Goal: Task Accomplishment & Management: Complete application form

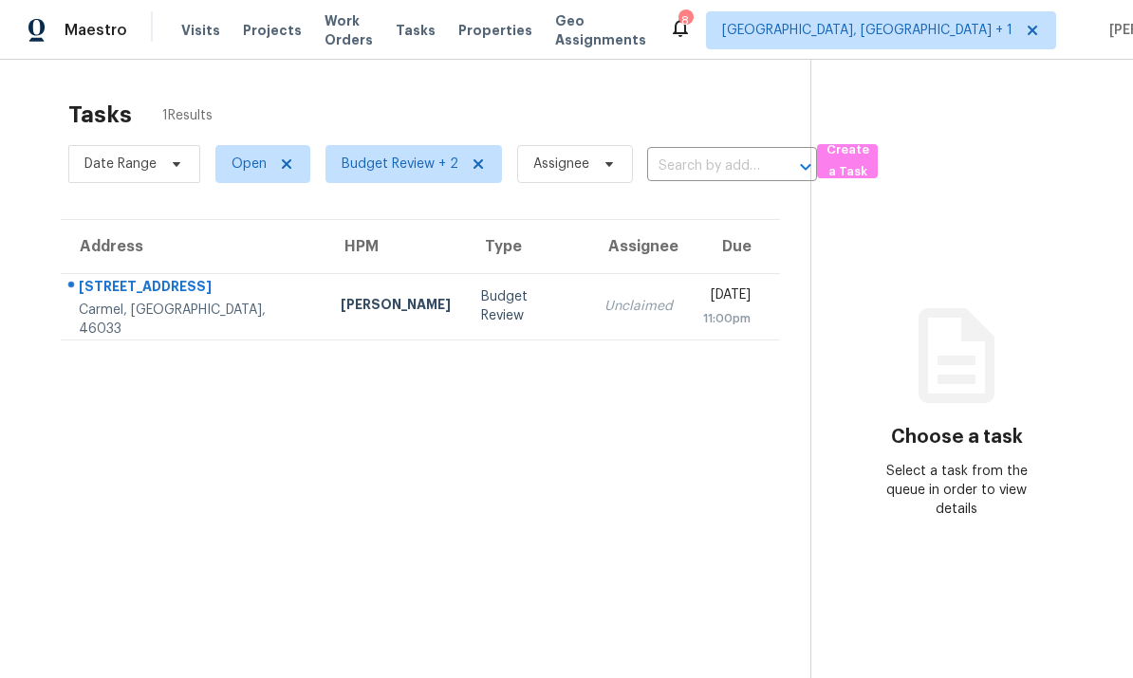
click at [211, 310] on td "11218 Green St Carmel, IN, 46033" at bounding box center [193, 306] width 265 height 66
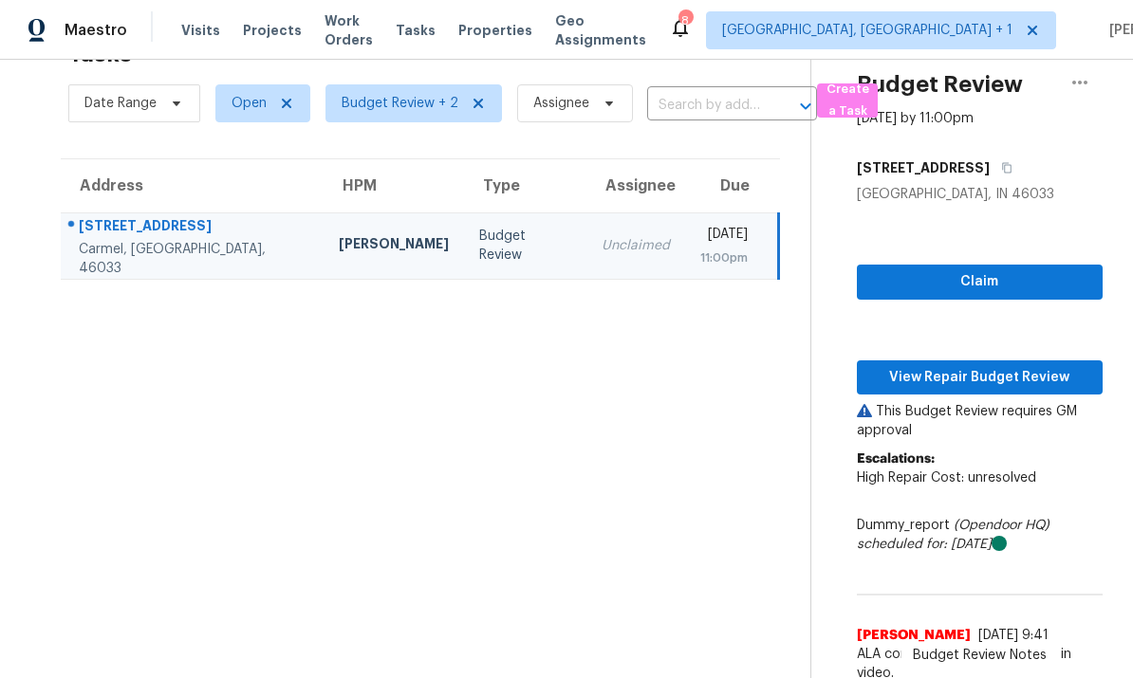
scroll to position [60, 0]
click at [969, 375] on span "View Repair Budget Review" at bounding box center [979, 379] width 215 height 24
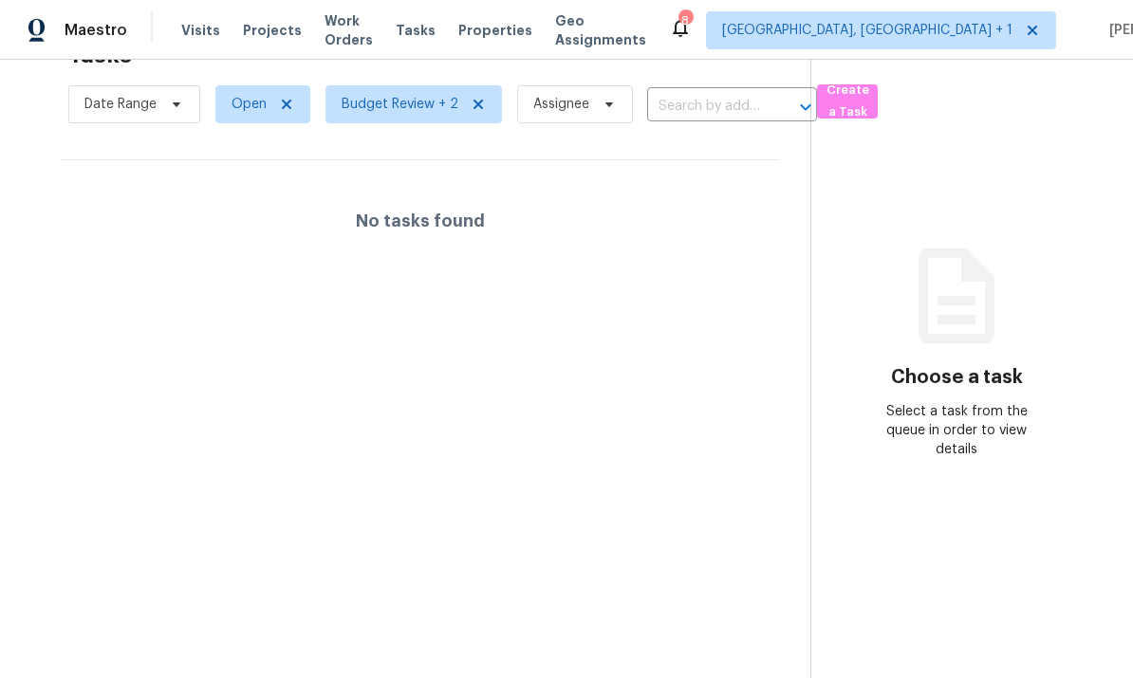
scroll to position [60, 0]
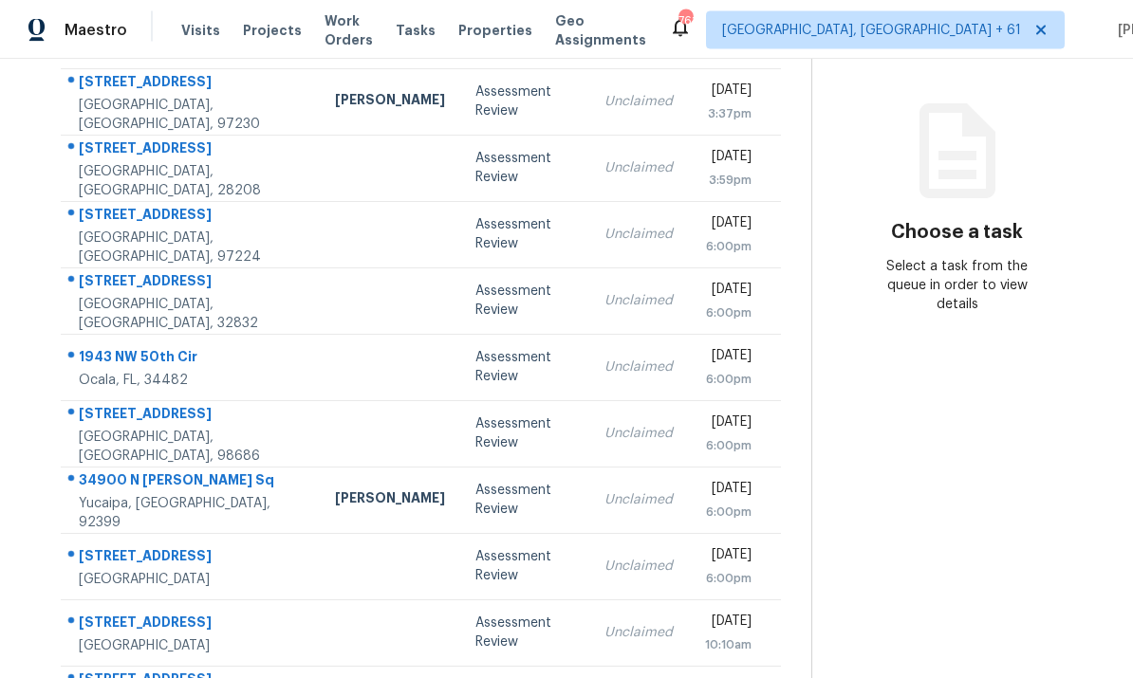
scroll to position [71, 0]
click at [320, 601] on td at bounding box center [390, 634] width 140 height 66
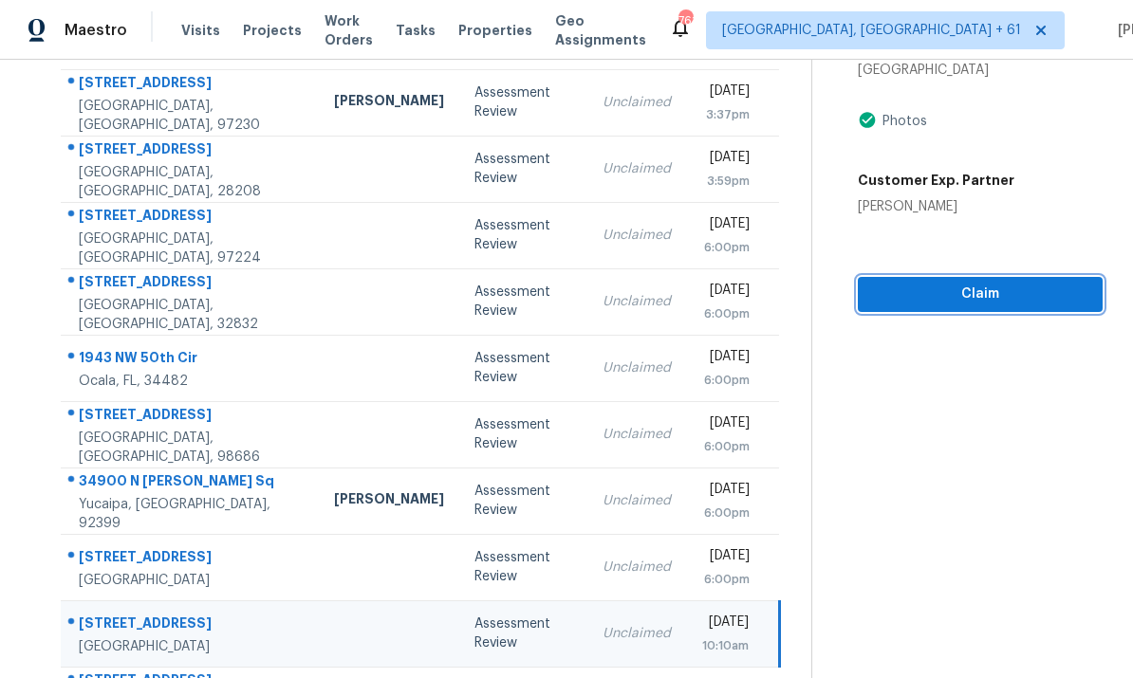
click at [994, 283] on span "Claim" at bounding box center [980, 295] width 214 height 24
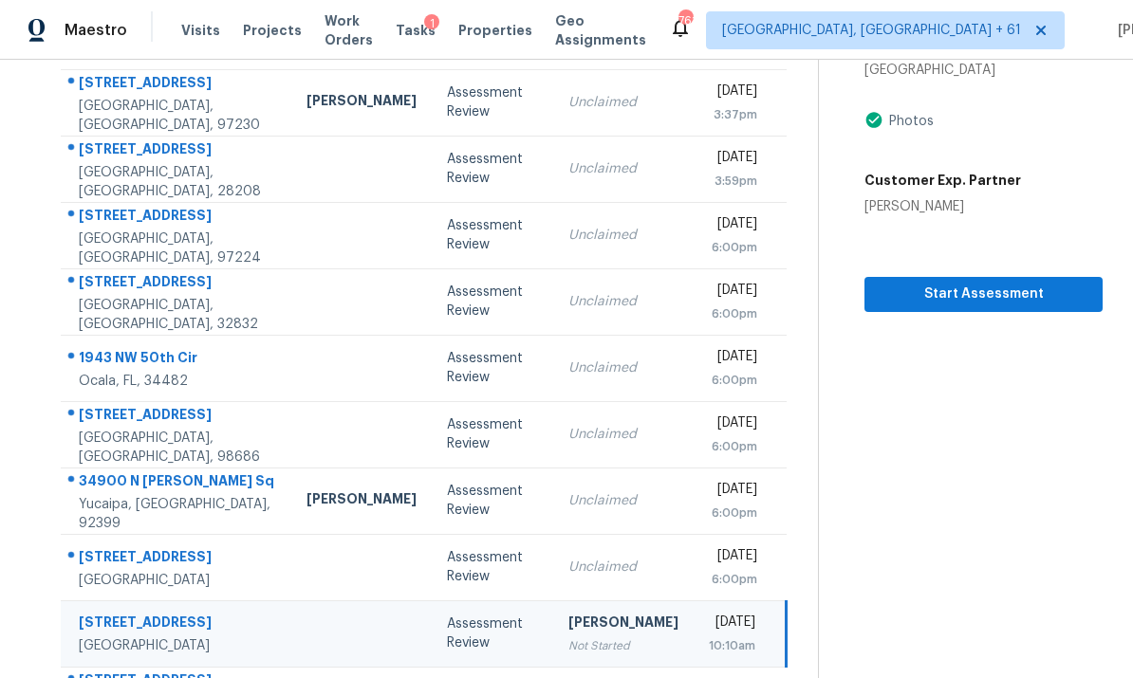
click at [985, 283] on span "Start Assessment" at bounding box center [984, 295] width 208 height 24
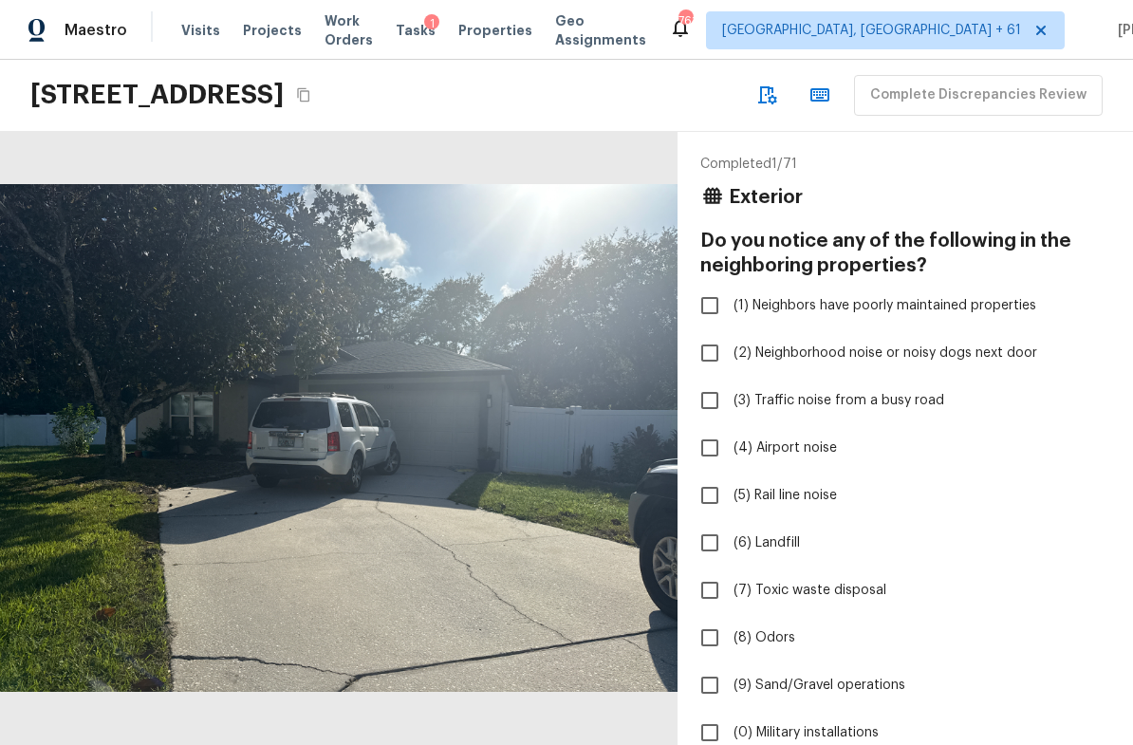
click at [311, 95] on icon "Copy Address" at bounding box center [303, 94] width 15 height 15
click at [311, 96] on icon "Copy Address" at bounding box center [303, 94] width 15 height 15
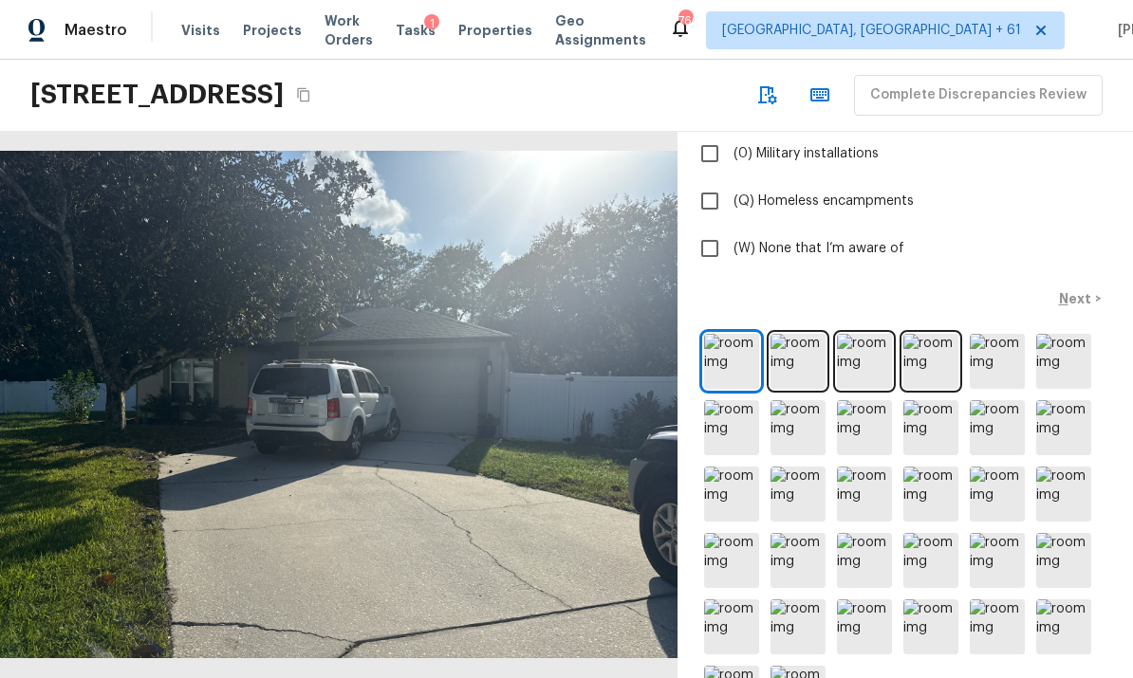
scroll to position [577, 0]
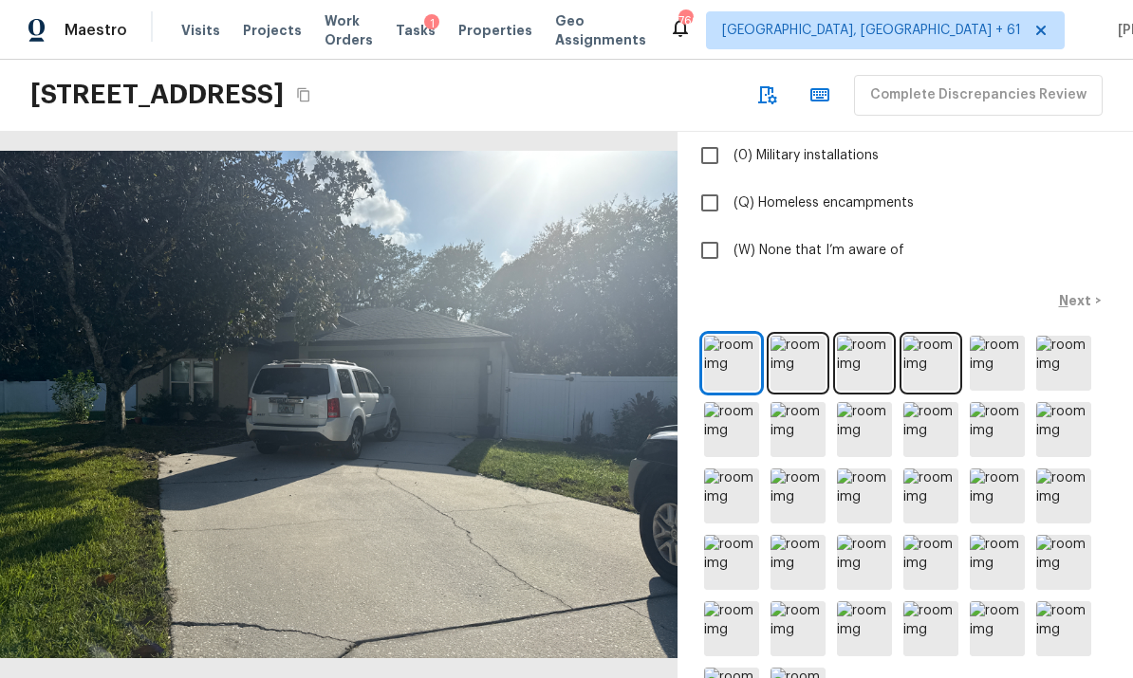
click at [726, 362] on img at bounding box center [731, 363] width 55 height 55
click at [654, 415] on div at bounding box center [339, 405] width 678 height 547
click at [797, 356] on img at bounding box center [798, 363] width 55 height 55
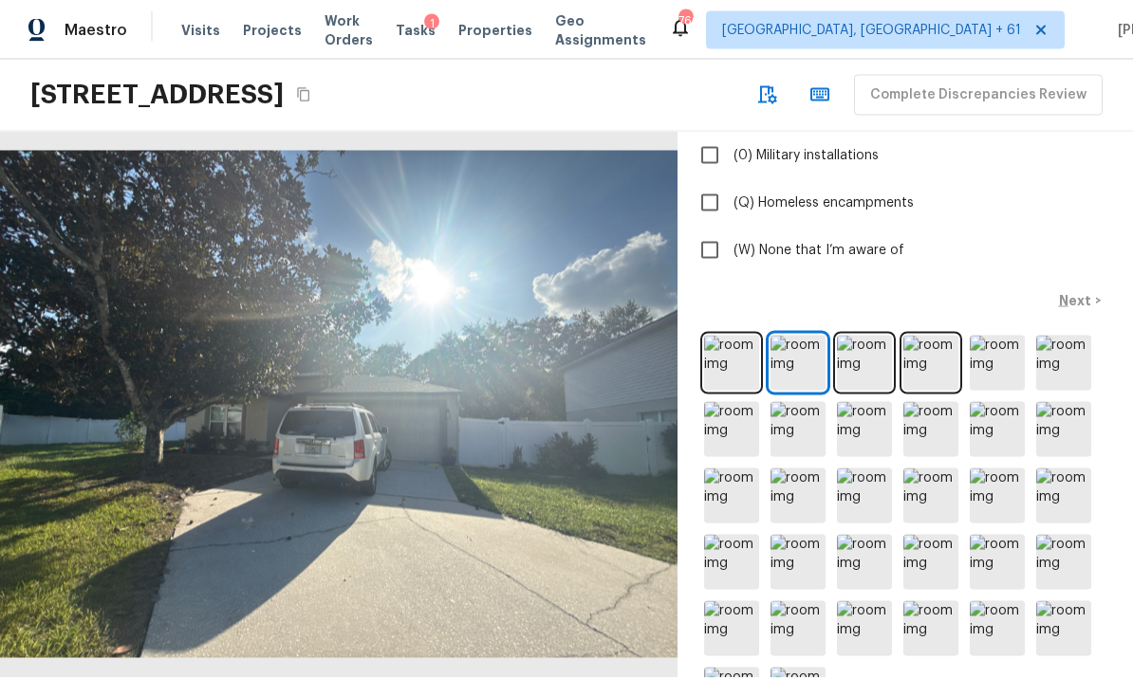
scroll to position [69, 0]
click at [864, 336] on img at bounding box center [864, 363] width 55 height 55
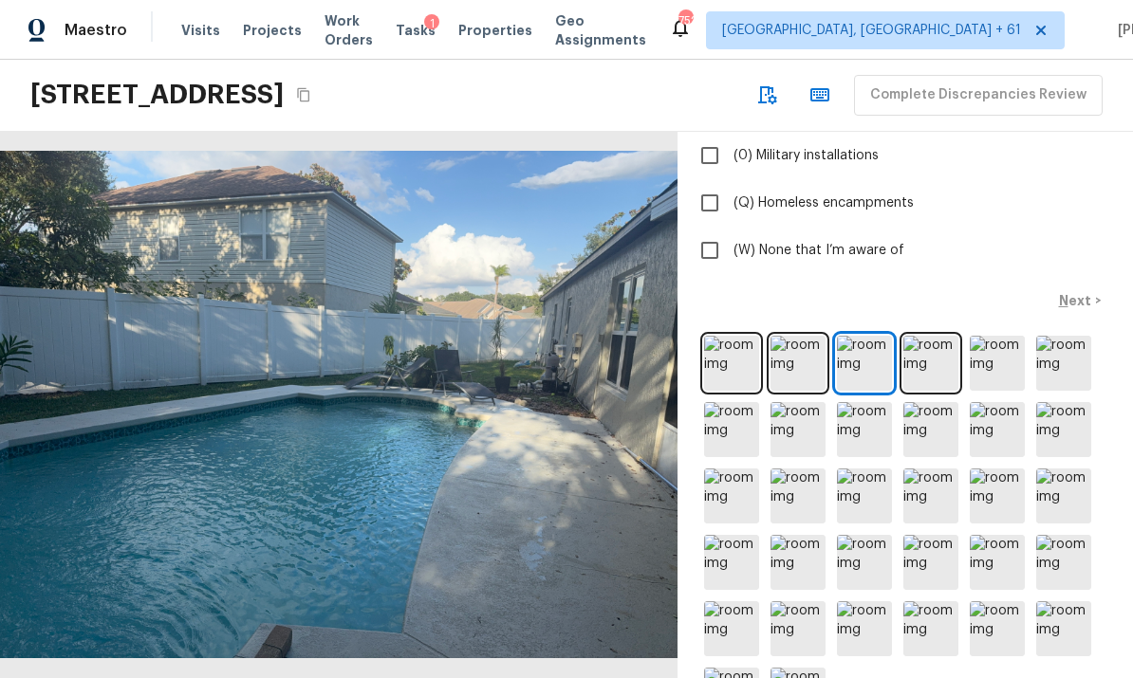
click at [924, 336] on img at bounding box center [930, 363] width 55 height 55
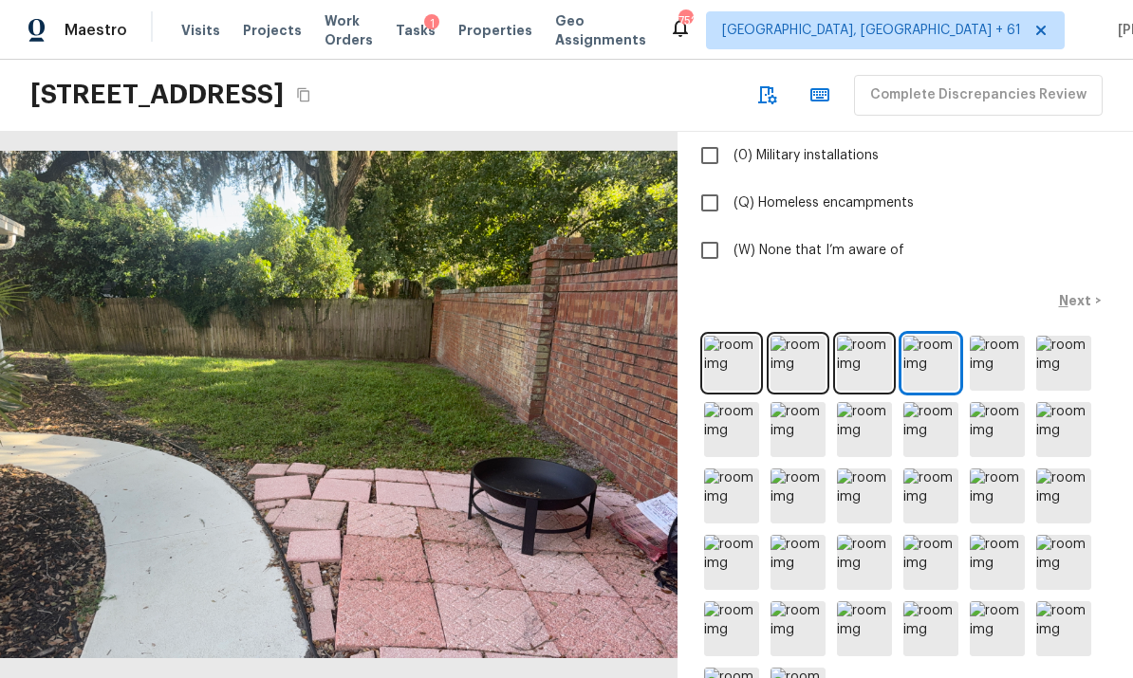
click at [1003, 336] on img at bounding box center [997, 363] width 55 height 55
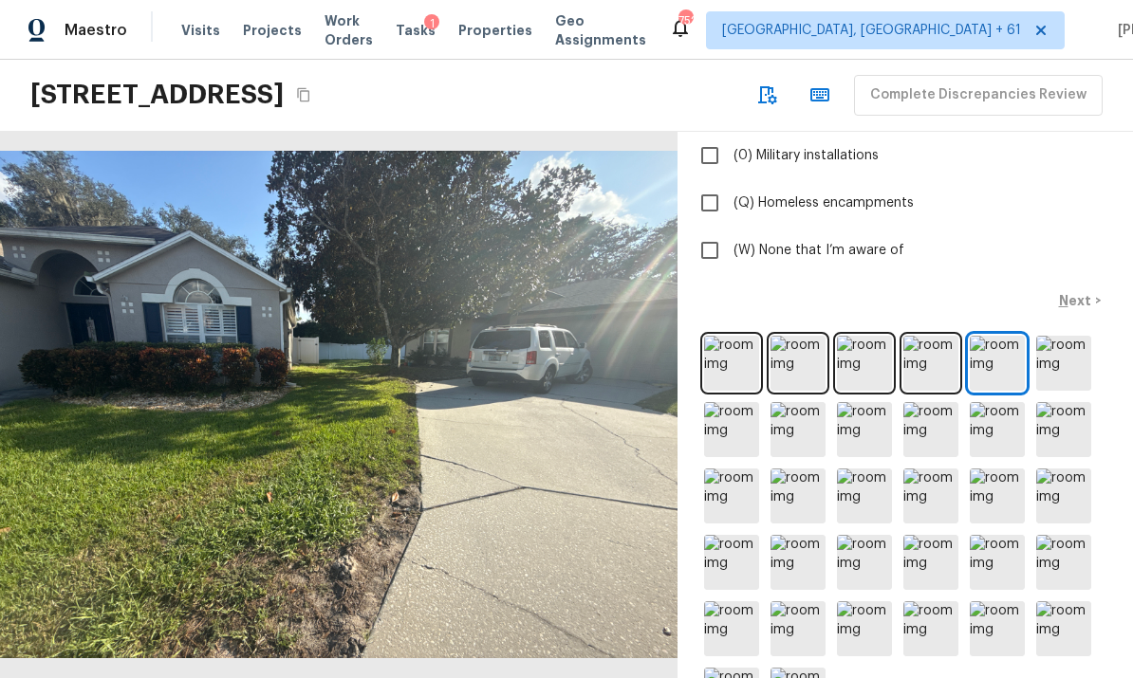
click at [1062, 336] on img at bounding box center [1063, 363] width 55 height 55
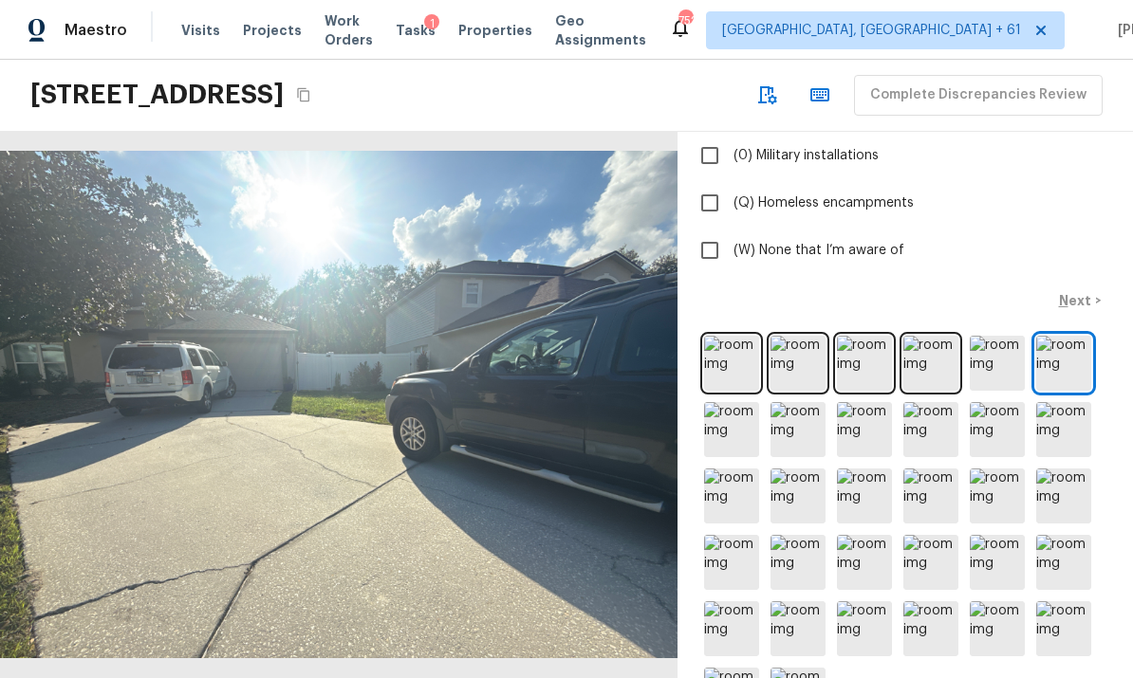
click at [733, 402] on img at bounding box center [731, 429] width 55 height 55
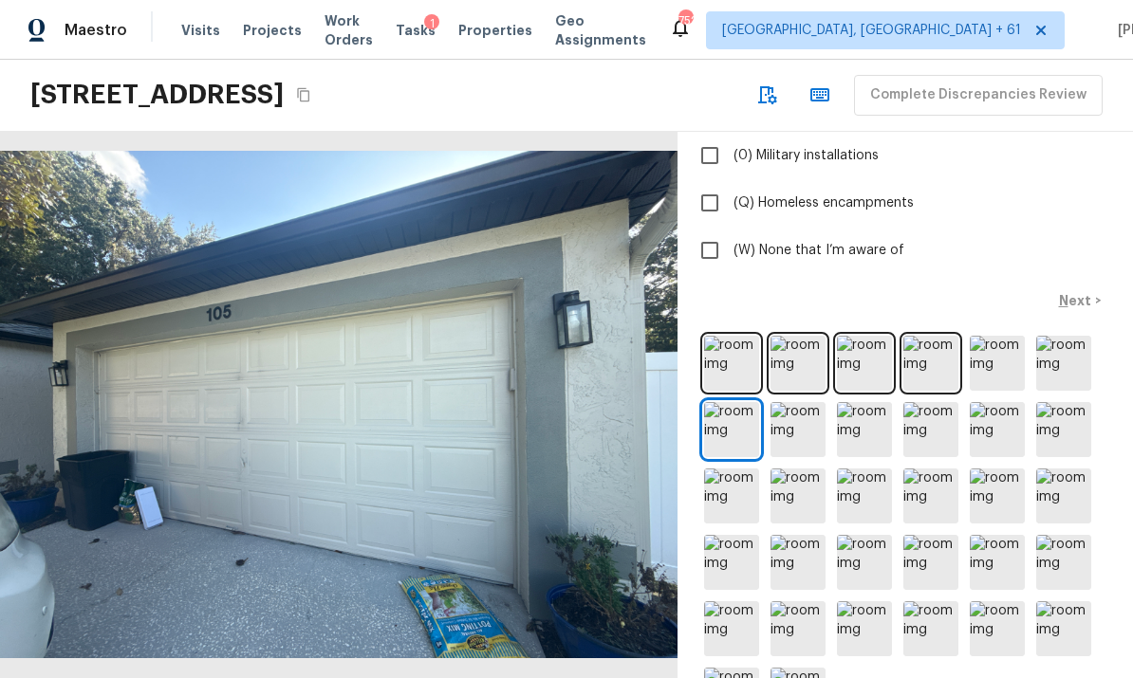
click at [799, 402] on img at bounding box center [798, 429] width 55 height 55
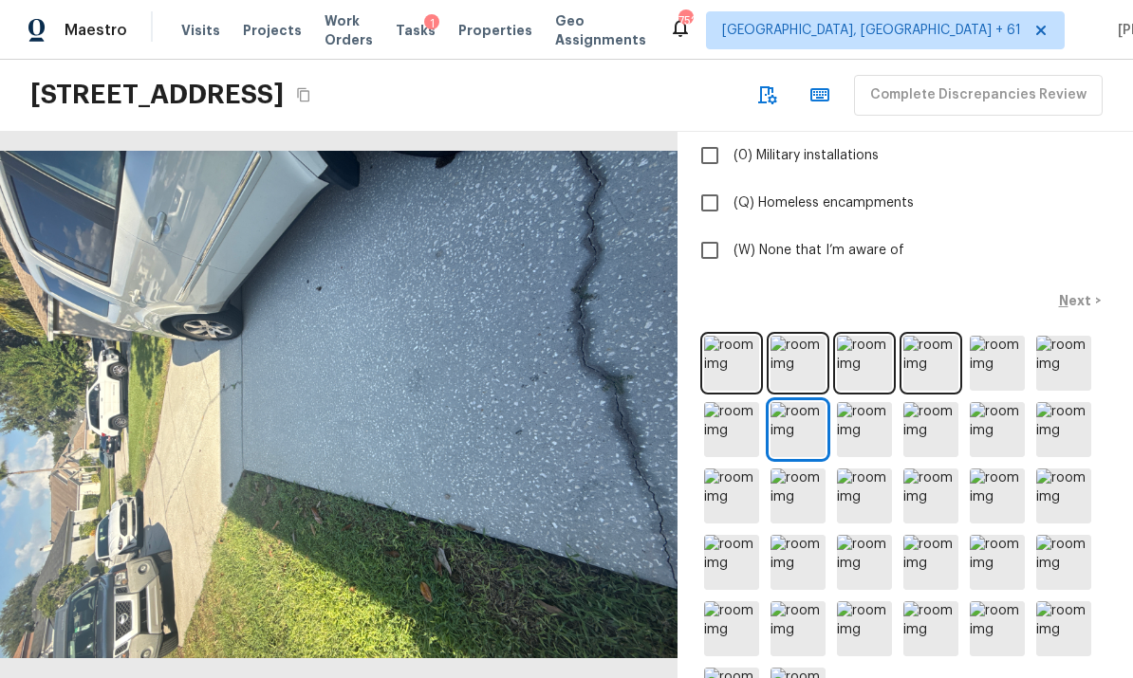
click at [867, 402] on img at bounding box center [864, 429] width 55 height 55
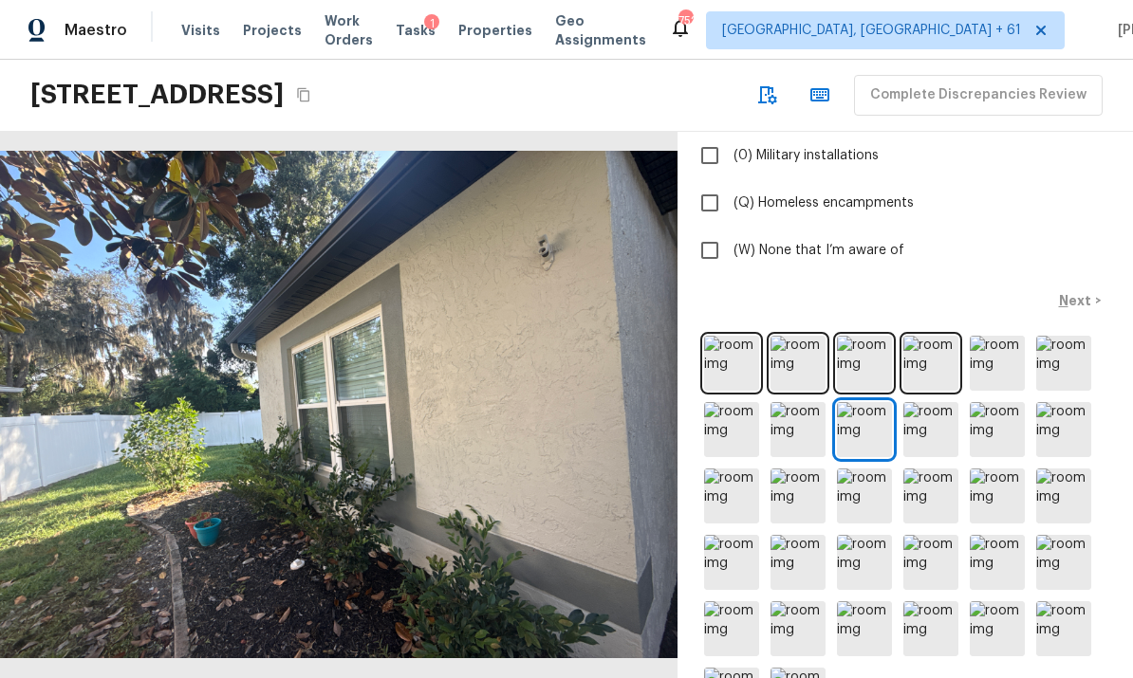
click at [937, 402] on img at bounding box center [930, 429] width 55 height 55
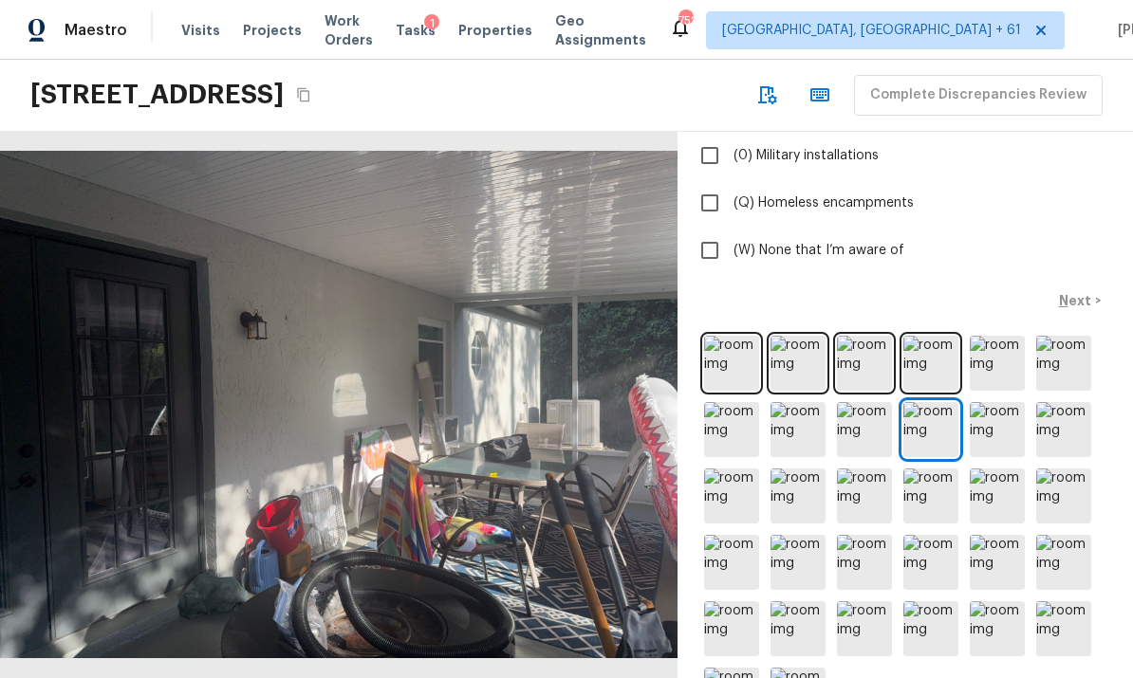
click at [997, 402] on img at bounding box center [997, 429] width 55 height 55
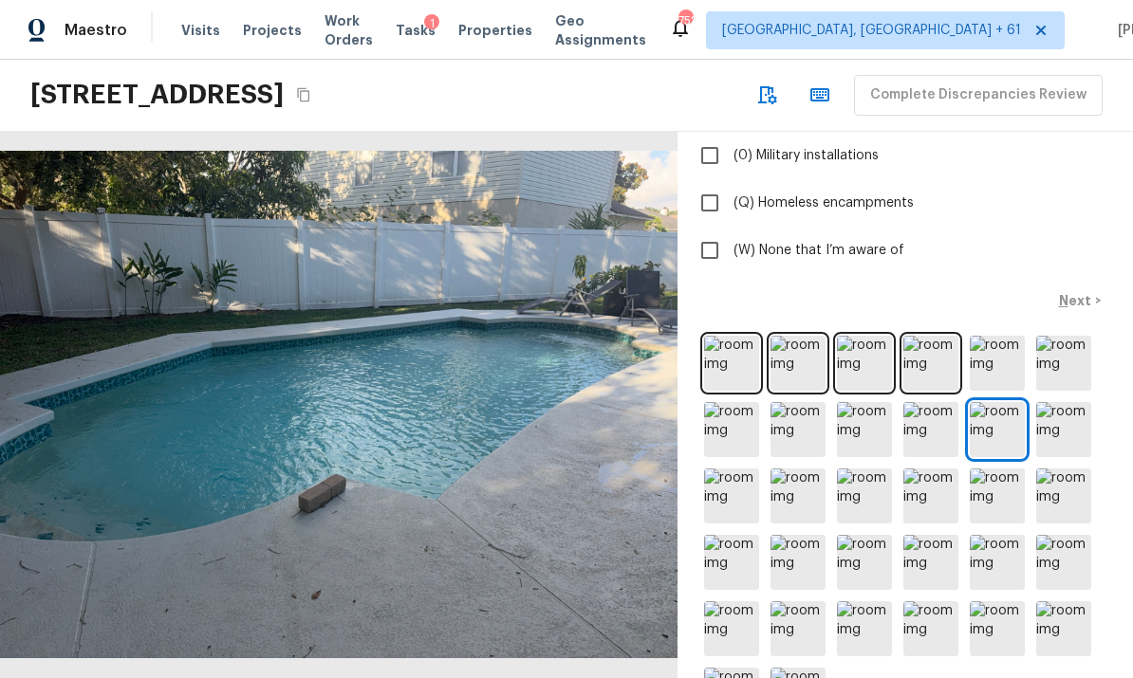
click at [1061, 402] on img at bounding box center [1063, 429] width 55 height 55
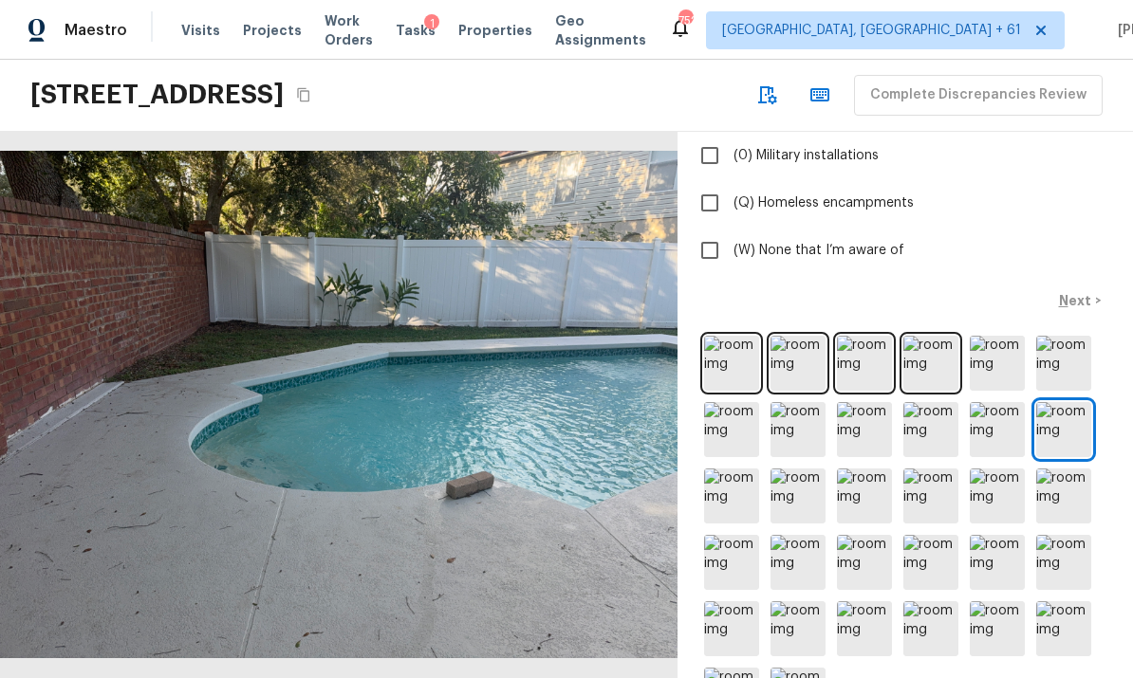
click at [731, 469] on img at bounding box center [731, 496] width 55 height 55
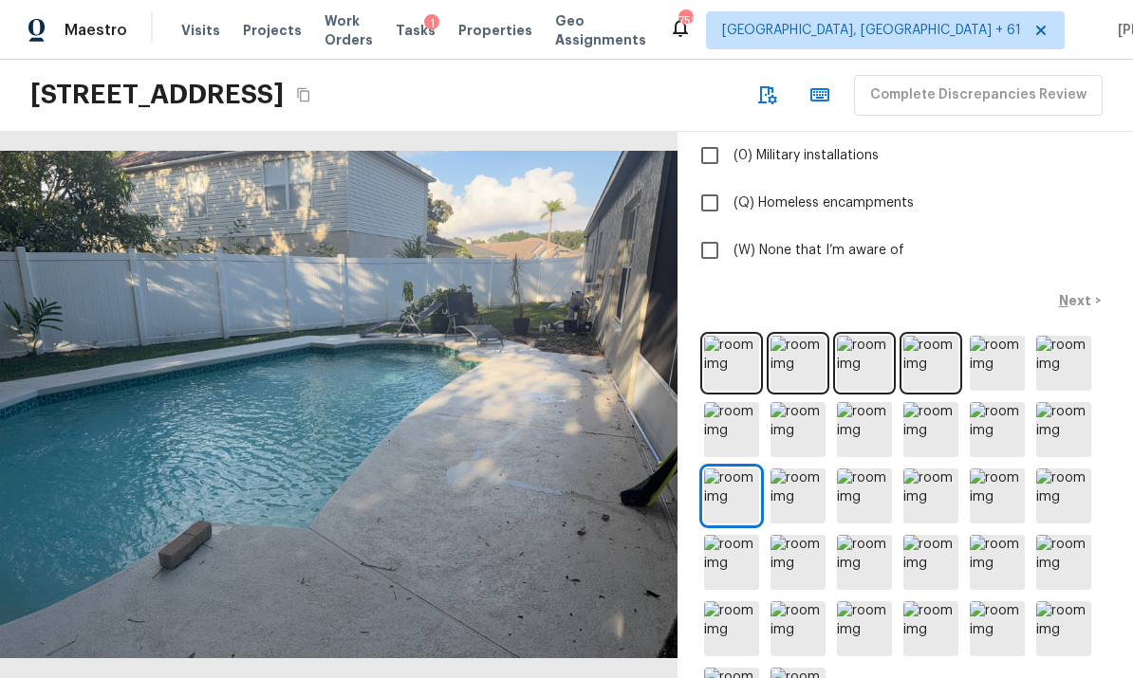
click at [803, 469] on img at bounding box center [798, 496] width 55 height 55
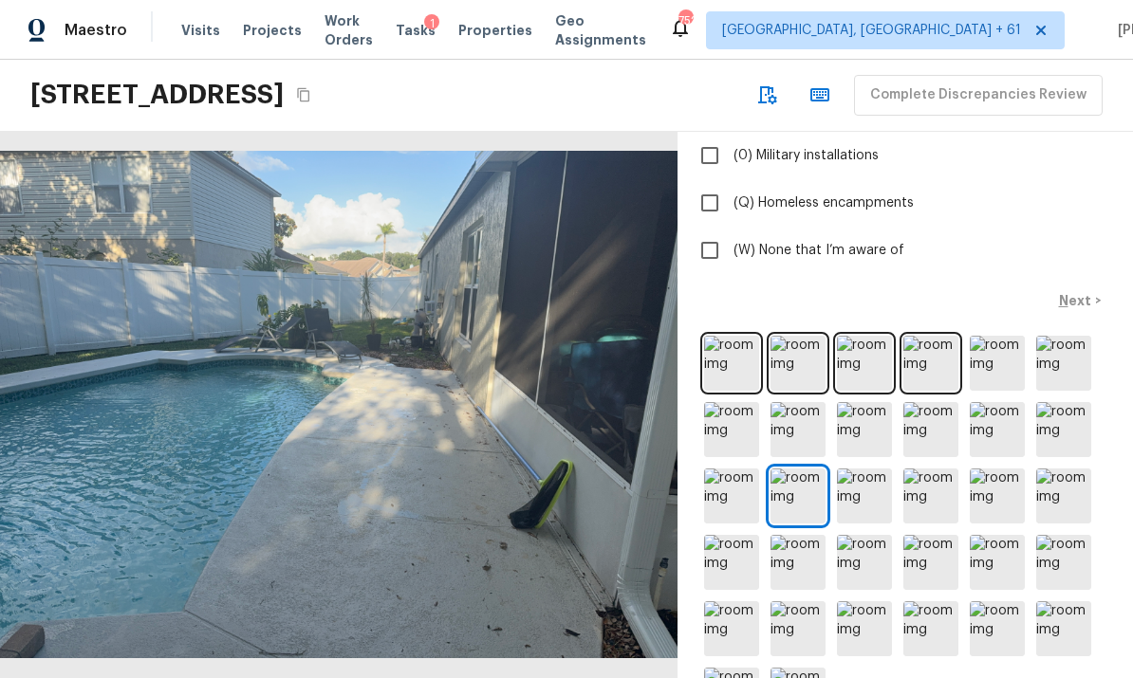
click at [869, 469] on img at bounding box center [864, 496] width 55 height 55
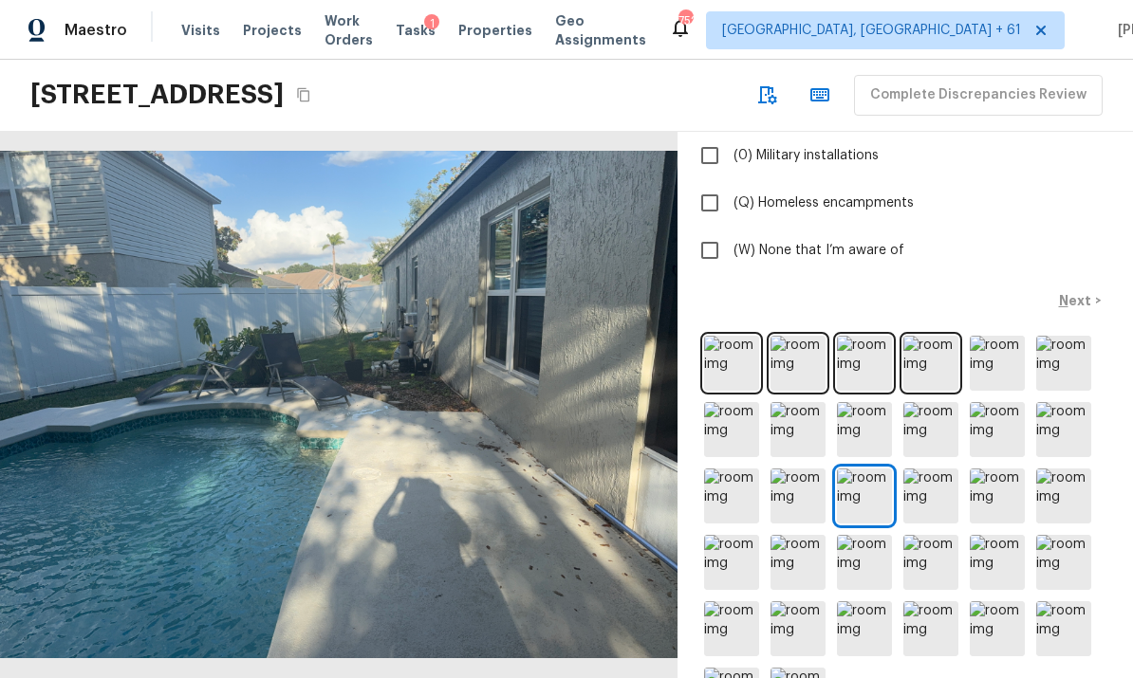
click at [933, 469] on img at bounding box center [930, 496] width 55 height 55
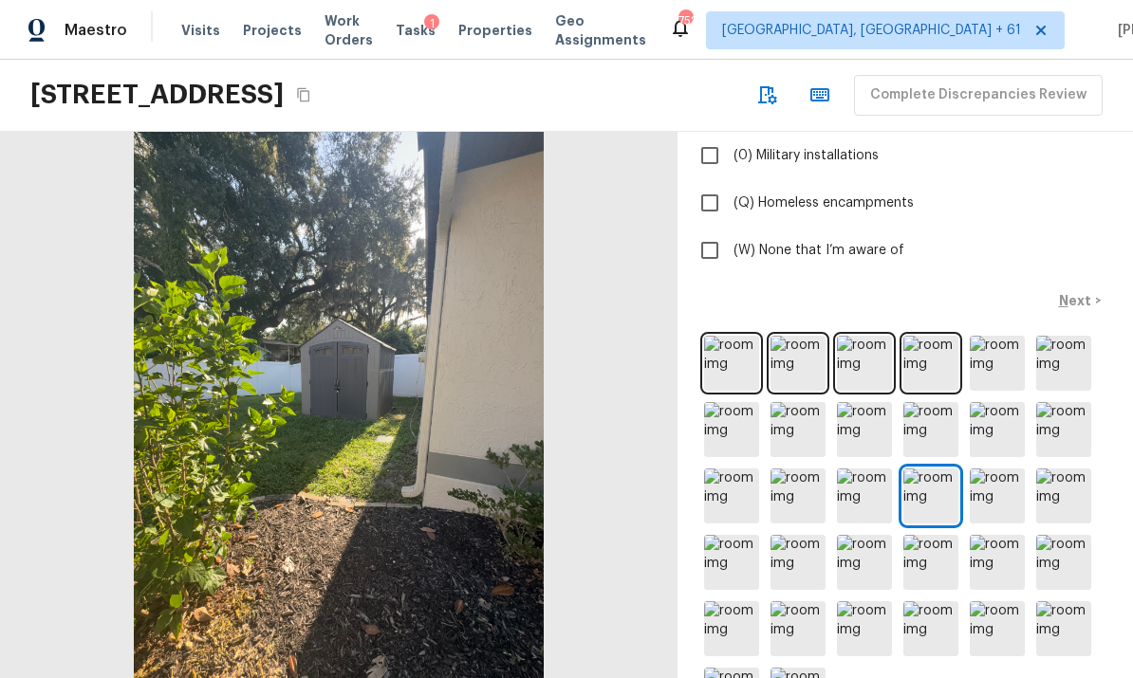
click at [995, 469] on img at bounding box center [997, 496] width 55 height 55
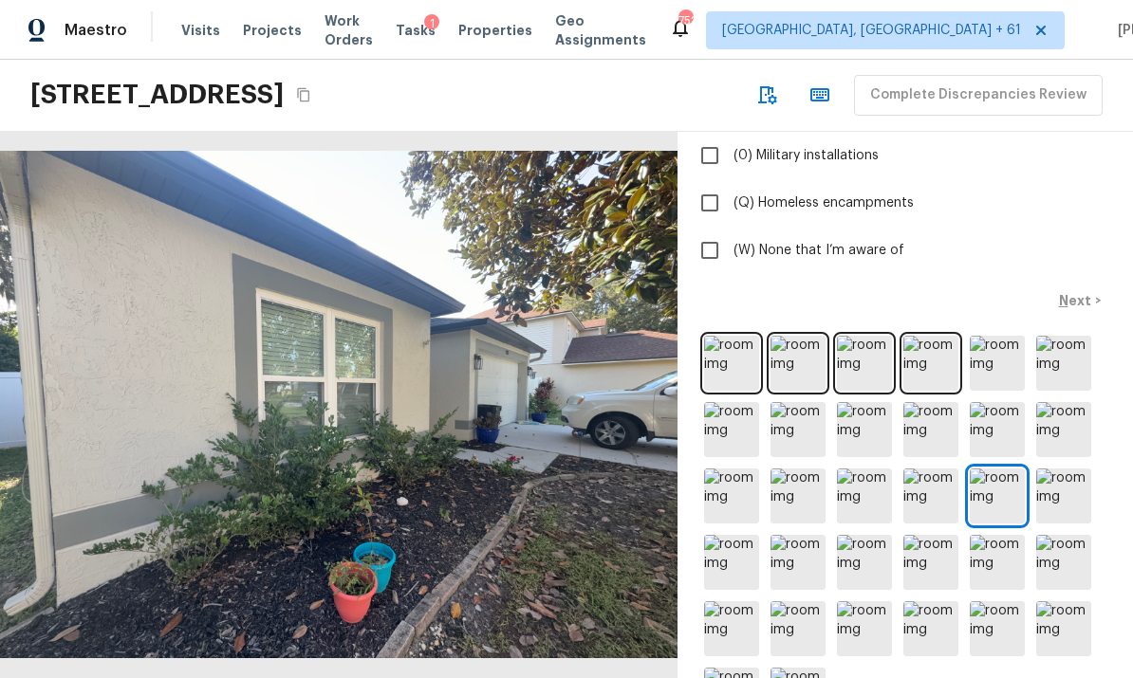
click at [1063, 469] on img at bounding box center [1063, 496] width 55 height 55
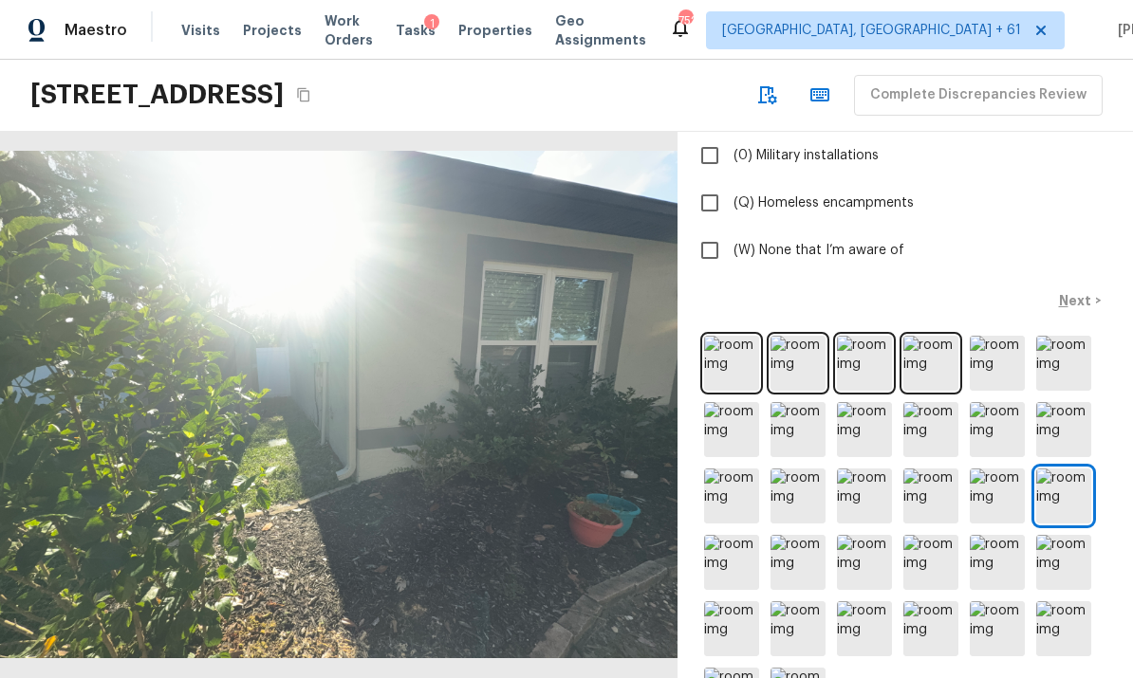
click at [731, 535] on img at bounding box center [731, 562] width 55 height 55
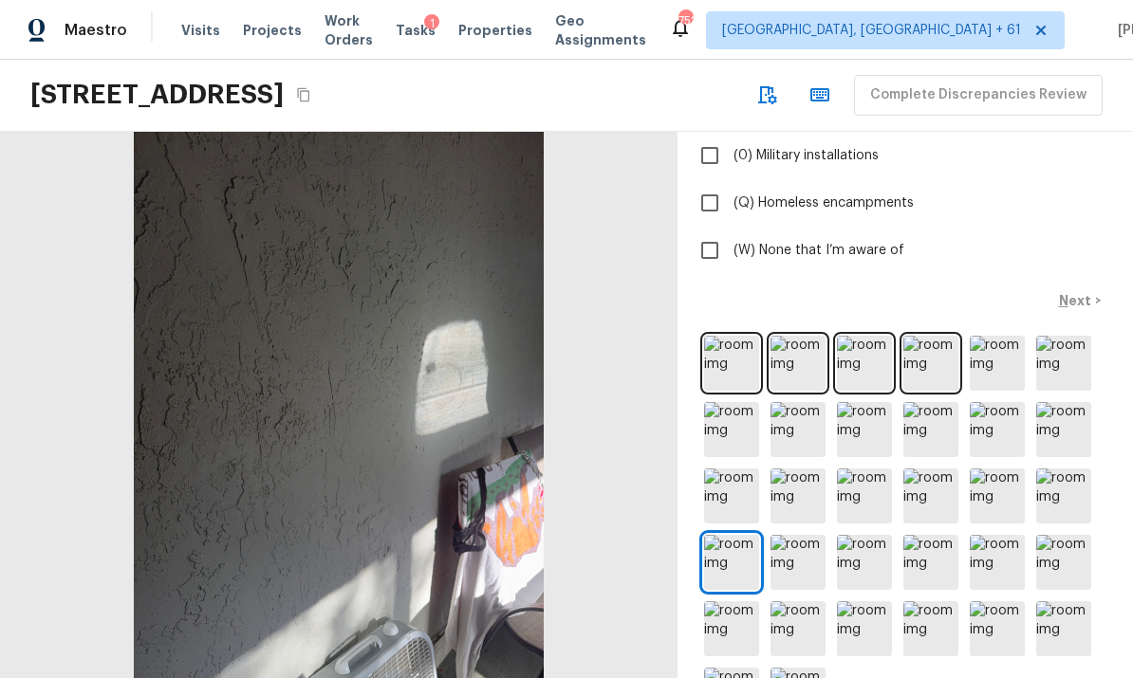
click at [795, 535] on img at bounding box center [798, 562] width 55 height 55
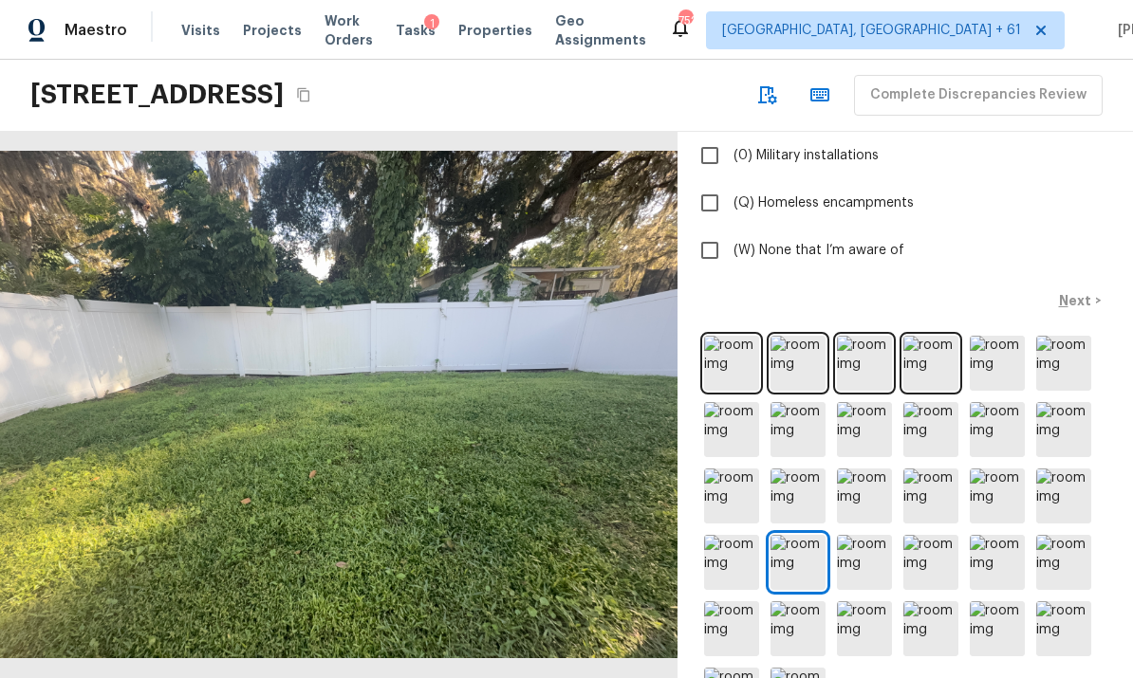
click at [865, 535] on img at bounding box center [864, 562] width 55 height 55
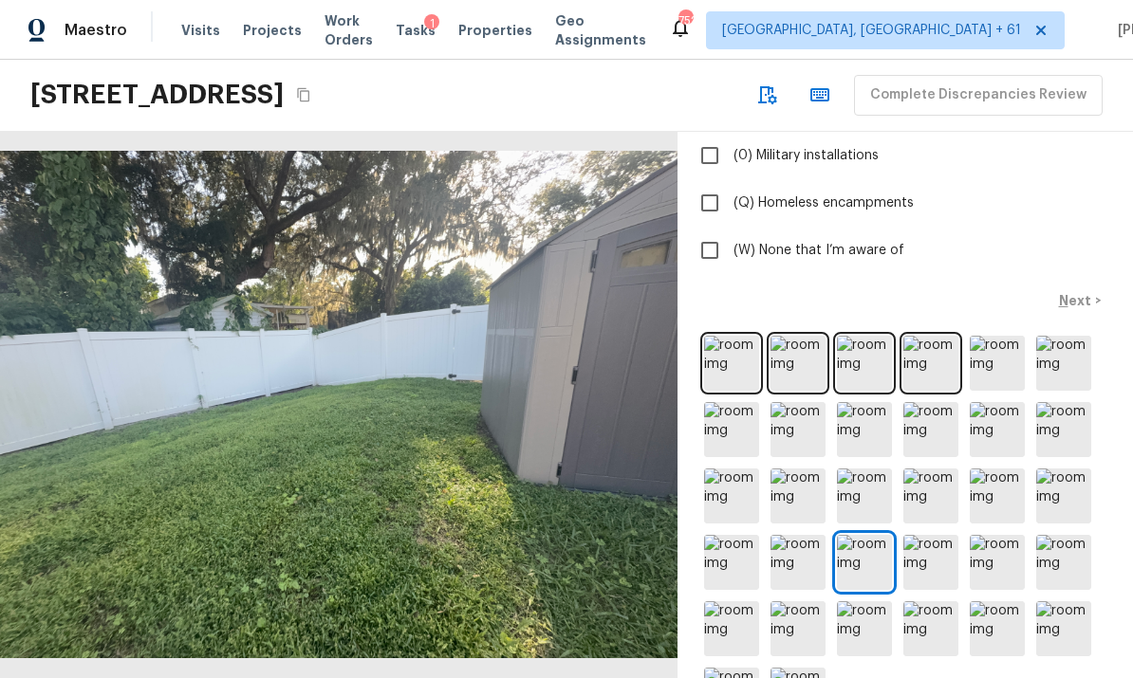
click at [924, 535] on img at bounding box center [930, 562] width 55 height 55
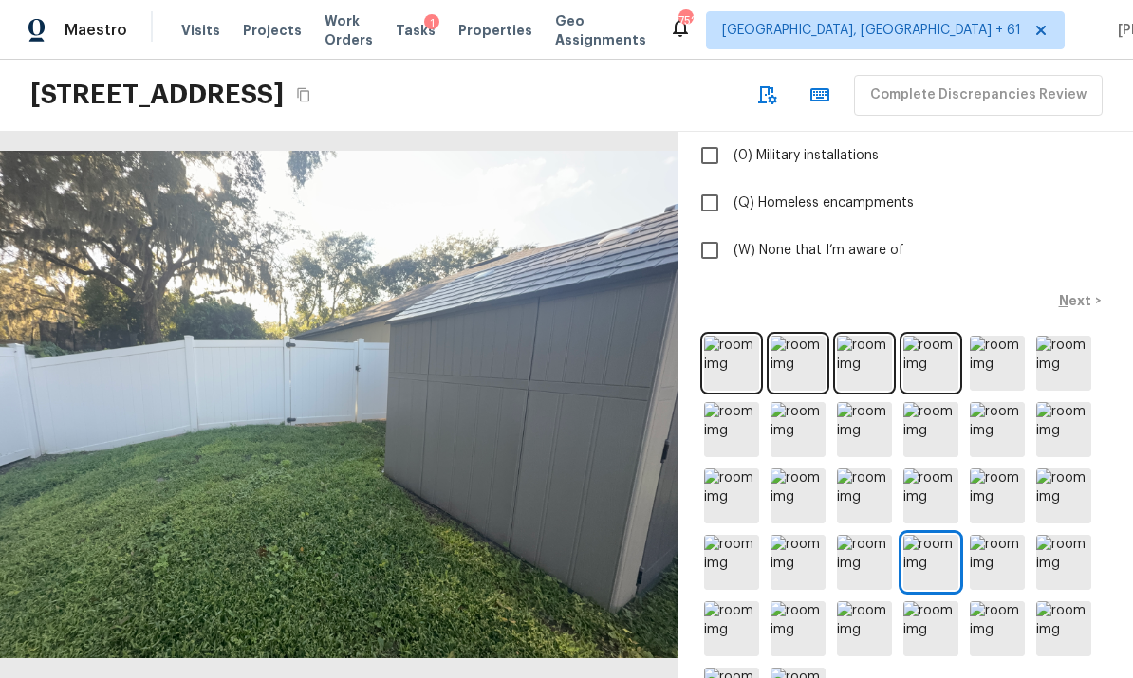
click at [993, 535] on img at bounding box center [997, 562] width 55 height 55
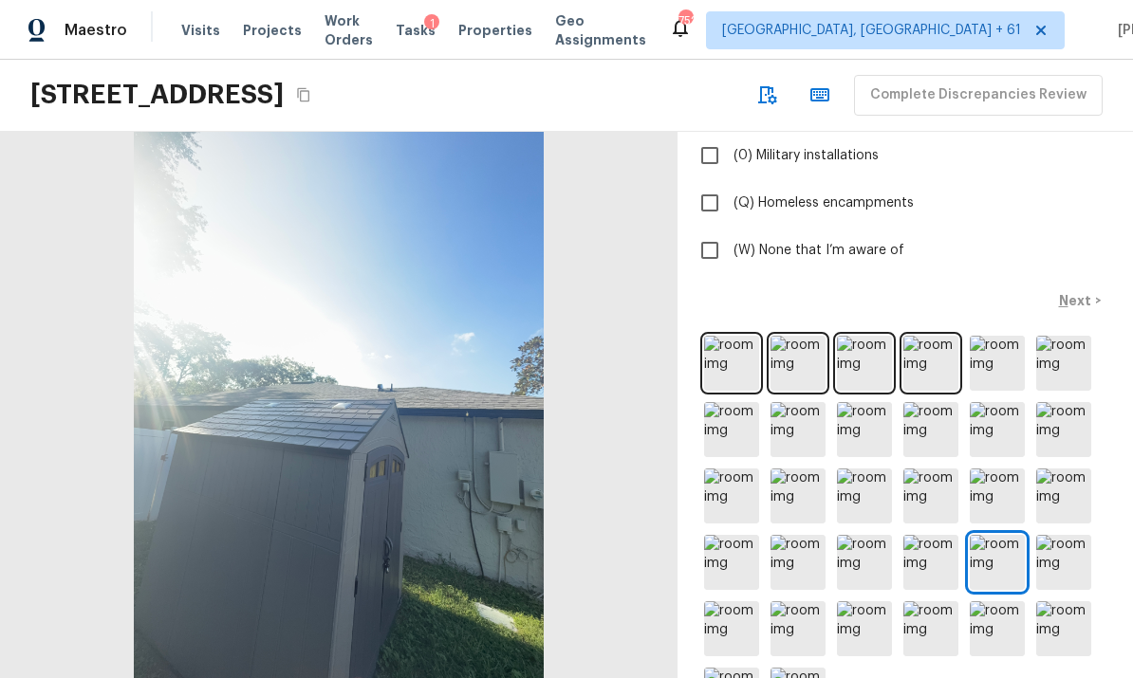
click at [1057, 535] on img at bounding box center [1063, 562] width 55 height 55
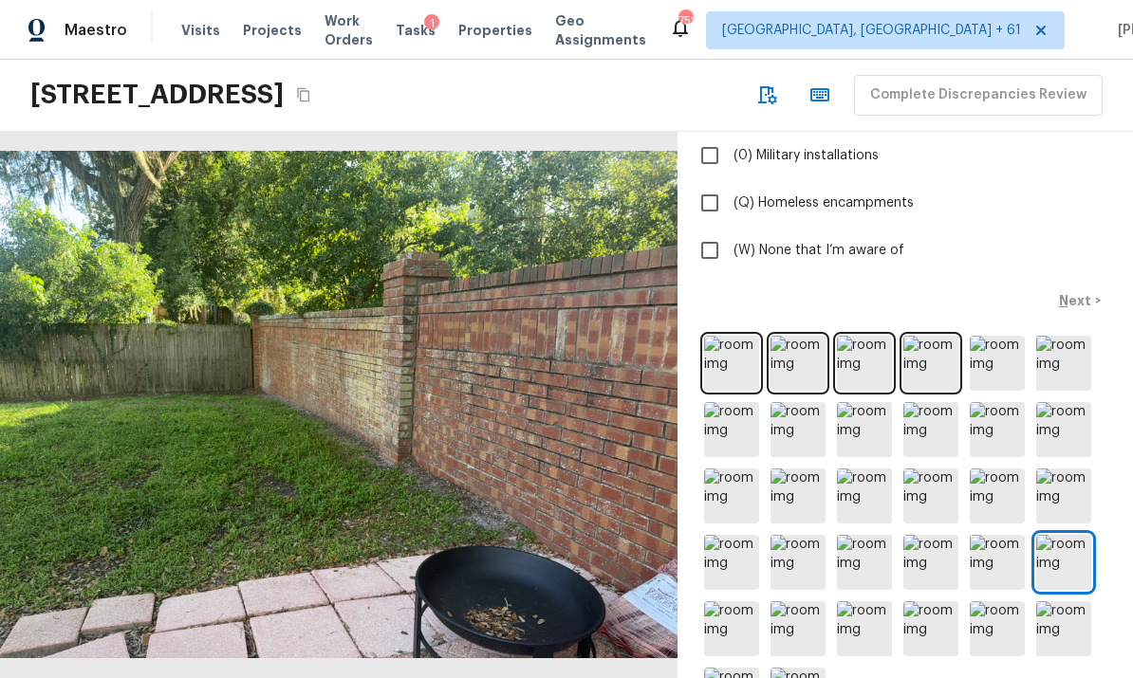
click at [740, 602] on img at bounding box center [731, 629] width 55 height 55
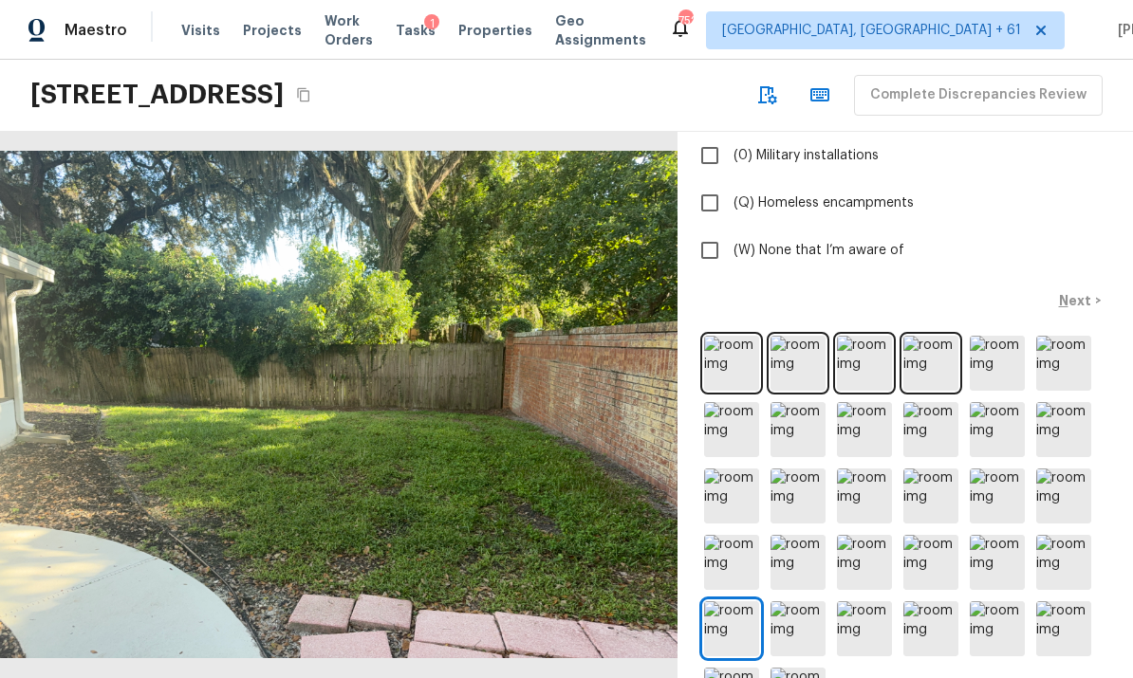
click at [796, 602] on img at bounding box center [798, 629] width 55 height 55
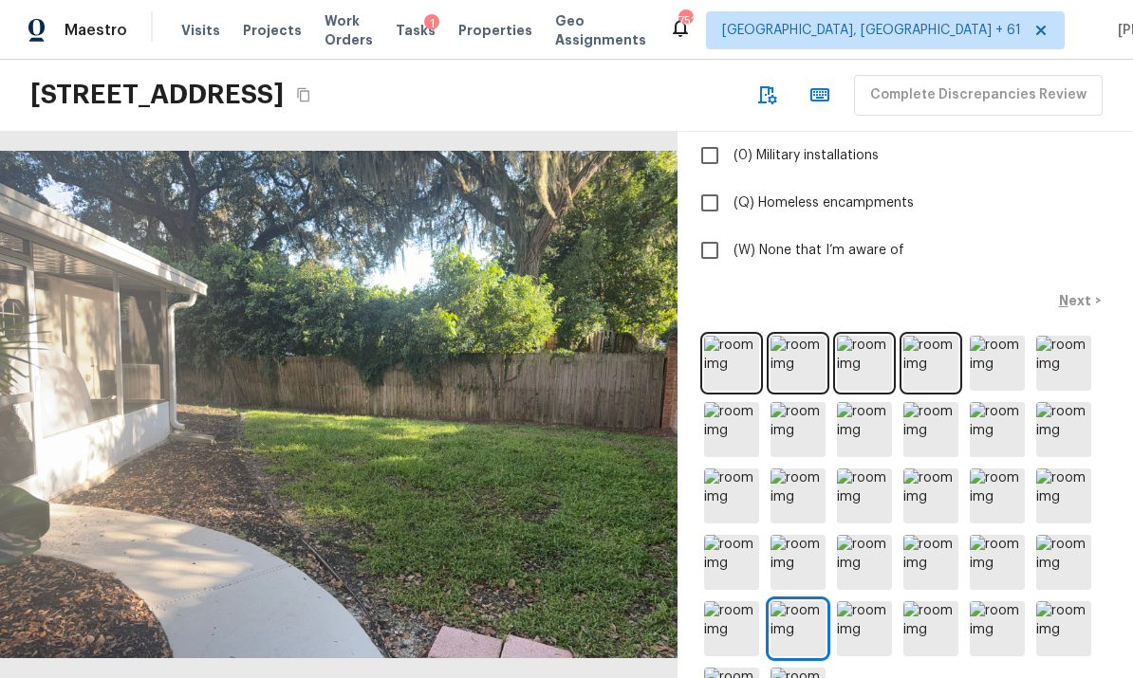
click at [863, 602] on img at bounding box center [864, 629] width 55 height 55
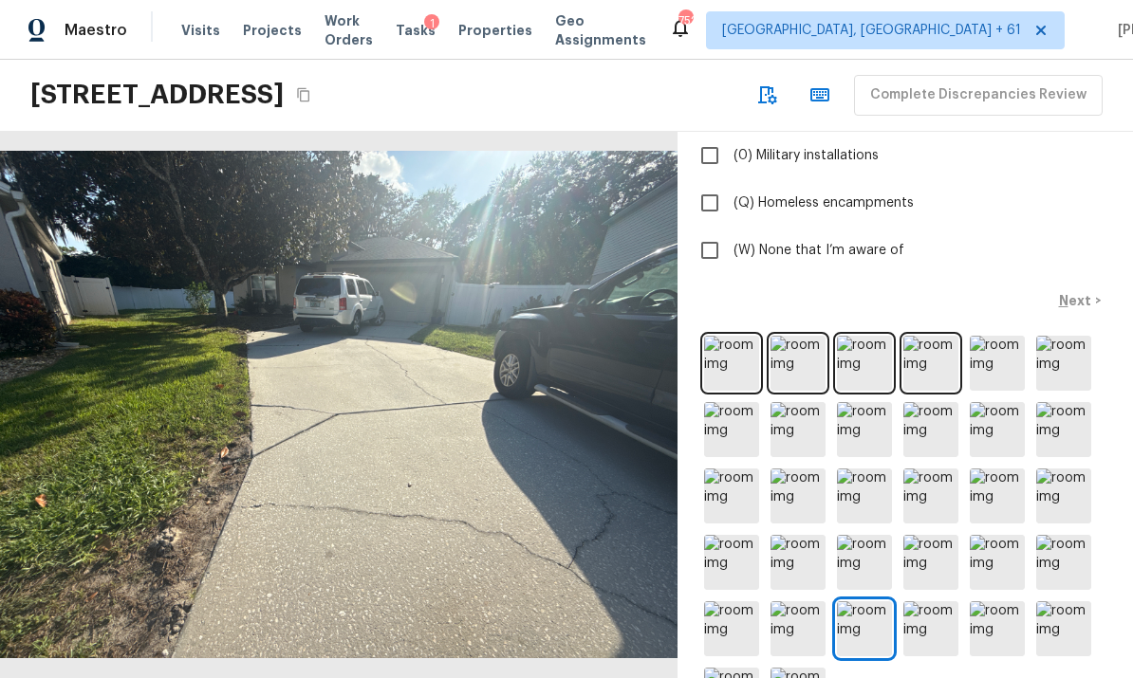
click at [924, 602] on img at bounding box center [930, 629] width 55 height 55
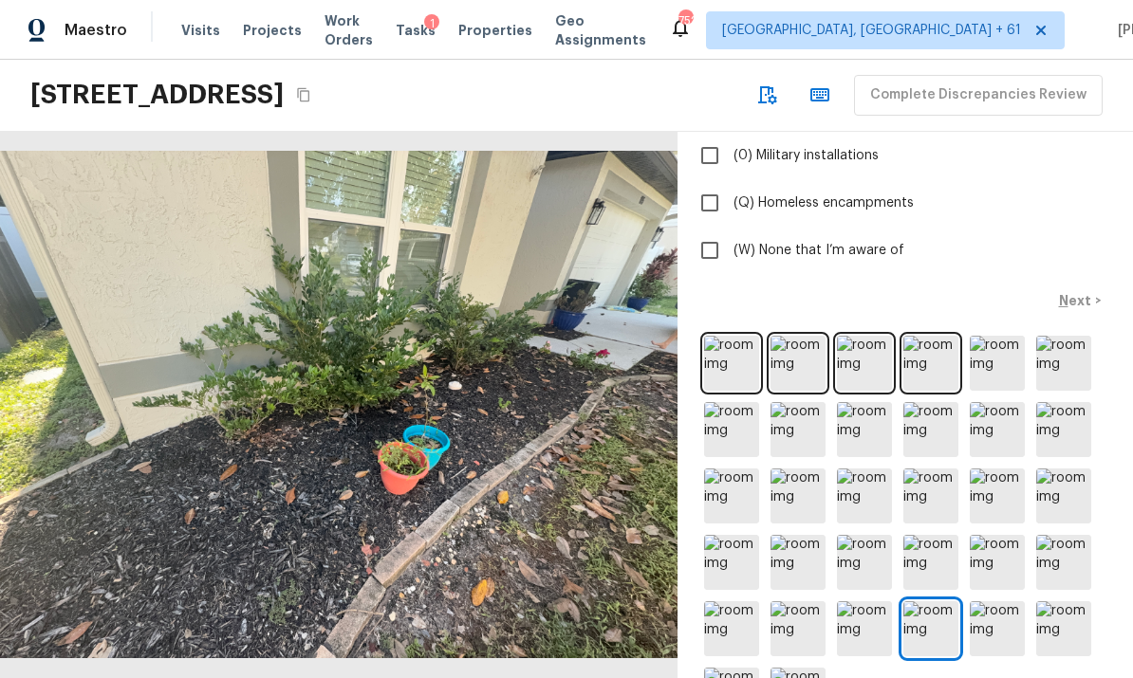
click at [995, 602] on img at bounding box center [997, 629] width 55 height 55
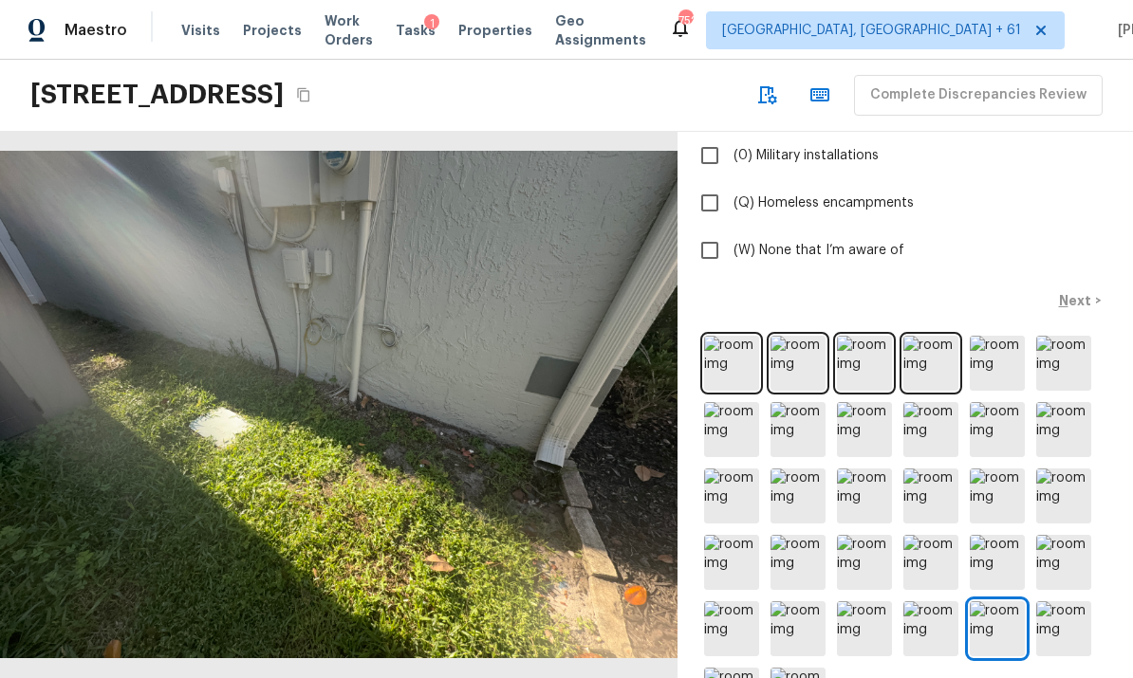
click at [1065, 602] on img at bounding box center [1063, 629] width 55 height 55
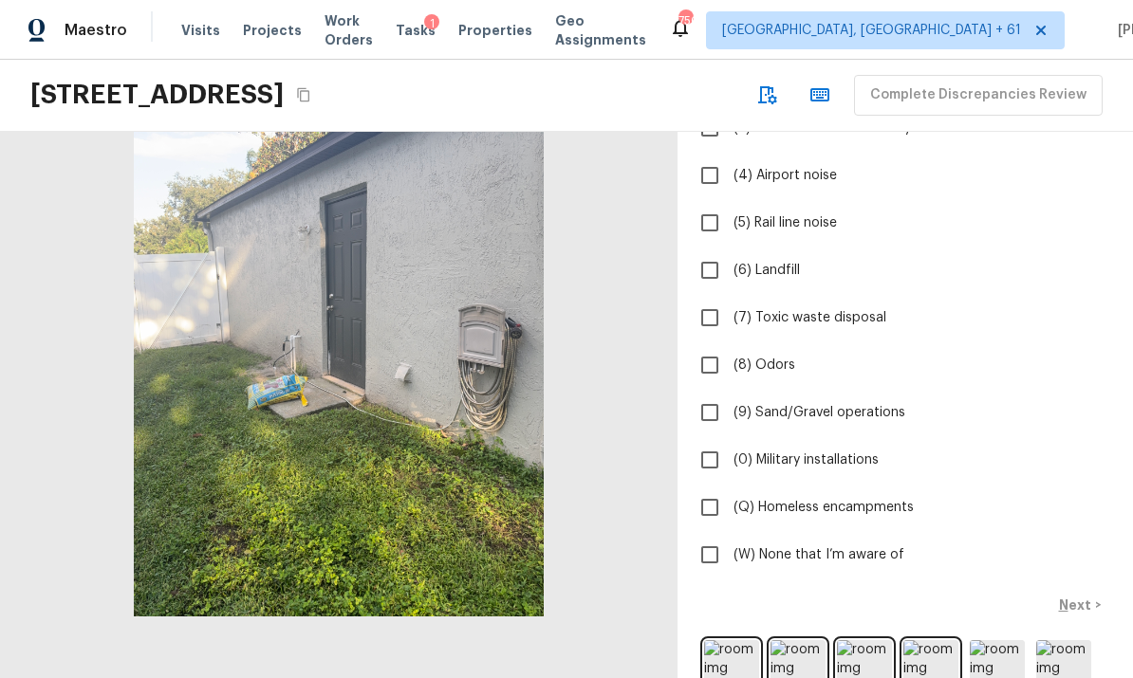
scroll to position [277, 0]
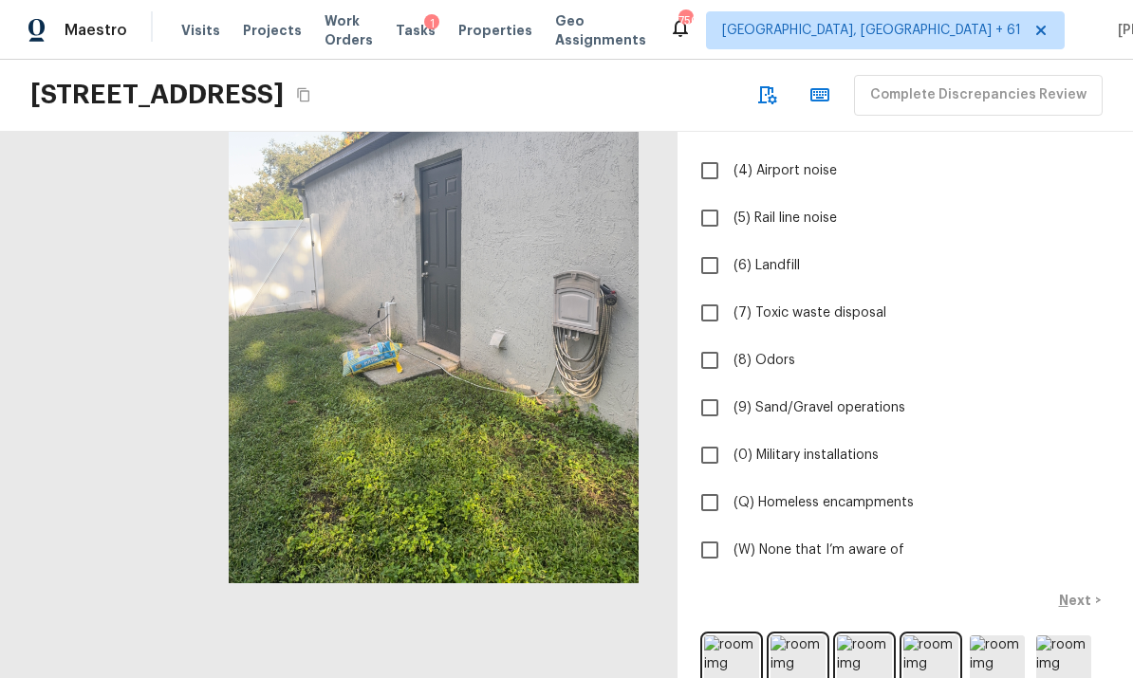
click at [834, 549] on span "(W) None that I’m aware of" at bounding box center [819, 550] width 171 height 19
click at [730, 549] on input "(W) None that I’m aware of" at bounding box center [710, 550] width 40 height 40
checkbox input "true"
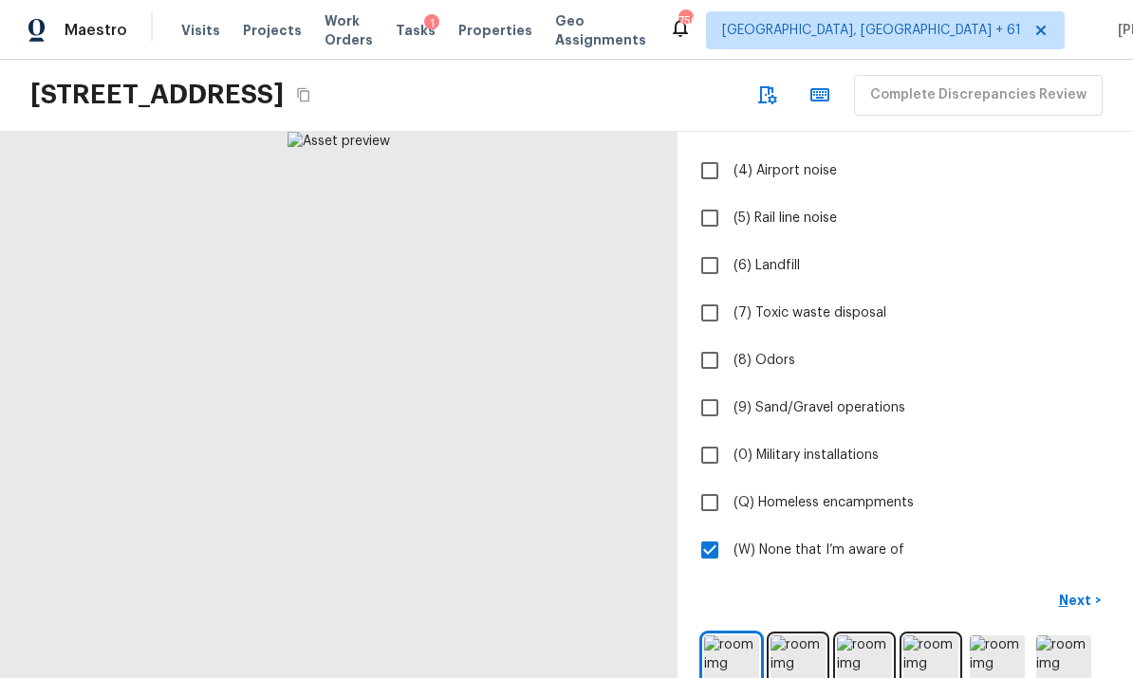
click at [1080, 592] on p "Next" at bounding box center [1077, 600] width 36 height 19
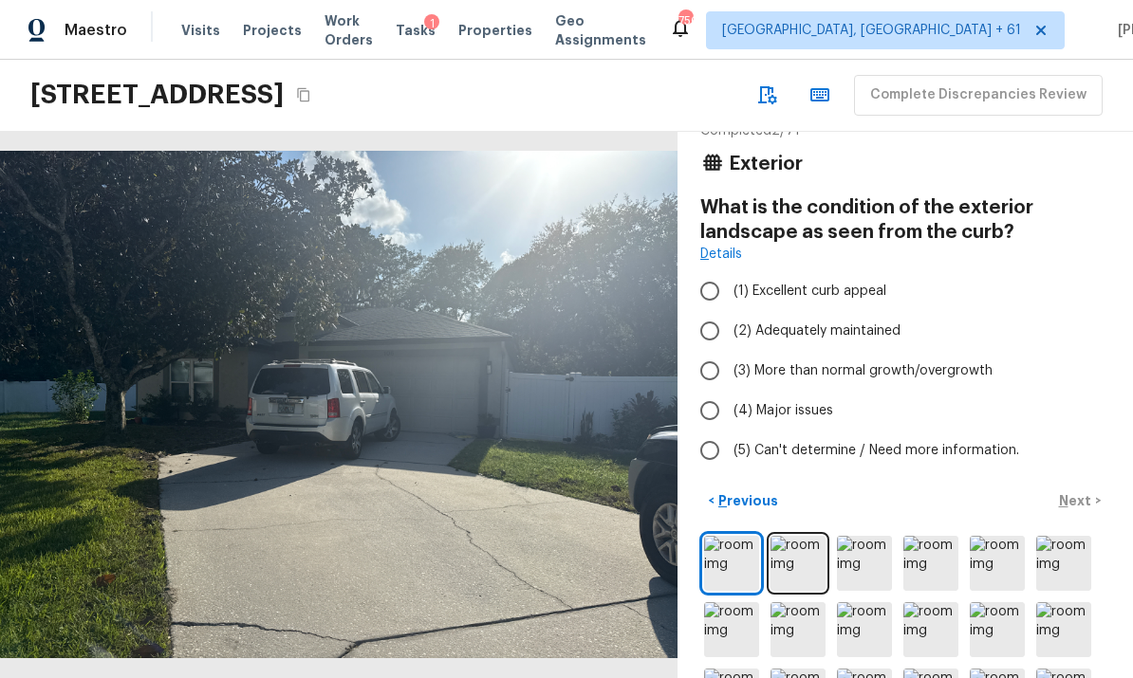
scroll to position [34, 0]
click at [715, 333] on input "(2) Adequately maintained" at bounding box center [710, 330] width 40 height 40
radio input "true"
click at [1077, 491] on p "Next" at bounding box center [1077, 500] width 36 height 19
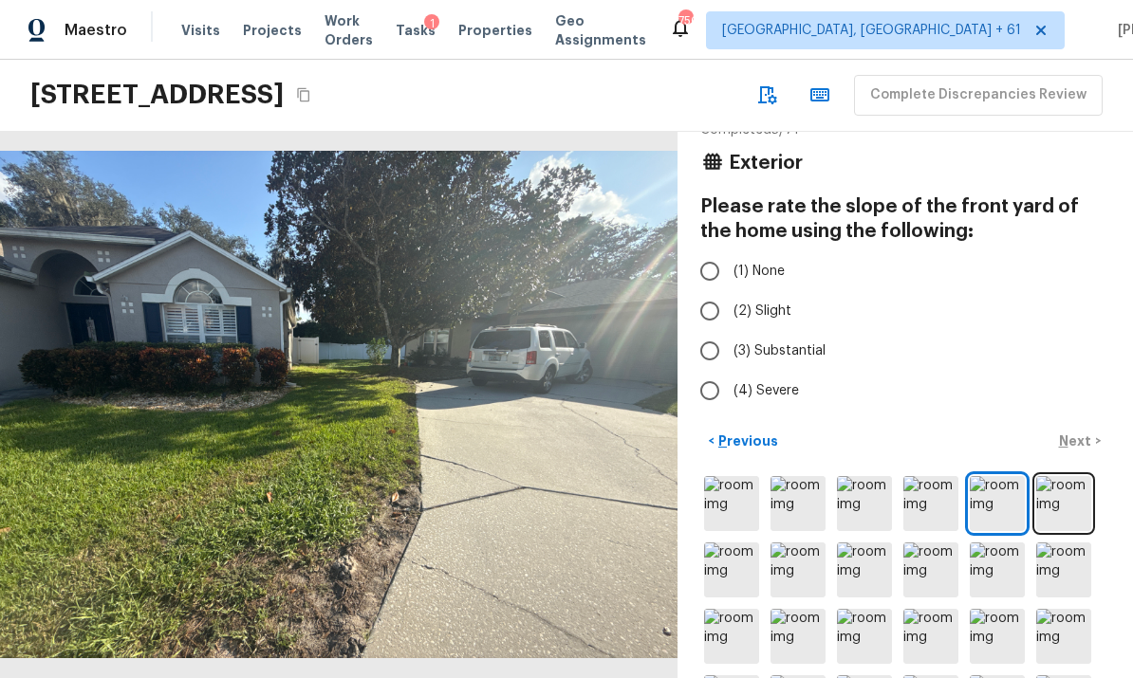
click at [1063, 497] on img at bounding box center [1063, 503] width 55 height 55
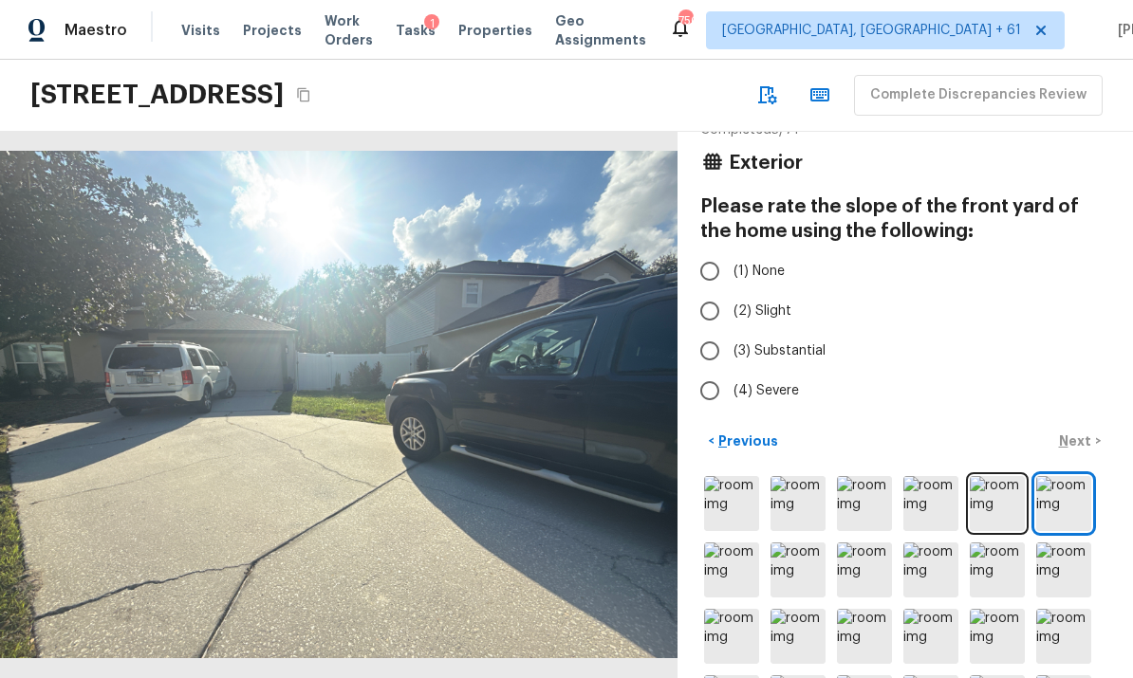
click at [740, 504] on img at bounding box center [731, 503] width 55 height 55
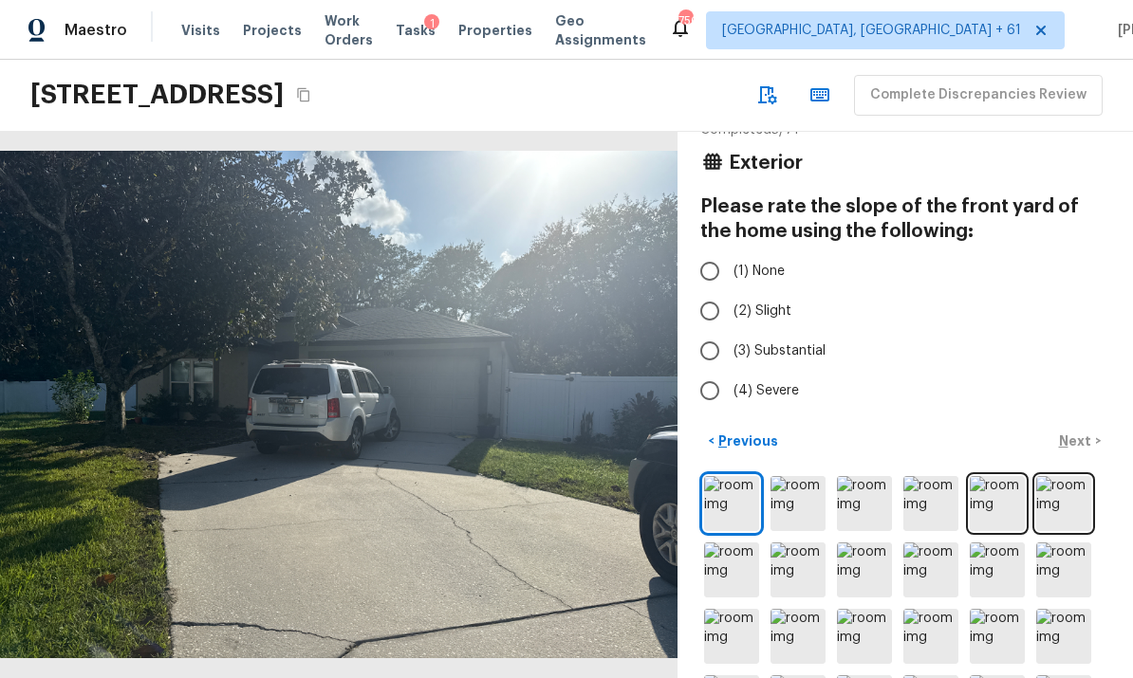
click at [790, 499] on img at bounding box center [798, 503] width 55 height 55
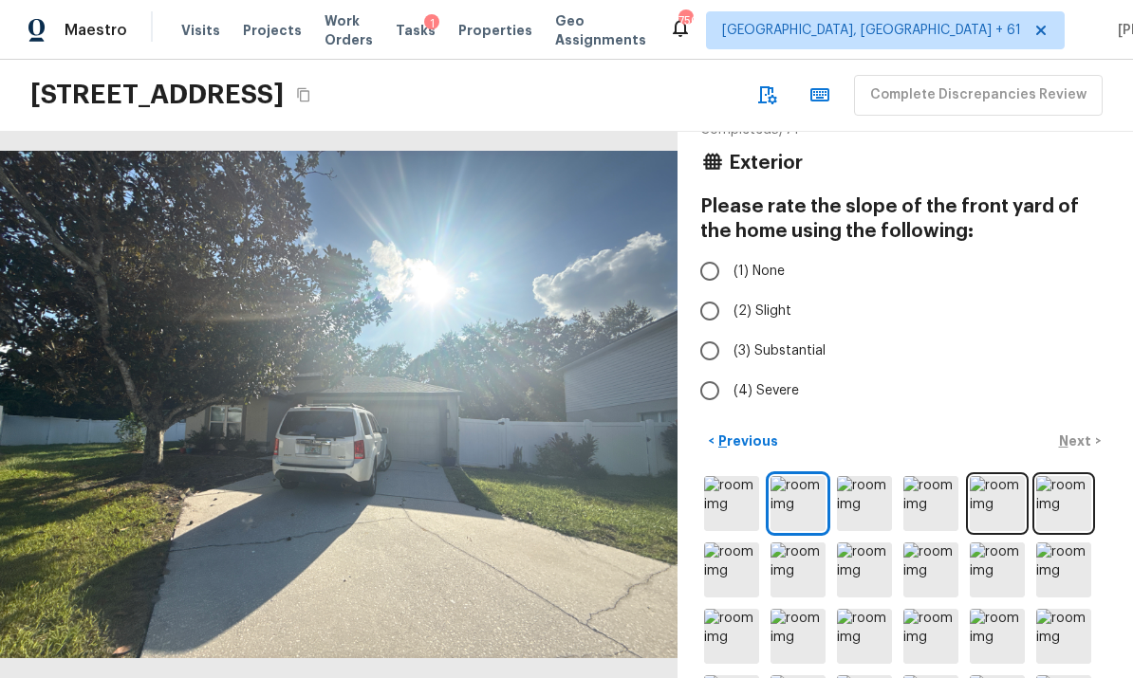
click at [868, 496] on img at bounding box center [864, 503] width 55 height 55
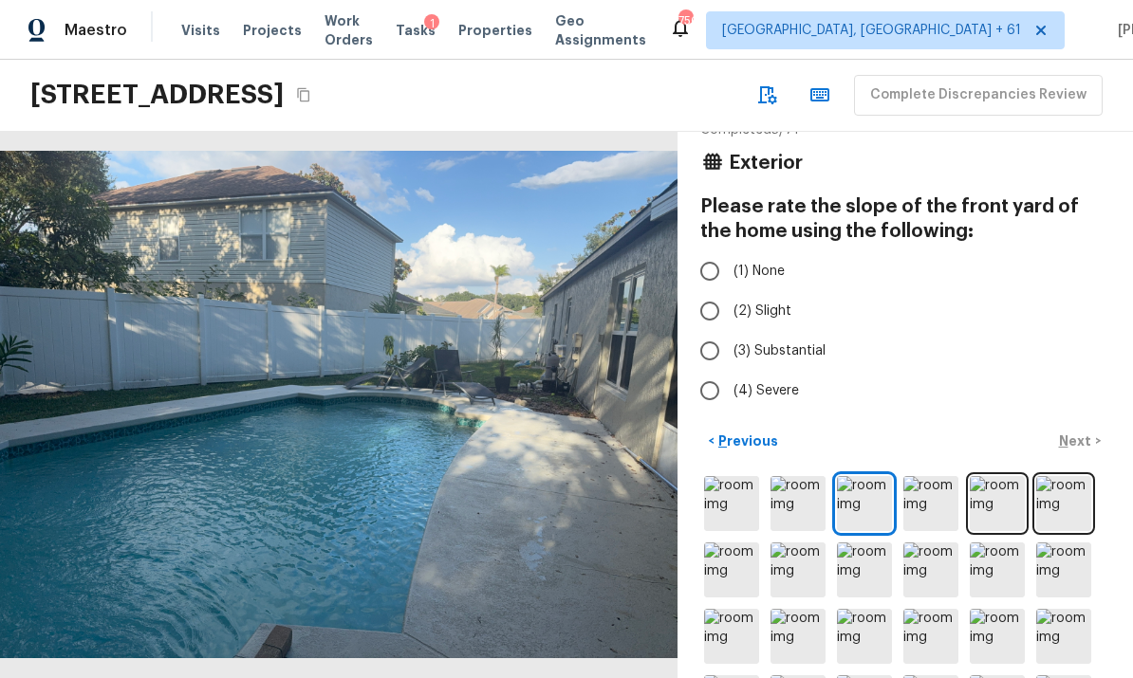
click at [708, 278] on input "(1) None" at bounding box center [710, 271] width 40 height 40
radio input "true"
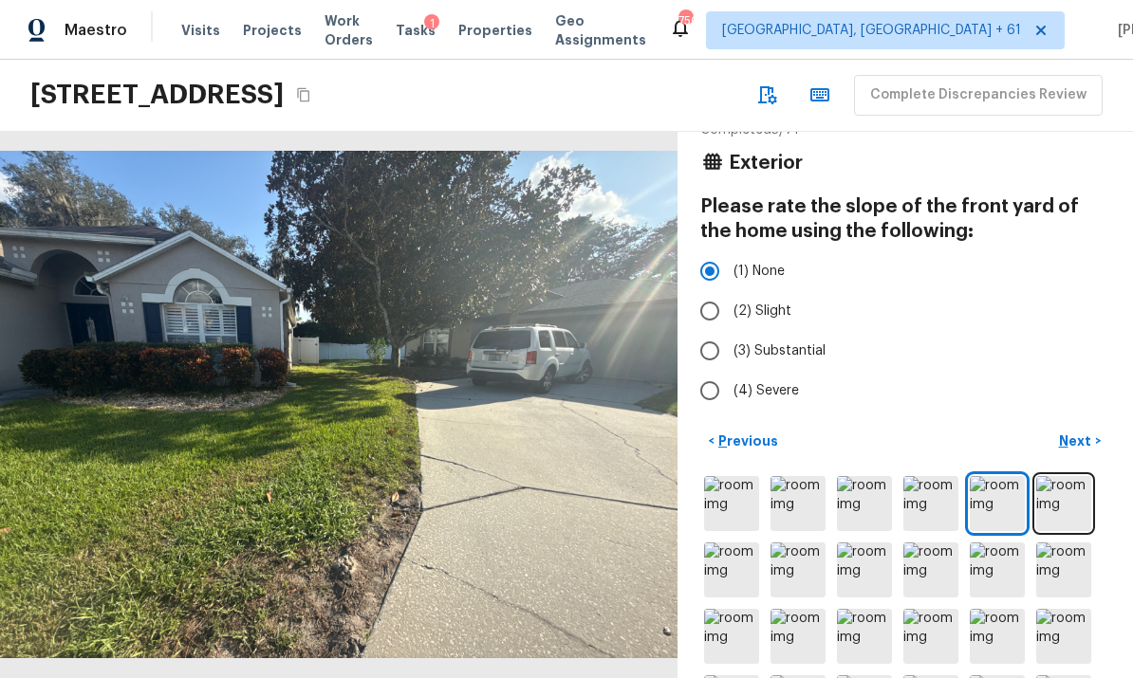
click at [1084, 436] on p "Next" at bounding box center [1077, 441] width 36 height 19
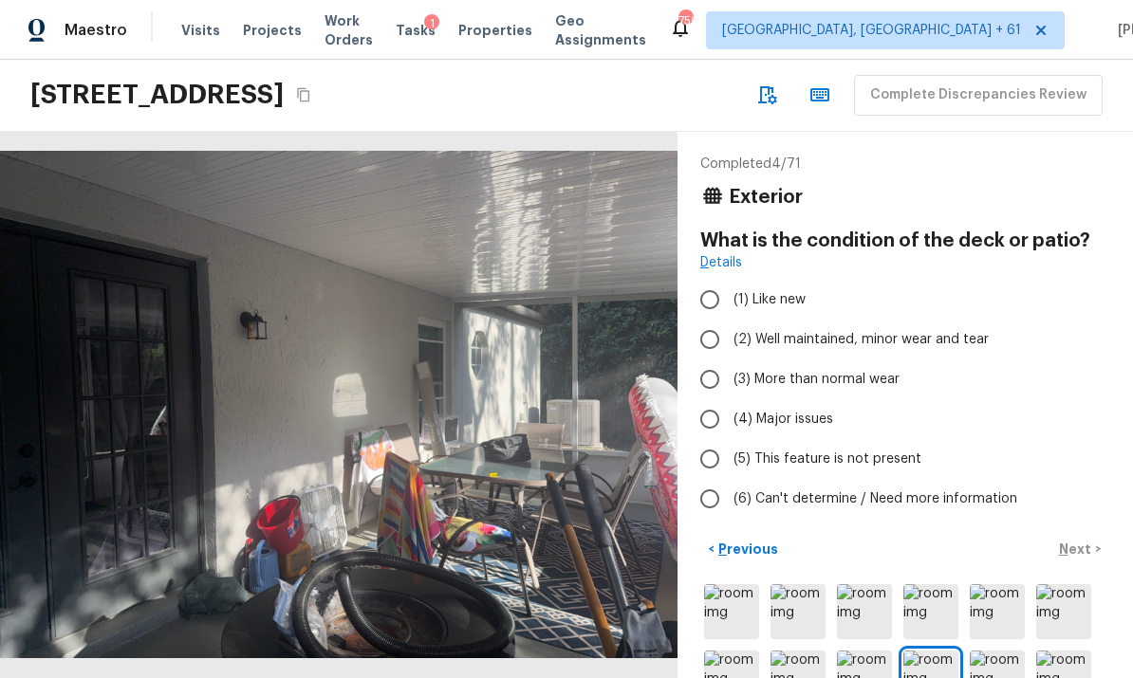
scroll to position [0, 0]
click at [706, 343] on input "(2) Well maintained, minor wear and tear" at bounding box center [710, 340] width 40 height 40
radio input "true"
click at [1084, 549] on p "Next" at bounding box center [1077, 549] width 36 height 19
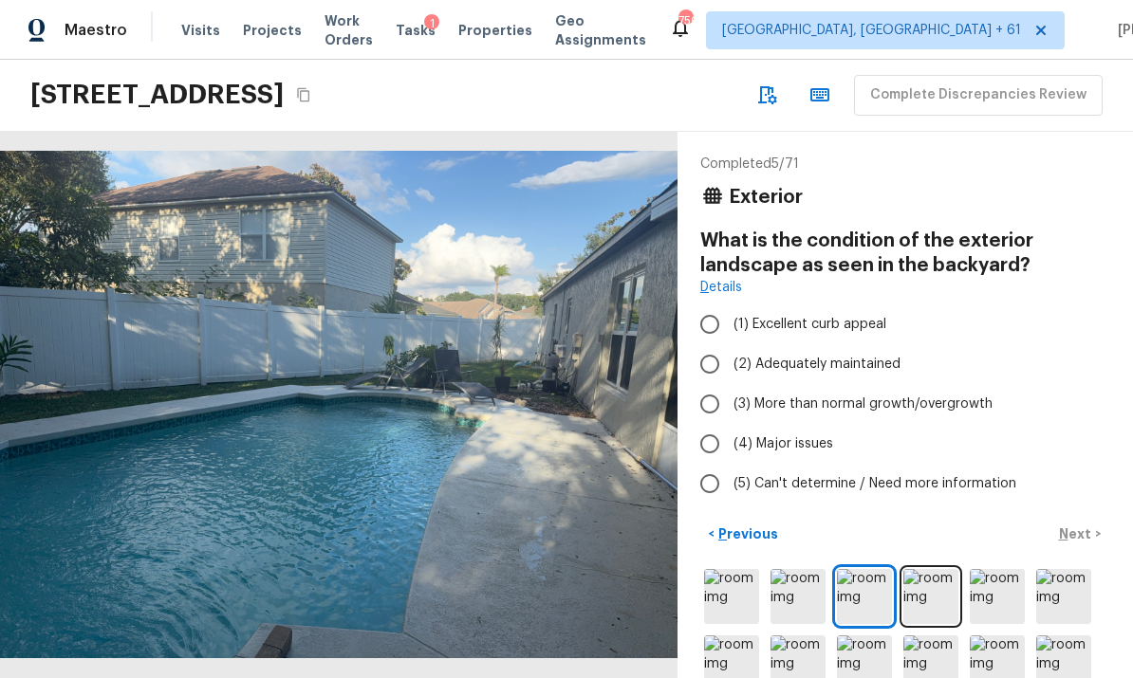
click at [712, 367] on input "(2) Adequately maintained" at bounding box center [710, 364] width 40 height 40
radio input "true"
click at [1075, 532] on p "Next" at bounding box center [1077, 534] width 36 height 19
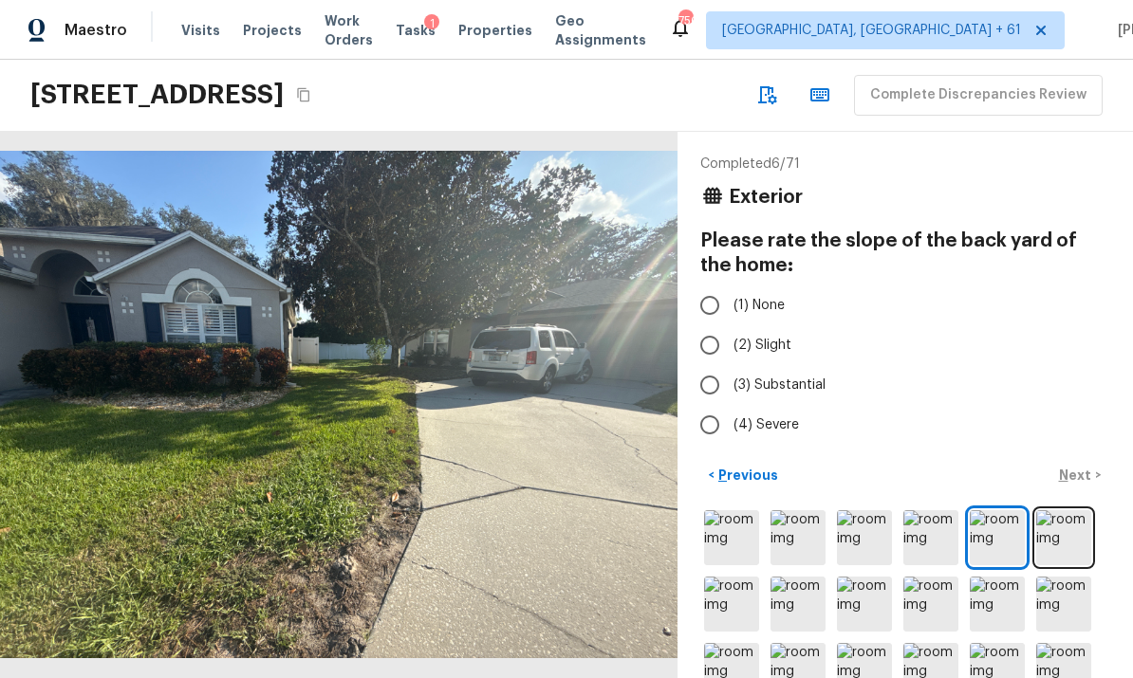
click at [714, 311] on input "(1) None" at bounding box center [710, 306] width 40 height 40
radio input "true"
click at [1082, 473] on p "Next" at bounding box center [1077, 475] width 36 height 19
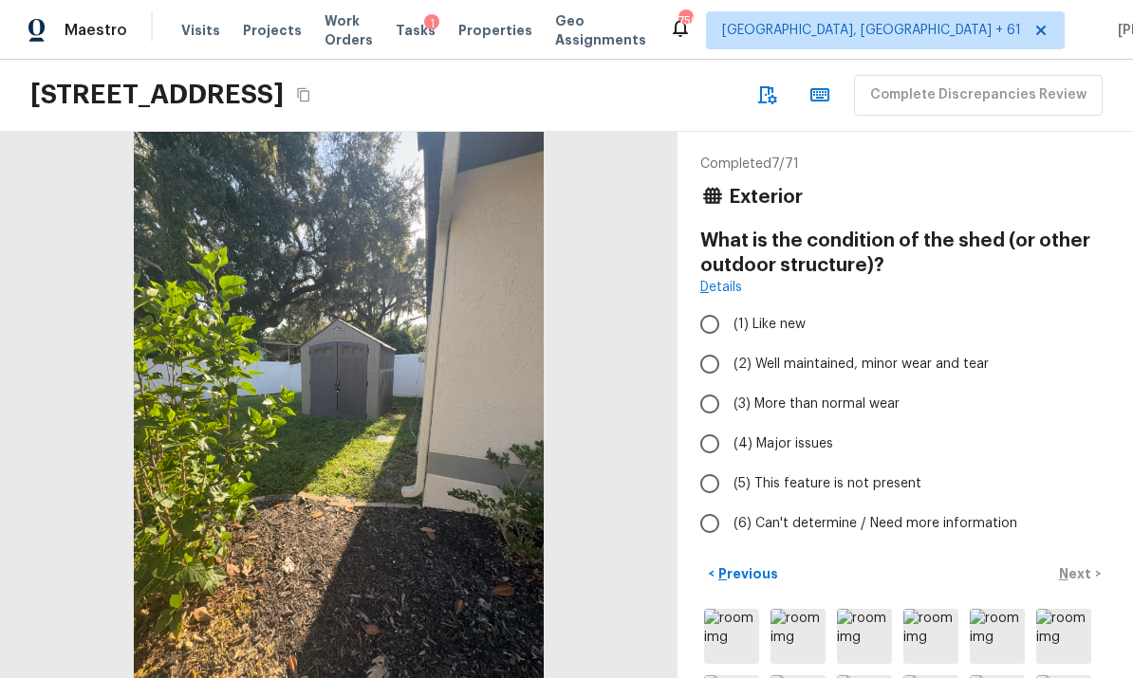
click at [713, 362] on input "(2) Well maintained, minor wear and tear" at bounding box center [710, 364] width 40 height 40
radio input "true"
click at [1077, 574] on p "Next" at bounding box center [1077, 574] width 36 height 19
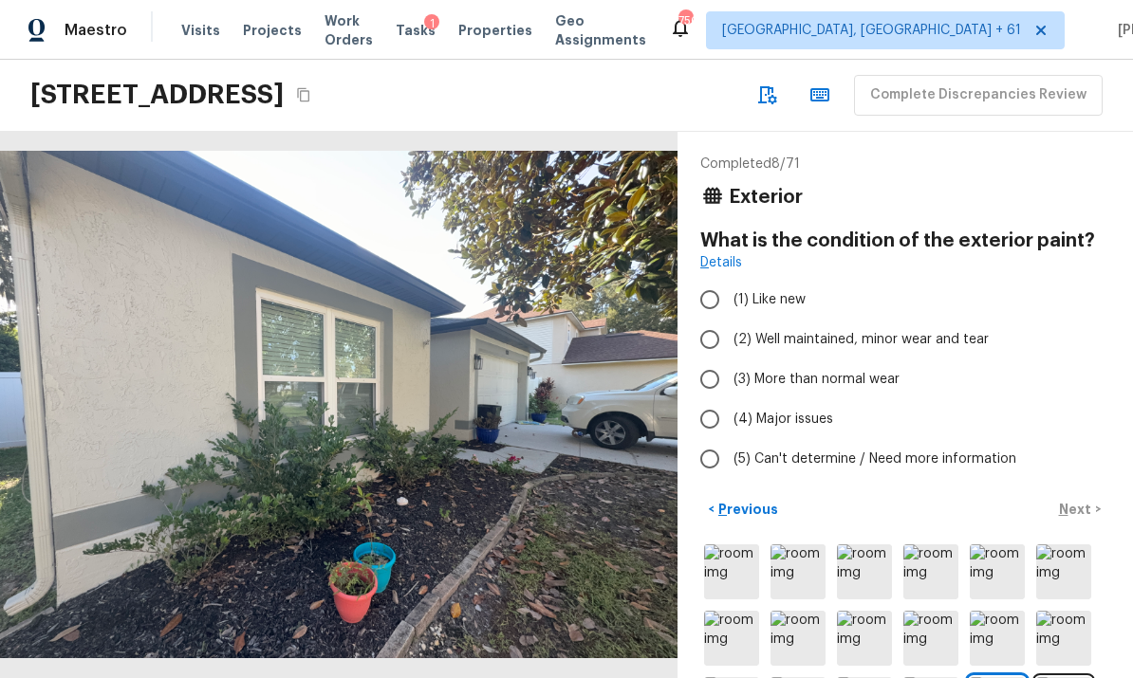
click at [709, 337] on input "(2) Well maintained, minor wear and tear" at bounding box center [710, 340] width 40 height 40
radio input "true"
click at [1079, 500] on p "Next" at bounding box center [1077, 509] width 36 height 19
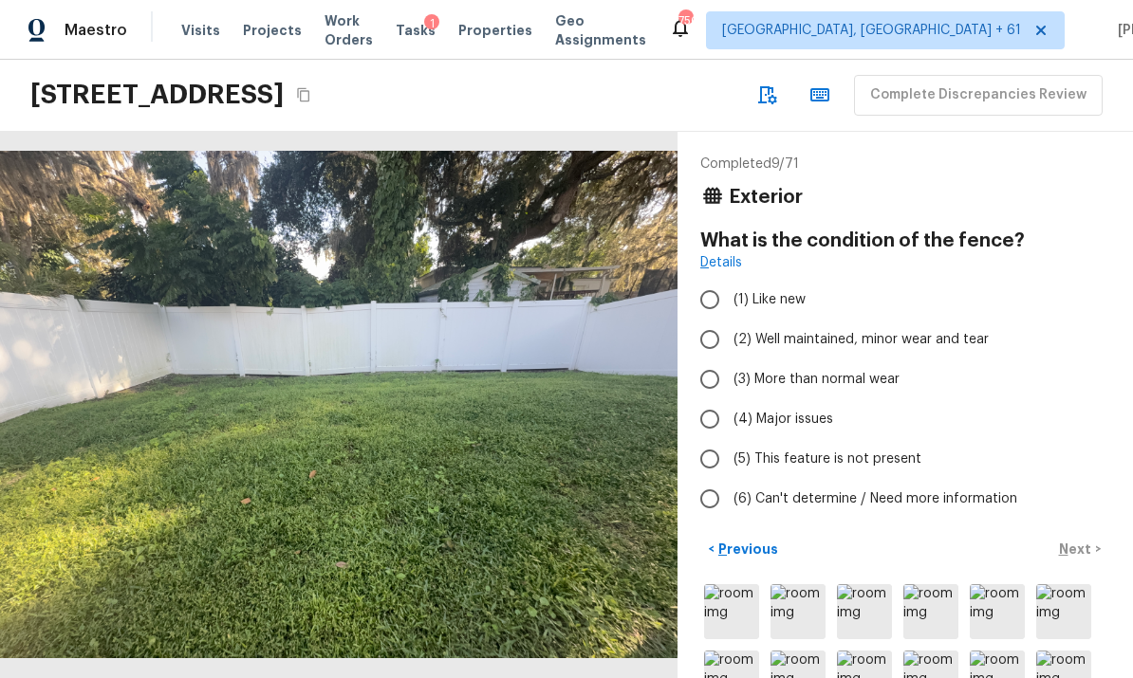
click at [707, 343] on input "(2) Well maintained, minor wear and tear" at bounding box center [710, 340] width 40 height 40
radio input "true"
click at [1085, 546] on p "Next" at bounding box center [1077, 549] width 36 height 19
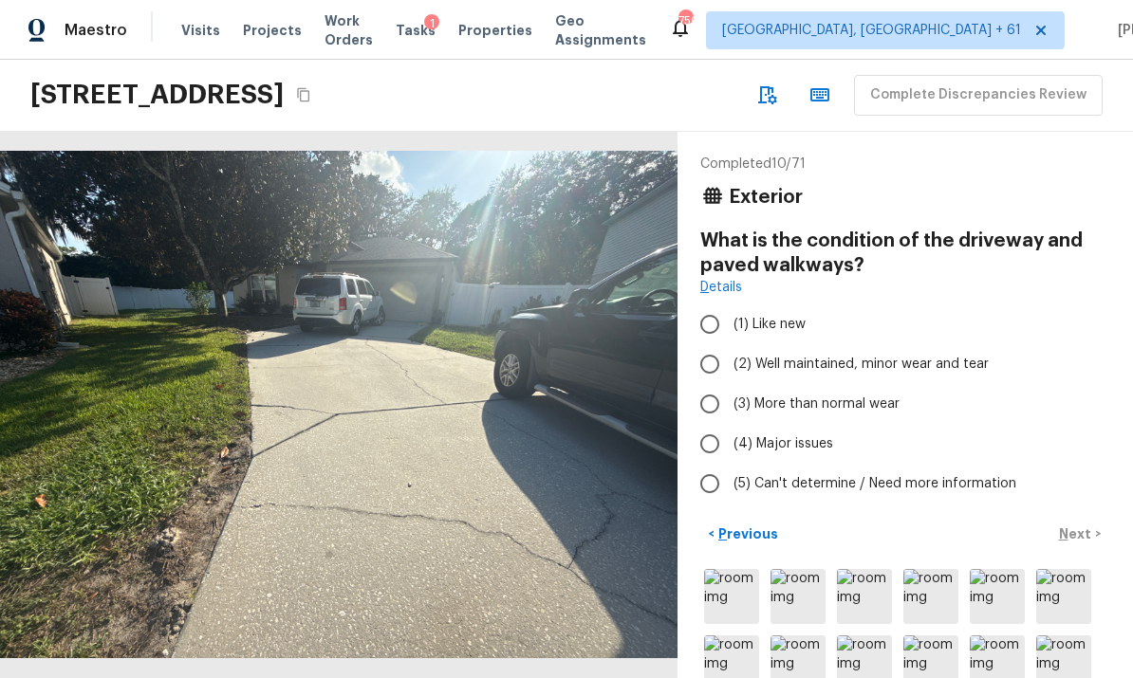
click at [715, 366] on input "(2) Well maintained, minor wear and tear" at bounding box center [710, 364] width 40 height 40
radio input "true"
click at [1083, 528] on p "Next" at bounding box center [1077, 534] width 36 height 19
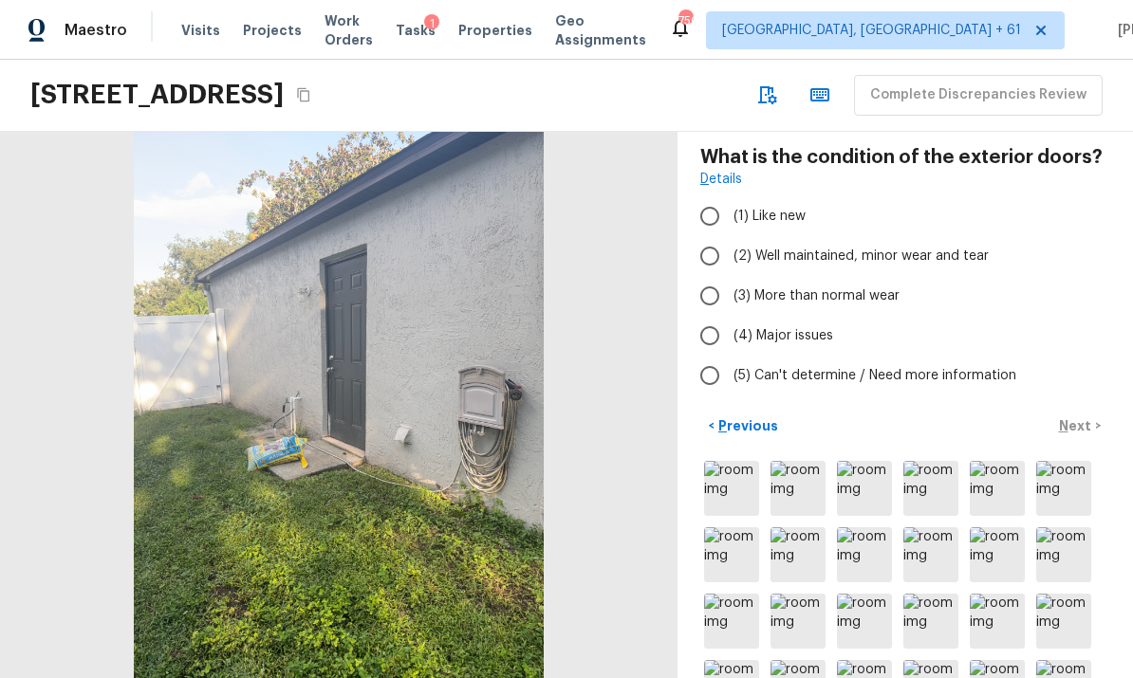
scroll to position [84, 0]
click at [727, 488] on img at bounding box center [731, 487] width 55 height 55
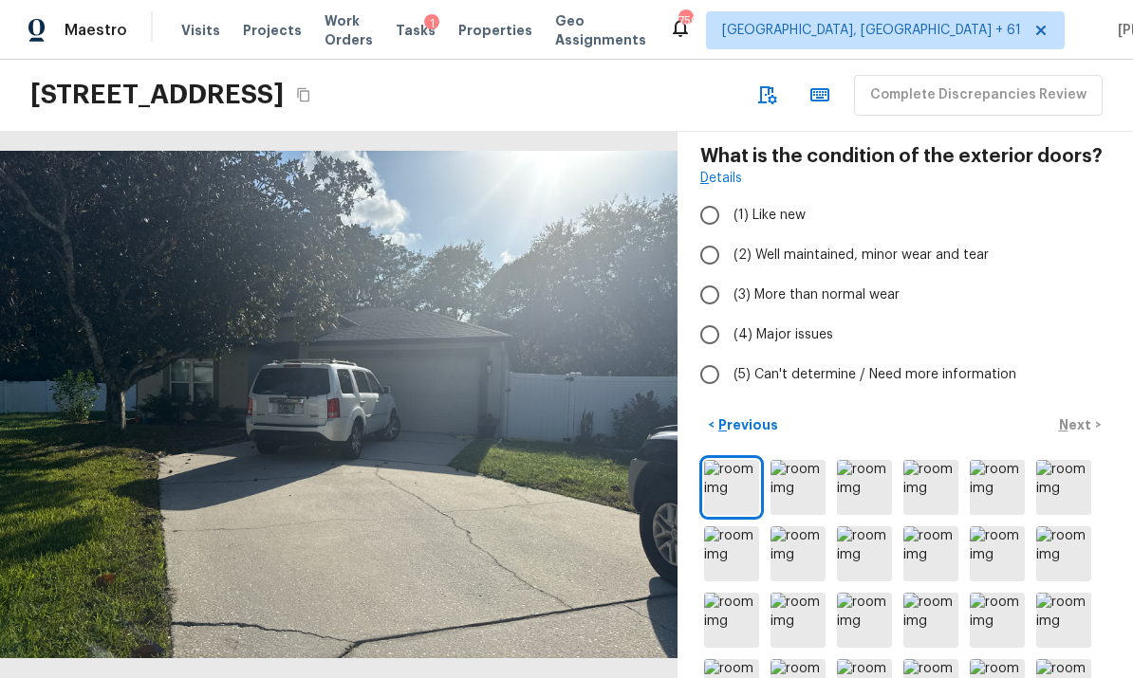
click at [792, 486] on img at bounding box center [798, 487] width 55 height 55
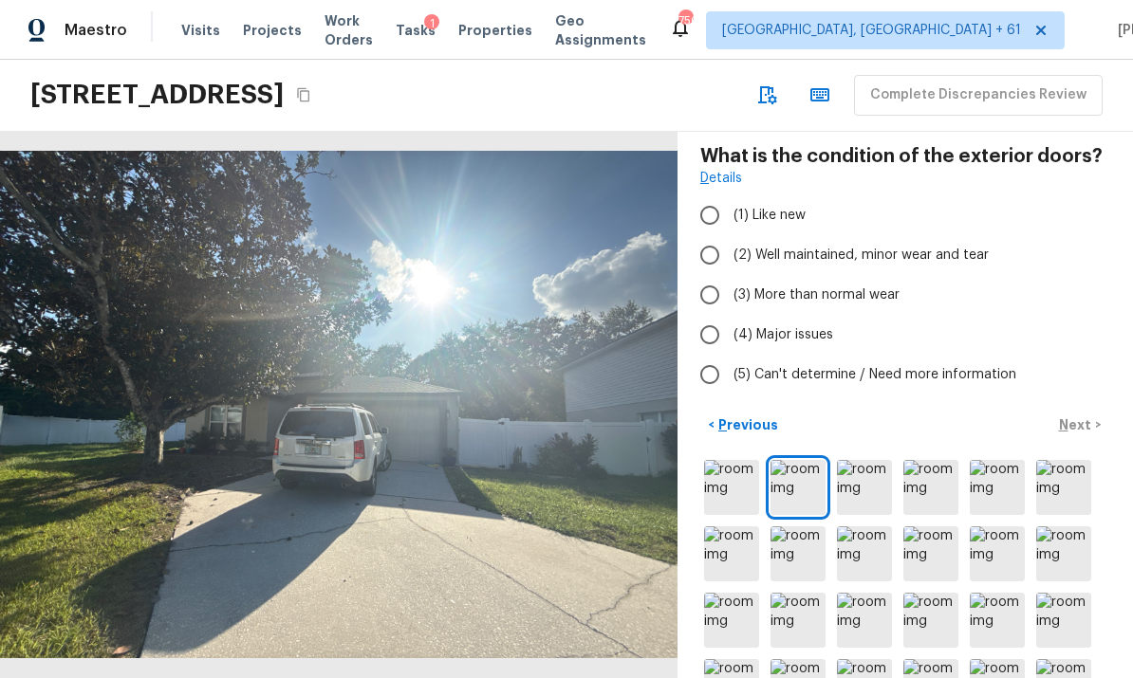
click at [874, 487] on img at bounding box center [864, 487] width 55 height 55
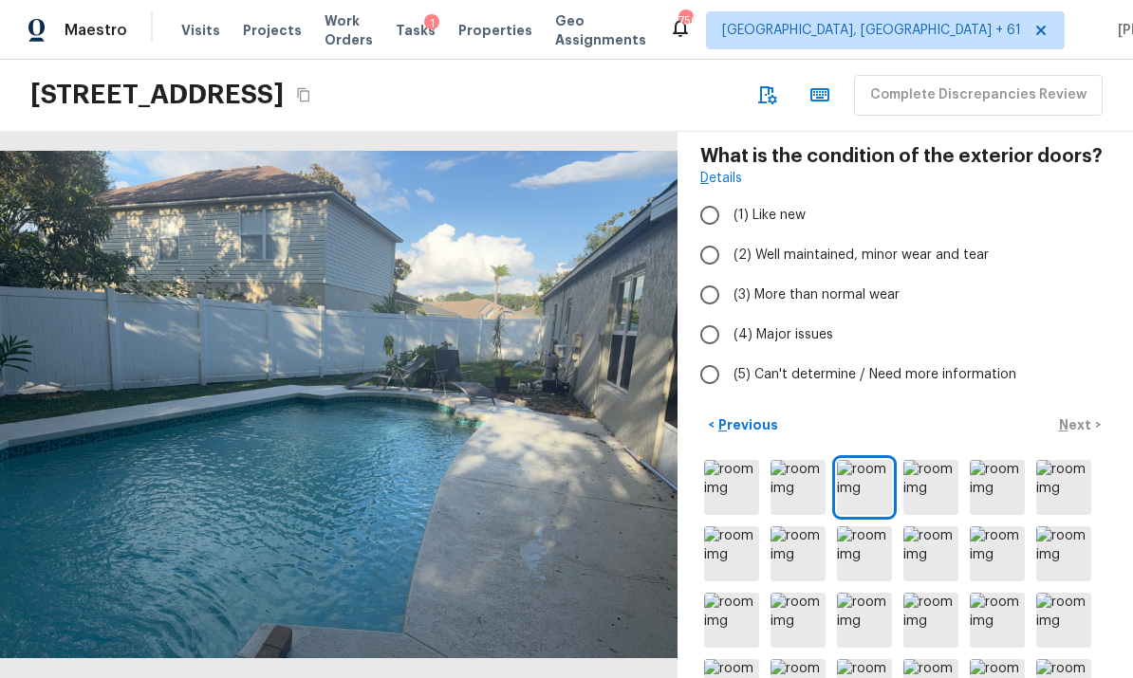
click at [930, 488] on img at bounding box center [930, 487] width 55 height 55
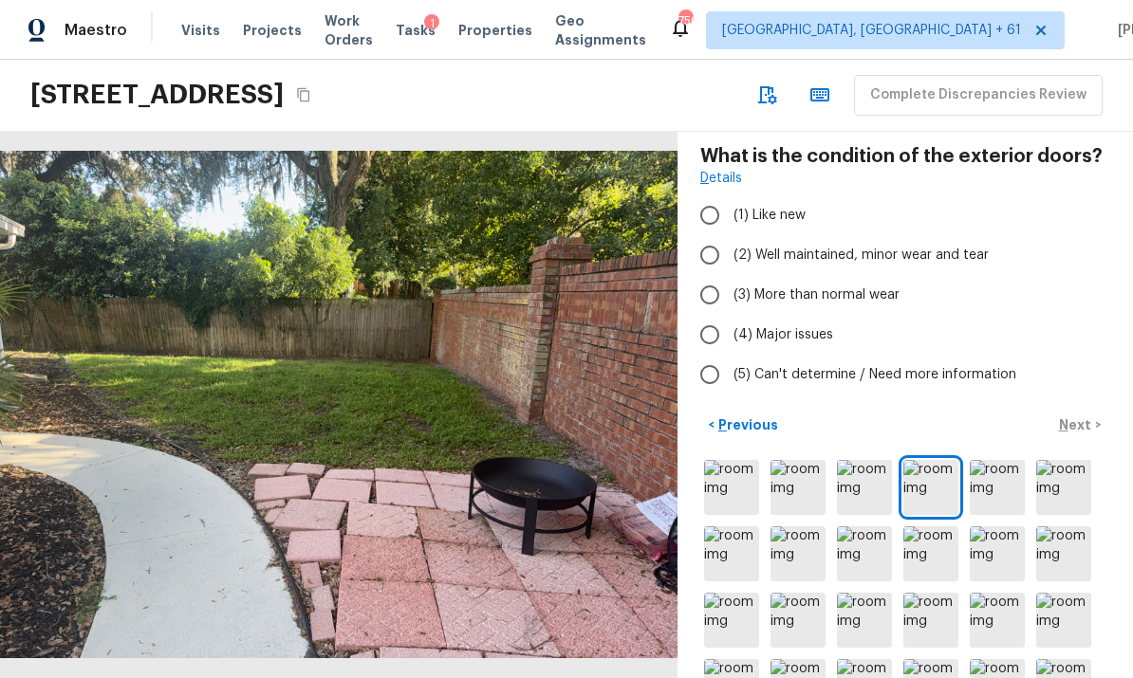
click at [990, 489] on img at bounding box center [997, 487] width 55 height 55
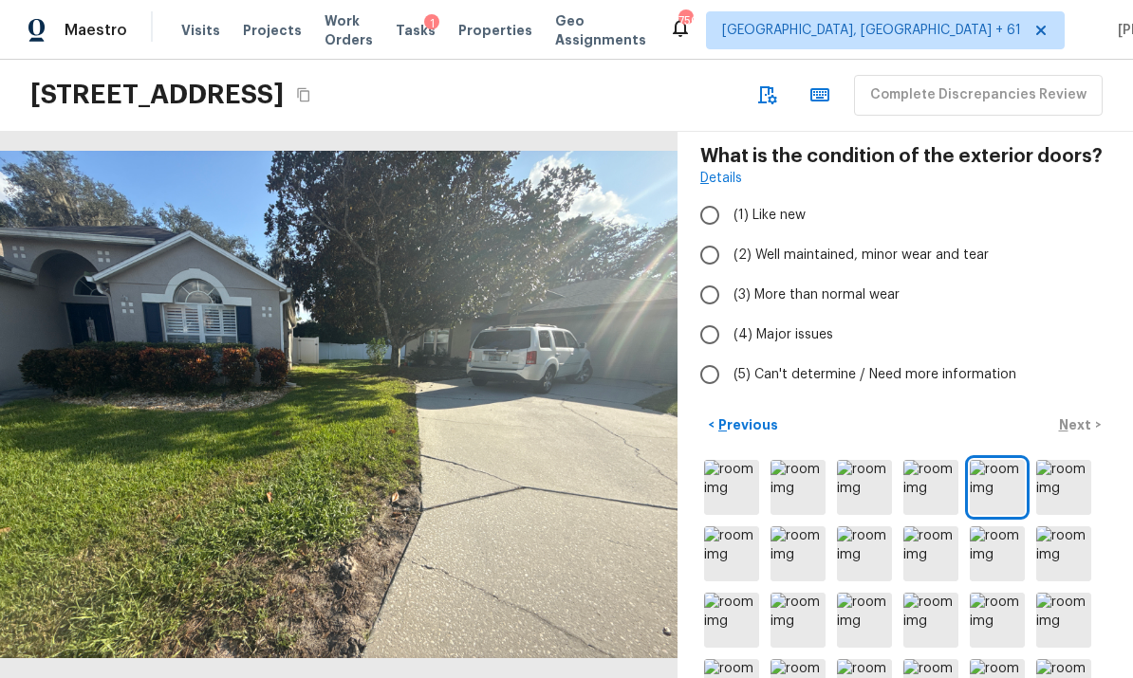
click at [1057, 483] on img at bounding box center [1063, 487] width 55 height 55
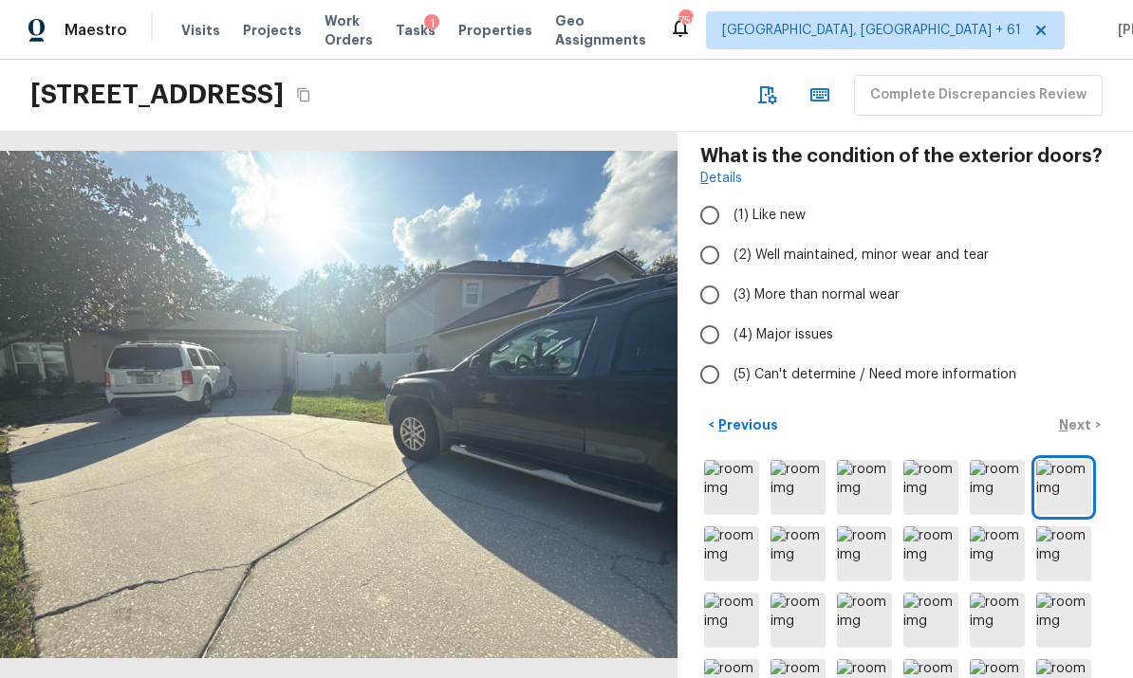
click at [725, 547] on img at bounding box center [731, 554] width 55 height 55
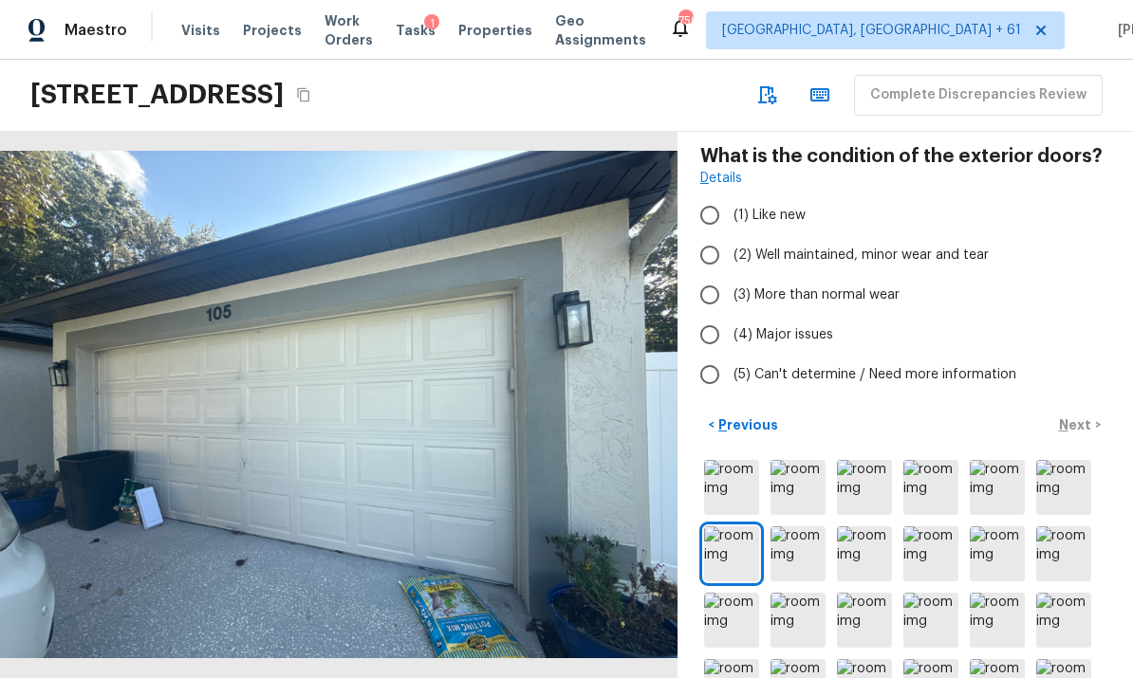
click at [798, 548] on img at bounding box center [798, 554] width 55 height 55
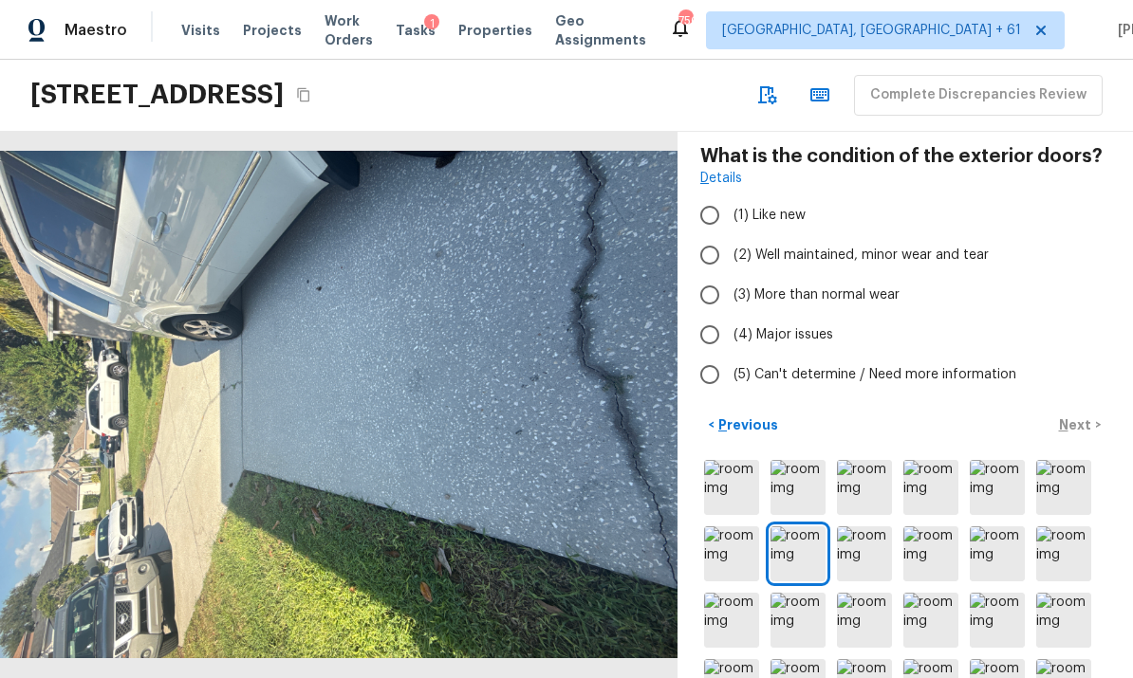
click at [857, 553] on img at bounding box center [864, 554] width 55 height 55
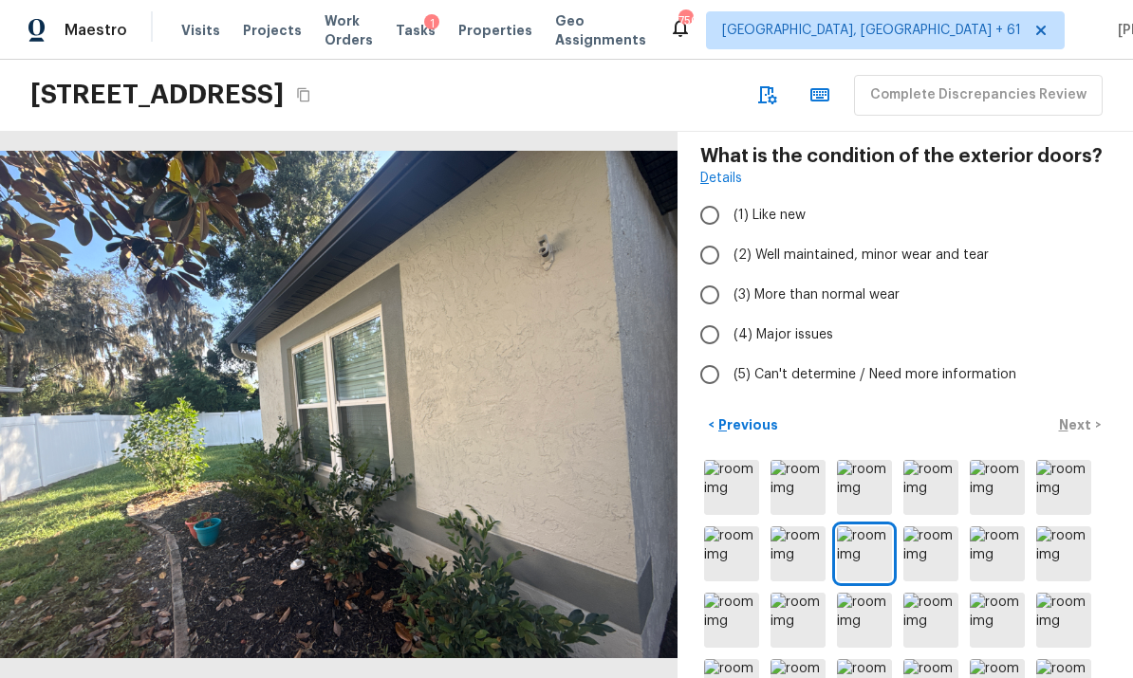
click at [920, 548] on img at bounding box center [930, 554] width 55 height 55
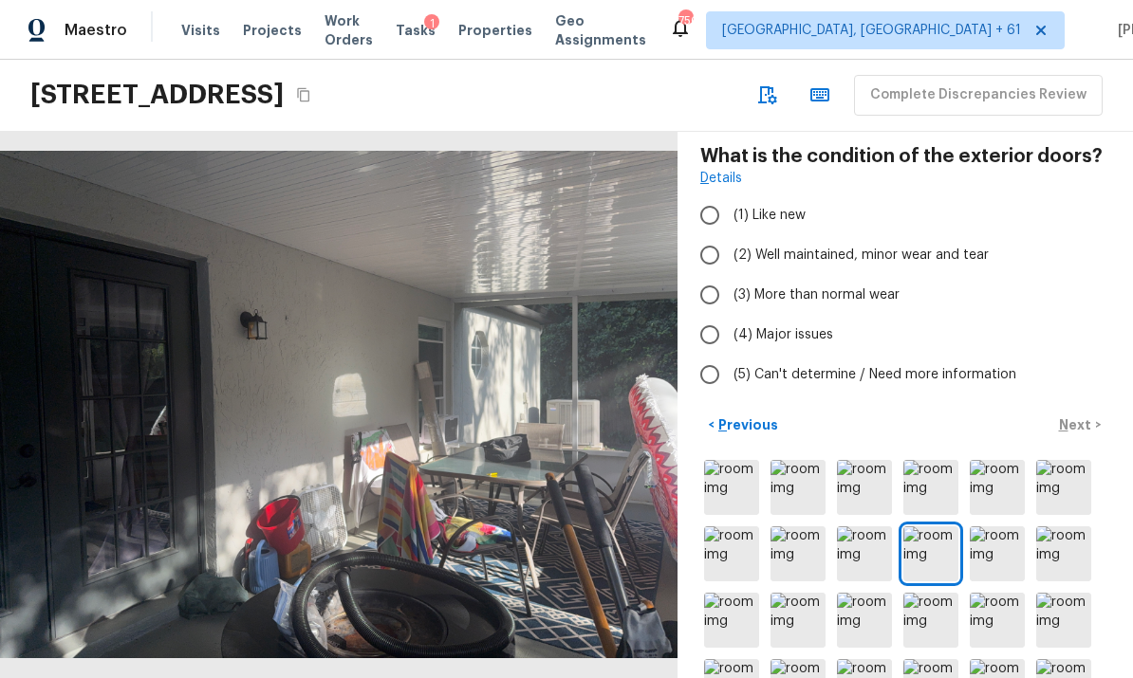
click at [989, 553] on img at bounding box center [997, 554] width 55 height 55
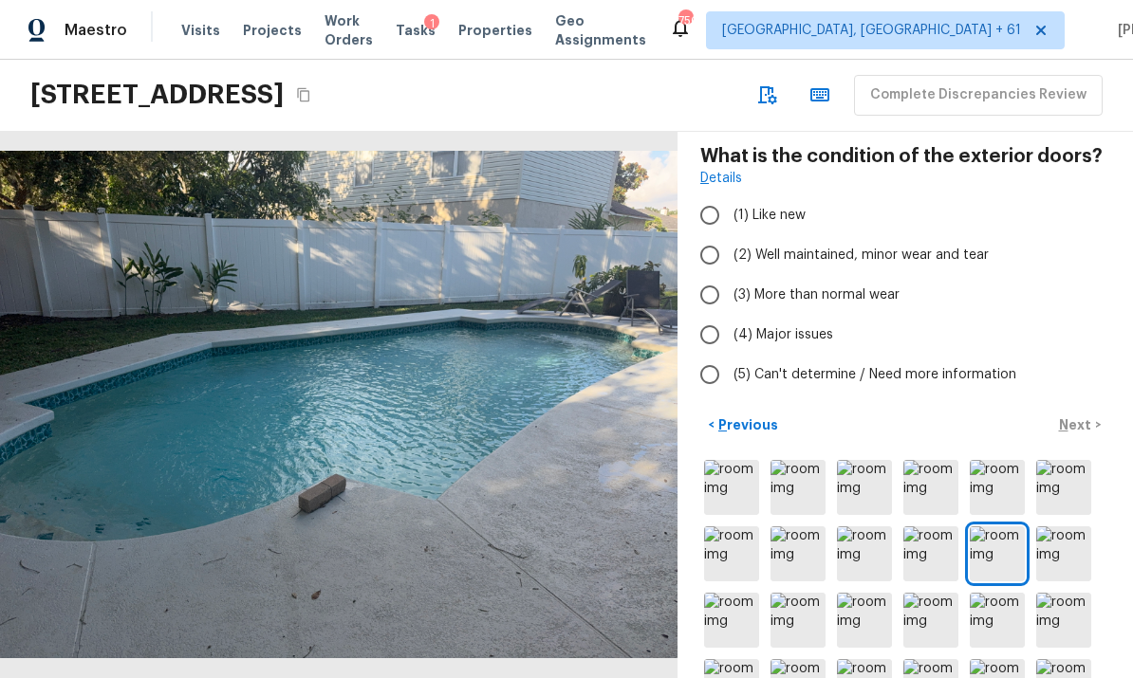
click at [1059, 542] on img at bounding box center [1063, 554] width 55 height 55
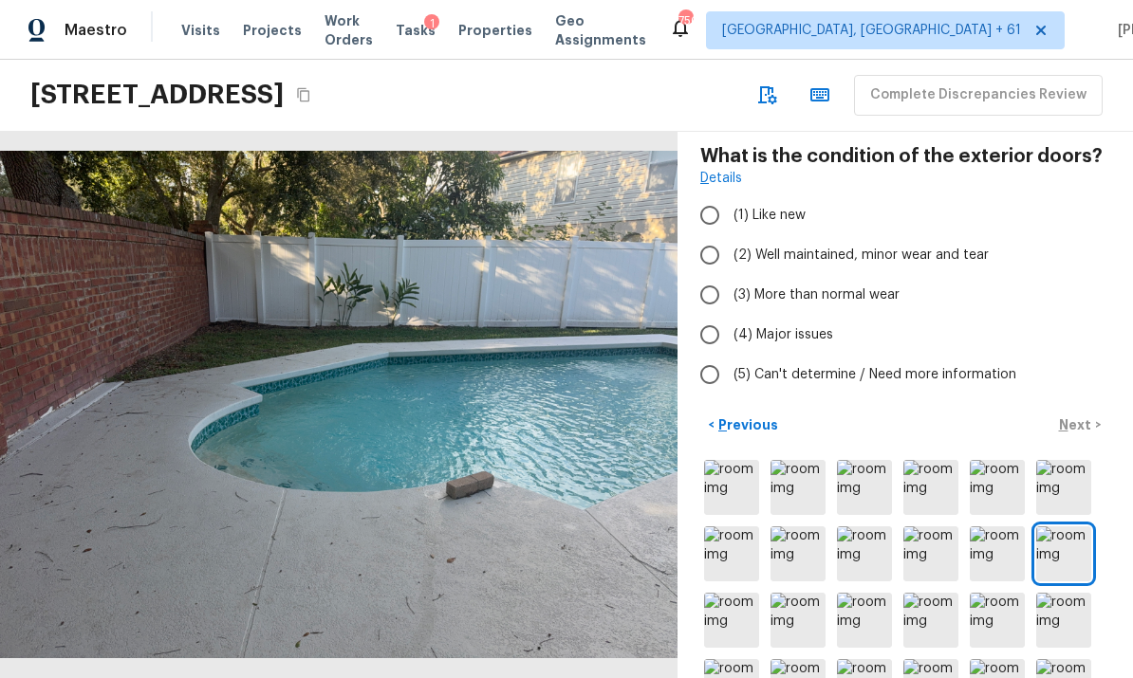
click at [741, 606] on img at bounding box center [731, 620] width 55 height 55
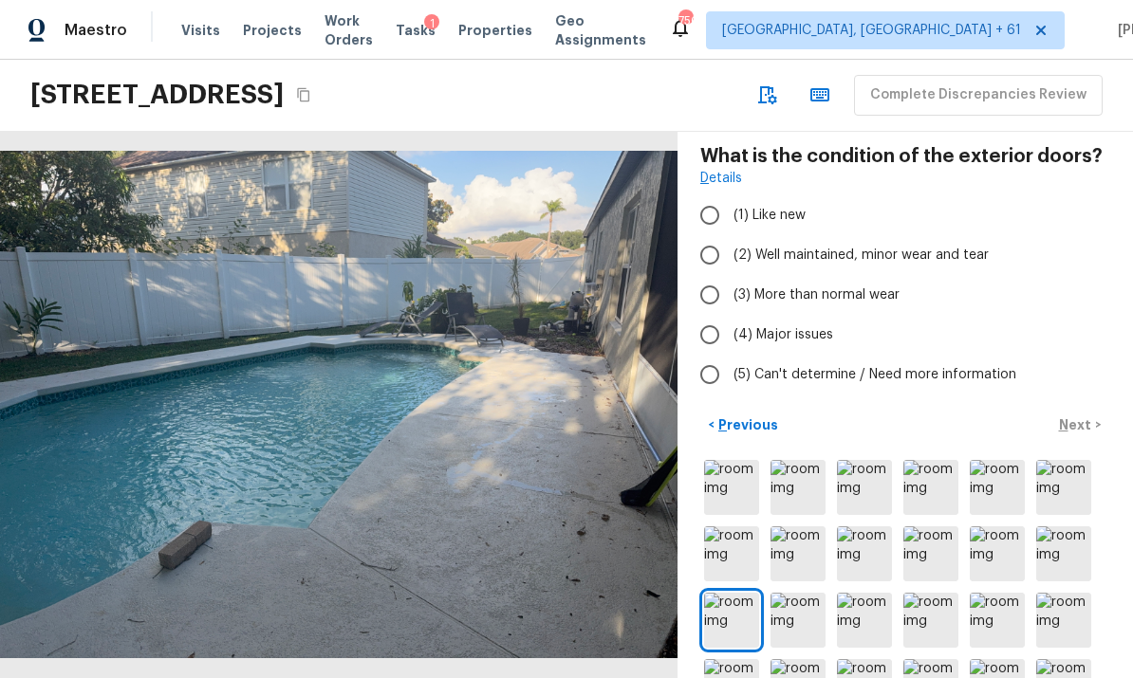
click at [796, 608] on img at bounding box center [798, 620] width 55 height 55
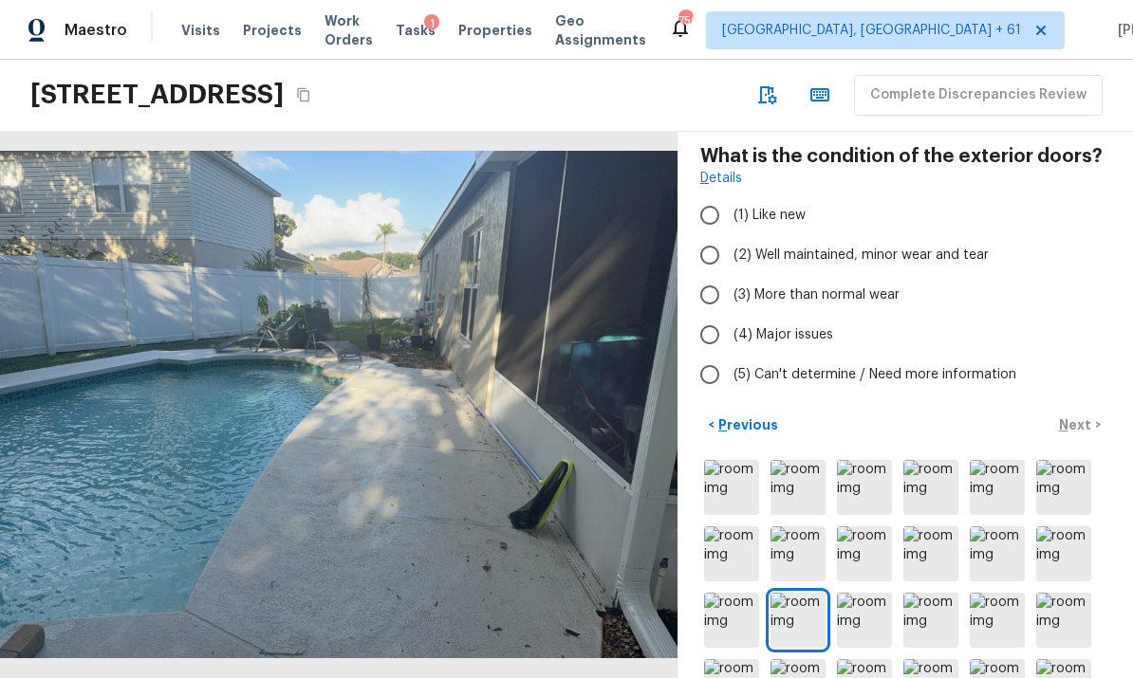
click at [854, 605] on img at bounding box center [864, 620] width 55 height 55
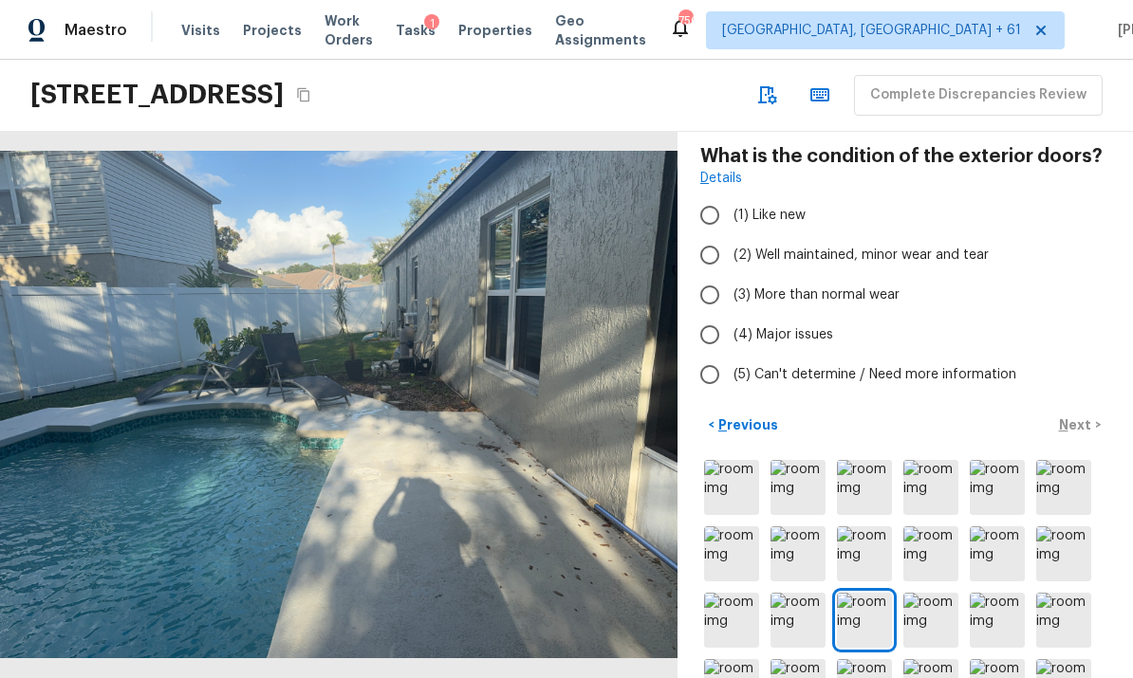
click at [928, 597] on img at bounding box center [930, 620] width 55 height 55
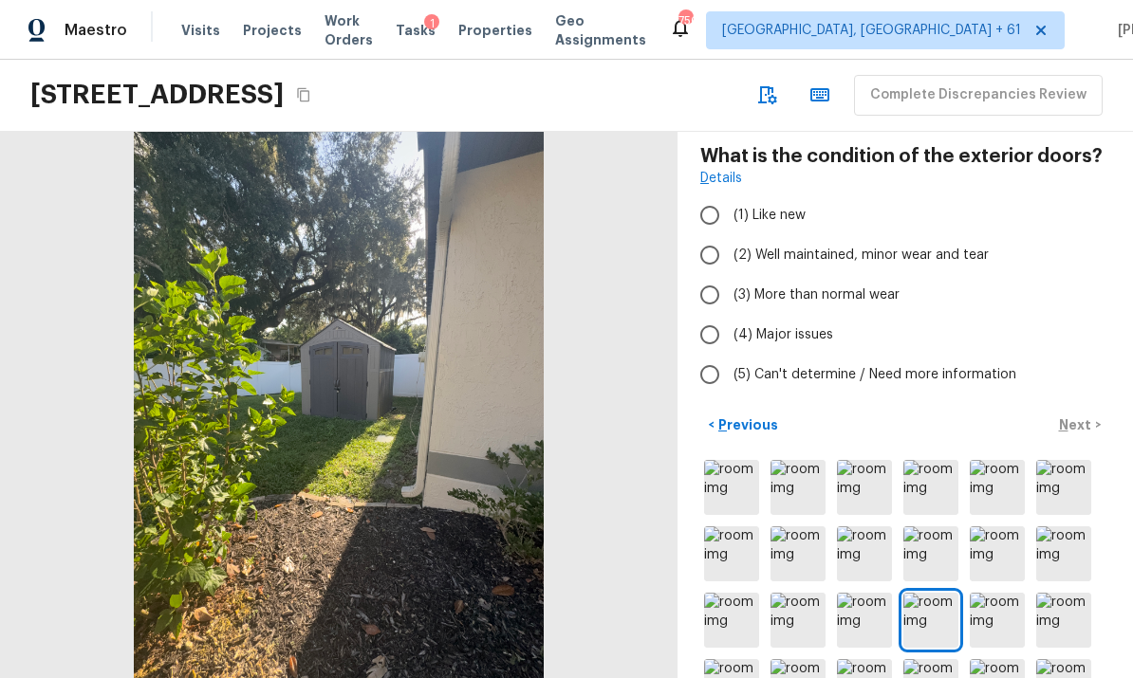
click at [986, 594] on img at bounding box center [997, 620] width 55 height 55
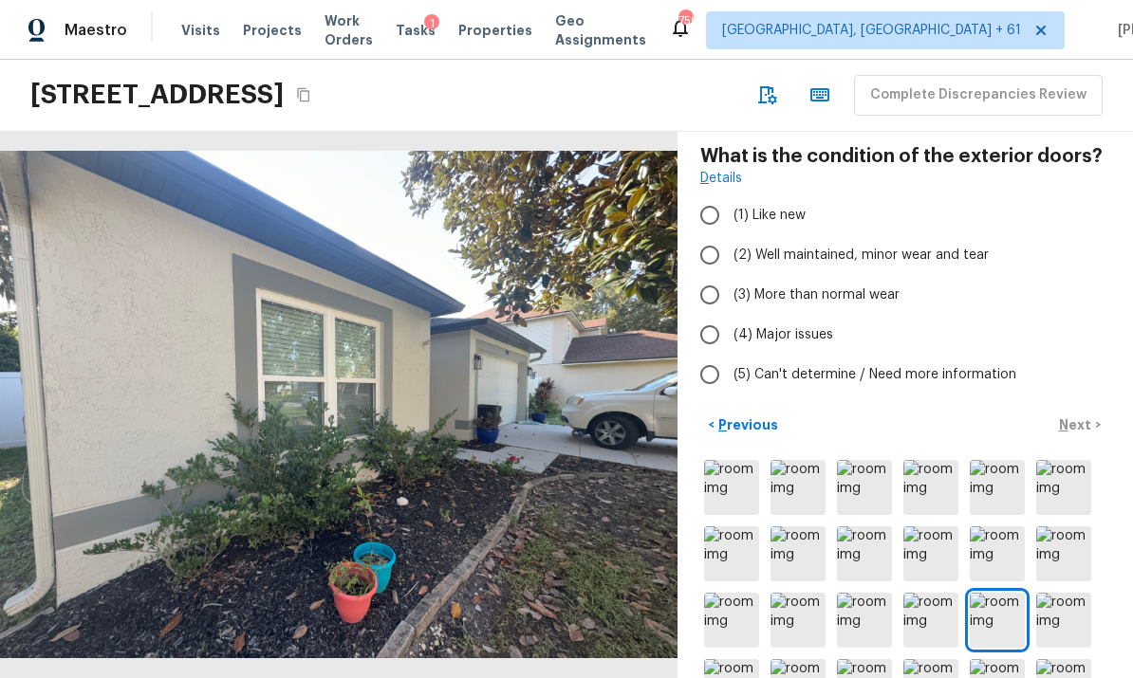
click at [1051, 613] on img at bounding box center [1063, 620] width 55 height 55
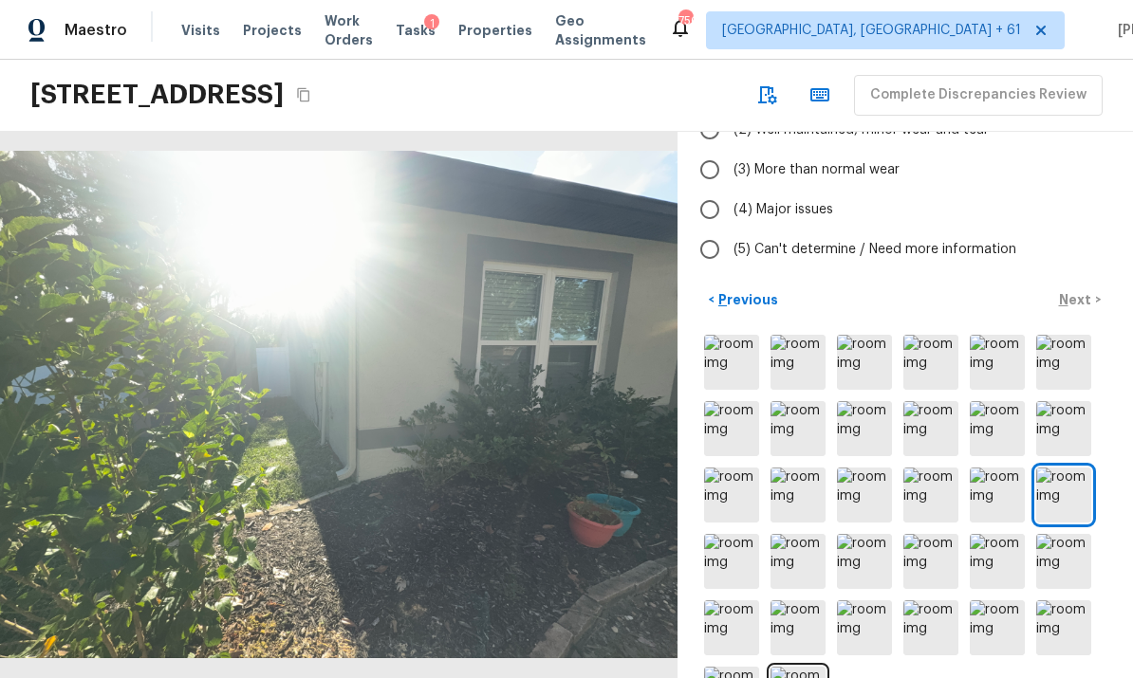
scroll to position [209, 0]
click at [725, 558] on img at bounding box center [731, 562] width 55 height 55
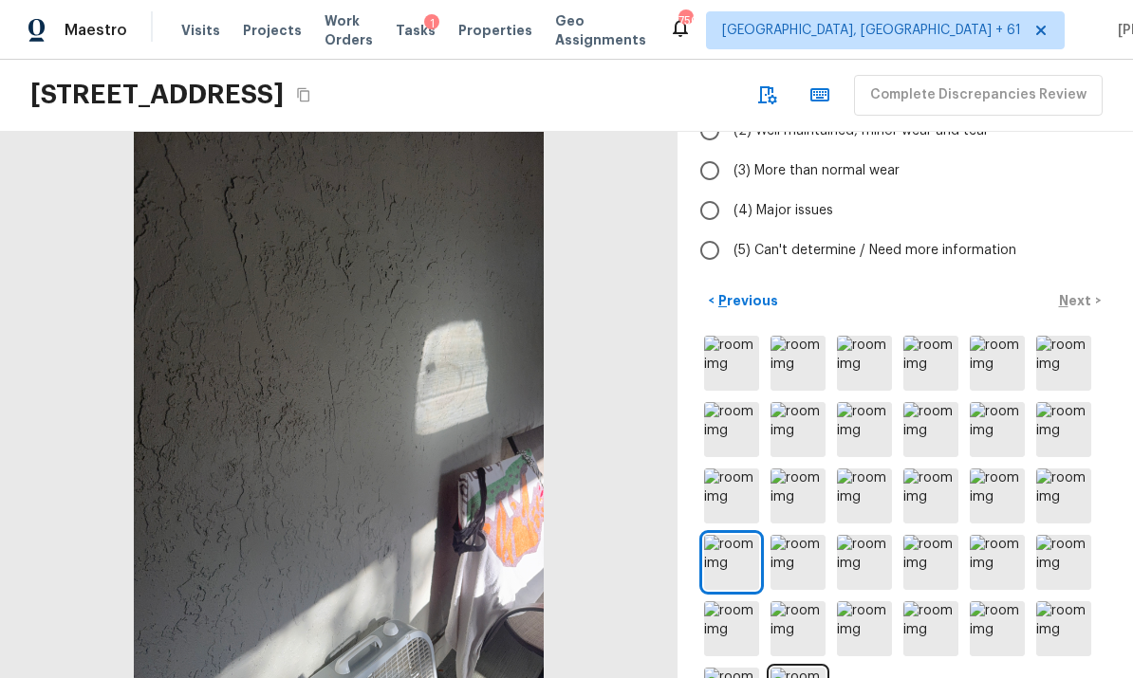
click at [800, 556] on img at bounding box center [798, 562] width 55 height 55
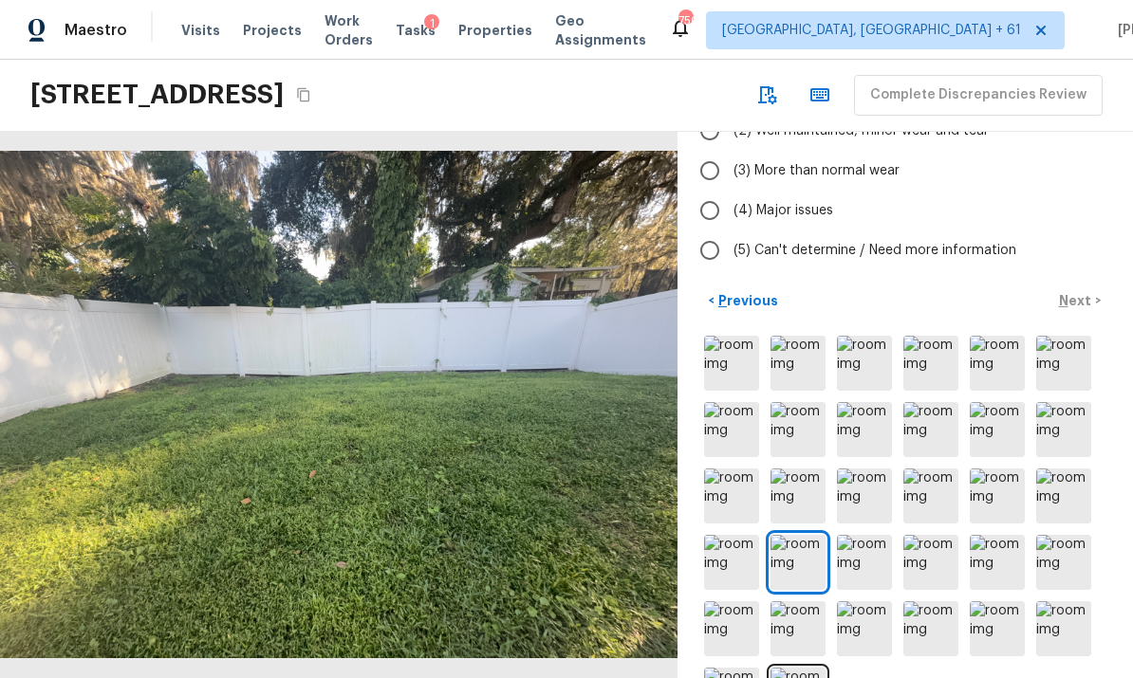
click at [877, 563] on img at bounding box center [864, 562] width 55 height 55
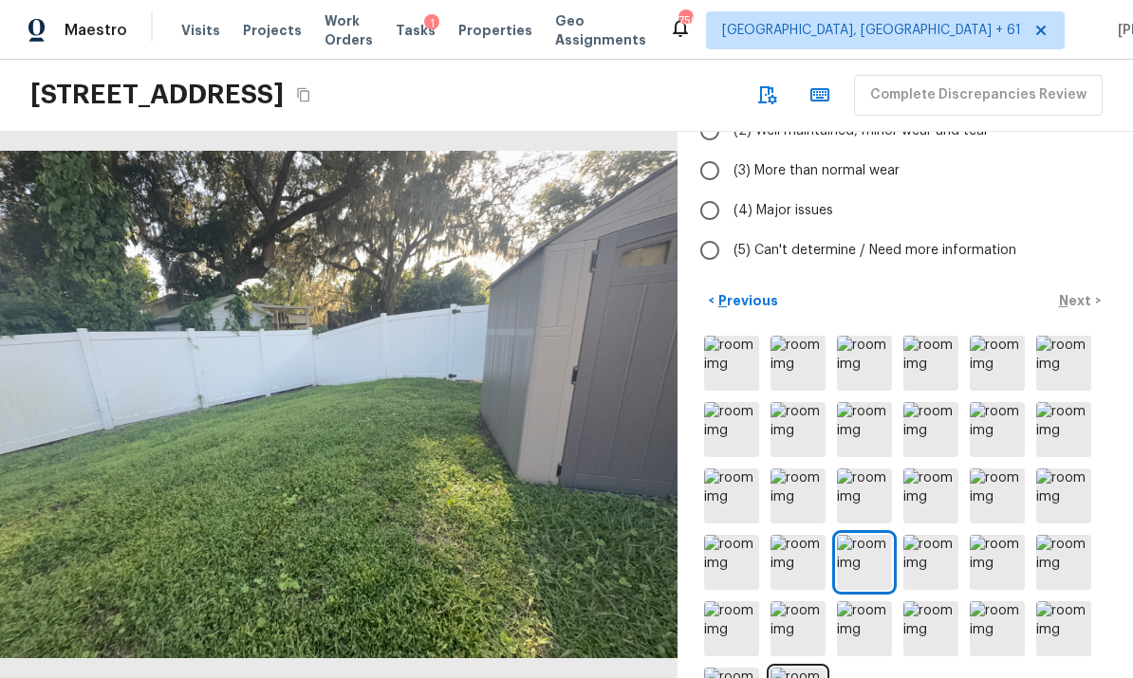
click at [934, 560] on img at bounding box center [930, 562] width 55 height 55
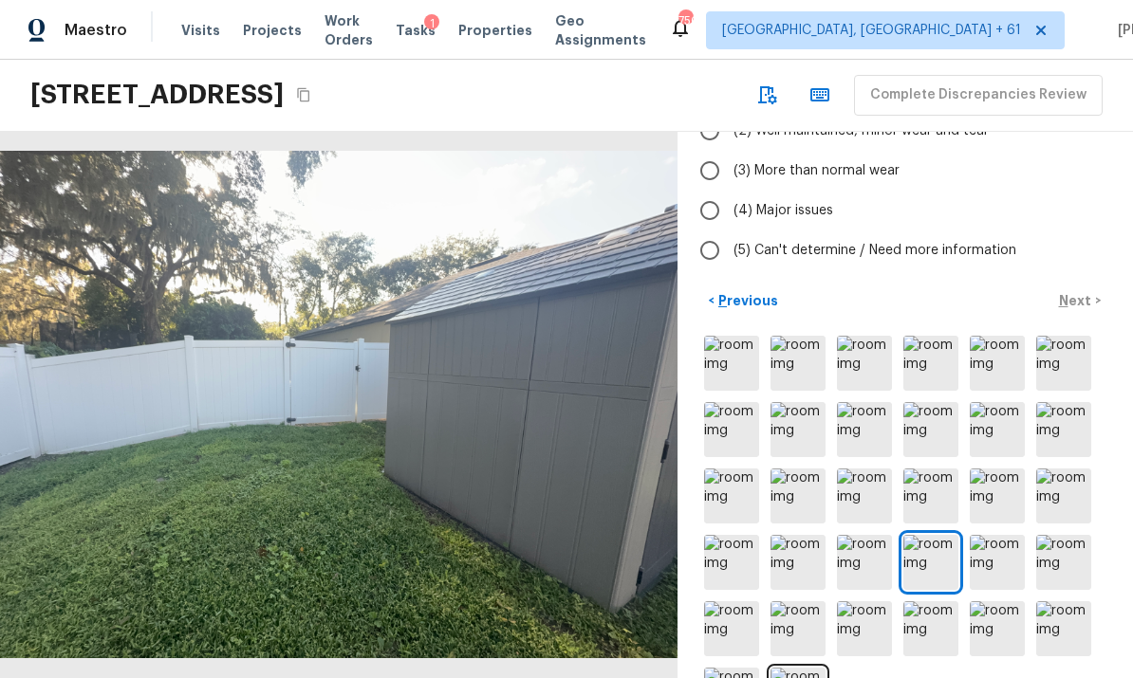
click at [991, 559] on img at bounding box center [997, 562] width 55 height 55
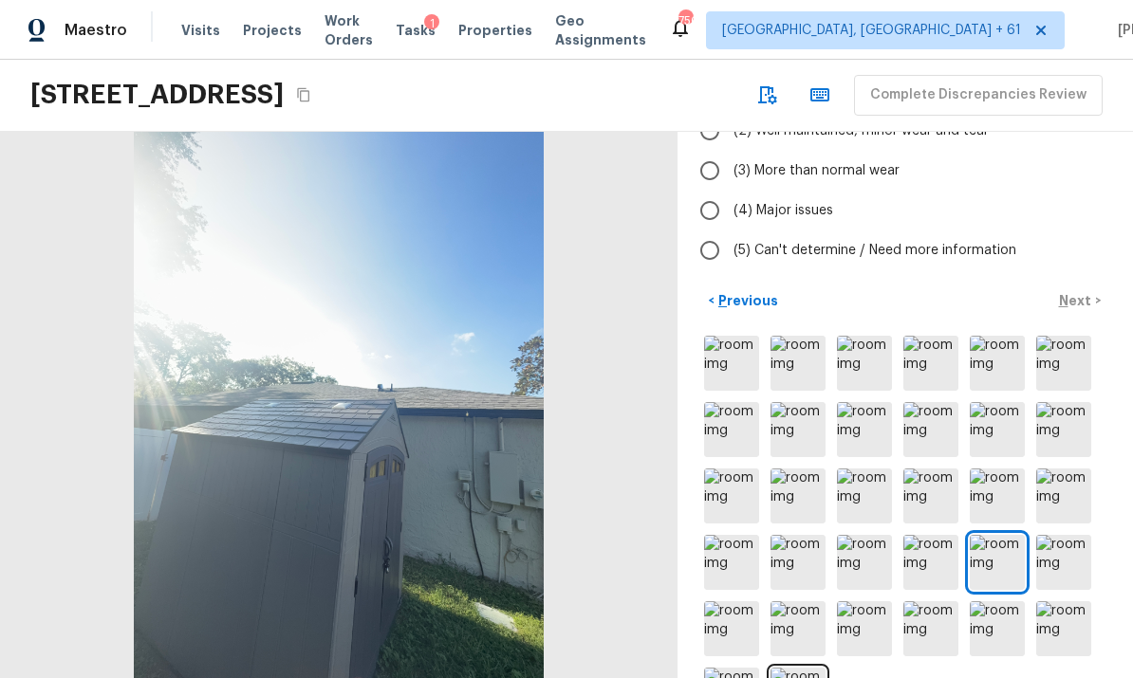
click at [1048, 558] on img at bounding box center [1063, 562] width 55 height 55
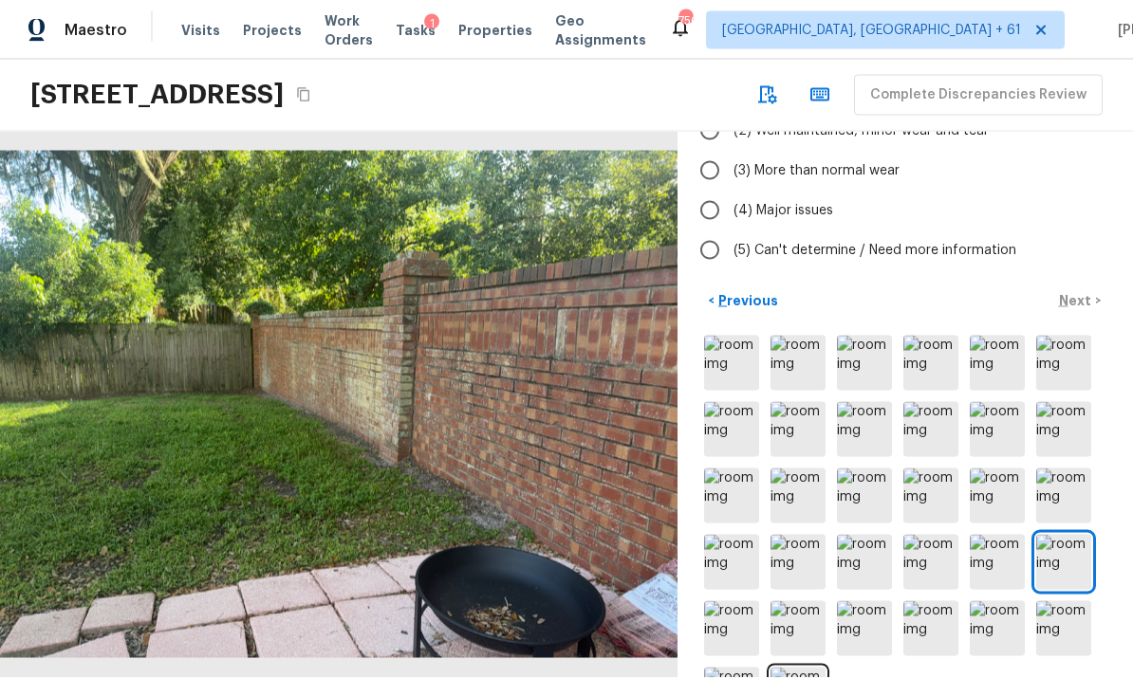
scroll to position [70, 0]
click at [731, 602] on img at bounding box center [731, 629] width 55 height 55
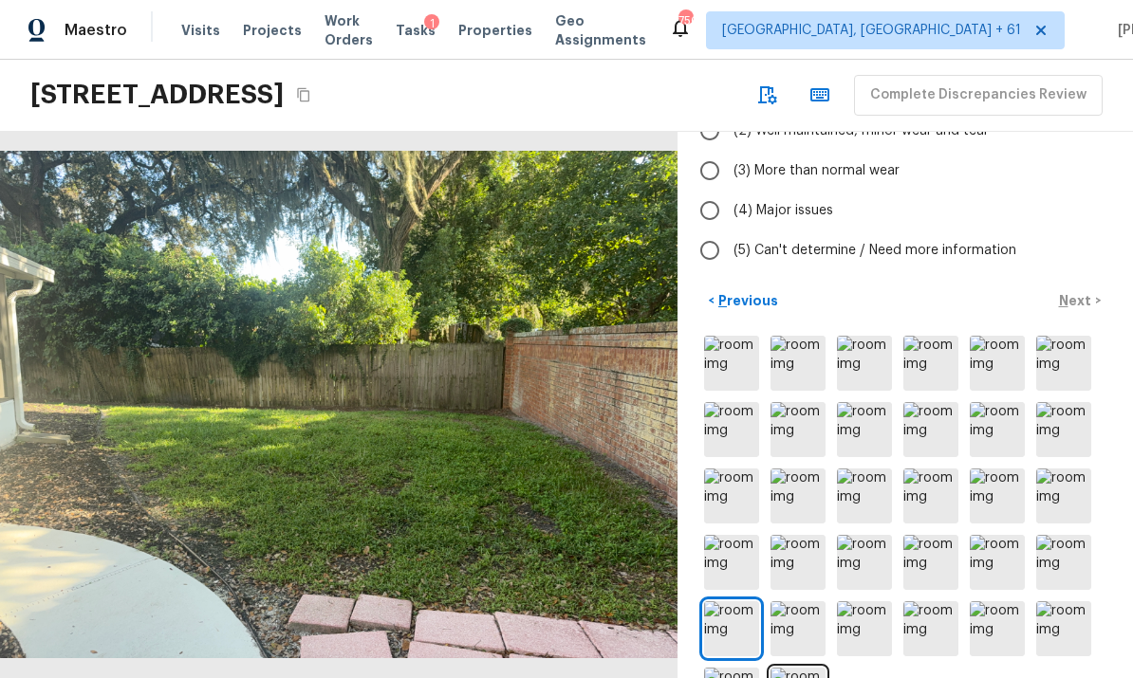
click at [800, 602] on img at bounding box center [798, 629] width 55 height 55
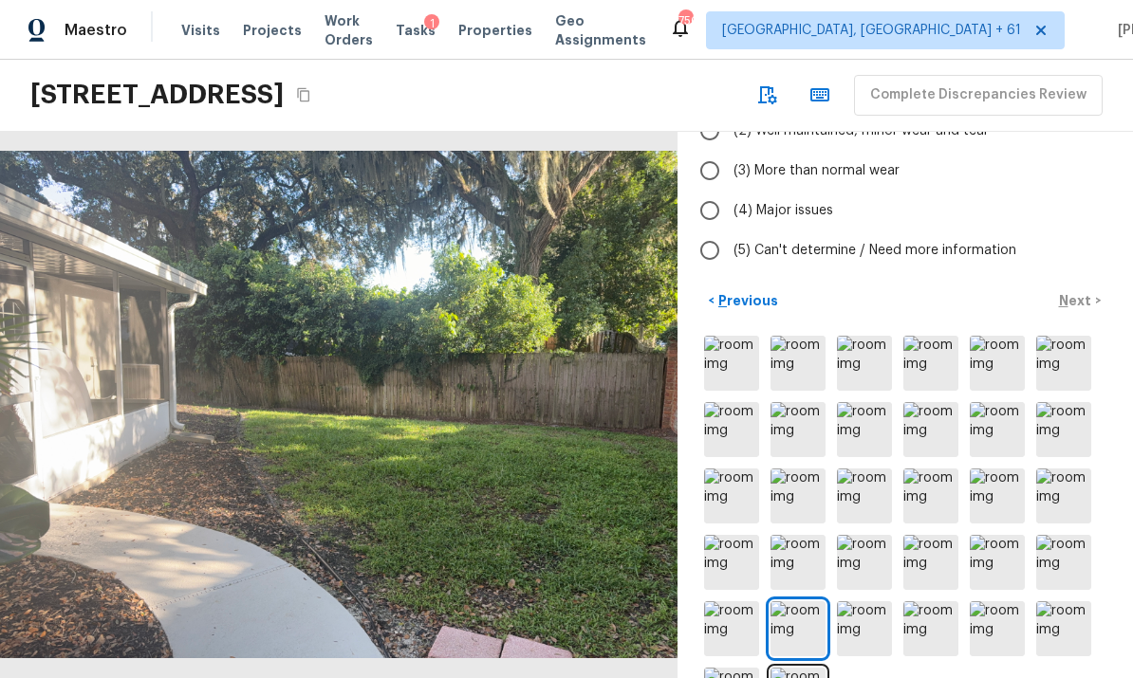
click at [857, 602] on img at bounding box center [864, 629] width 55 height 55
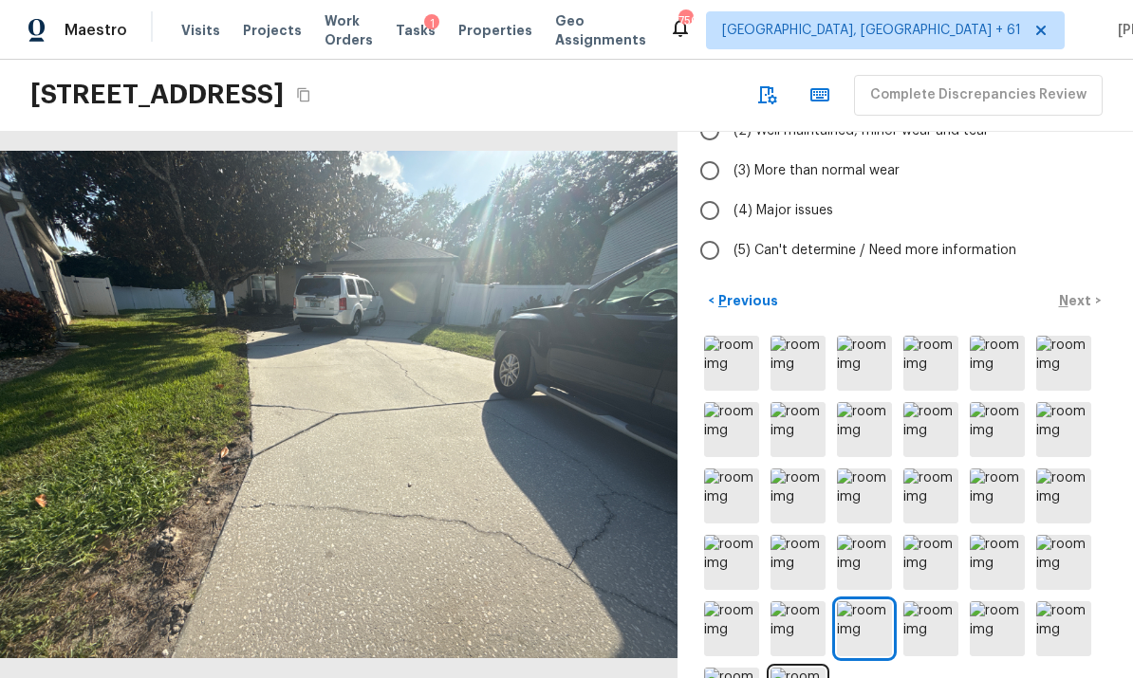
click at [926, 602] on img at bounding box center [930, 629] width 55 height 55
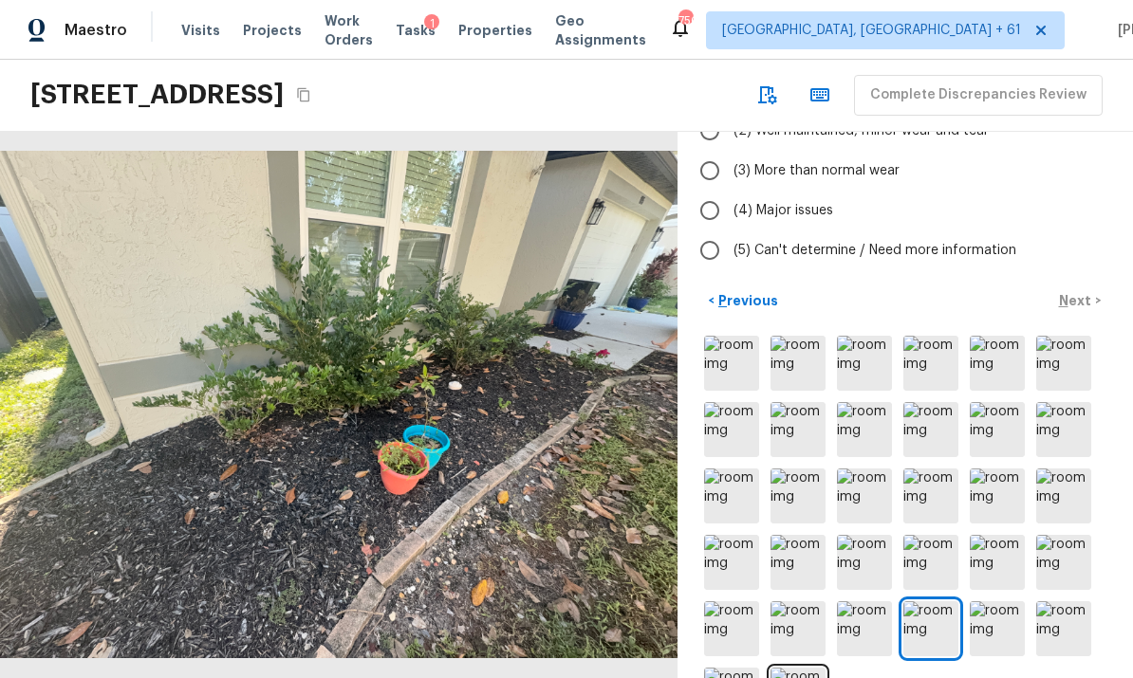
click at [1007, 602] on img at bounding box center [997, 629] width 55 height 55
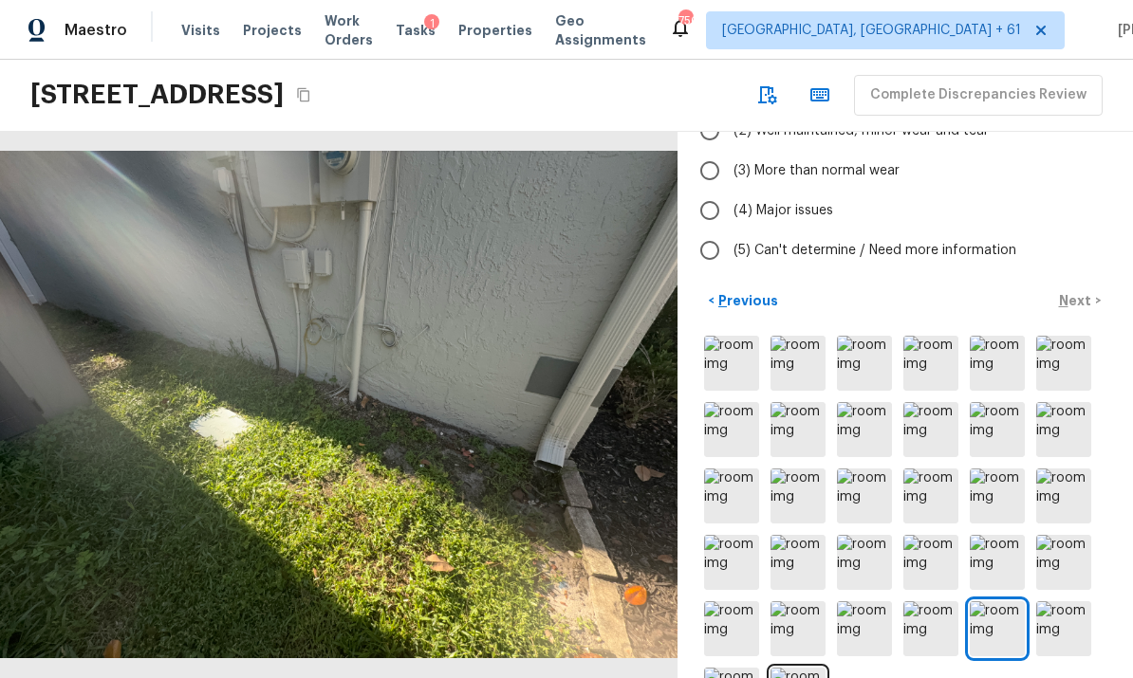
click at [1057, 602] on img at bounding box center [1063, 629] width 55 height 55
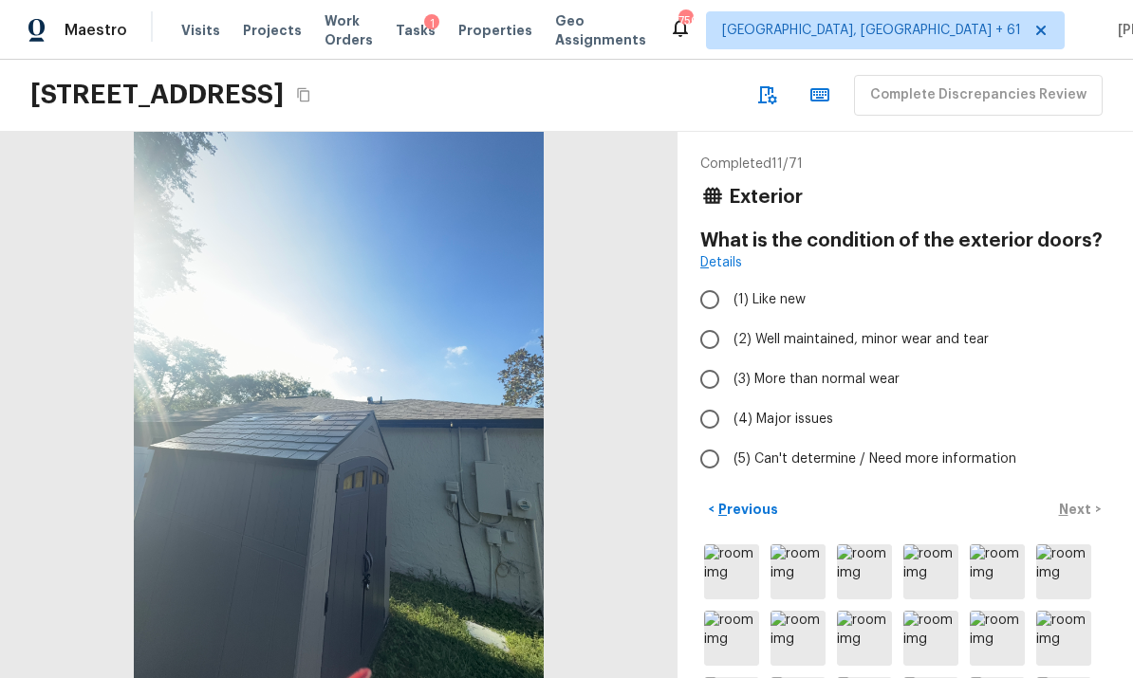
scroll to position [0, 0]
click at [716, 320] on input "(2) Well maintained, minor wear and tear" at bounding box center [710, 340] width 40 height 40
radio input "true"
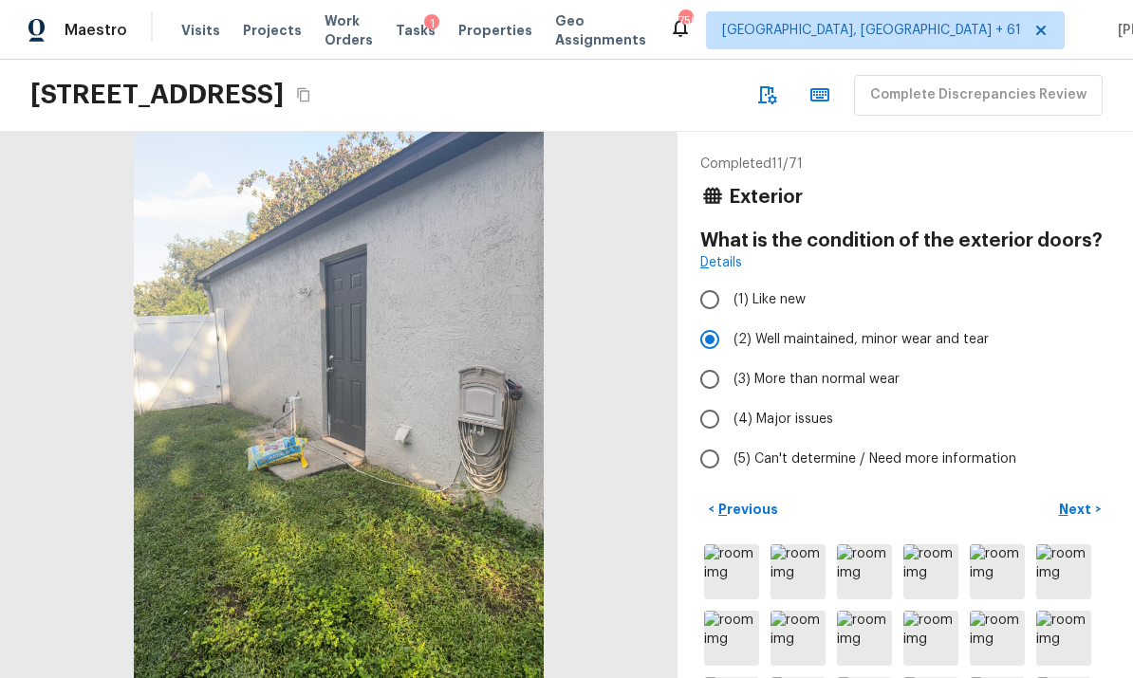
click at [1085, 500] on p "Next" at bounding box center [1077, 509] width 36 height 19
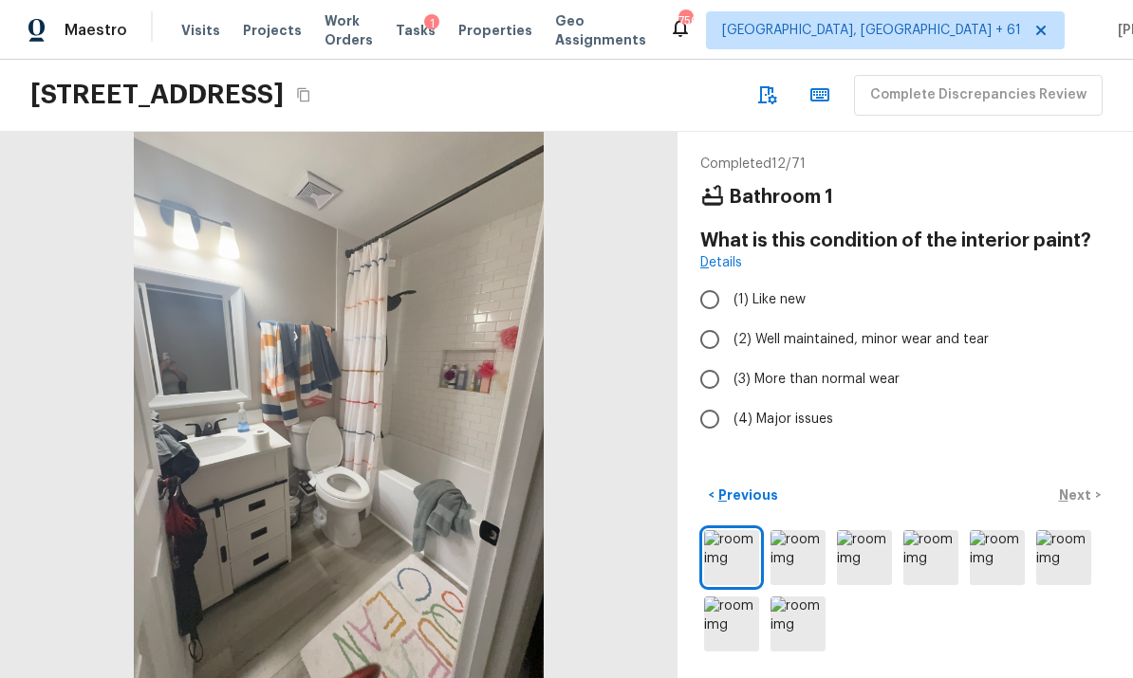
click at [798, 550] on img at bounding box center [798, 557] width 55 height 55
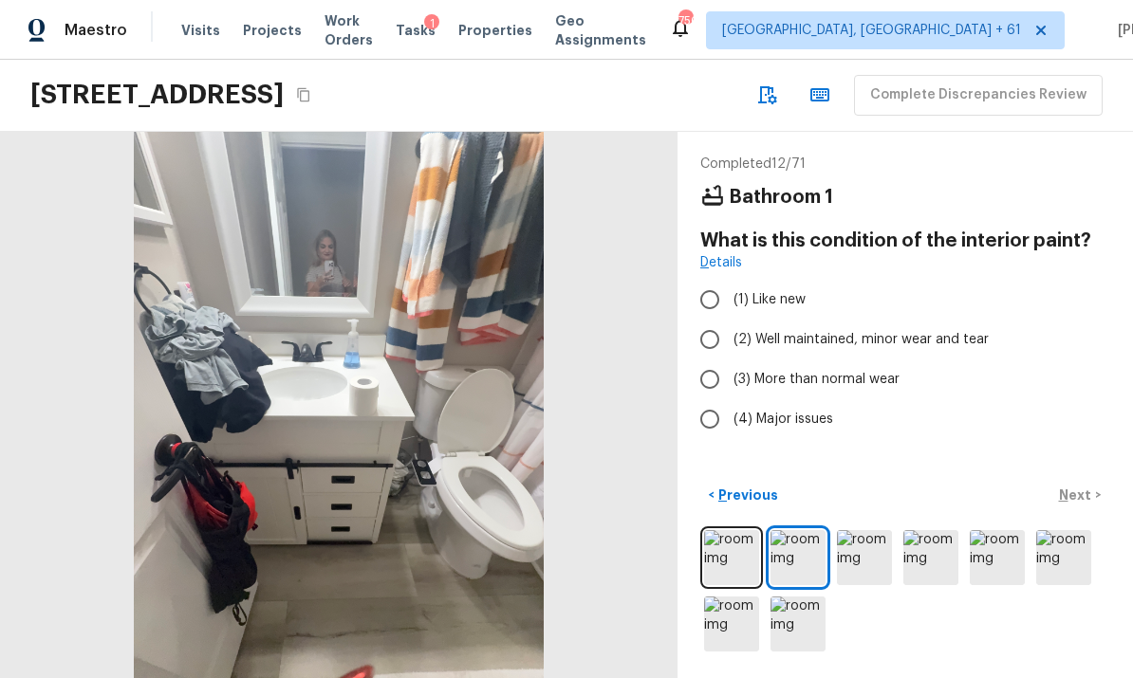
click at [864, 560] on img at bounding box center [864, 557] width 55 height 55
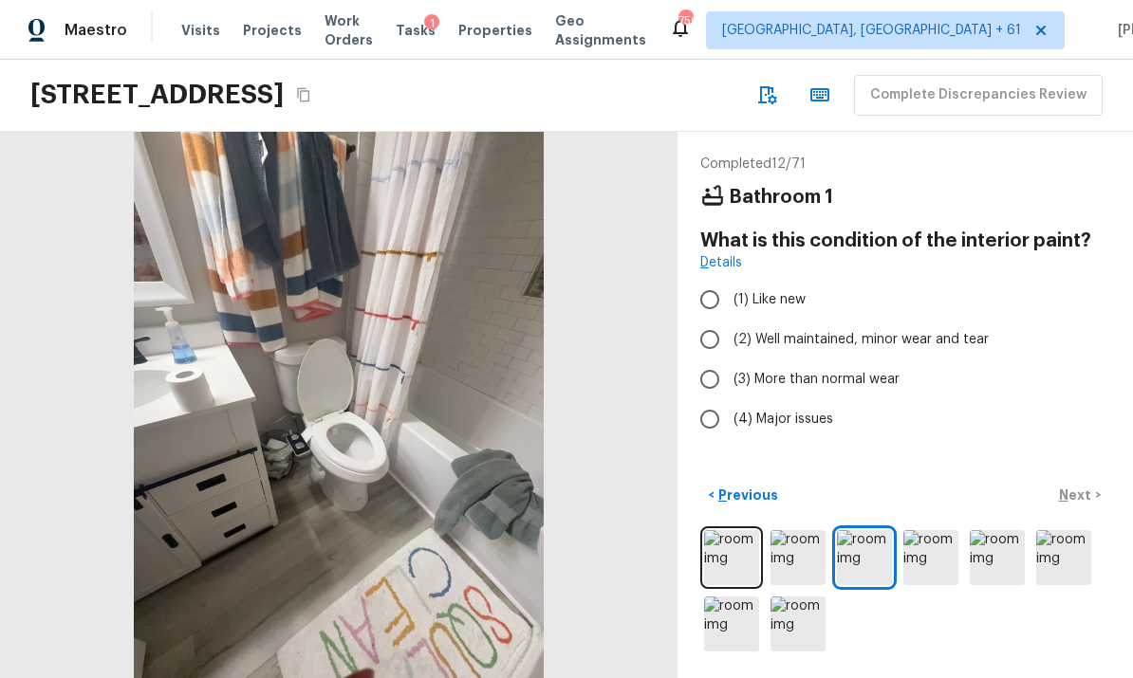
click at [929, 553] on img at bounding box center [930, 557] width 55 height 55
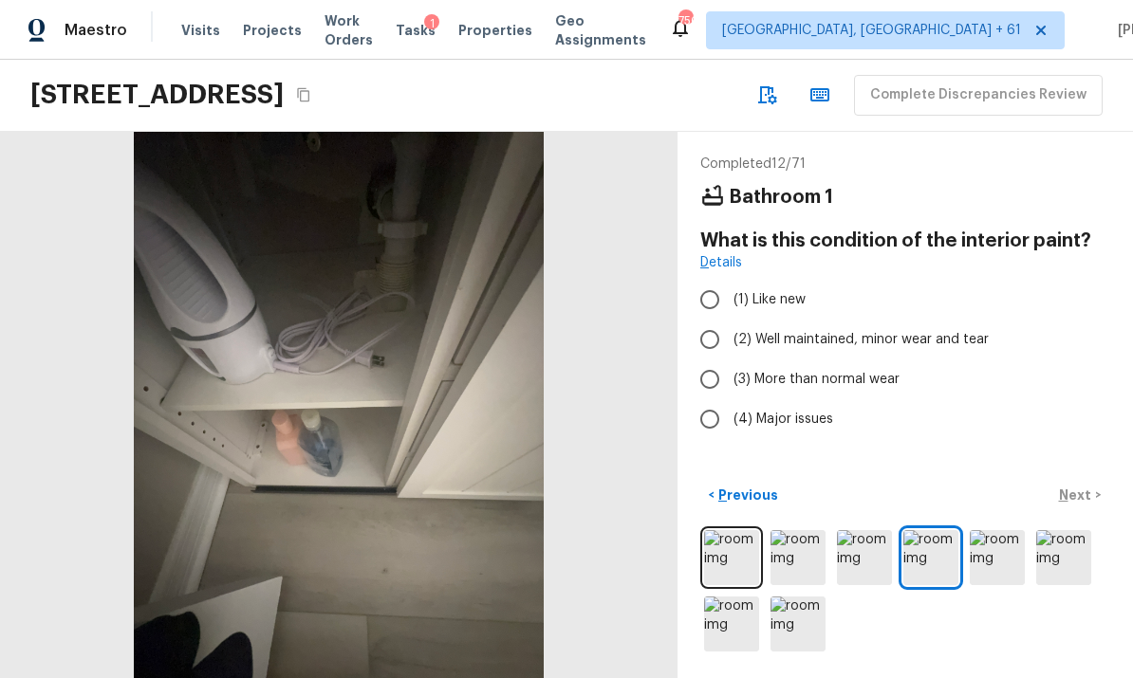
click at [795, 554] on img at bounding box center [798, 557] width 55 height 55
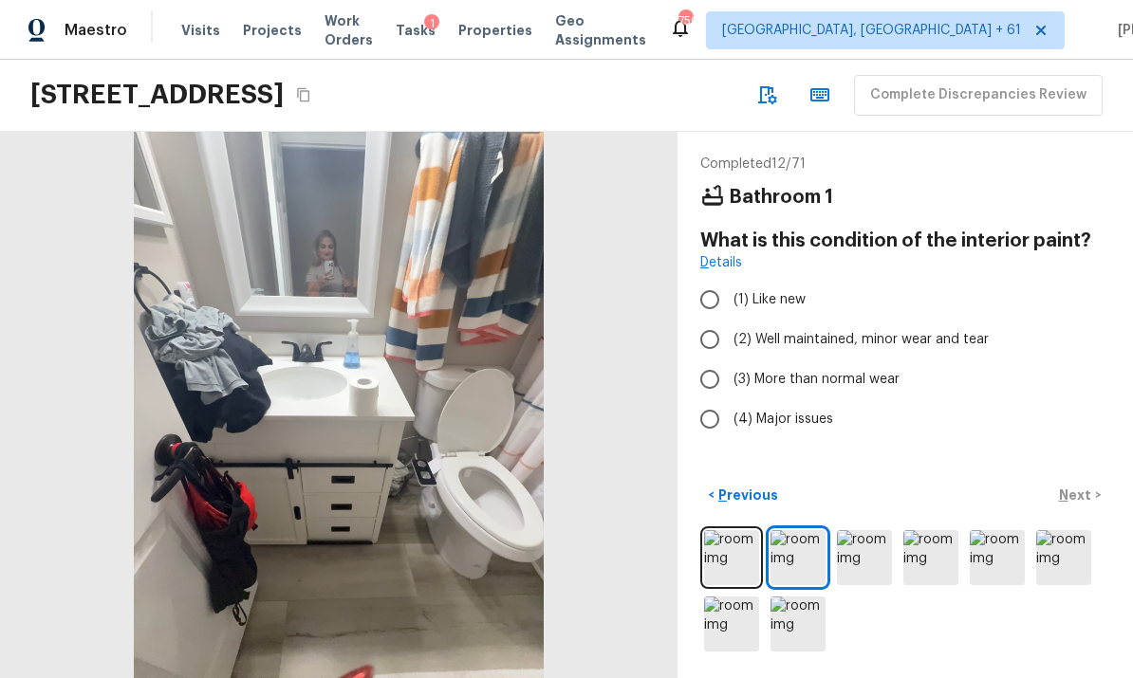
click at [929, 551] on img at bounding box center [930, 557] width 55 height 55
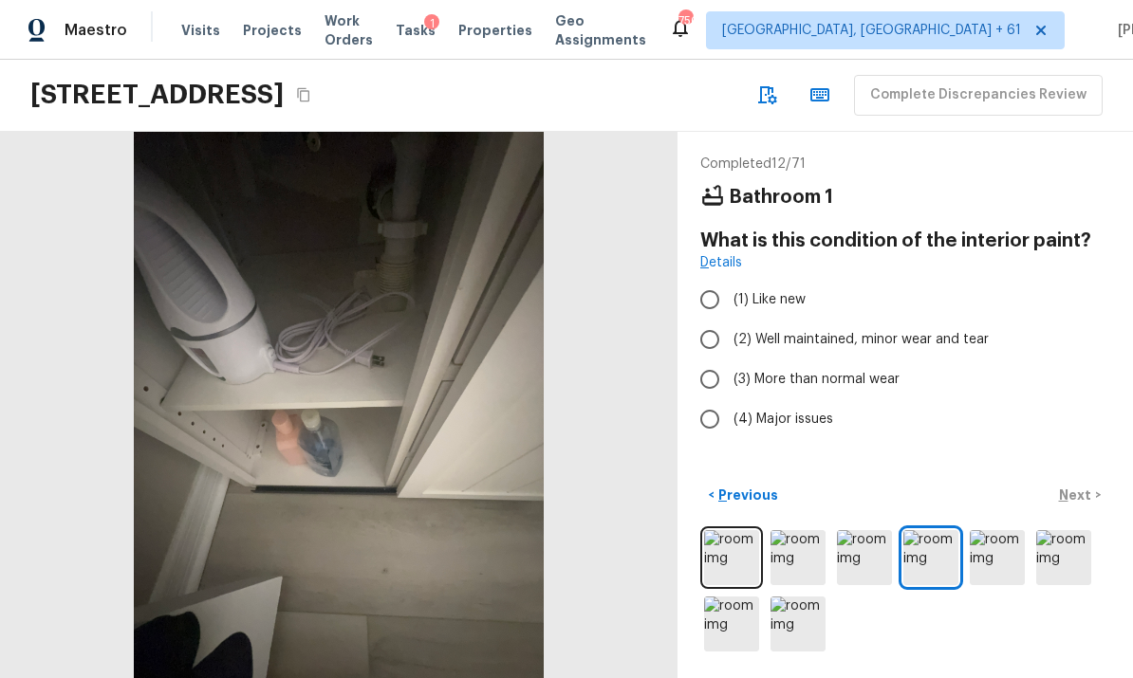
click at [996, 553] on img at bounding box center [997, 557] width 55 height 55
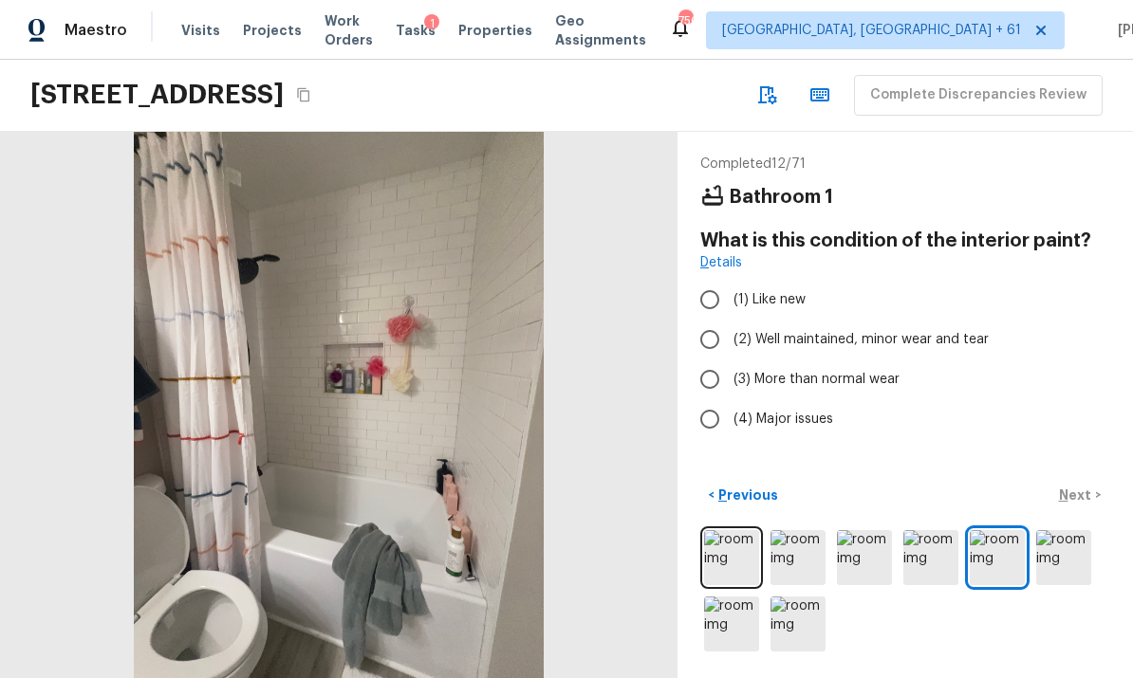
click at [1064, 555] on img at bounding box center [1063, 557] width 55 height 55
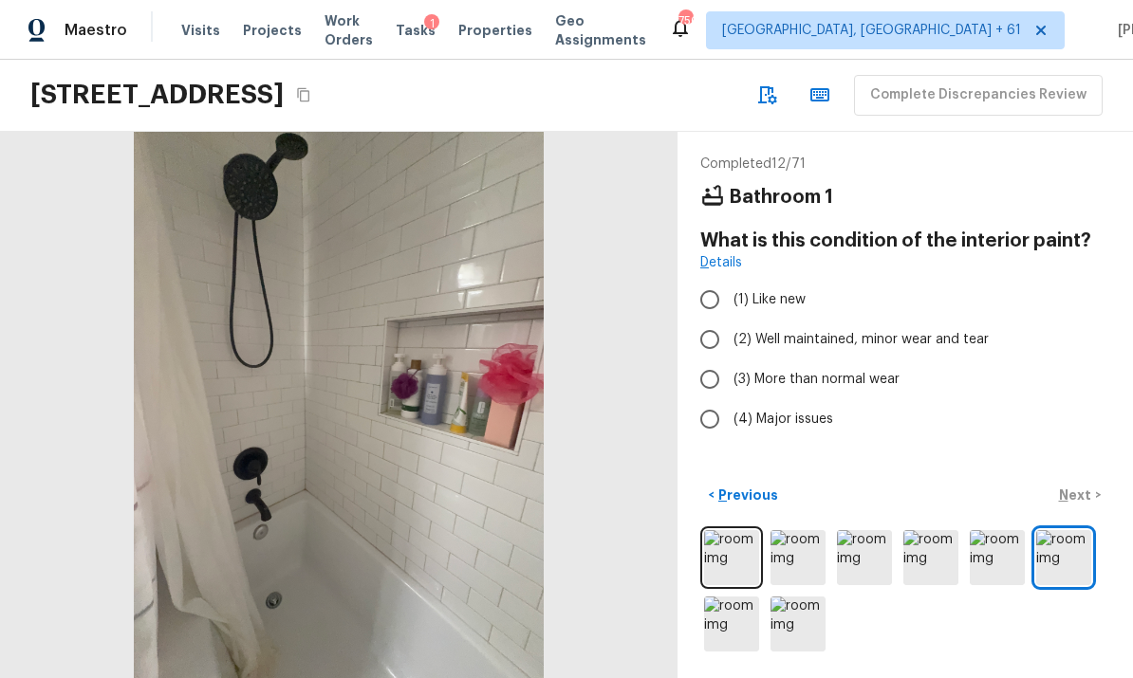
click at [734, 627] on img at bounding box center [731, 624] width 55 height 55
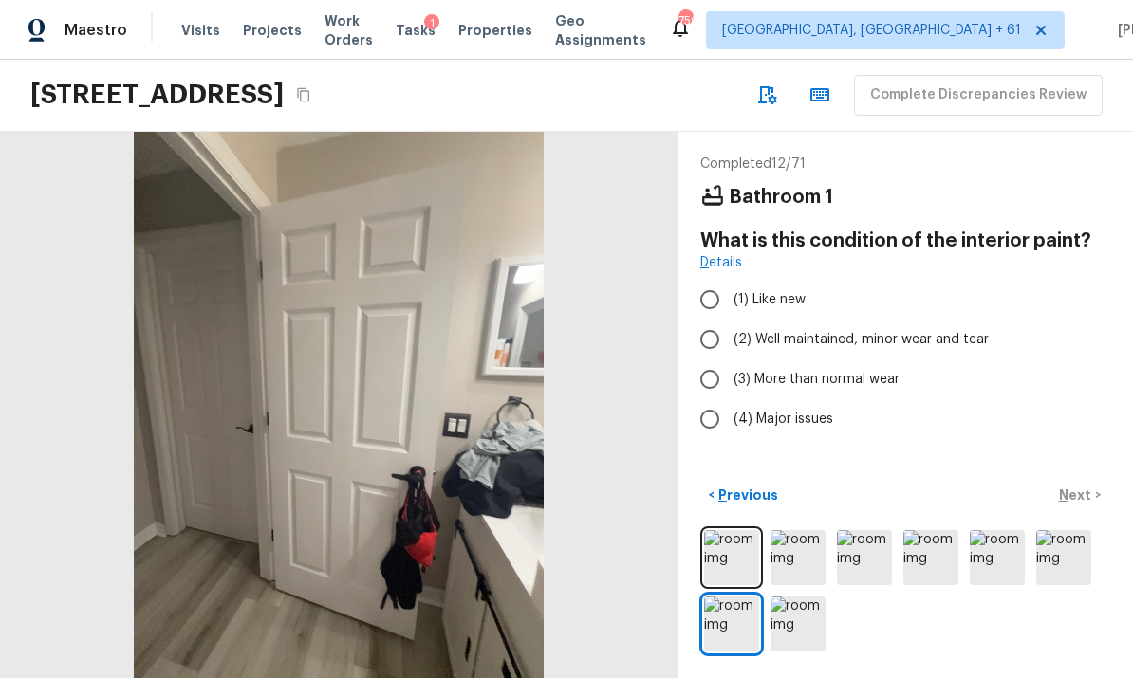
click at [795, 625] on img at bounding box center [798, 624] width 55 height 55
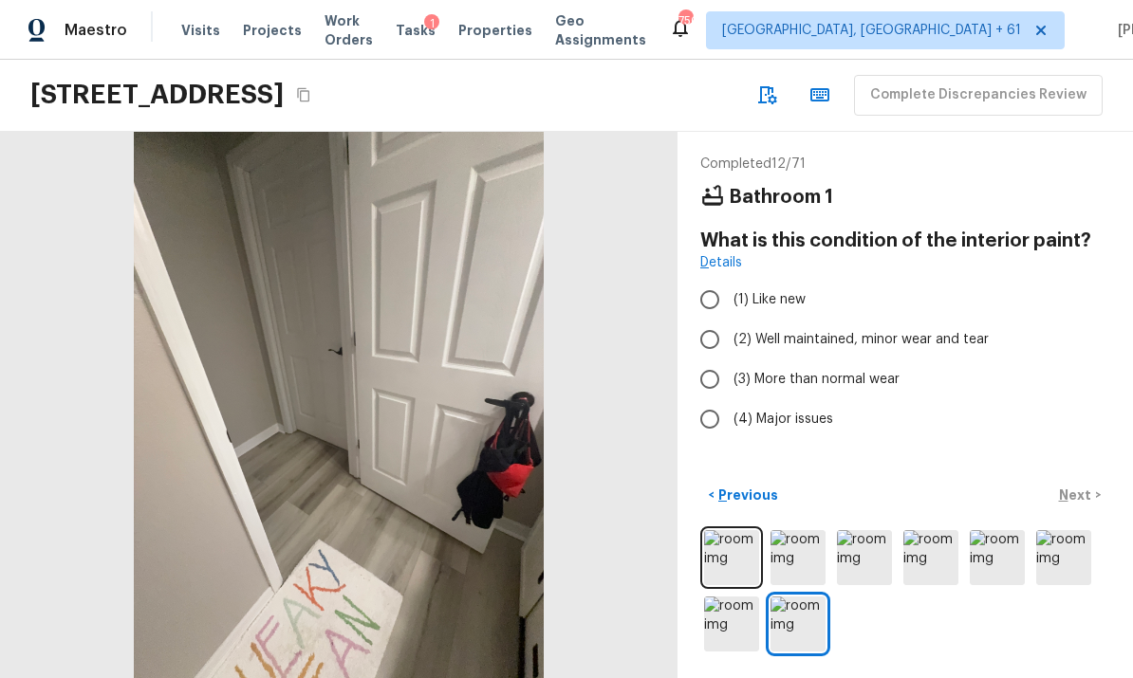
click at [715, 320] on input "(2) Well maintained, minor wear and tear" at bounding box center [710, 340] width 40 height 40
radio input "true"
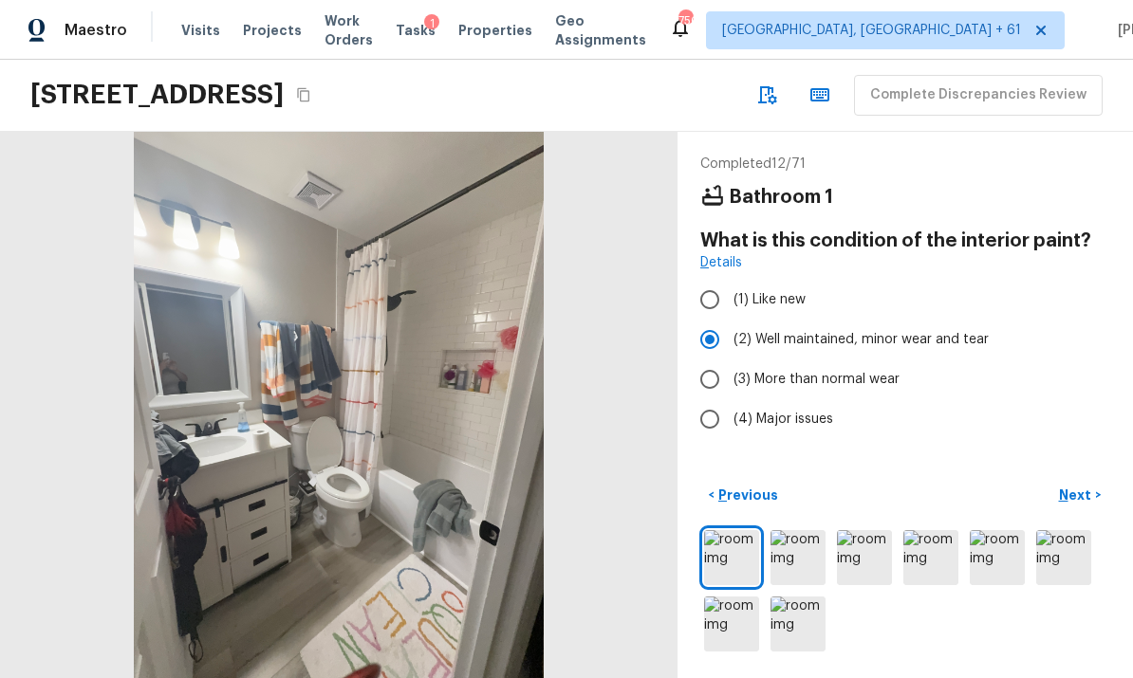
click at [1087, 492] on p "Next" at bounding box center [1077, 495] width 36 height 19
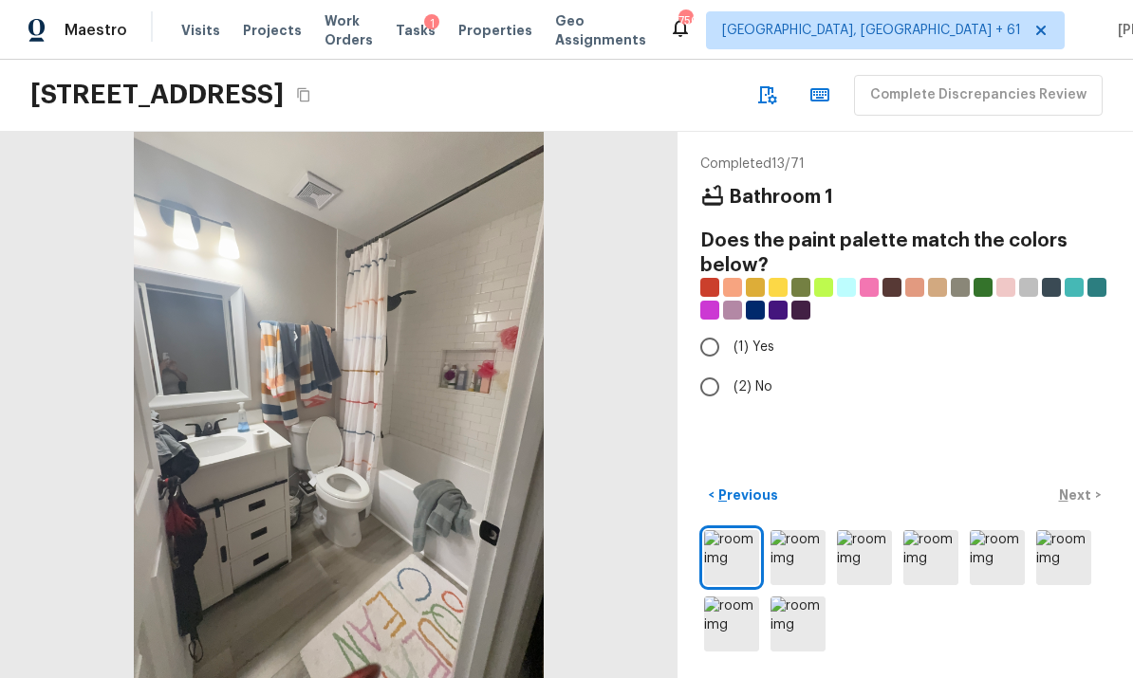
click at [713, 367] on input "(2) No" at bounding box center [710, 387] width 40 height 40
radio input "true"
click at [1088, 490] on p "Next" at bounding box center [1077, 495] width 36 height 19
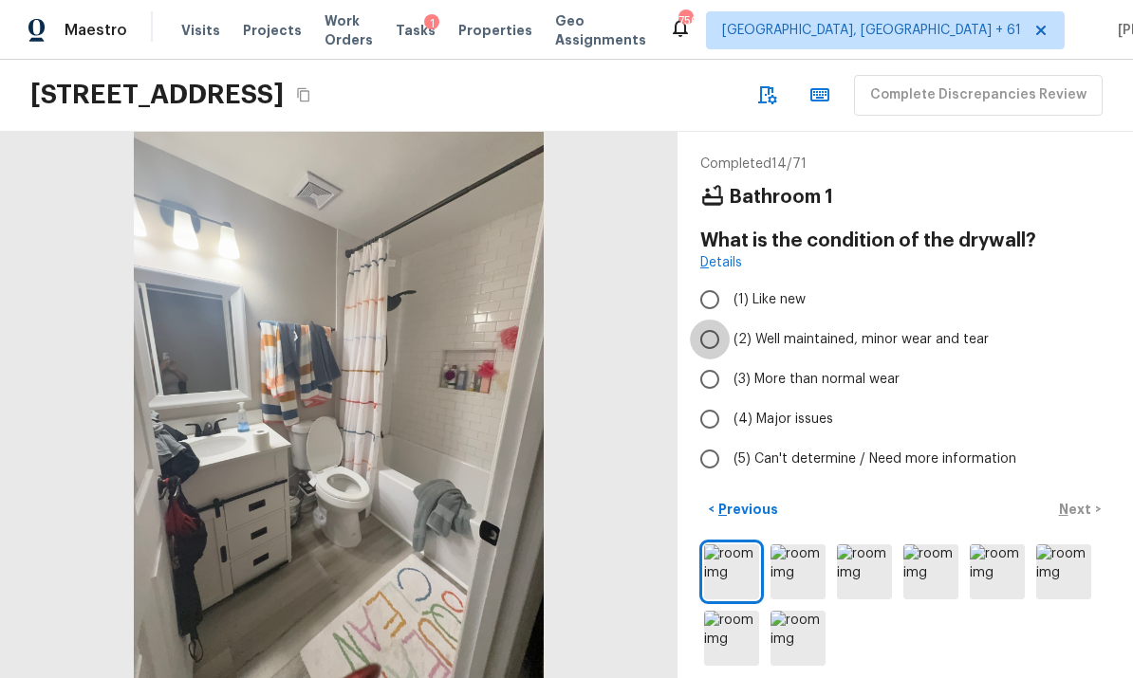
click at [716, 320] on input "(2) Well maintained, minor wear and tear" at bounding box center [710, 340] width 40 height 40
radio input "true"
click at [1090, 500] on p "Next" at bounding box center [1077, 509] width 36 height 19
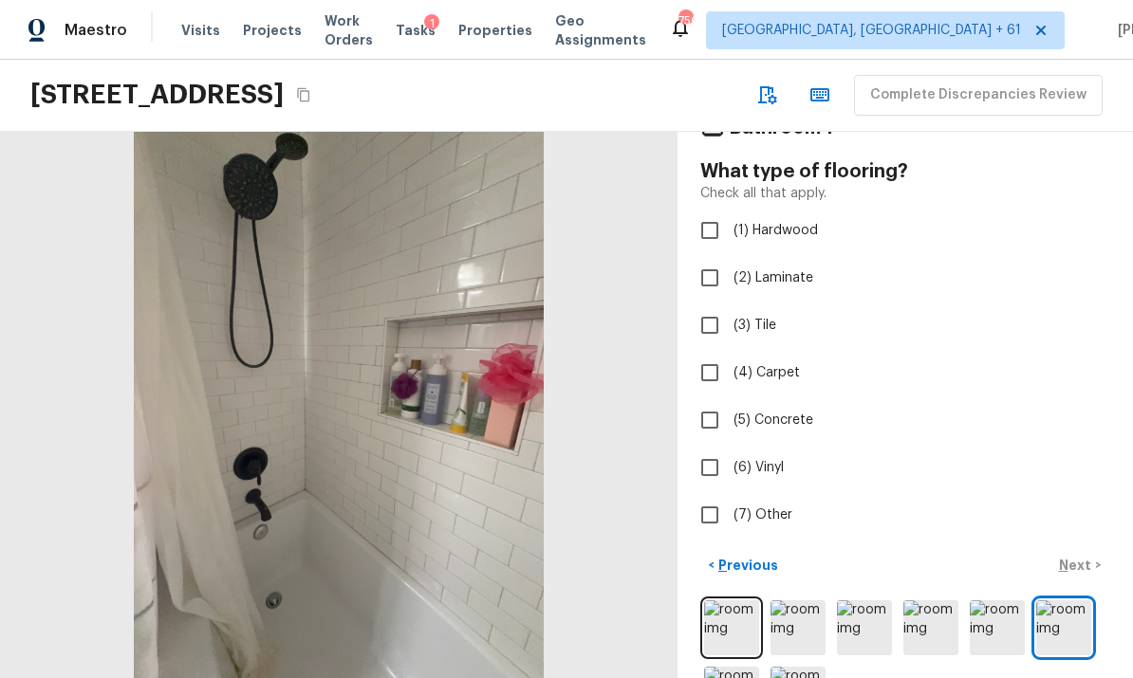
scroll to position [68, 0]
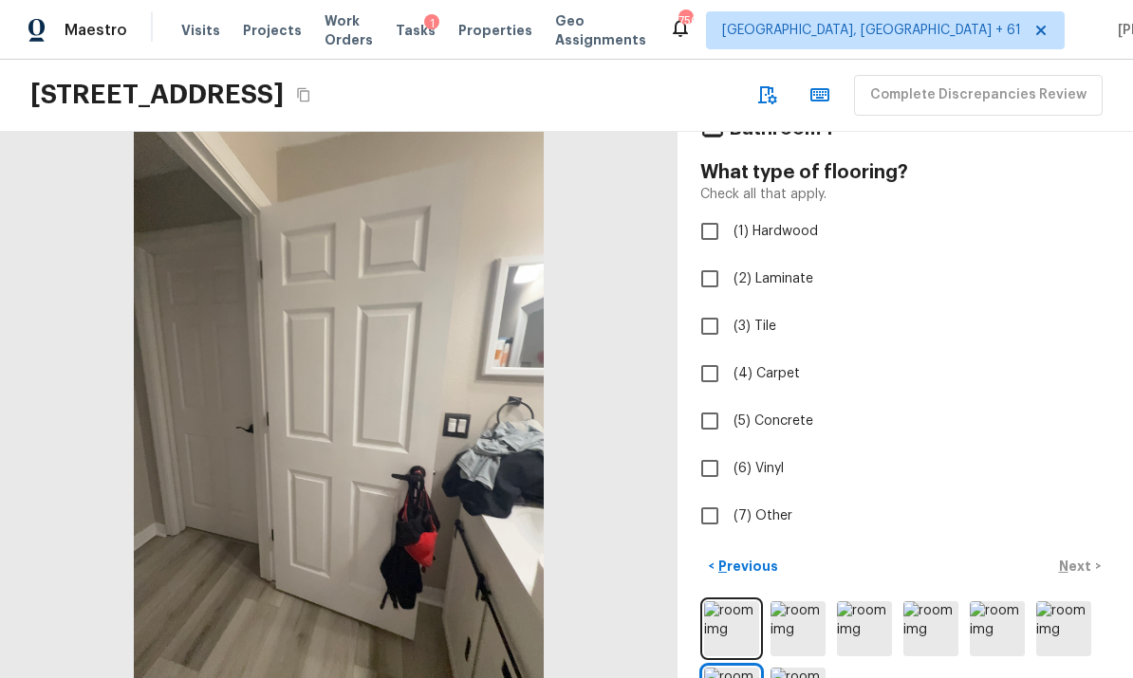
click at [717, 259] on input "(2) Laminate" at bounding box center [710, 279] width 40 height 40
checkbox input "true"
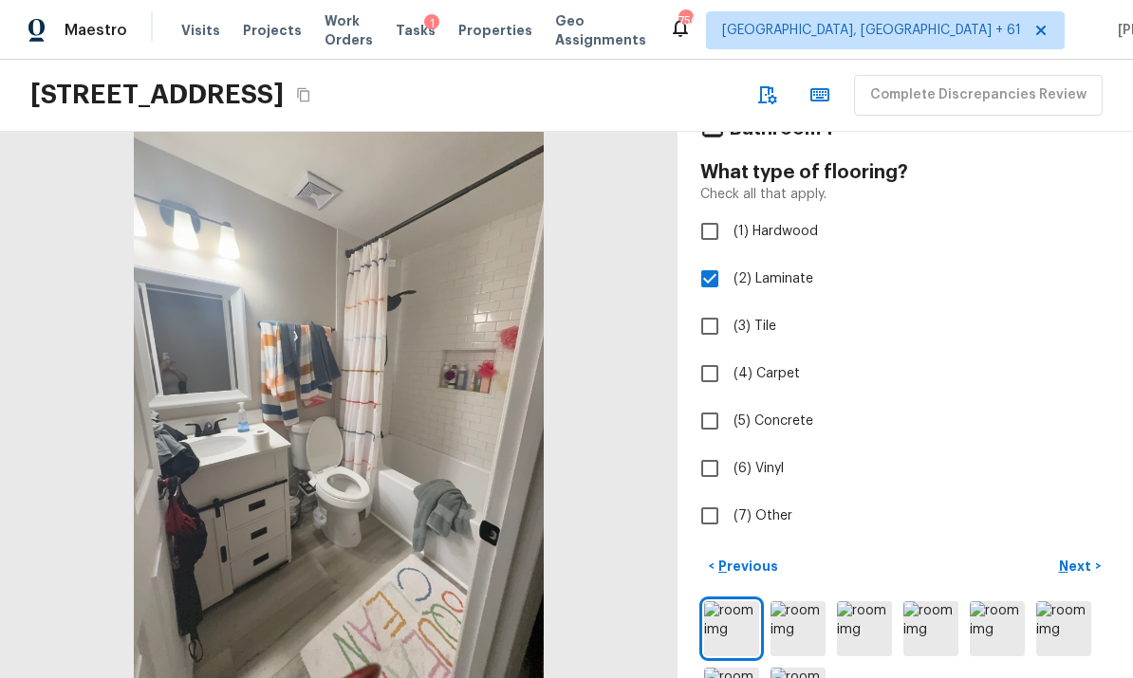
click at [1088, 557] on p "Next" at bounding box center [1077, 566] width 36 height 19
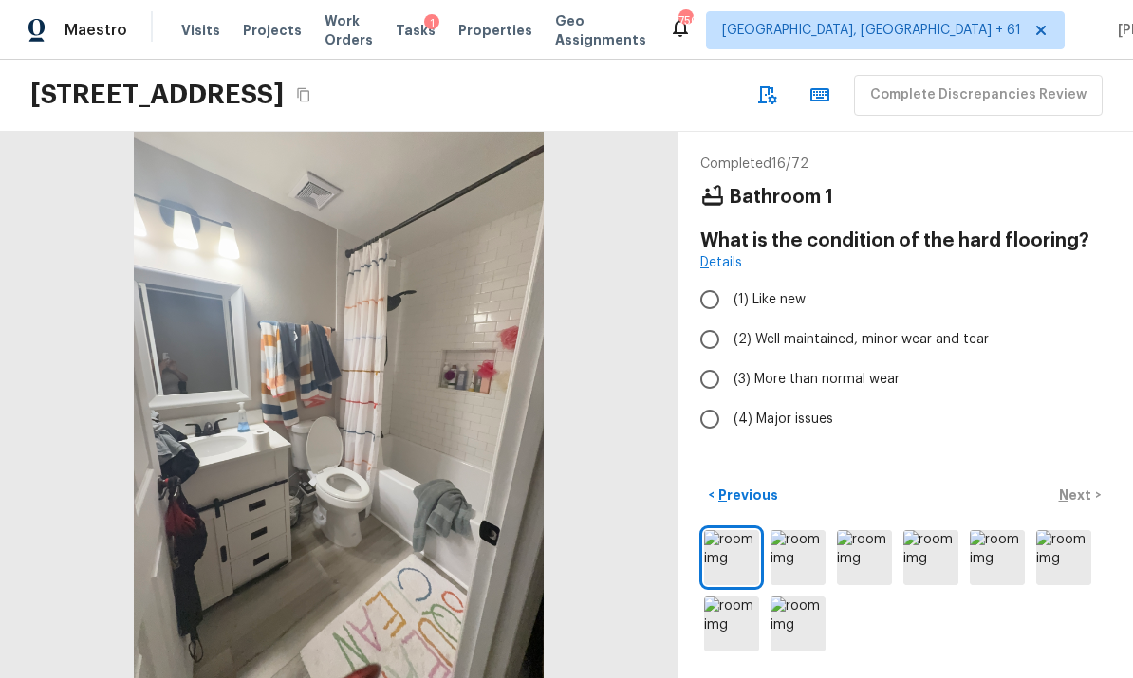
click at [711, 320] on input "(2) Well maintained, minor wear and tear" at bounding box center [710, 340] width 40 height 40
radio input "true"
click at [1081, 494] on p "Next" at bounding box center [1077, 495] width 36 height 19
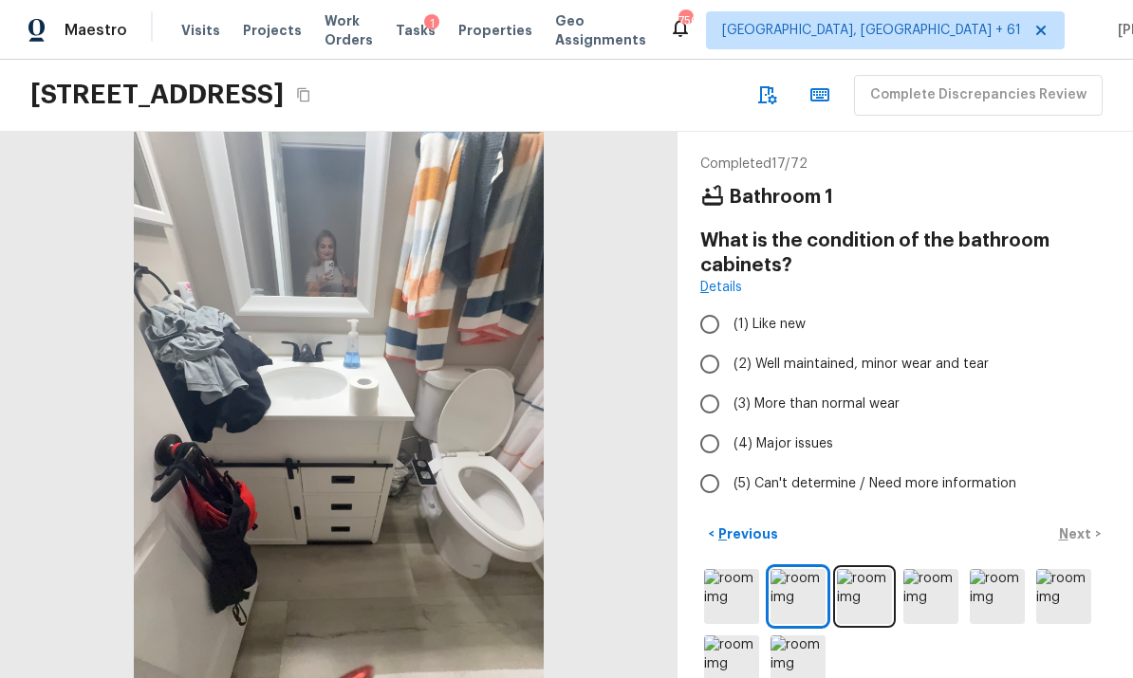
click at [715, 344] on input "(2) Well maintained, minor wear and tear" at bounding box center [710, 364] width 40 height 40
radio input "true"
click at [1080, 525] on p "Next" at bounding box center [1077, 534] width 36 height 19
click at [710, 344] on input "(2) Well maintained, minor wear and tear" at bounding box center [710, 364] width 40 height 40
radio input "true"
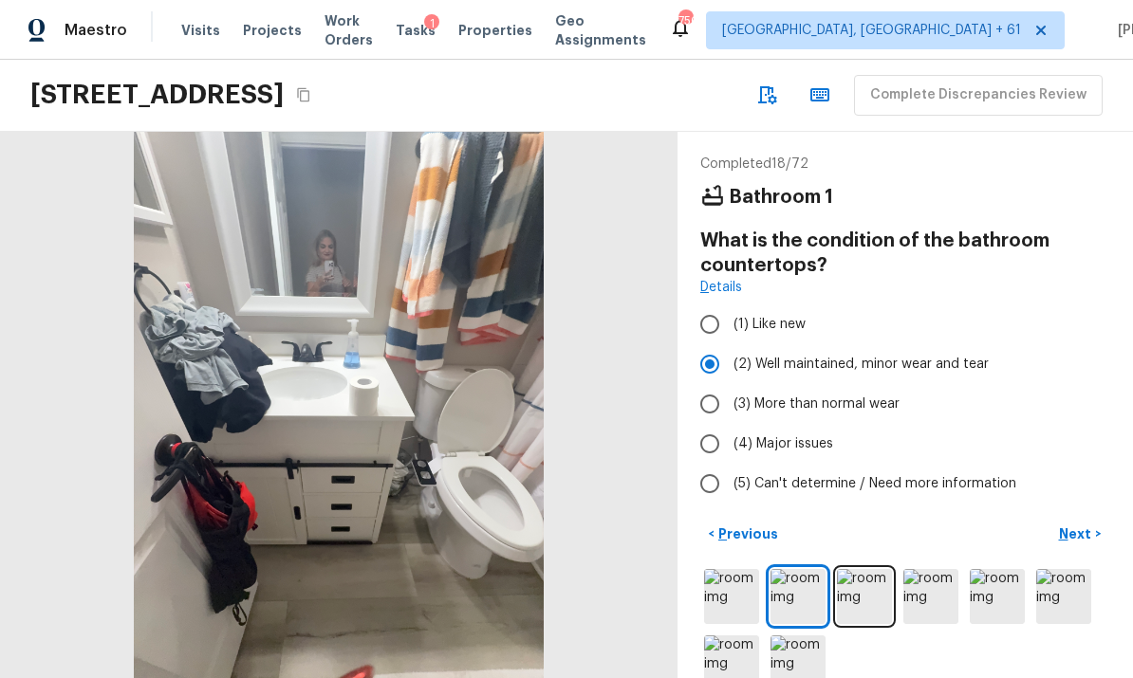
click at [1080, 525] on p "Next" at bounding box center [1077, 534] width 36 height 19
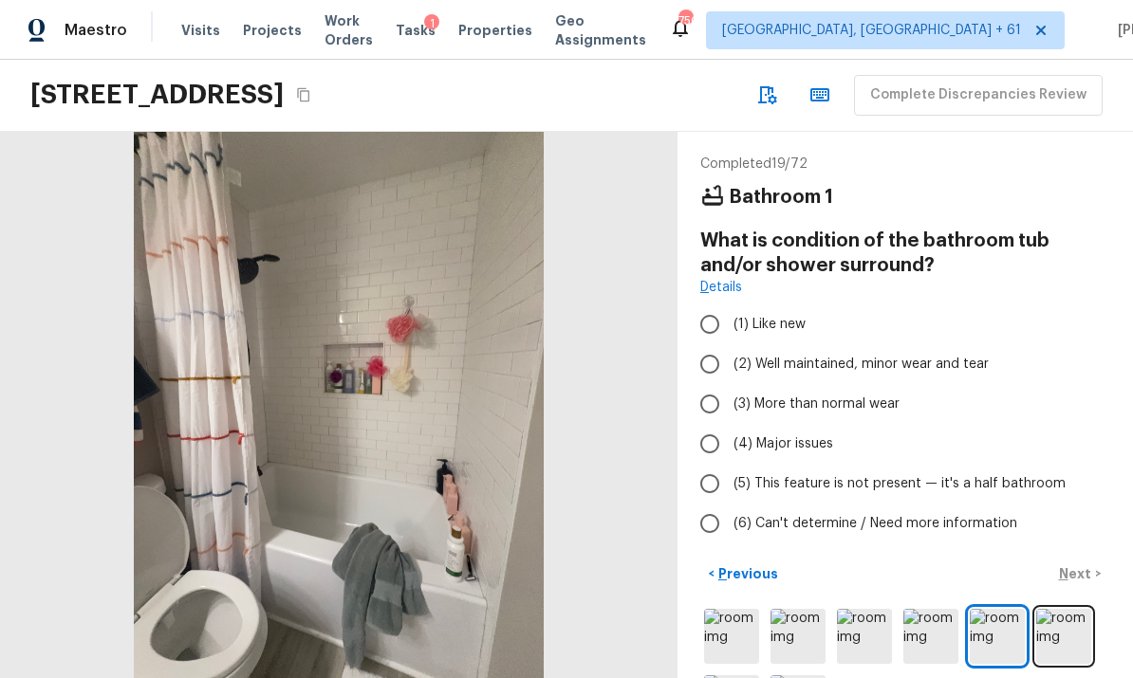
click at [706, 344] on input "(2) Well maintained, minor wear and tear" at bounding box center [710, 364] width 40 height 40
radio input "true"
click at [1079, 565] on p "Next" at bounding box center [1077, 574] width 36 height 19
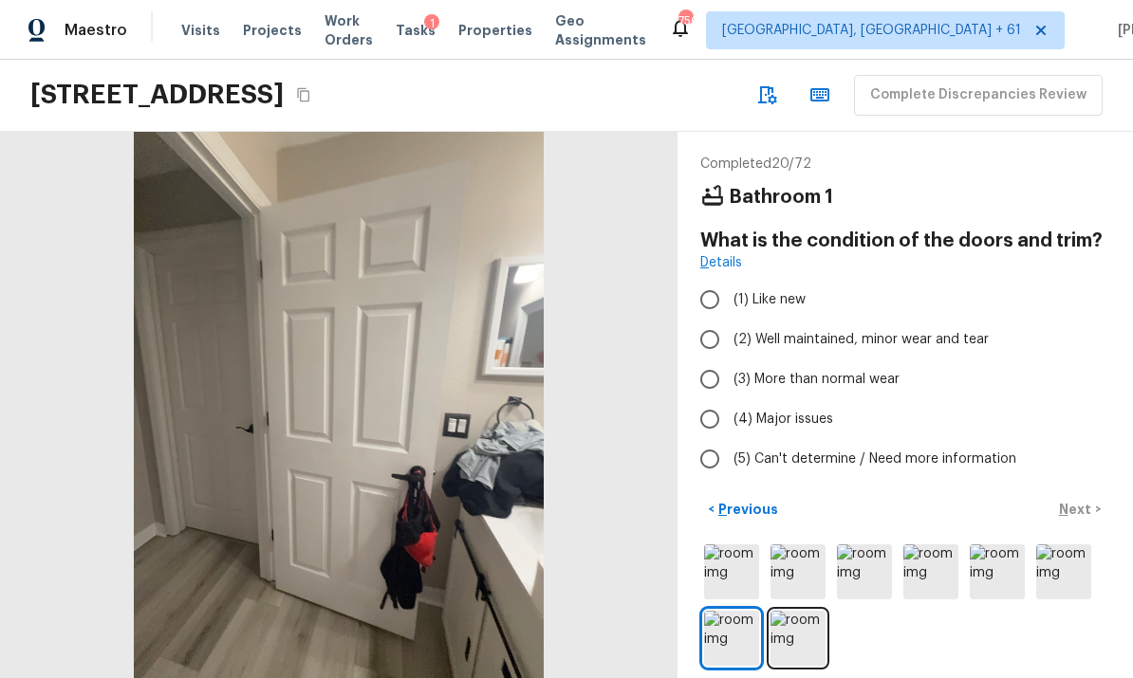
click at [713, 320] on input "(2) Well maintained, minor wear and tear" at bounding box center [710, 340] width 40 height 40
radio input "true"
click at [1081, 500] on p "Next" at bounding box center [1077, 509] width 36 height 19
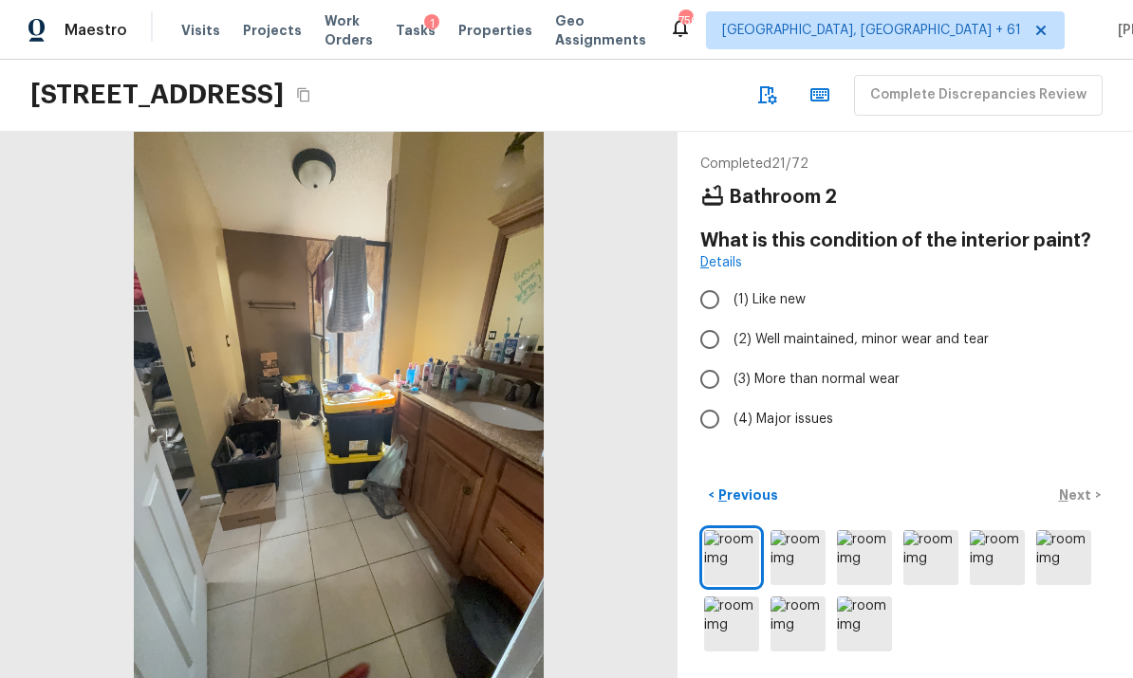
click at [796, 557] on img at bounding box center [798, 557] width 55 height 55
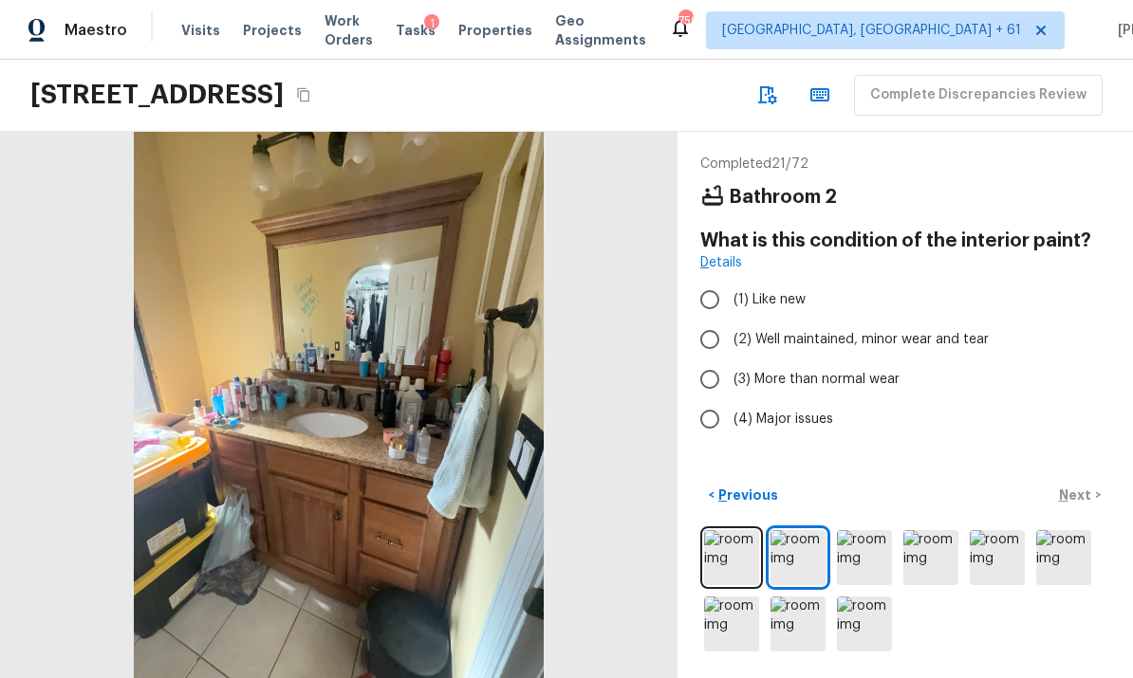
click at [731, 553] on img at bounding box center [731, 557] width 55 height 55
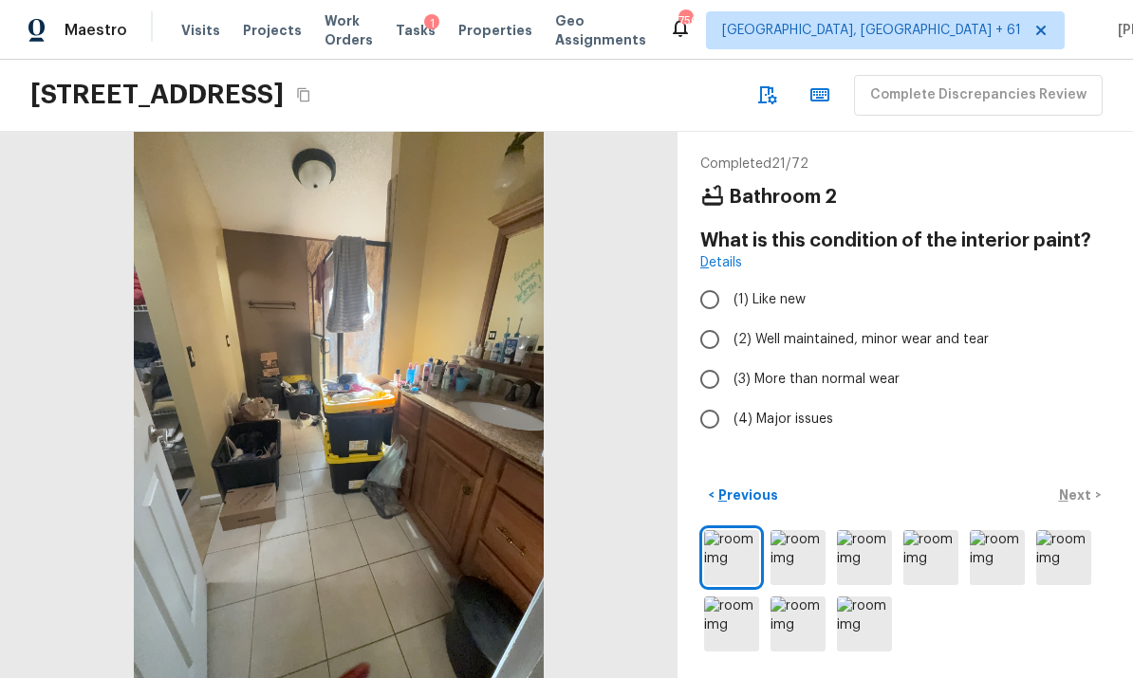
click at [801, 559] on img at bounding box center [798, 557] width 55 height 55
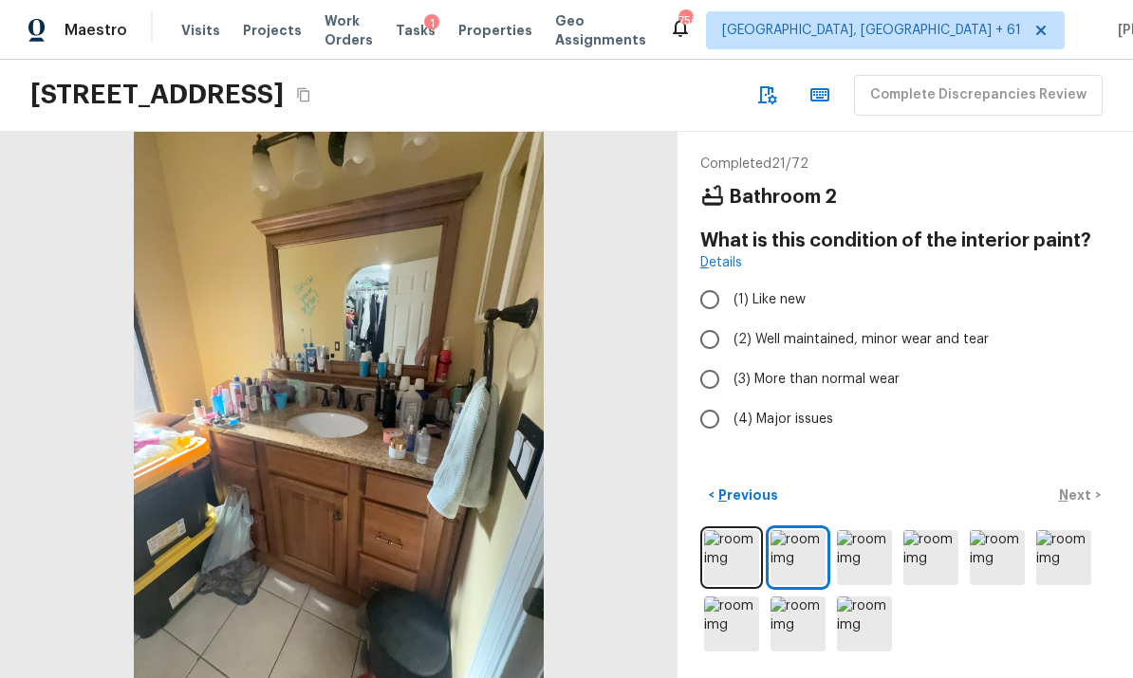
click at [862, 542] on img at bounding box center [864, 557] width 55 height 55
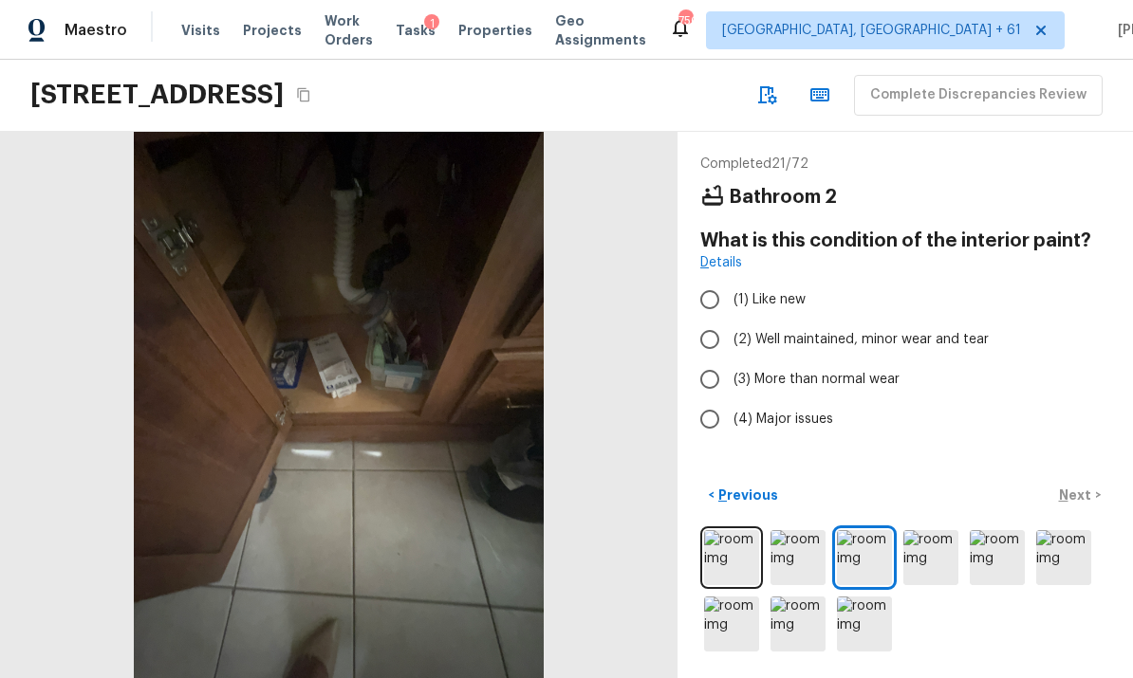
click at [938, 553] on img at bounding box center [930, 557] width 55 height 55
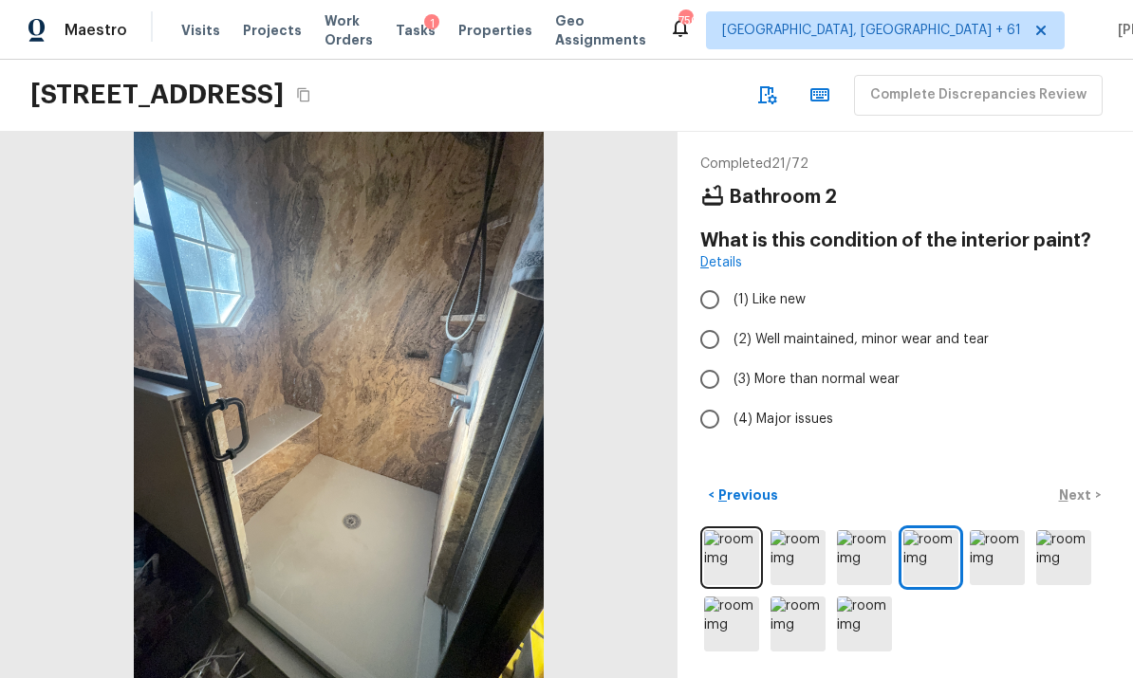
click at [992, 563] on img at bounding box center [997, 557] width 55 height 55
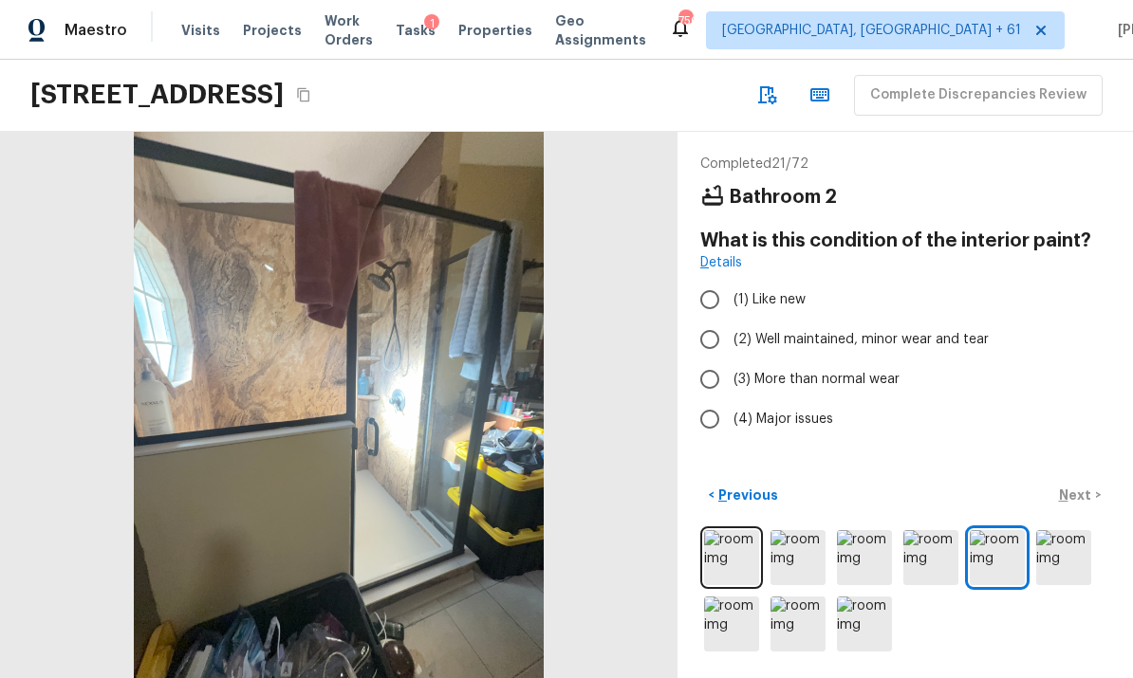
click at [1066, 555] on img at bounding box center [1063, 557] width 55 height 55
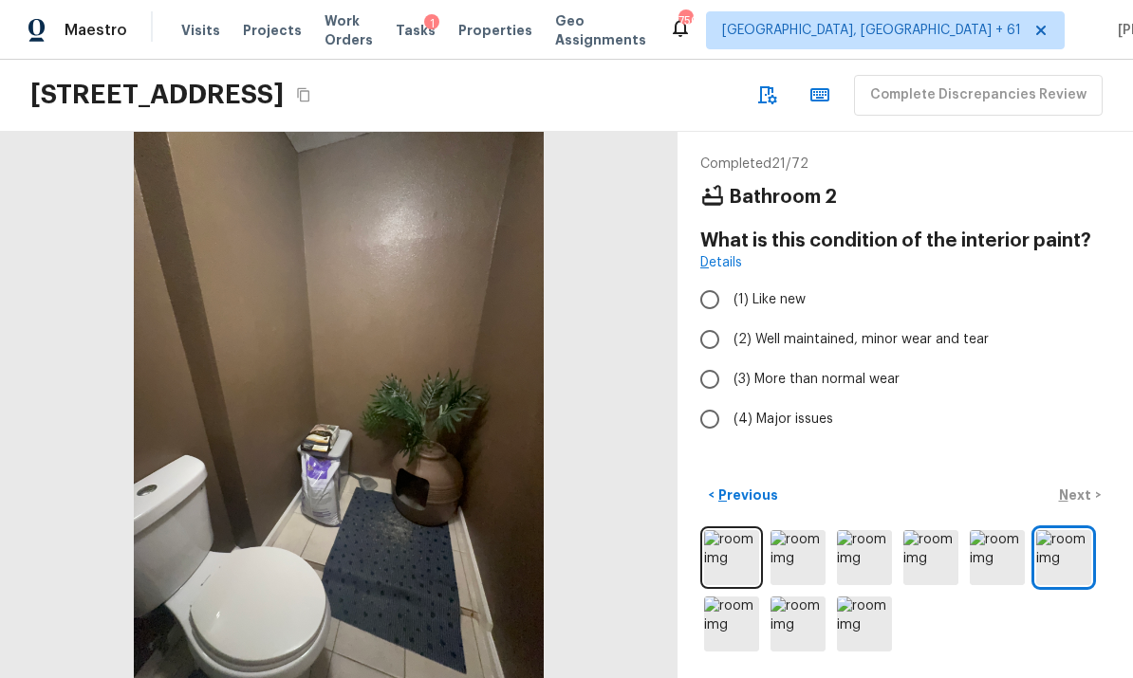
click at [734, 621] on img at bounding box center [731, 624] width 55 height 55
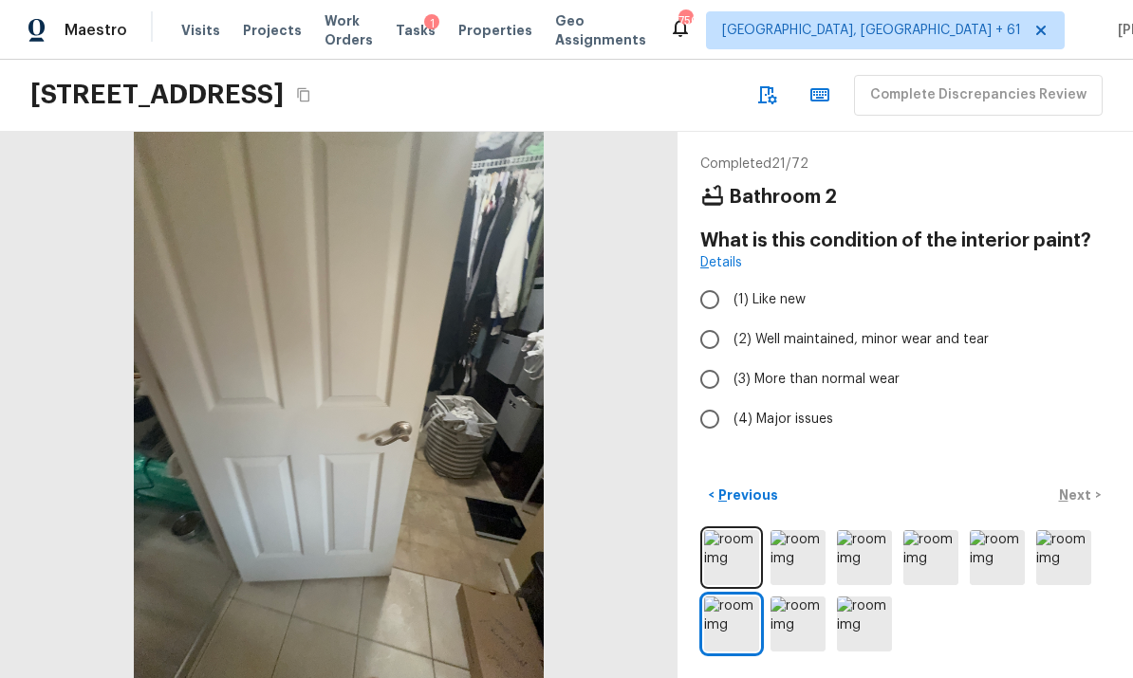
click at [801, 617] on img at bounding box center [798, 624] width 55 height 55
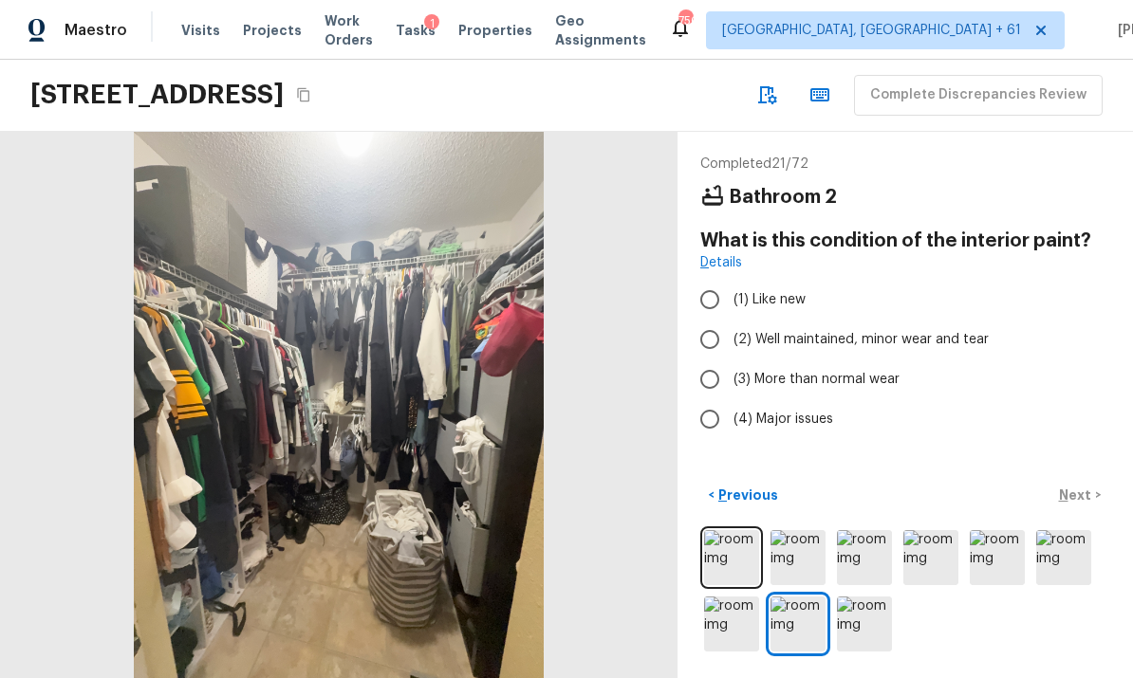
click at [864, 618] on img at bounding box center [864, 624] width 55 height 55
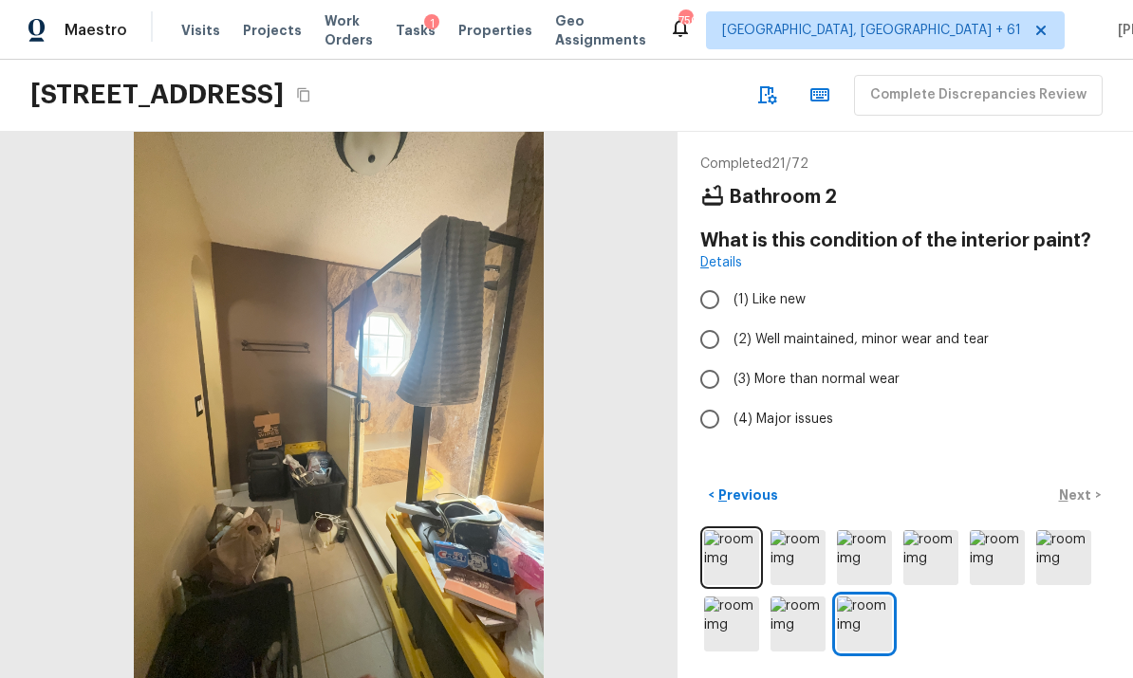
click at [718, 320] on input "(2) Well maintained, minor wear and tear" at bounding box center [710, 340] width 40 height 40
radio input "true"
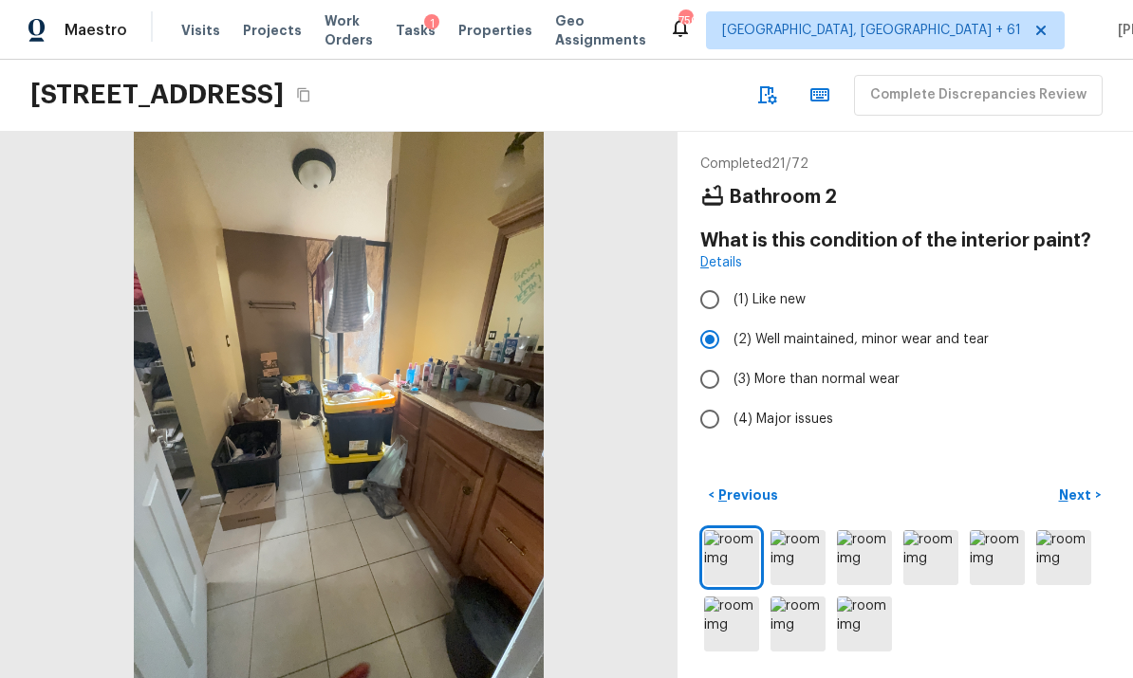
click at [1082, 490] on p "Next" at bounding box center [1077, 495] width 36 height 19
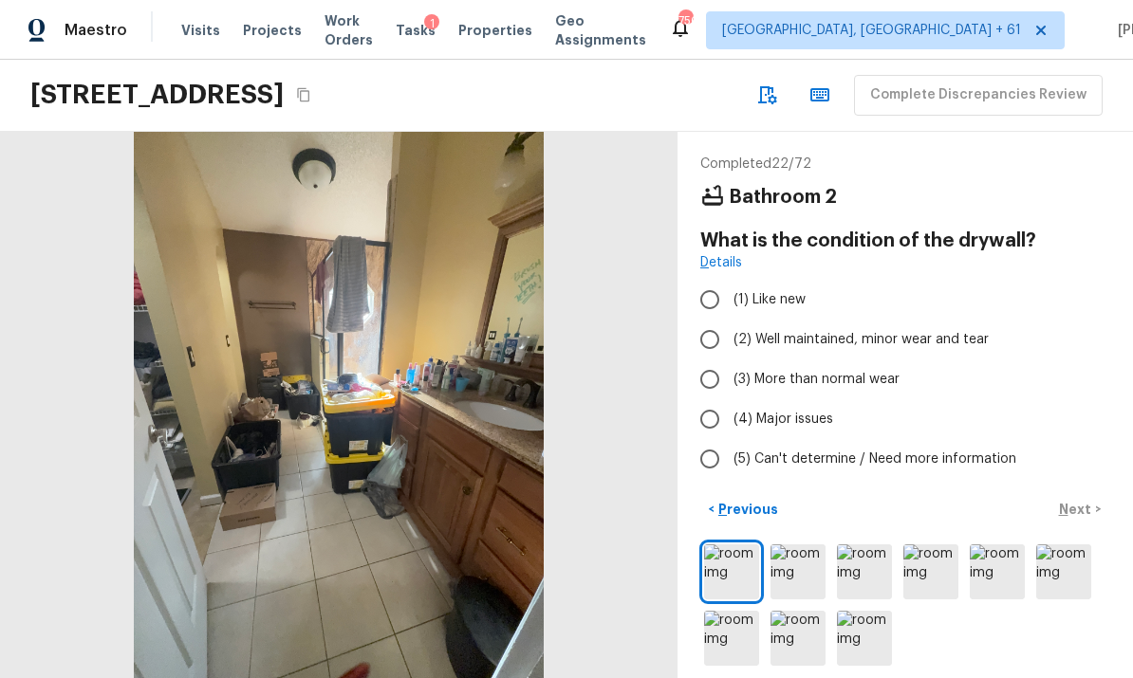
click at [711, 320] on input "(2) Well maintained, minor wear and tear" at bounding box center [710, 340] width 40 height 40
radio input "true"
click at [1088, 494] on button "Next >" at bounding box center [1080, 509] width 61 height 31
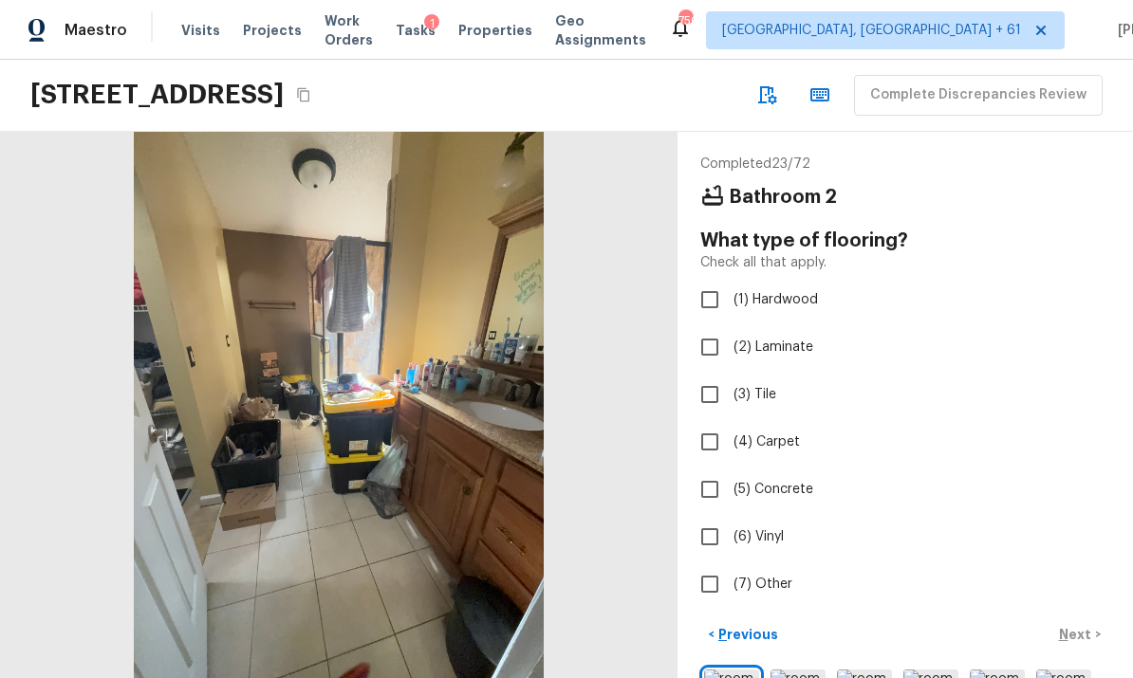
click at [715, 375] on input "(3) Tile" at bounding box center [710, 395] width 40 height 40
checkbox input "true"
click at [1081, 625] on p "Next" at bounding box center [1077, 634] width 36 height 19
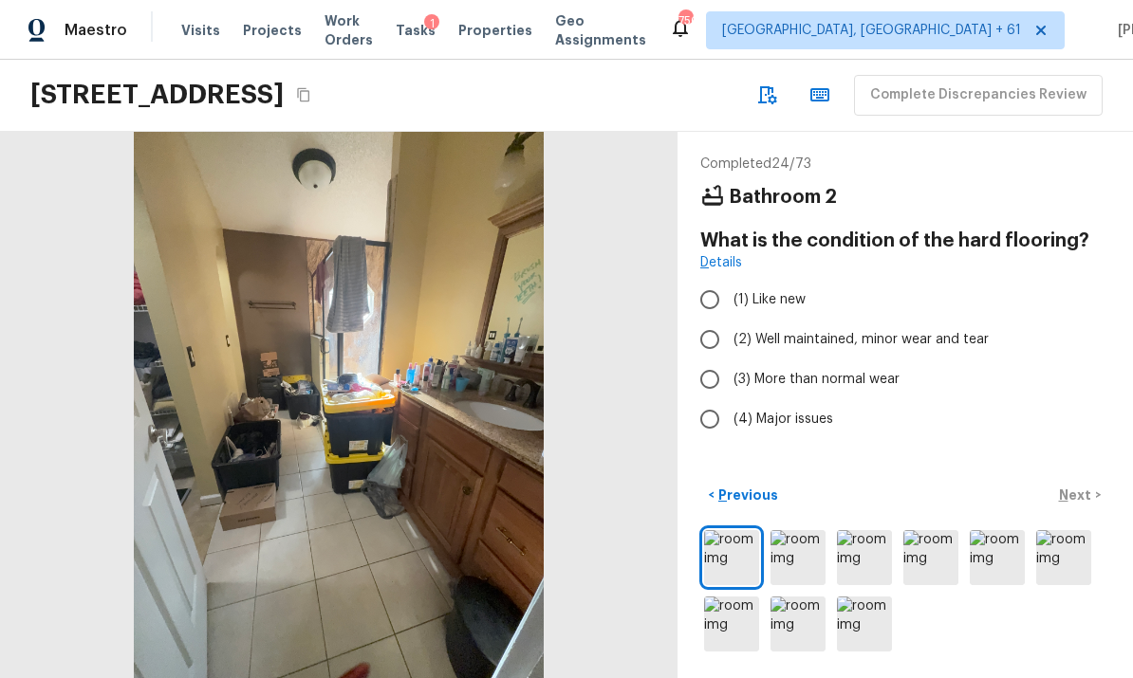
click at [710, 320] on input "(2) Well maintained, minor wear and tear" at bounding box center [710, 340] width 40 height 40
radio input "true"
click at [1081, 493] on p "Next" at bounding box center [1077, 495] width 36 height 19
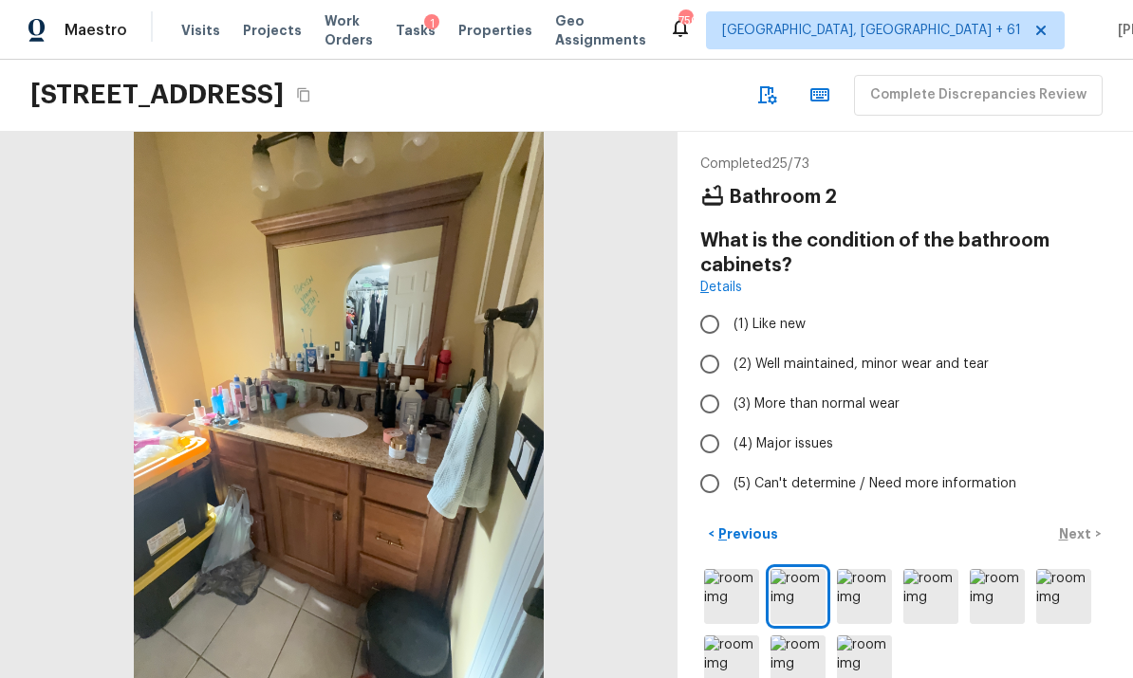
click at [719, 344] on input "(2) Well maintained, minor wear and tear" at bounding box center [710, 364] width 40 height 40
radio input "true"
click at [1078, 525] on p "Next" at bounding box center [1077, 534] width 36 height 19
click at [723, 344] on input "(2) Well maintained, minor wear and tear" at bounding box center [710, 364] width 40 height 40
radio input "true"
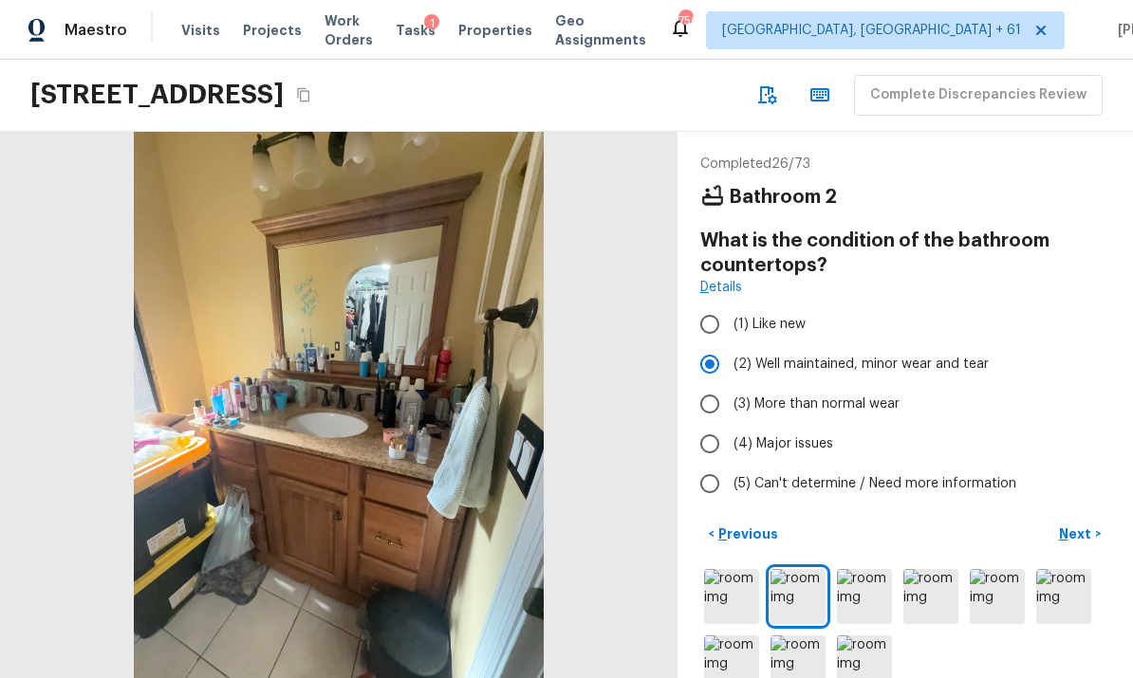
click at [1080, 525] on p "Next" at bounding box center [1077, 534] width 36 height 19
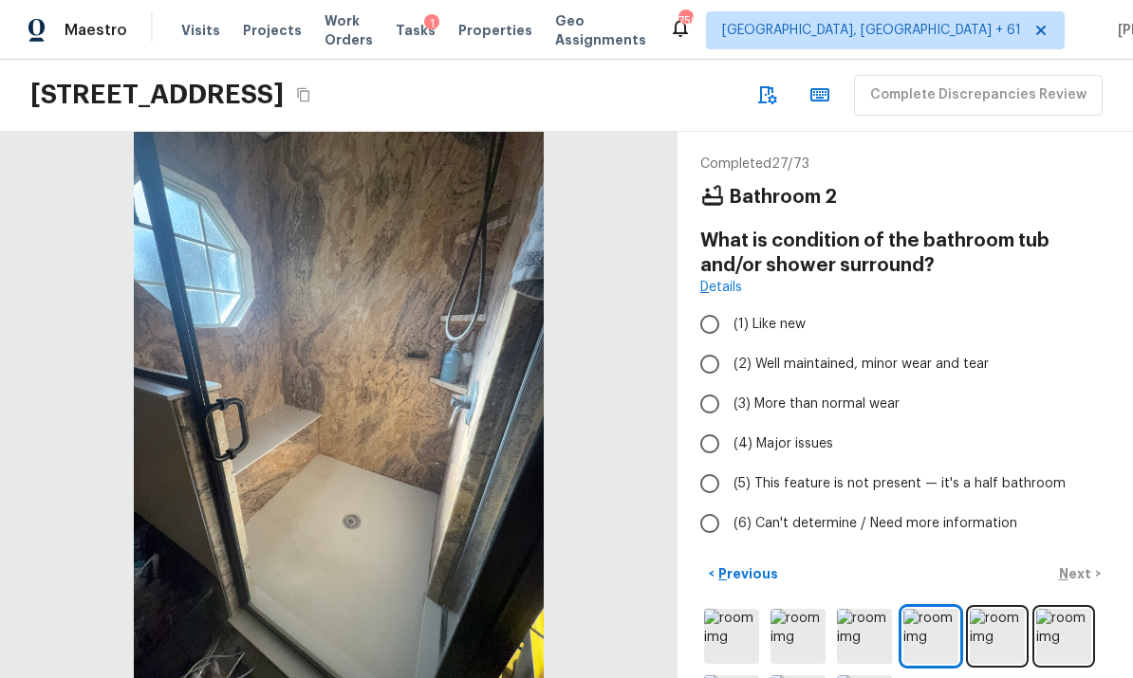
click at [714, 344] on input "(2) Well maintained, minor wear and tear" at bounding box center [710, 364] width 40 height 40
radio input "true"
click at [1080, 559] on button "Next >" at bounding box center [1080, 574] width 61 height 31
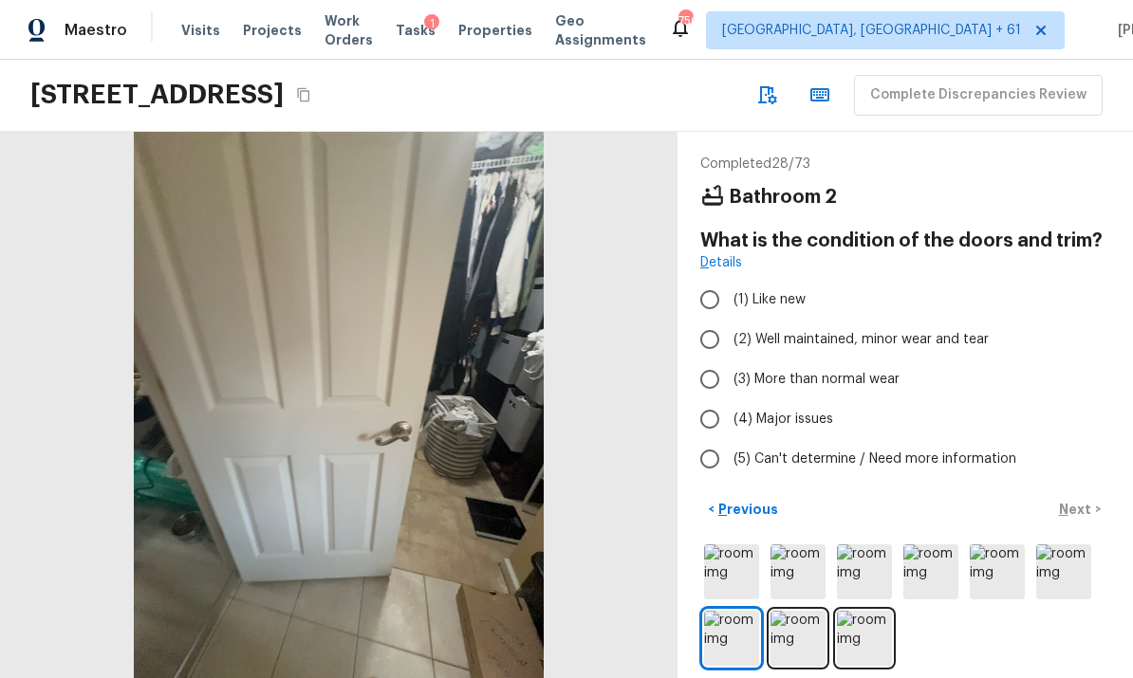
click at [719, 320] on input "(2) Well maintained, minor wear and tear" at bounding box center [710, 340] width 40 height 40
radio input "true"
click at [1082, 500] on p "Next" at bounding box center [1077, 509] width 36 height 19
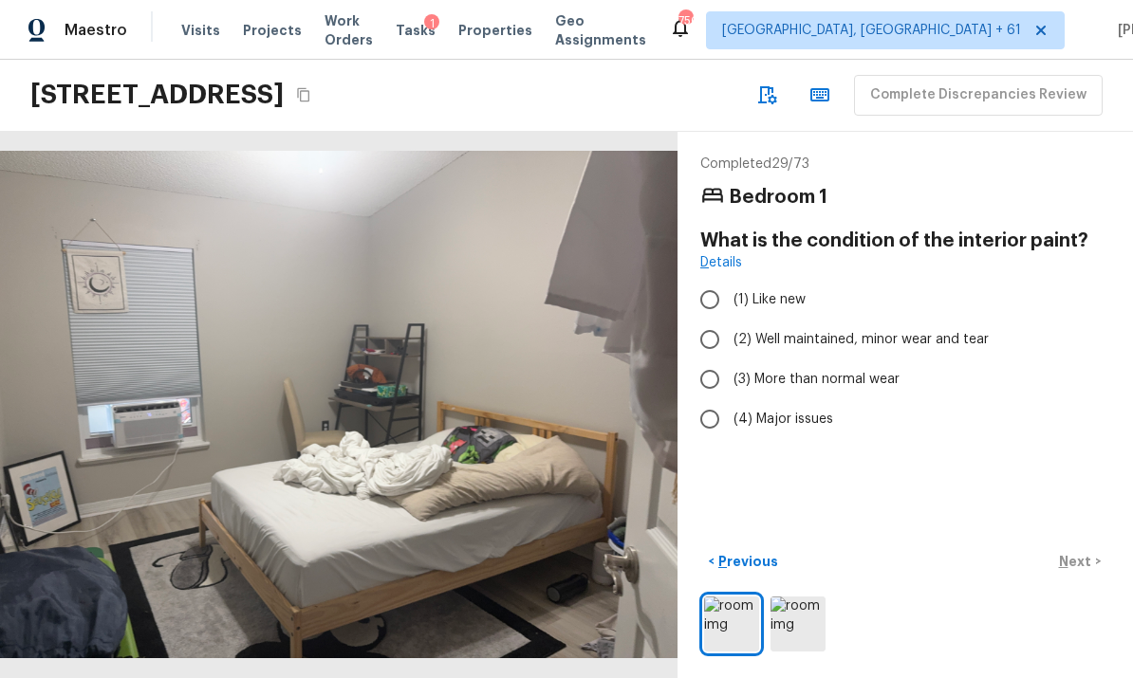
click at [796, 626] on img at bounding box center [798, 624] width 55 height 55
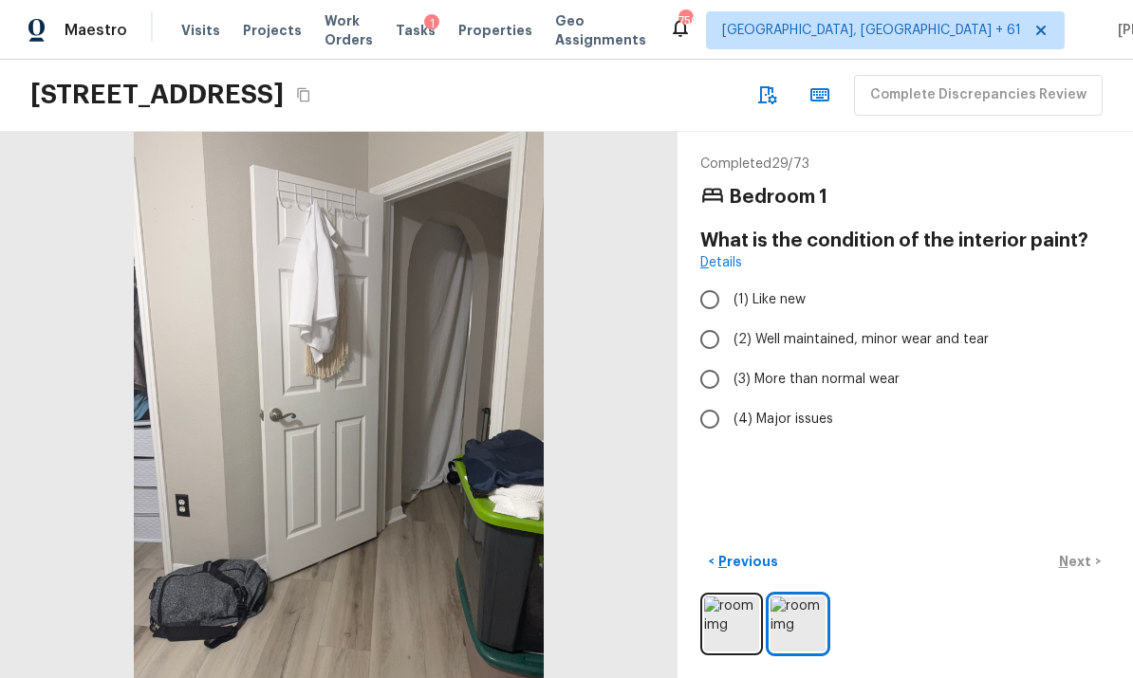
click at [712, 320] on input "(2) Well maintained, minor wear and tear" at bounding box center [710, 340] width 40 height 40
radio input "true"
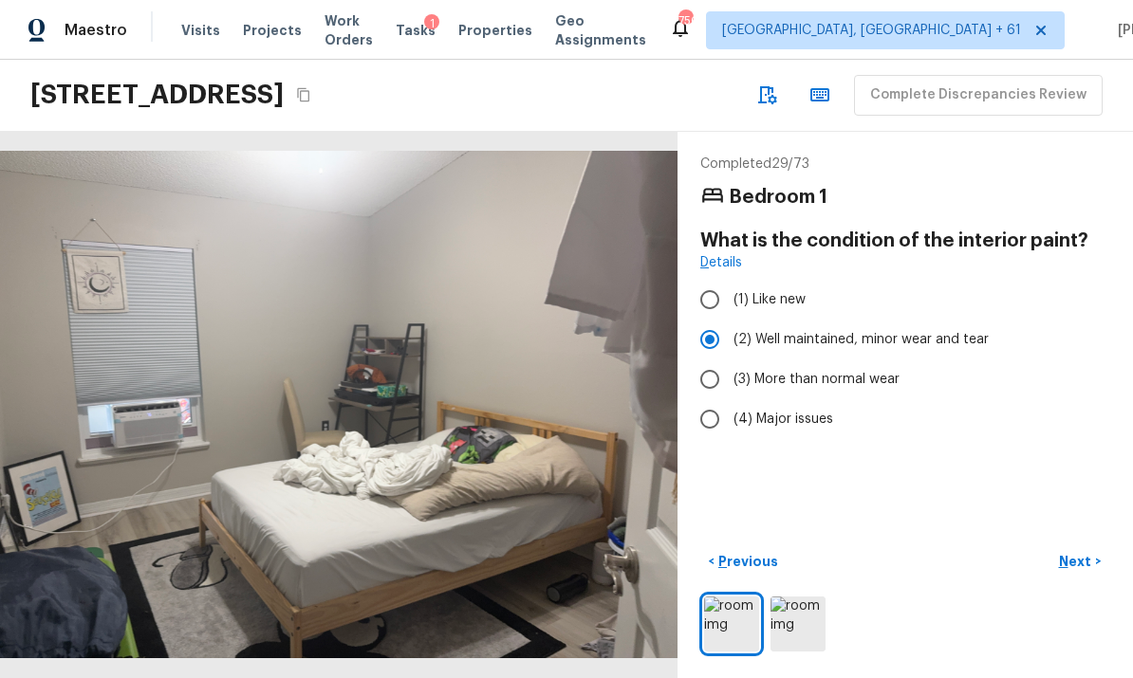
click at [1087, 562] on p "Next" at bounding box center [1077, 561] width 36 height 19
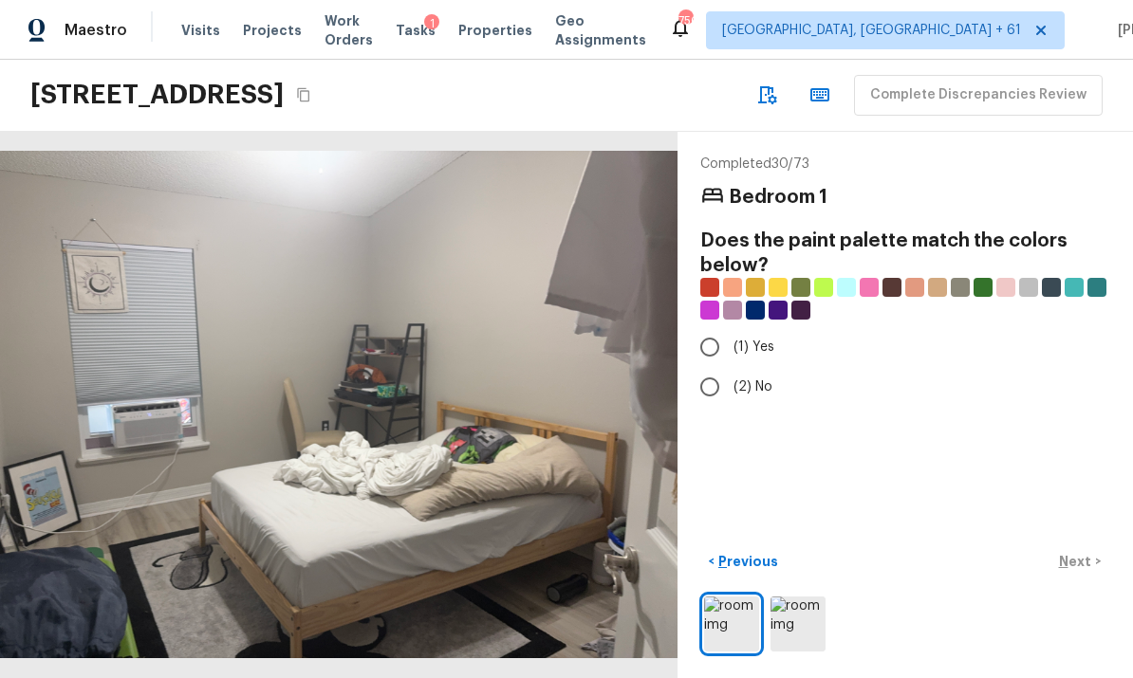
click at [808, 630] on img at bounding box center [798, 624] width 55 height 55
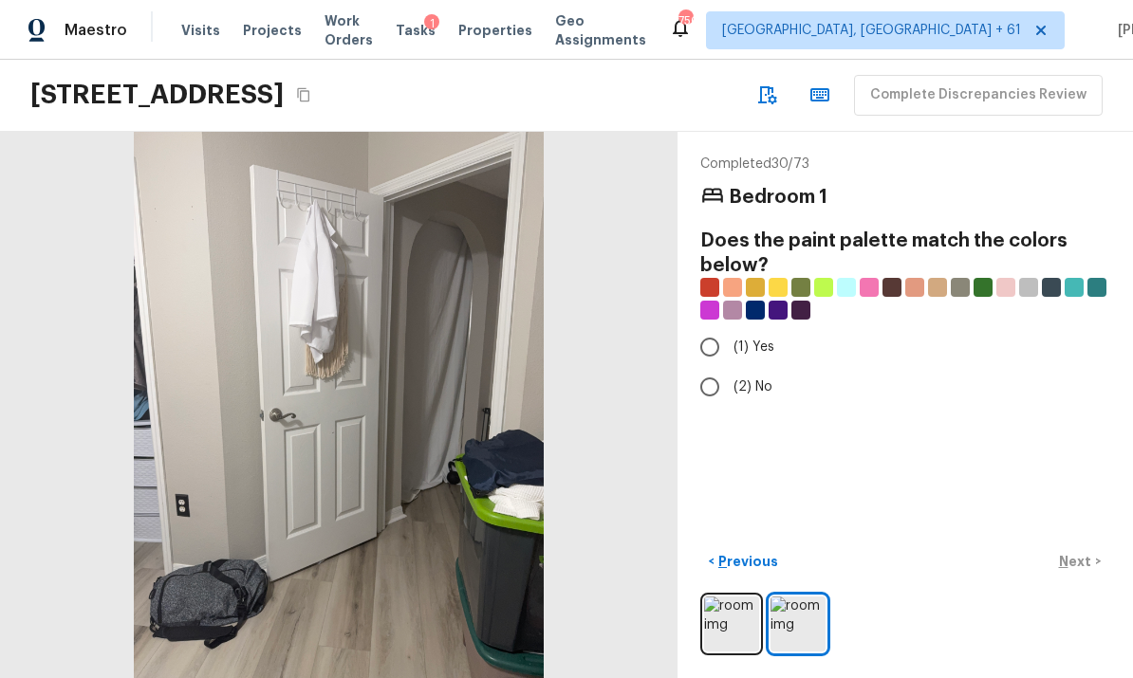
click at [729, 615] on img at bounding box center [731, 624] width 55 height 55
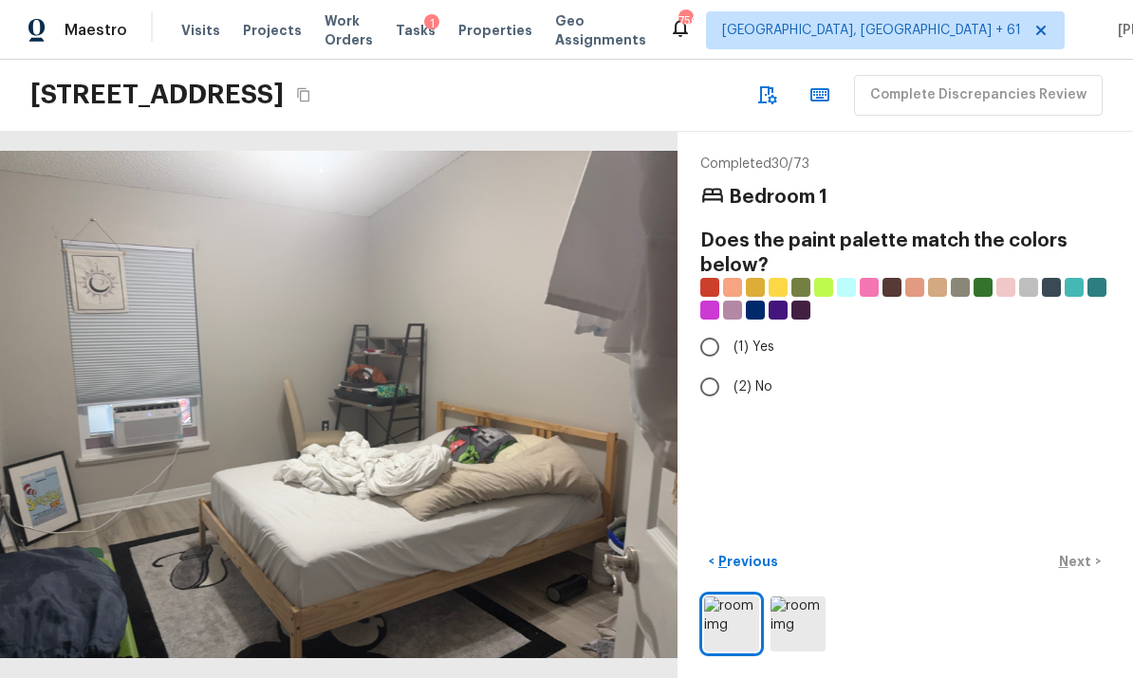
click at [721, 367] on input "(2) No" at bounding box center [710, 387] width 40 height 40
radio input "true"
click at [1082, 559] on p "Next" at bounding box center [1077, 561] width 36 height 19
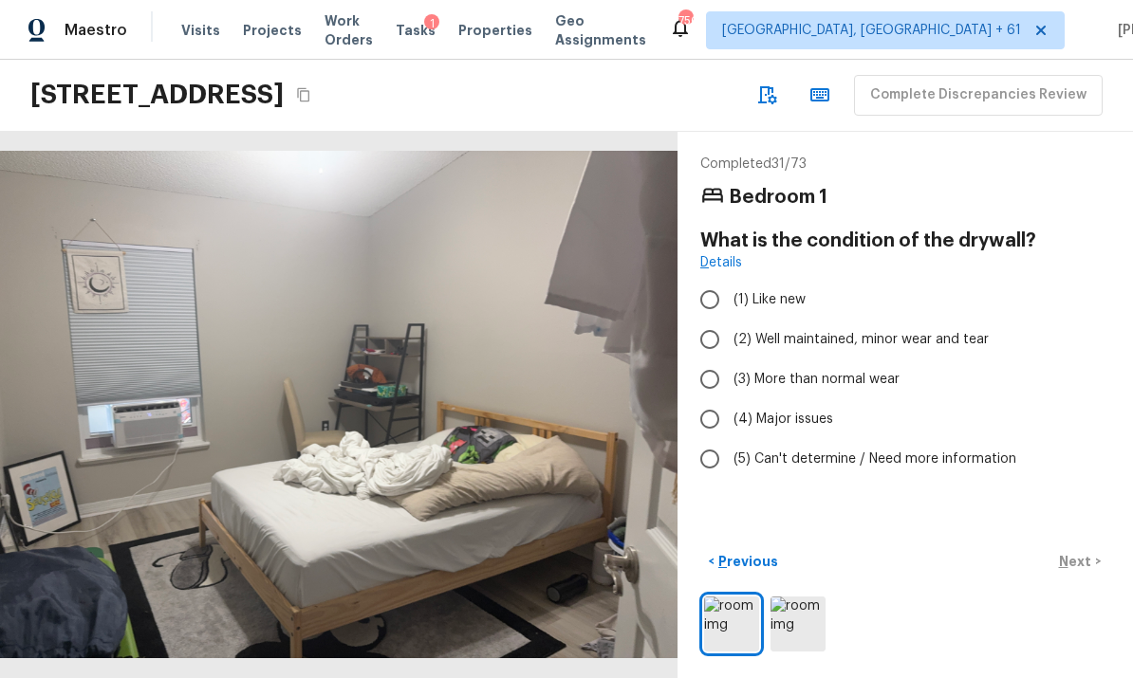
click at [714, 320] on input "(2) Well maintained, minor wear and tear" at bounding box center [710, 340] width 40 height 40
radio input "true"
click at [1080, 554] on p "Next" at bounding box center [1077, 561] width 36 height 19
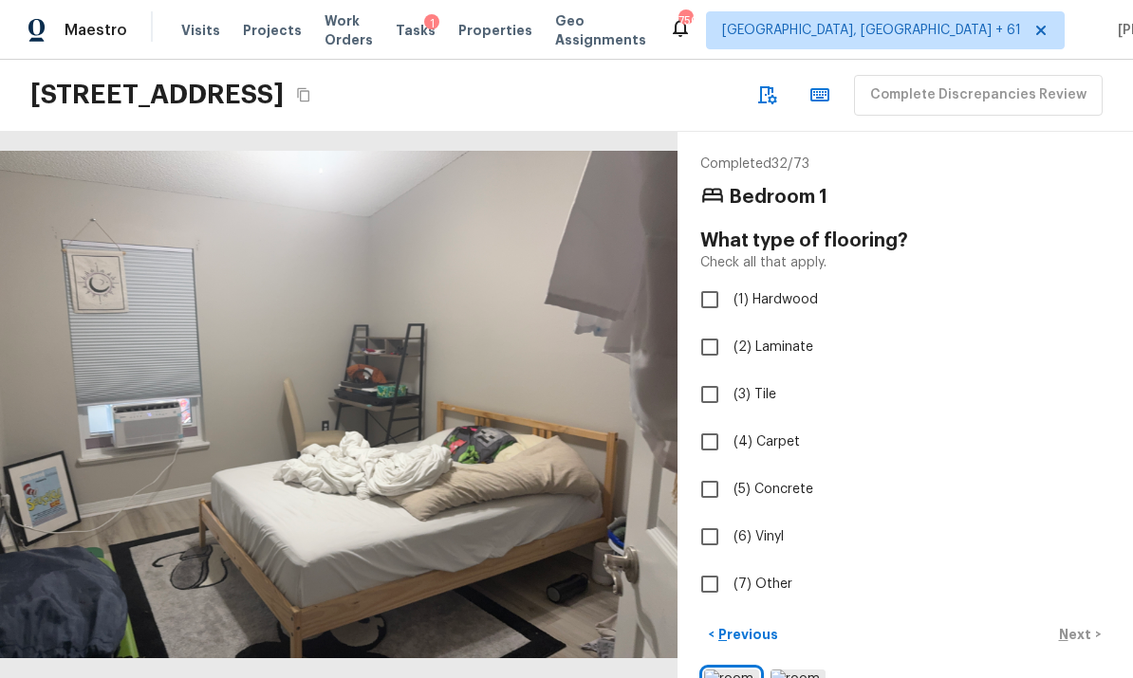
click at [709, 327] on input "(2) Laminate" at bounding box center [710, 347] width 40 height 40
checkbox input "true"
click at [1080, 625] on p "Next" at bounding box center [1077, 634] width 36 height 19
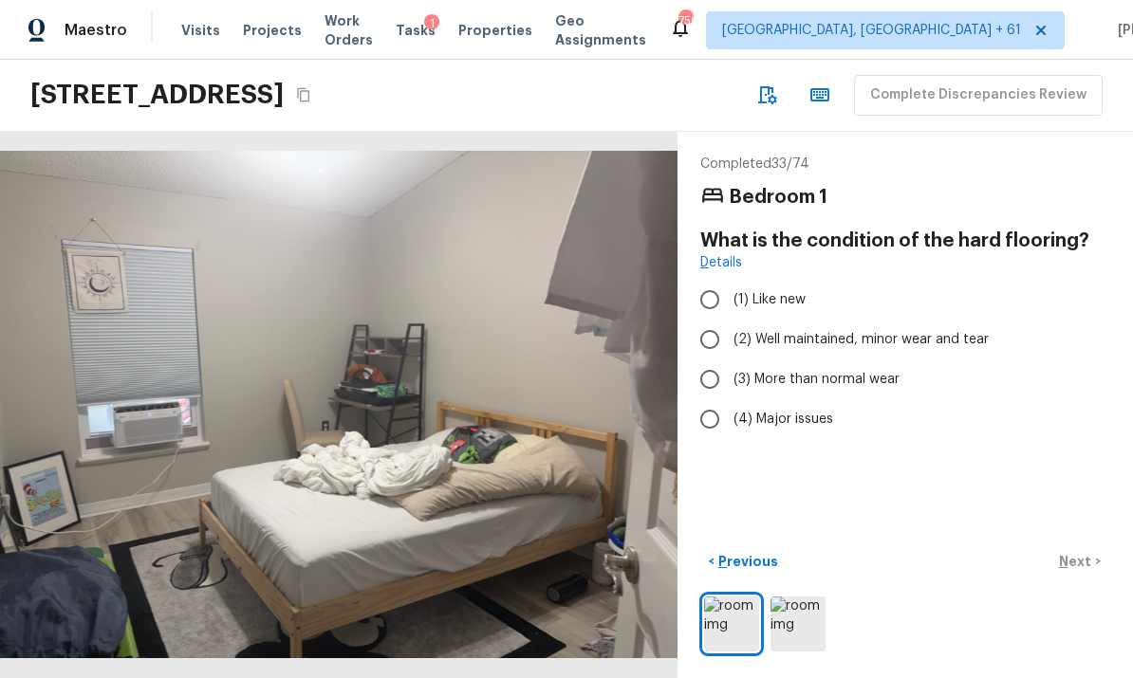
click at [715, 320] on input "(2) Well maintained, minor wear and tear" at bounding box center [710, 340] width 40 height 40
radio input "true"
click at [1073, 554] on p "Next" at bounding box center [1077, 561] width 36 height 19
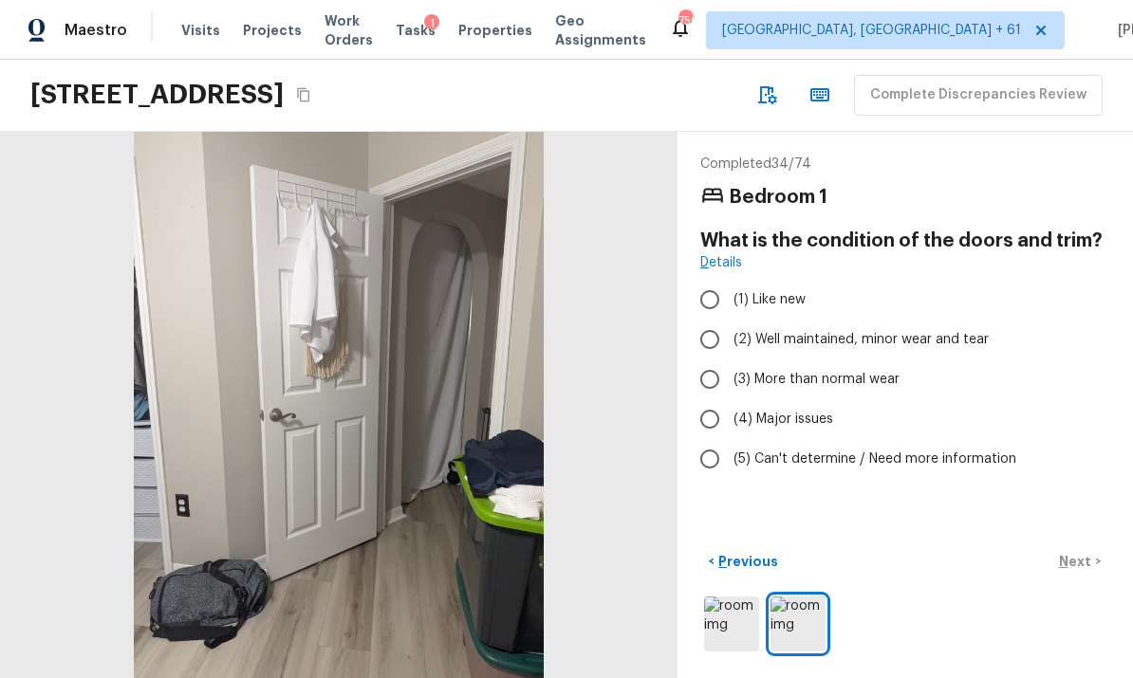
click at [715, 320] on input "(2) Well maintained, minor wear and tear" at bounding box center [710, 340] width 40 height 40
radio input "true"
click at [1088, 561] on p "Next" at bounding box center [1077, 561] width 36 height 19
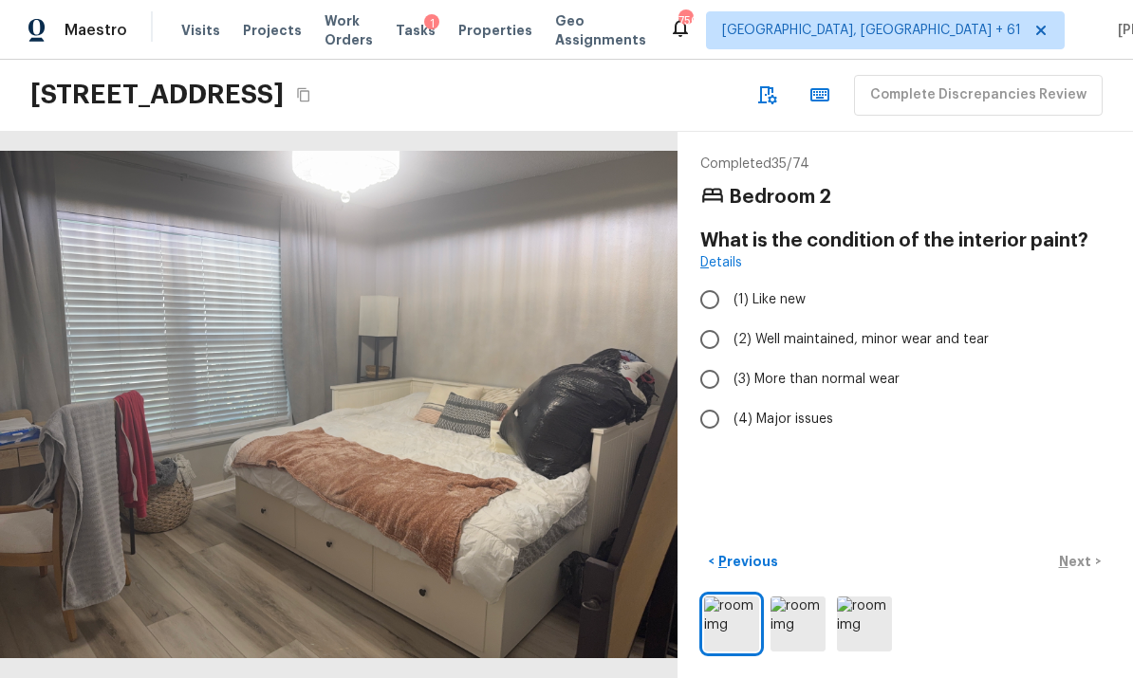
click at [800, 633] on img at bounding box center [798, 624] width 55 height 55
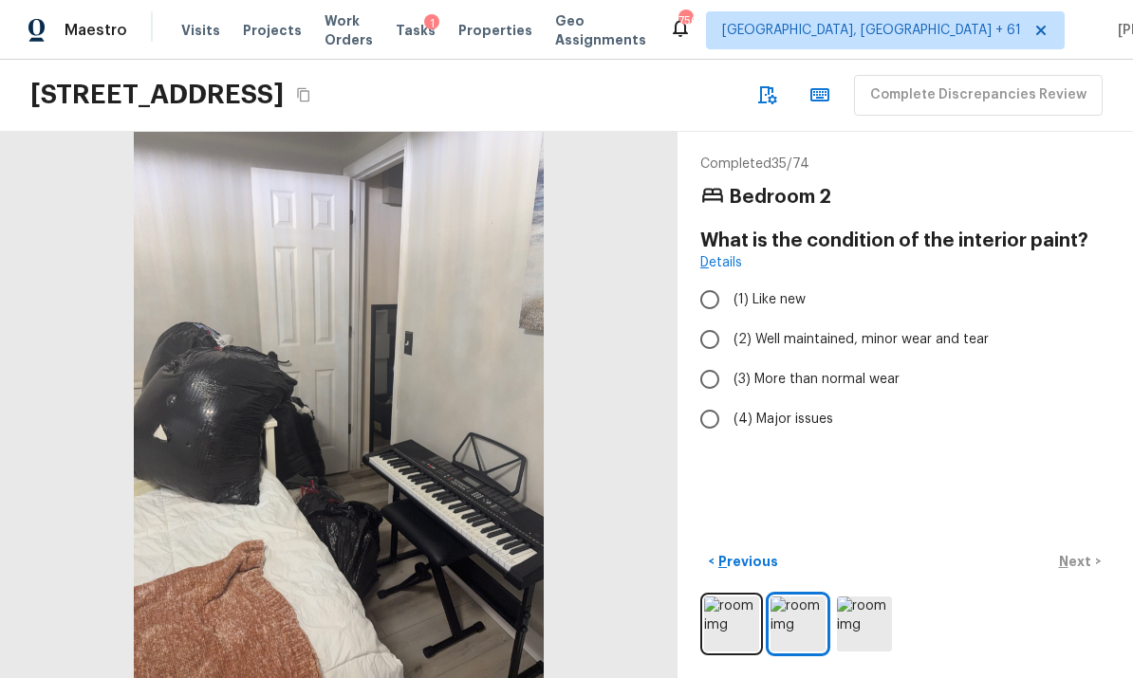
click at [864, 620] on img at bounding box center [864, 624] width 55 height 55
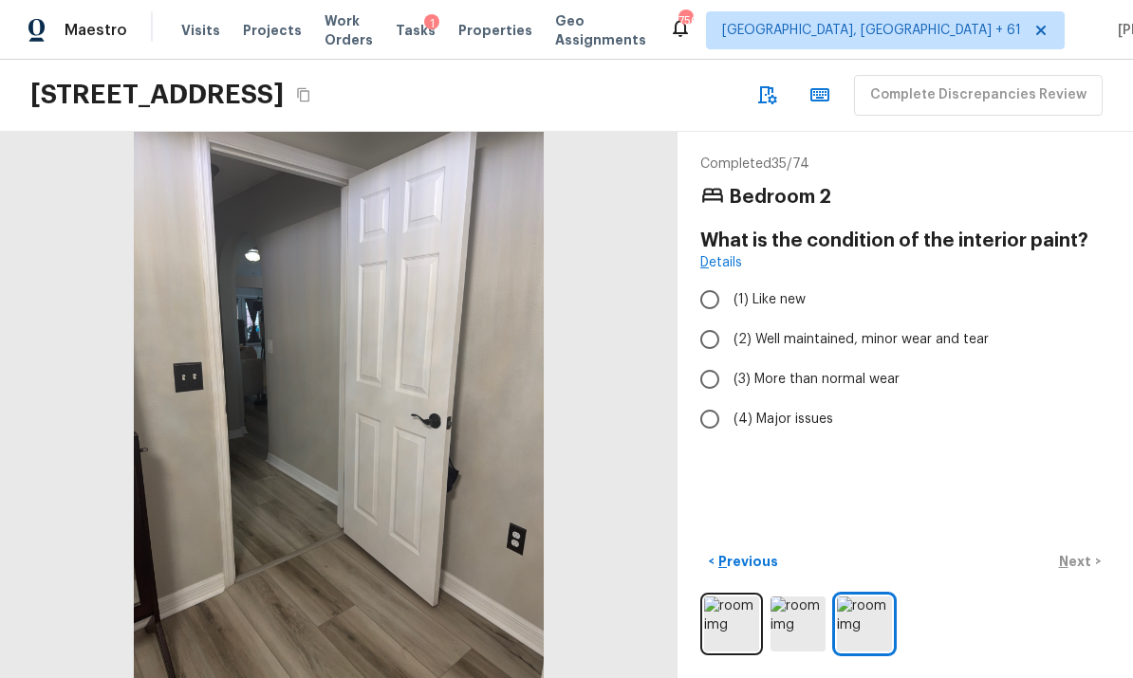
click at [735, 624] on img at bounding box center [731, 624] width 55 height 55
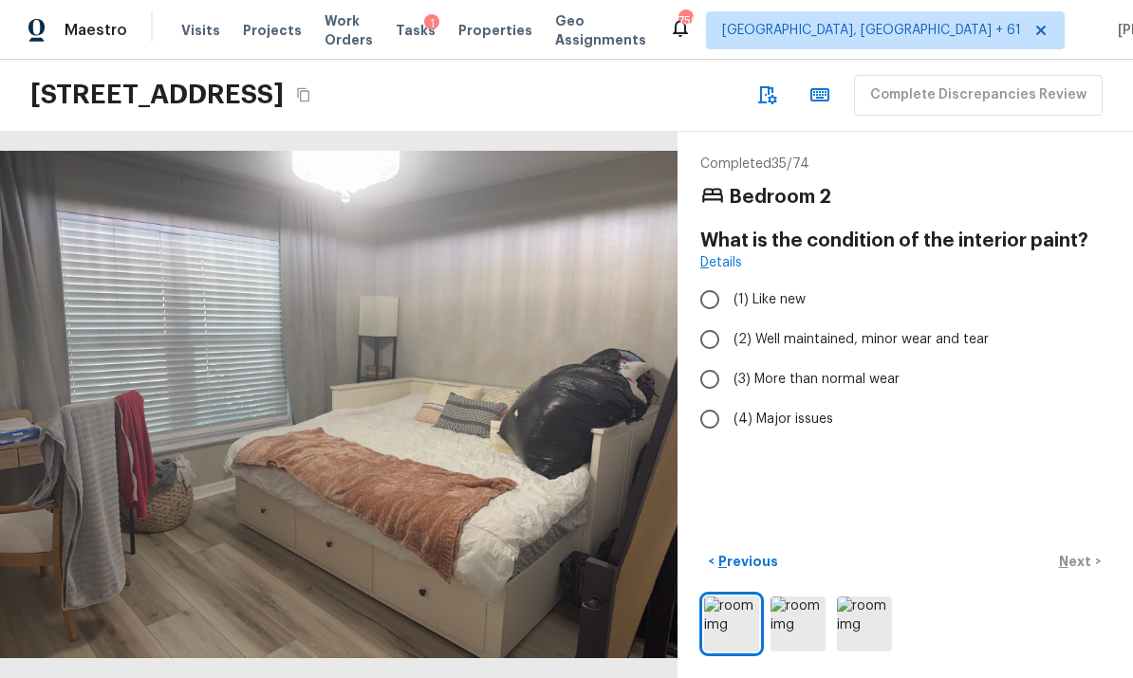
click at [802, 626] on img at bounding box center [798, 624] width 55 height 55
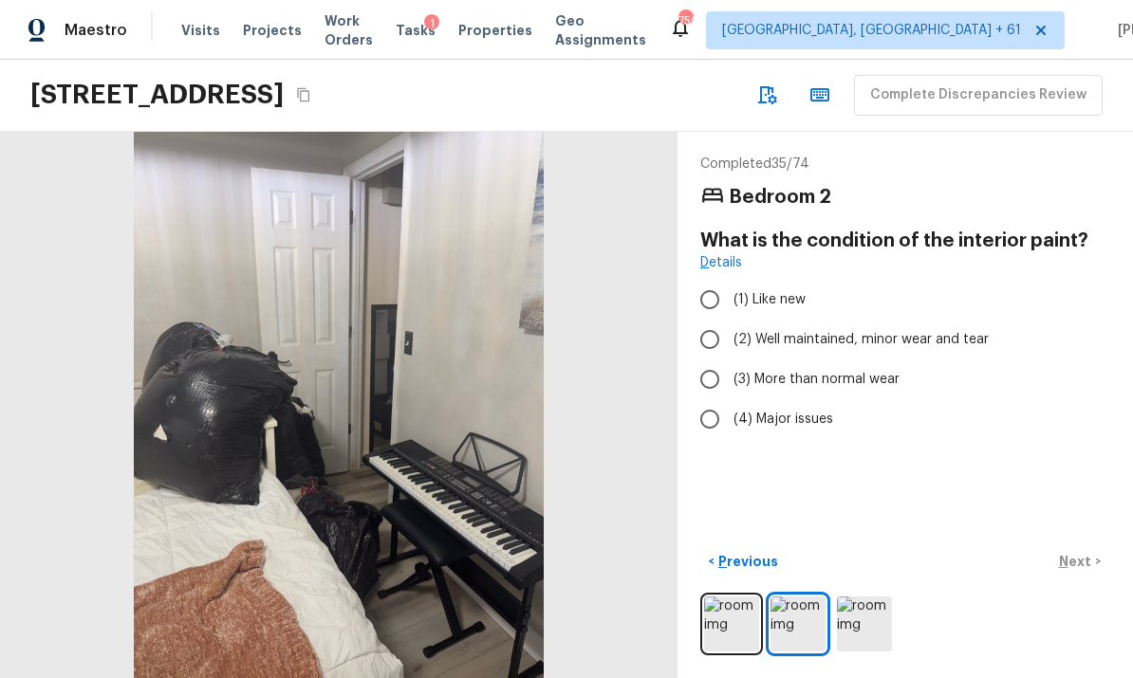
click at [870, 606] on img at bounding box center [864, 624] width 55 height 55
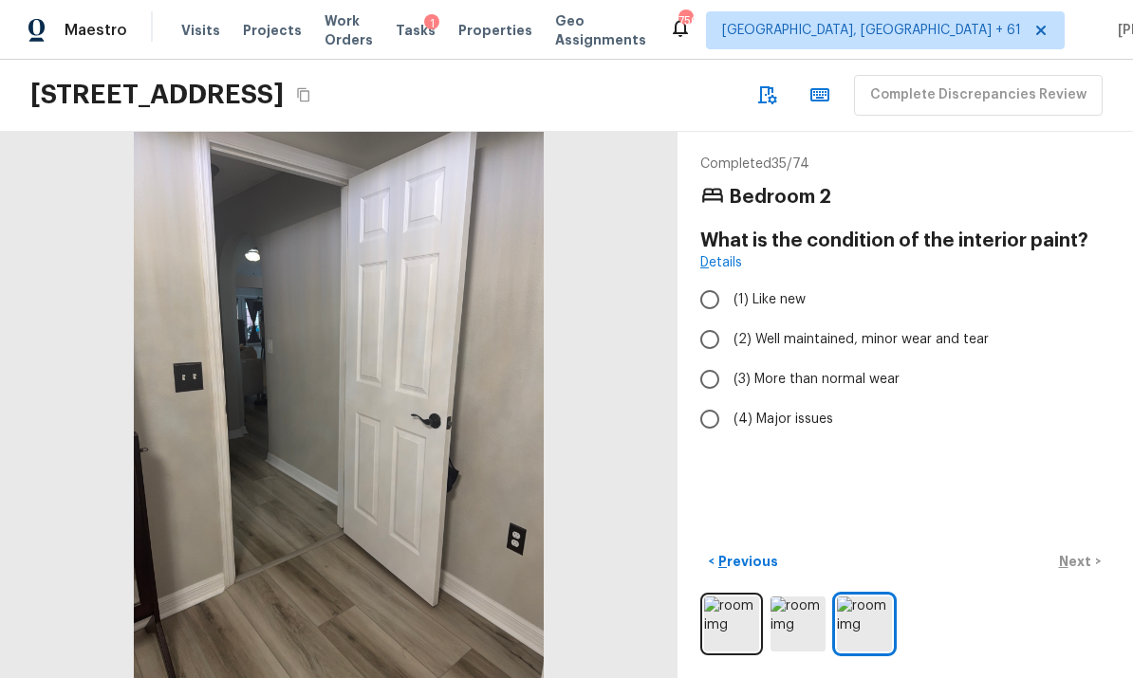
click at [716, 360] on input "(3) More than normal wear" at bounding box center [710, 380] width 40 height 40
radio input "true"
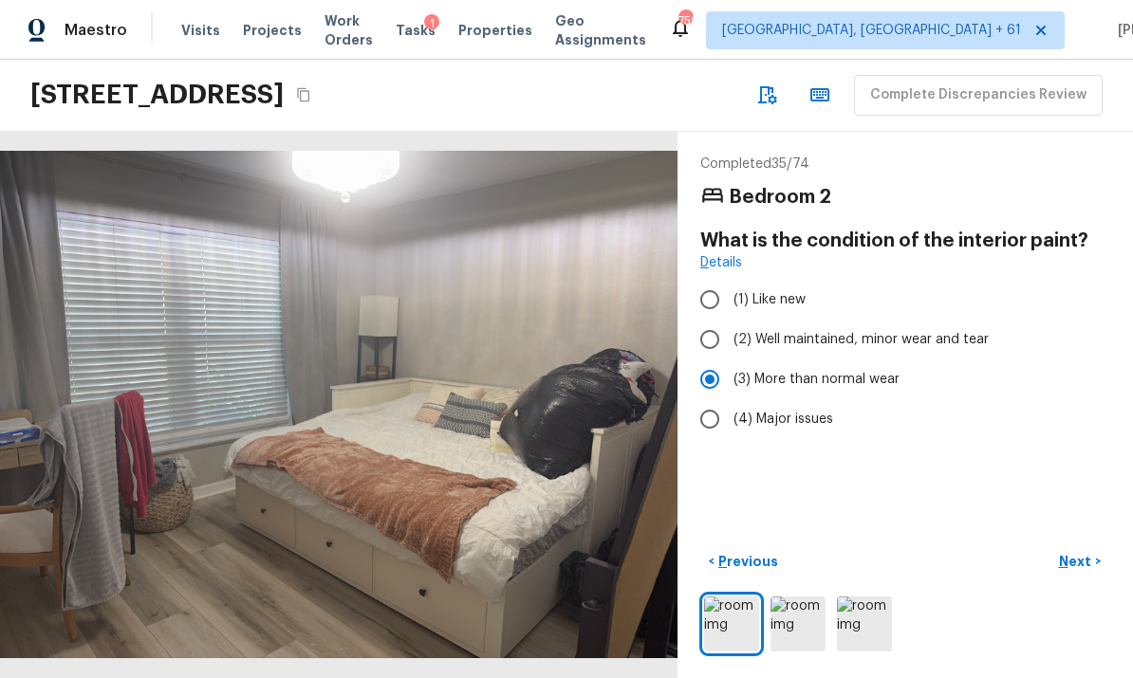
click at [1084, 553] on p "Next" at bounding box center [1077, 561] width 36 height 19
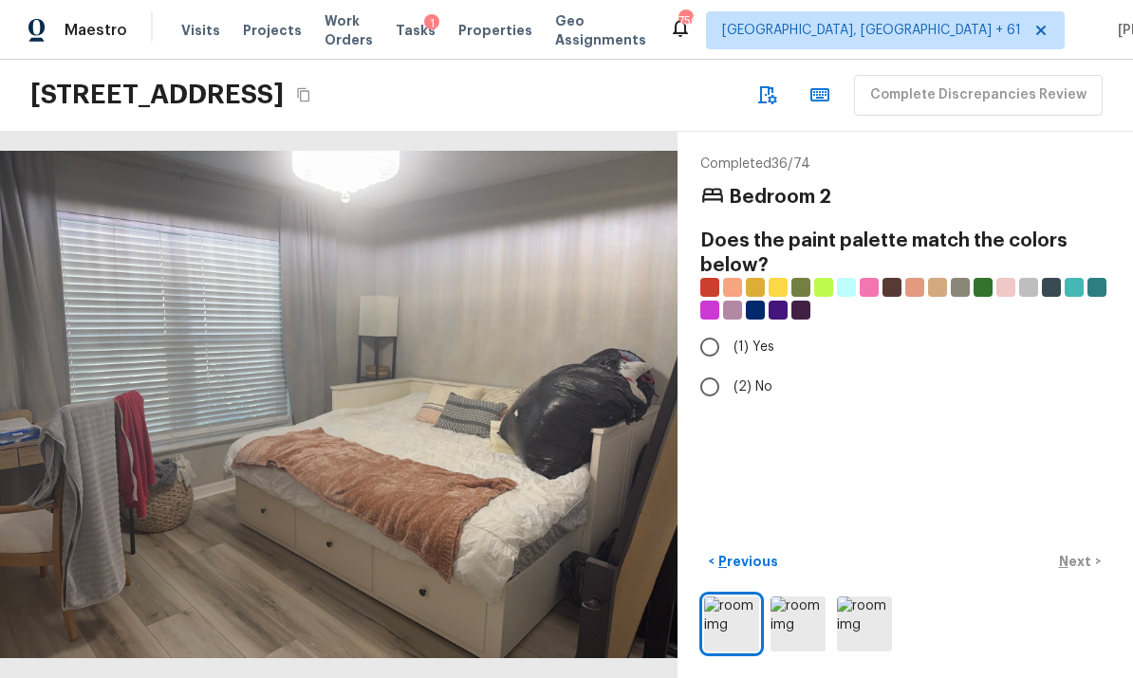
click at [710, 327] on input "(1) Yes" at bounding box center [710, 347] width 40 height 40
radio input "true"
click at [1087, 563] on p "Next" at bounding box center [1077, 561] width 36 height 19
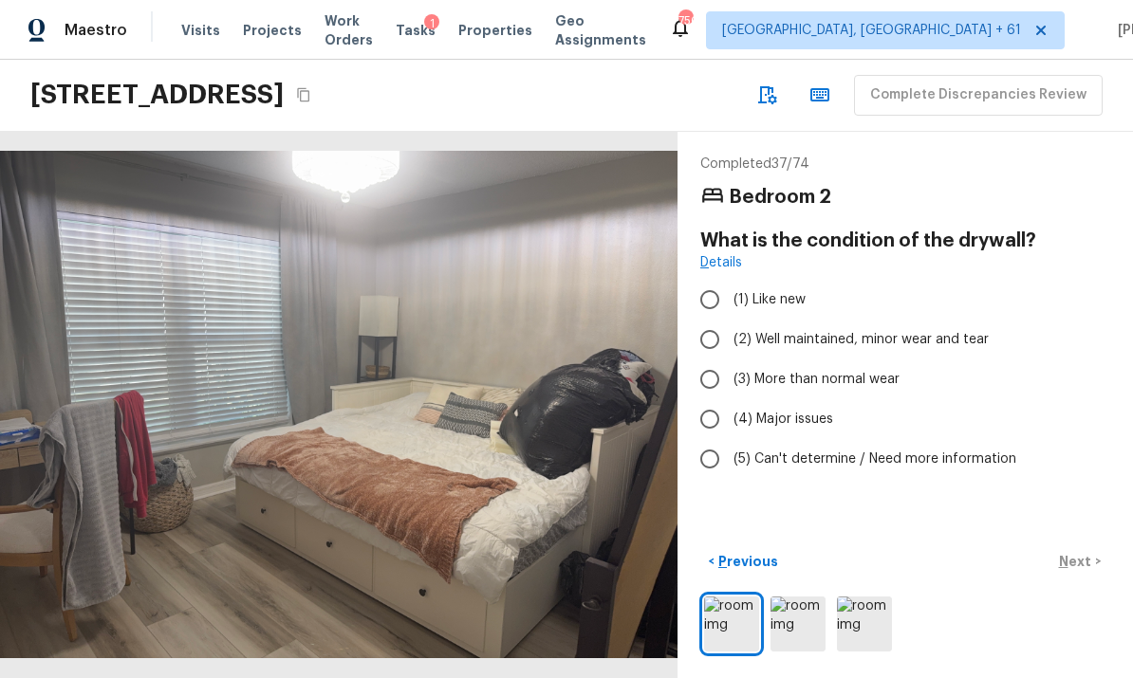
click at [717, 320] on input "(2) Well maintained, minor wear and tear" at bounding box center [710, 340] width 40 height 40
radio input "true"
click at [1080, 557] on p "Next" at bounding box center [1077, 561] width 36 height 19
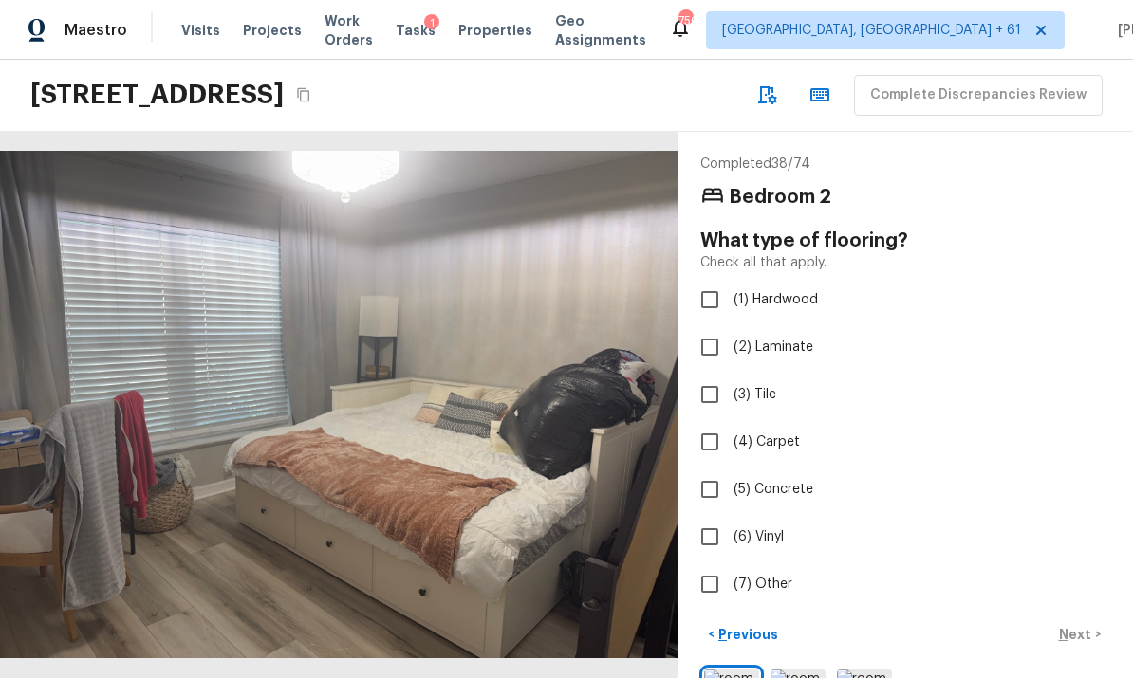
click at [712, 327] on input "(2) Laminate" at bounding box center [710, 347] width 40 height 40
checkbox input "true"
click at [1082, 625] on p "Next" at bounding box center [1077, 634] width 36 height 19
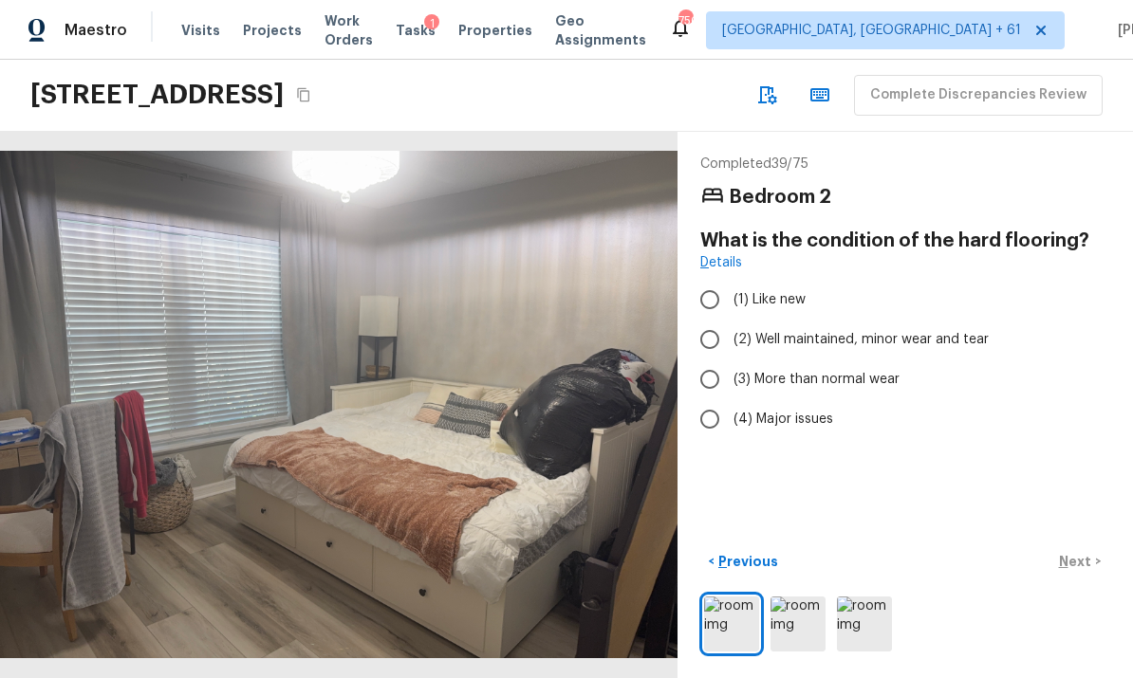
click at [724, 320] on input "(2) Well maintained, minor wear and tear" at bounding box center [710, 340] width 40 height 40
radio input "true"
click at [1084, 557] on p "Next" at bounding box center [1077, 561] width 36 height 19
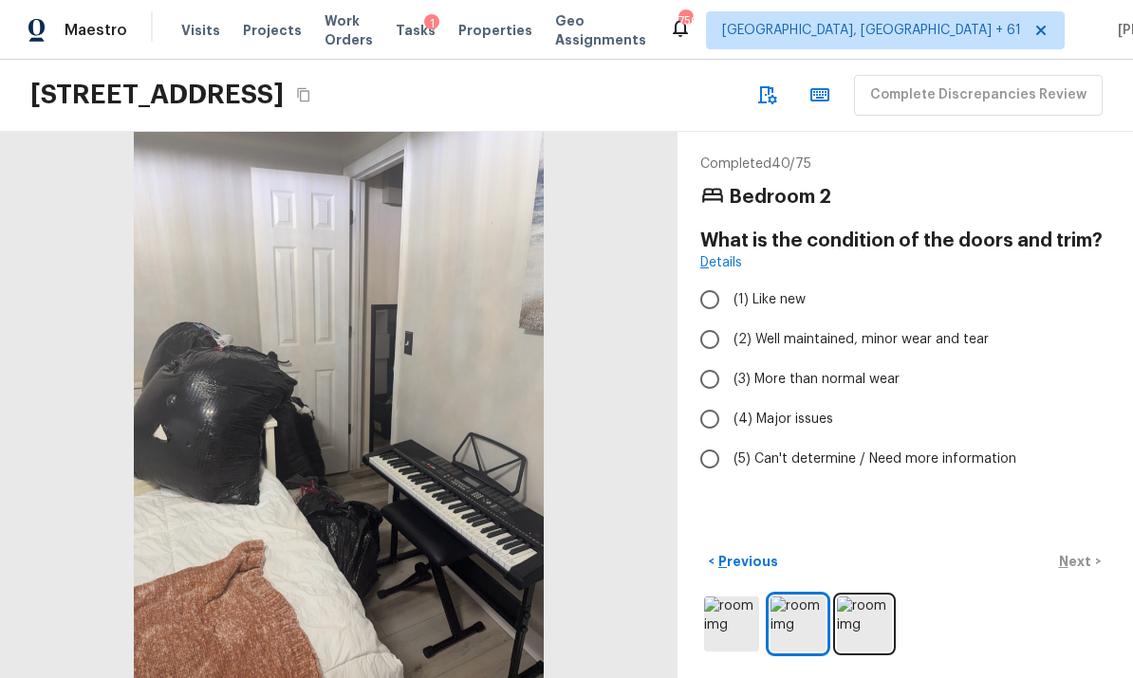
click at [716, 320] on input "(2) Well maintained, minor wear and tear" at bounding box center [710, 340] width 40 height 40
radio input "true"
click at [1087, 556] on p "Next" at bounding box center [1077, 561] width 36 height 19
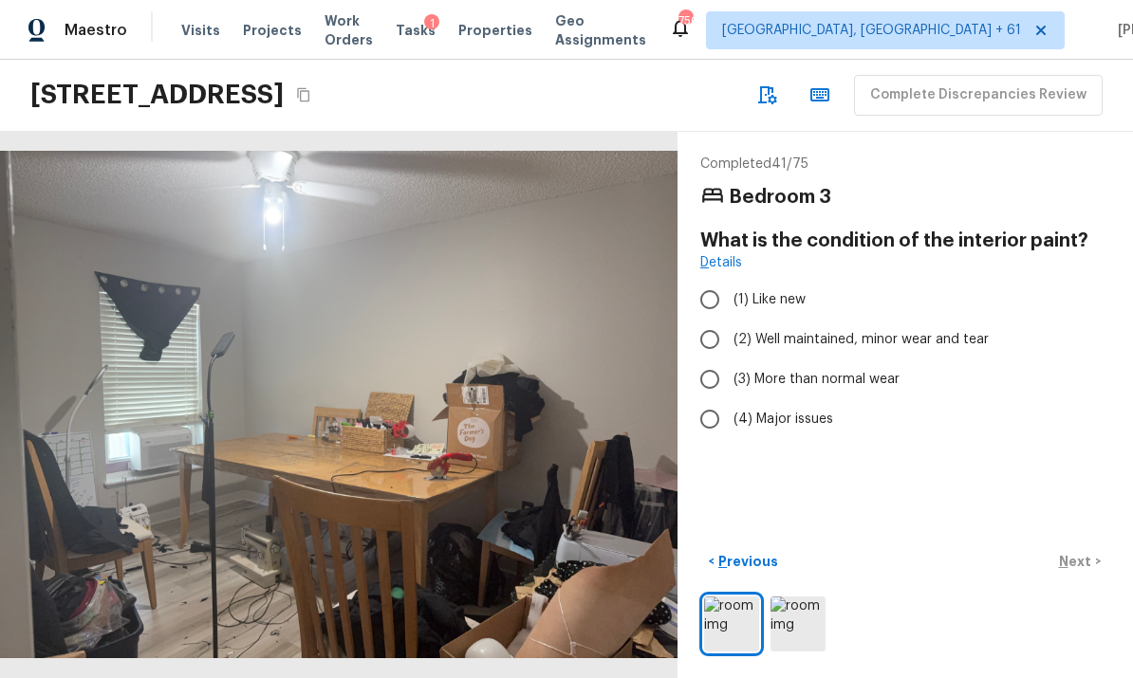
click at [792, 624] on img at bounding box center [798, 624] width 55 height 55
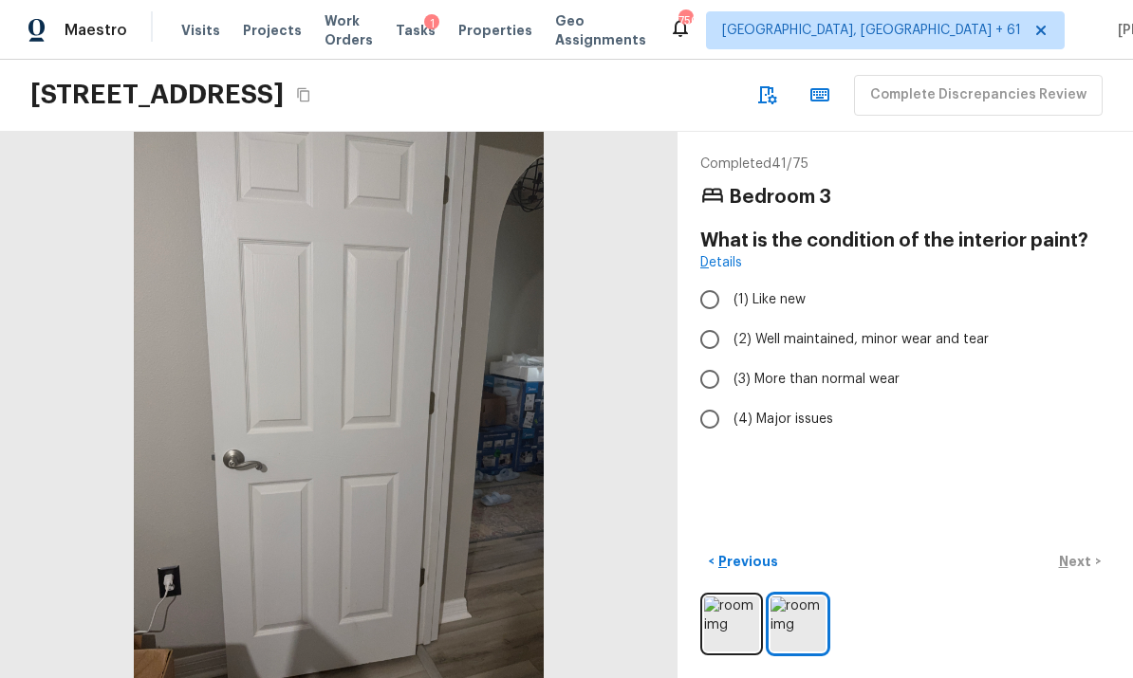
click at [712, 320] on input "(2) Well maintained, minor wear and tear" at bounding box center [710, 340] width 40 height 40
radio input "true"
click at [1083, 564] on div "< Previous Next >" at bounding box center [905, 562] width 410 height 31
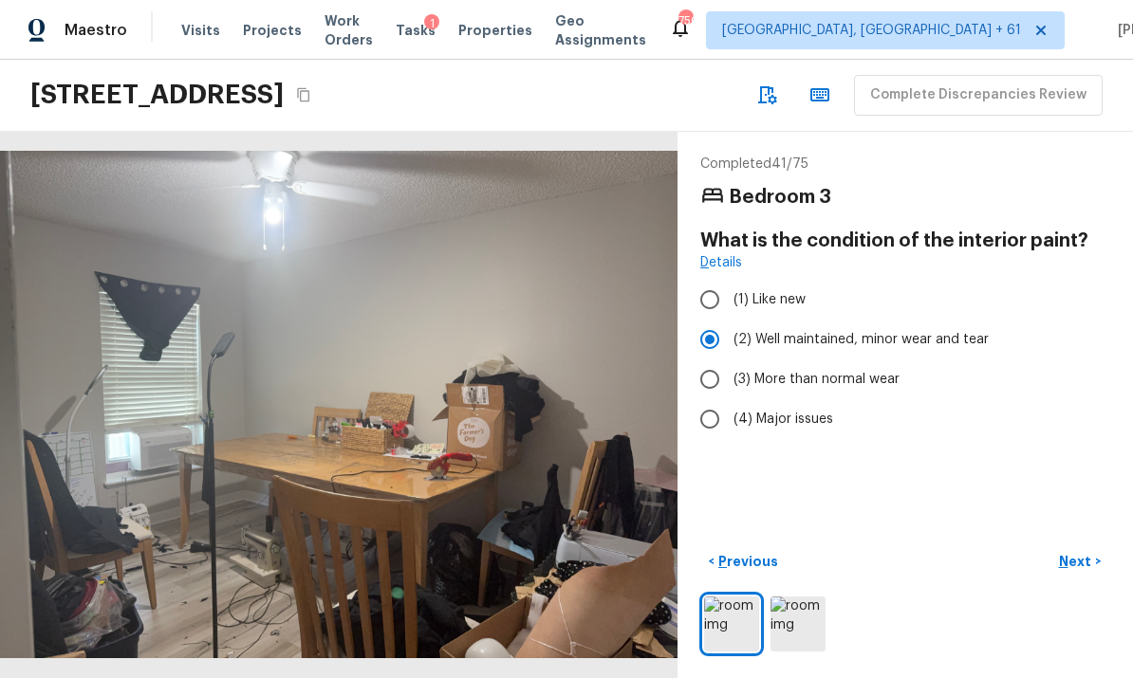
click at [1083, 562] on p "Next" at bounding box center [1077, 561] width 36 height 19
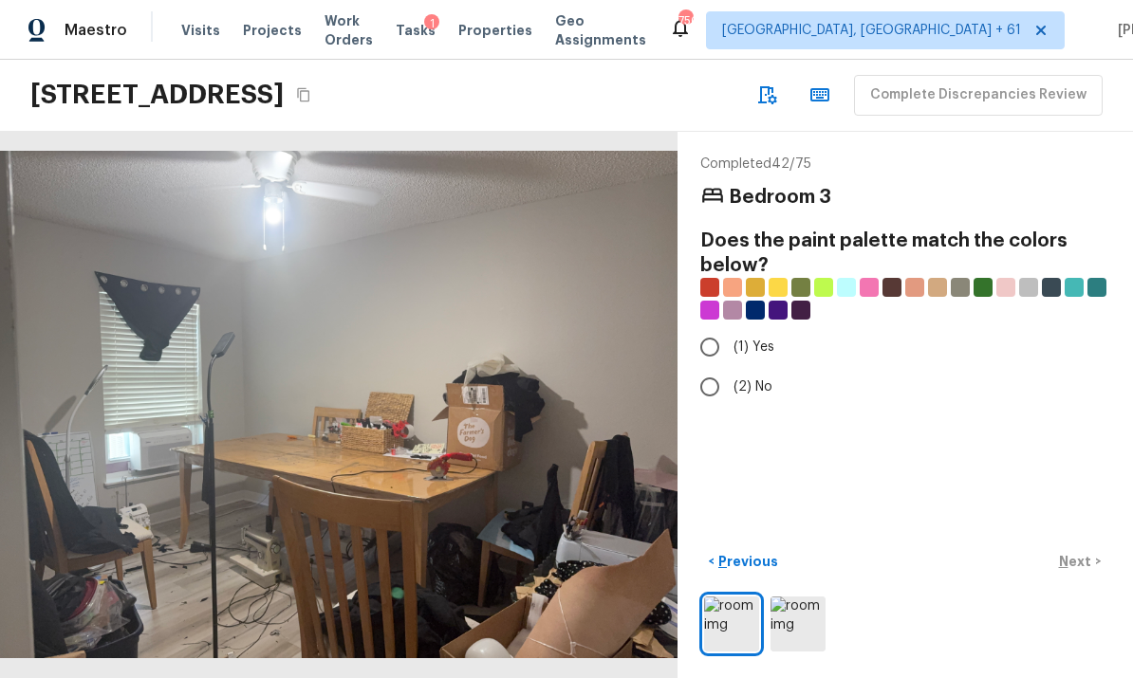
click at [718, 367] on input "(2) No" at bounding box center [710, 387] width 40 height 40
radio input "true"
click at [1081, 555] on p "Next" at bounding box center [1077, 561] width 36 height 19
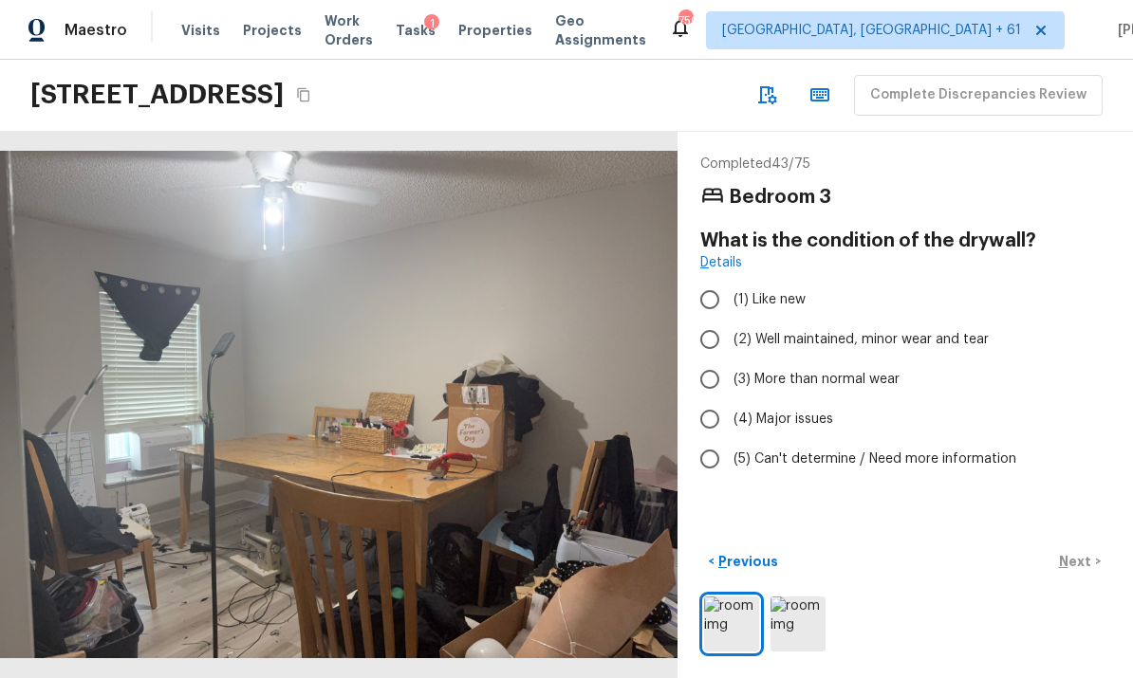
click at [714, 320] on input "(2) Well maintained, minor wear and tear" at bounding box center [710, 340] width 40 height 40
radio input "true"
click at [1084, 560] on p "Next" at bounding box center [1077, 561] width 36 height 19
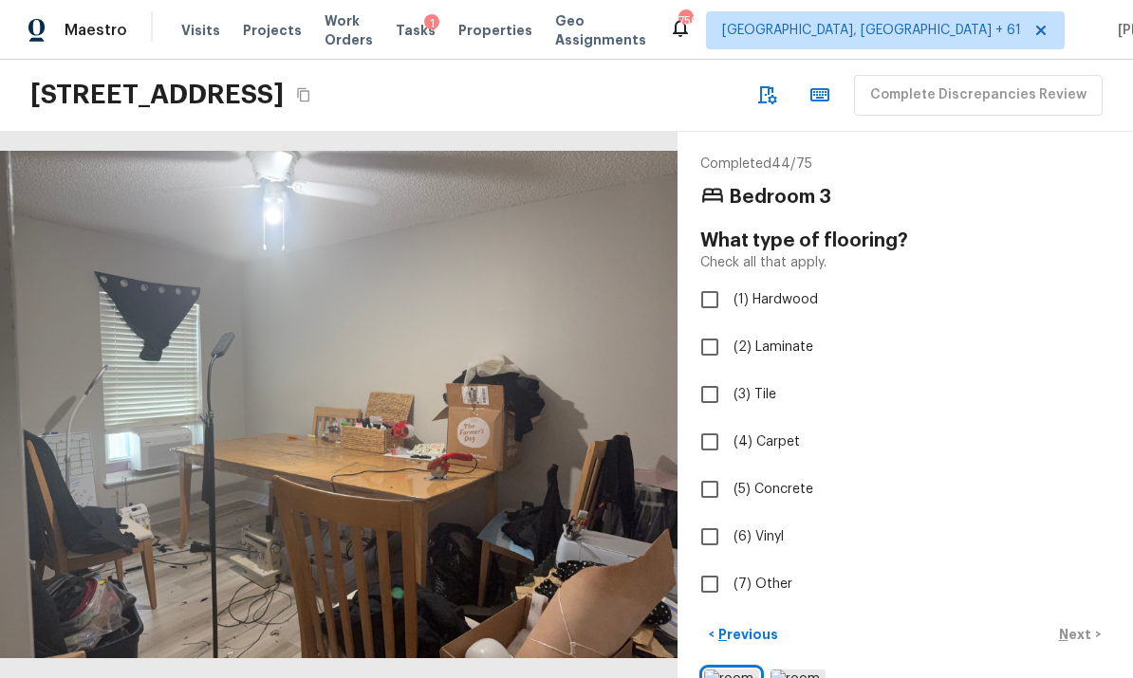
click at [715, 327] on input "(2) Laminate" at bounding box center [710, 347] width 40 height 40
checkbox input "true"
click at [1081, 625] on p "Next" at bounding box center [1077, 634] width 36 height 19
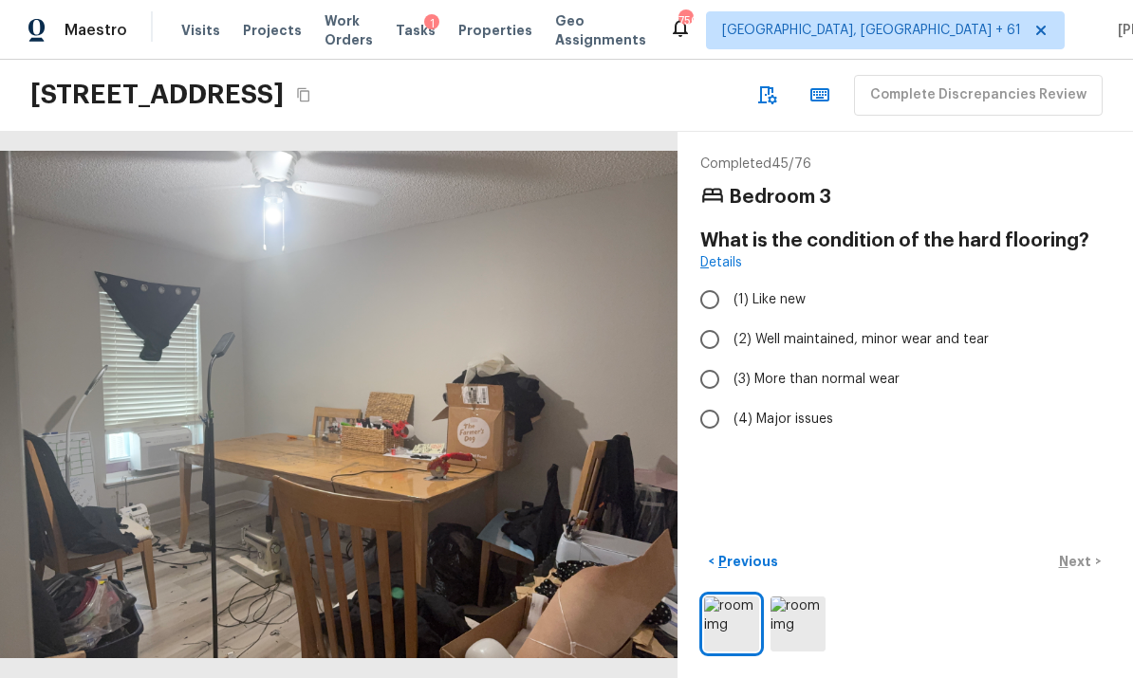
click at [723, 320] on input "(2) Well maintained, minor wear and tear" at bounding box center [710, 340] width 40 height 40
radio input "true"
click at [1079, 558] on p "Next" at bounding box center [1077, 561] width 36 height 19
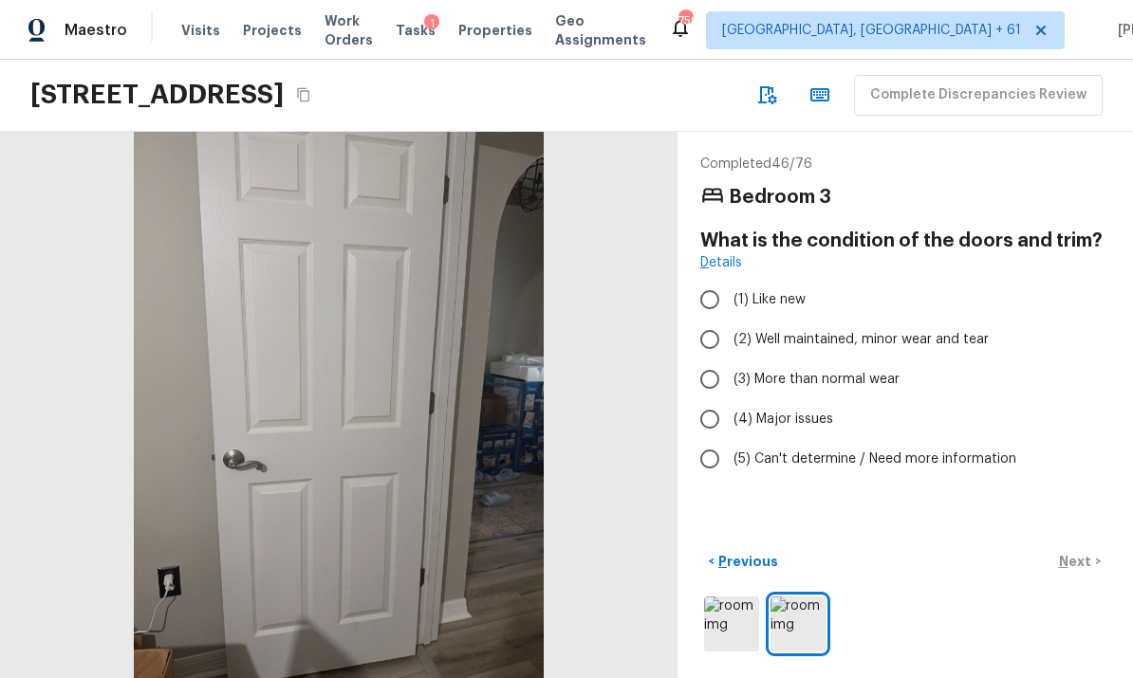
click at [715, 320] on input "(2) Well maintained, minor wear and tear" at bounding box center [710, 340] width 40 height 40
radio input "true"
click at [1080, 558] on p "Next" at bounding box center [1077, 561] width 36 height 19
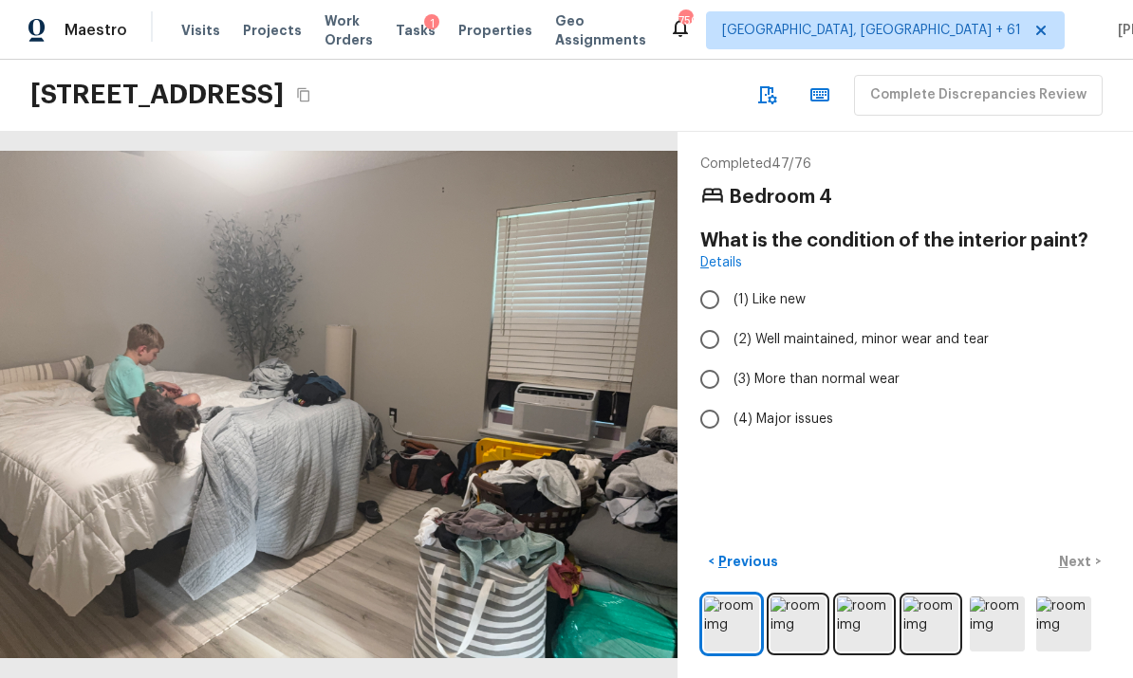
click at [796, 626] on img at bounding box center [798, 624] width 55 height 55
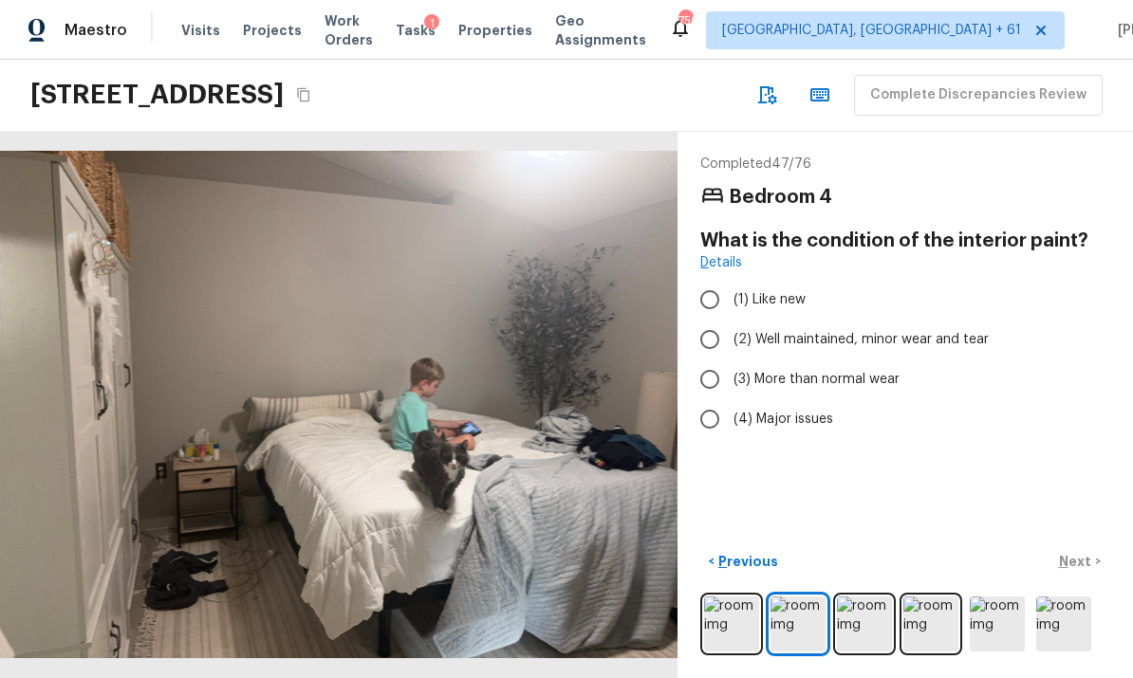
click at [866, 621] on img at bounding box center [864, 624] width 55 height 55
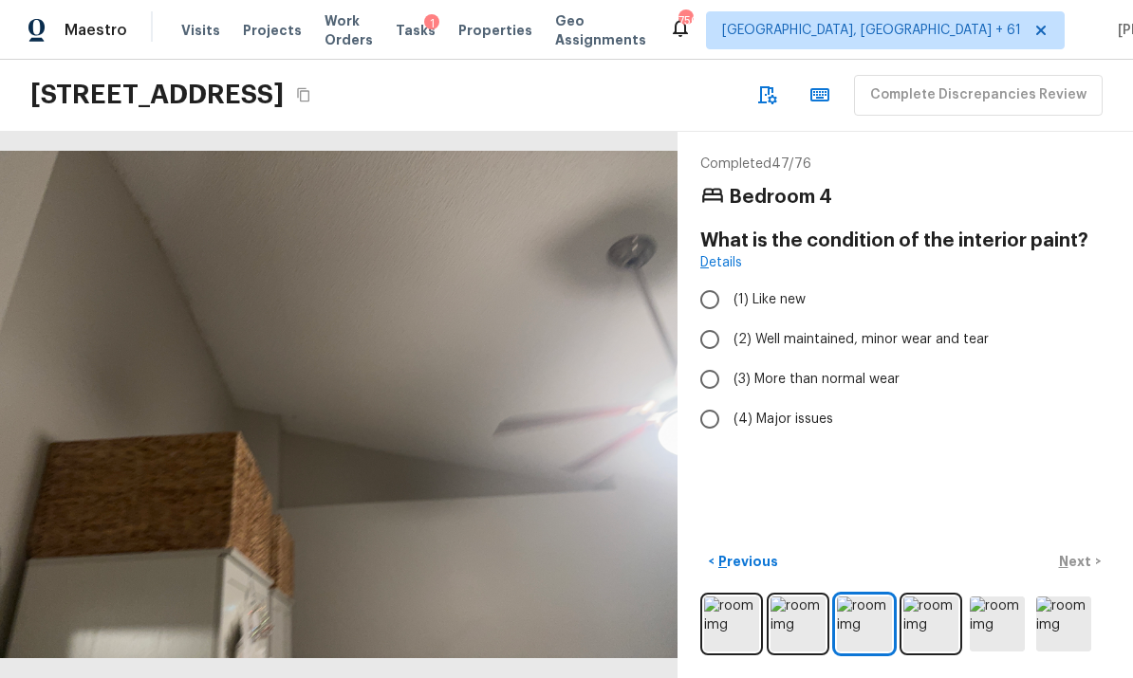
click at [932, 618] on img at bounding box center [930, 624] width 55 height 55
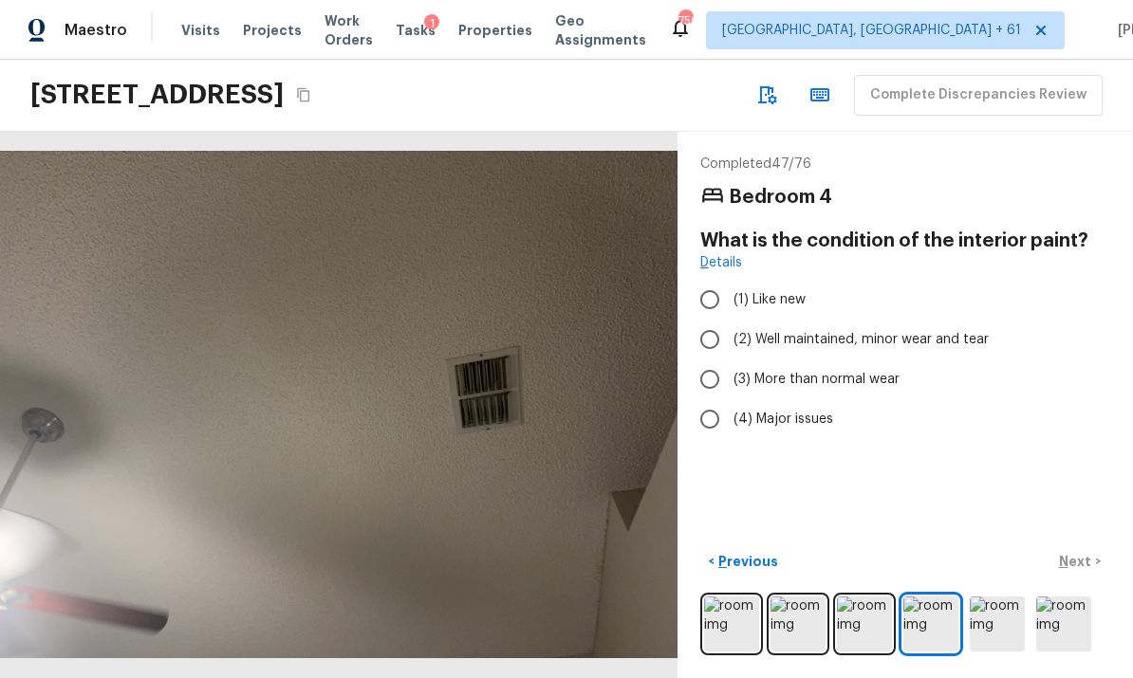
click at [931, 622] on img at bounding box center [930, 624] width 55 height 55
click at [987, 617] on img at bounding box center [997, 624] width 55 height 55
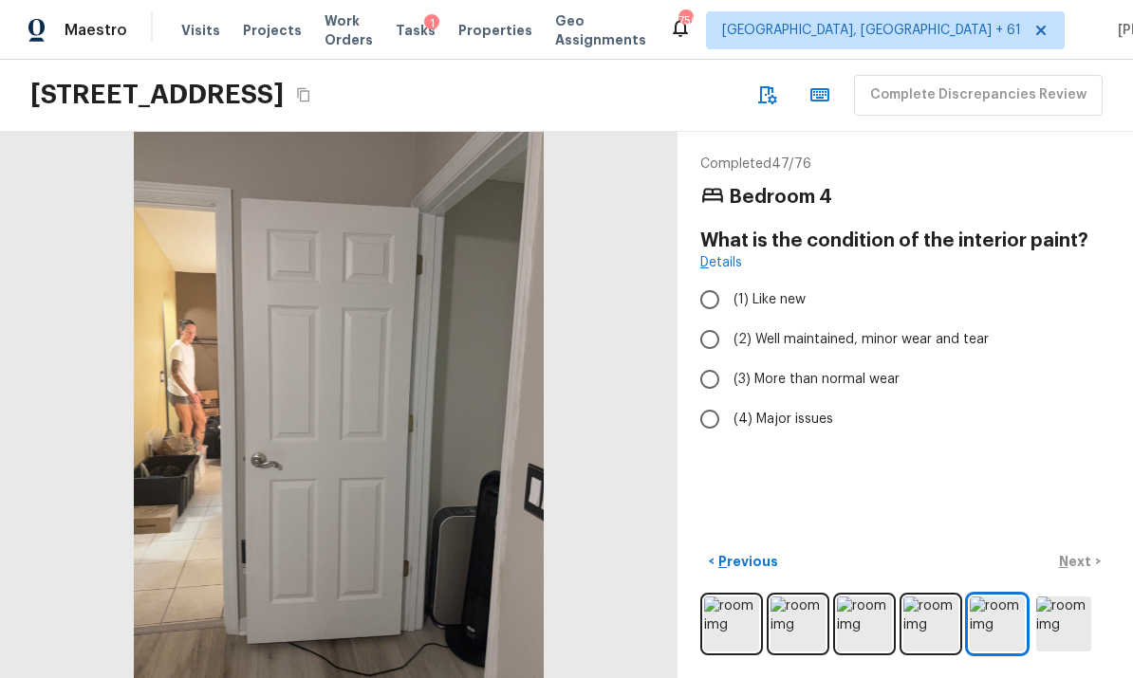
click at [1056, 612] on img at bounding box center [1063, 624] width 55 height 55
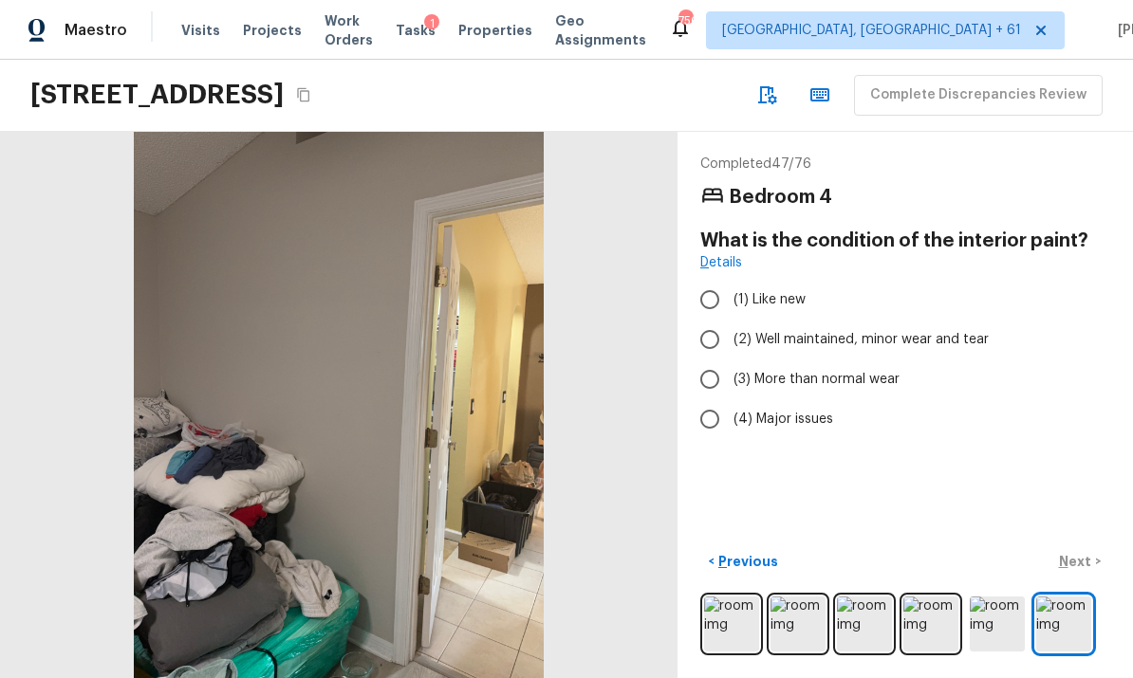
click at [711, 320] on input "(2) Well maintained, minor wear and tear" at bounding box center [710, 340] width 40 height 40
radio input "true"
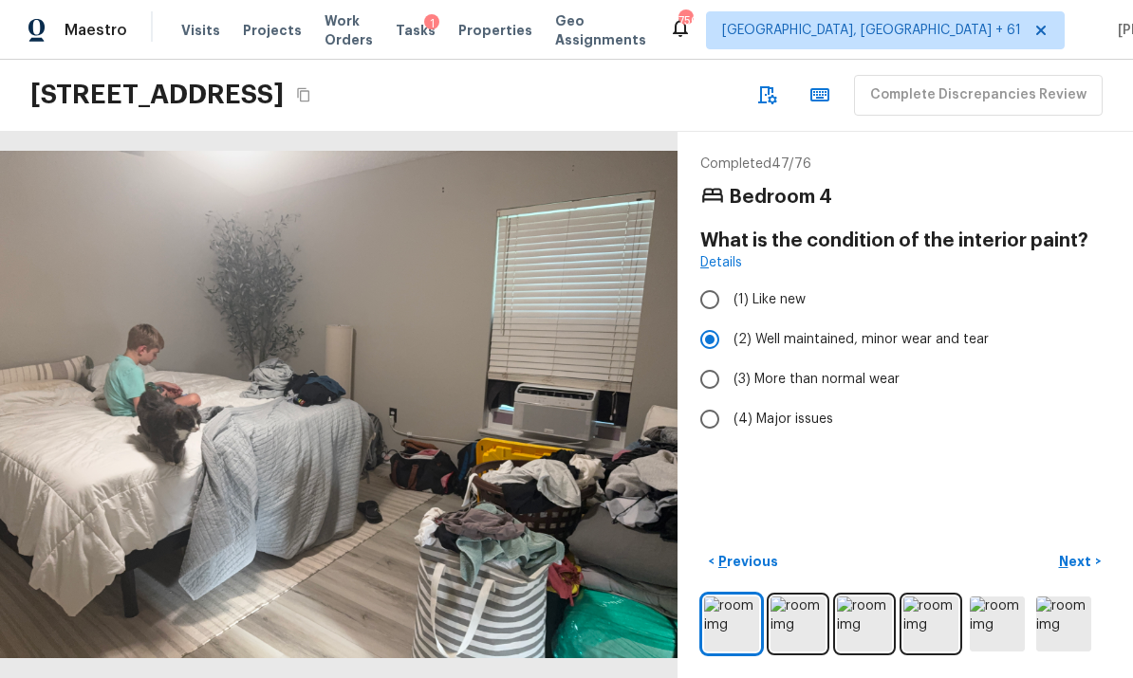
click at [1085, 560] on p "Next" at bounding box center [1077, 561] width 36 height 19
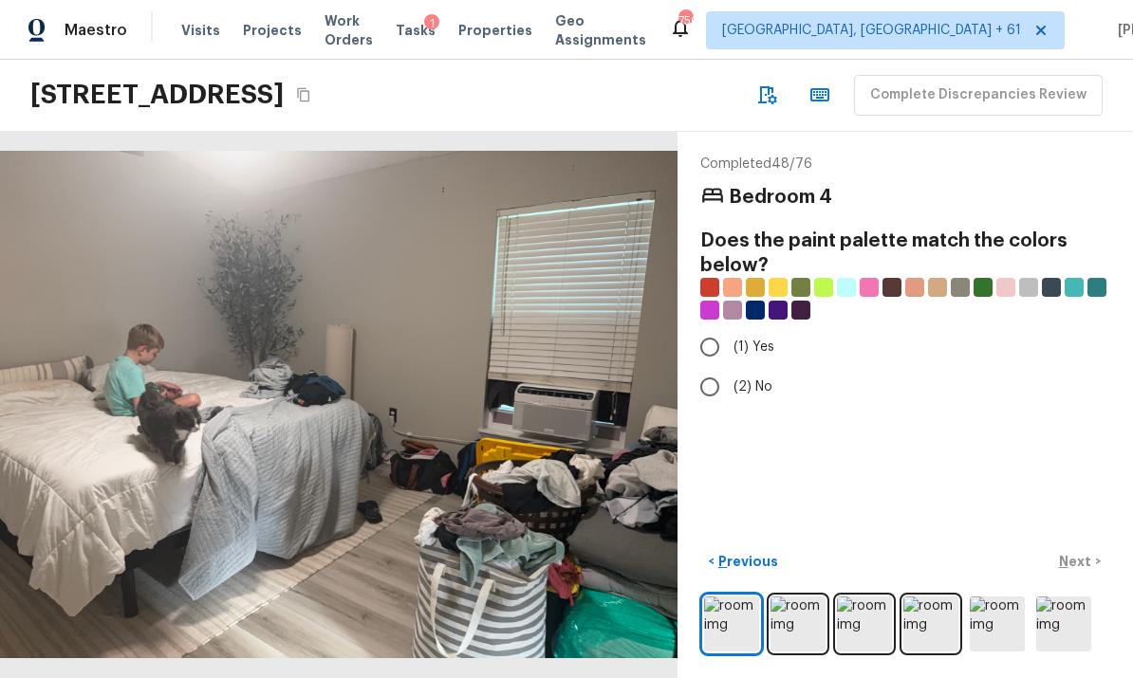
click at [715, 367] on input "(2) No" at bounding box center [710, 387] width 40 height 40
radio input "true"
click at [1077, 563] on p "Next" at bounding box center [1077, 561] width 36 height 19
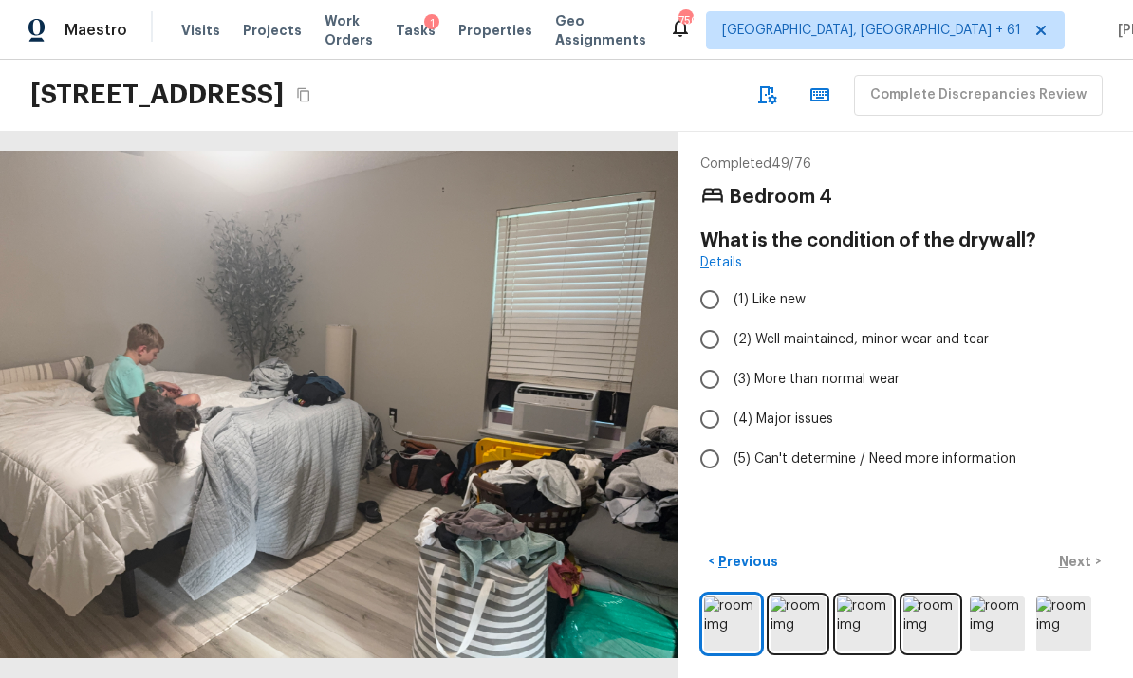
click at [716, 320] on input "(2) Well maintained, minor wear and tear" at bounding box center [710, 340] width 40 height 40
radio input "true"
click at [1084, 564] on p "Next" at bounding box center [1077, 561] width 36 height 19
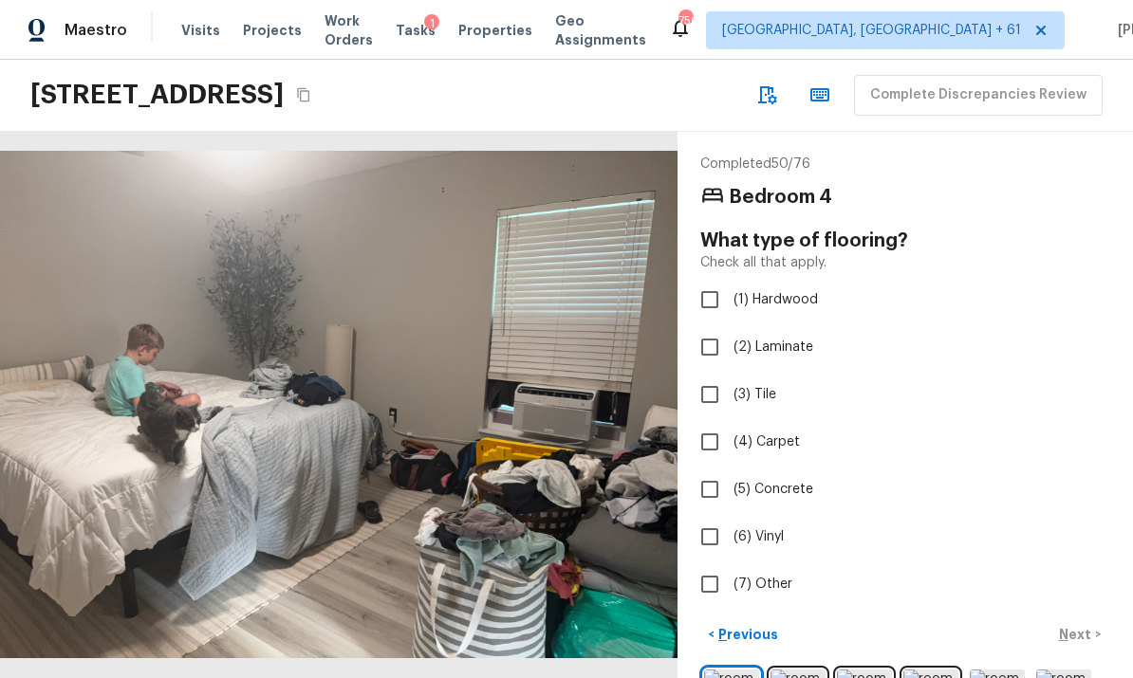
click at [715, 327] on input "(2) Laminate" at bounding box center [710, 347] width 40 height 40
checkbox input "true"
click at [1075, 625] on p "Next" at bounding box center [1077, 634] width 36 height 19
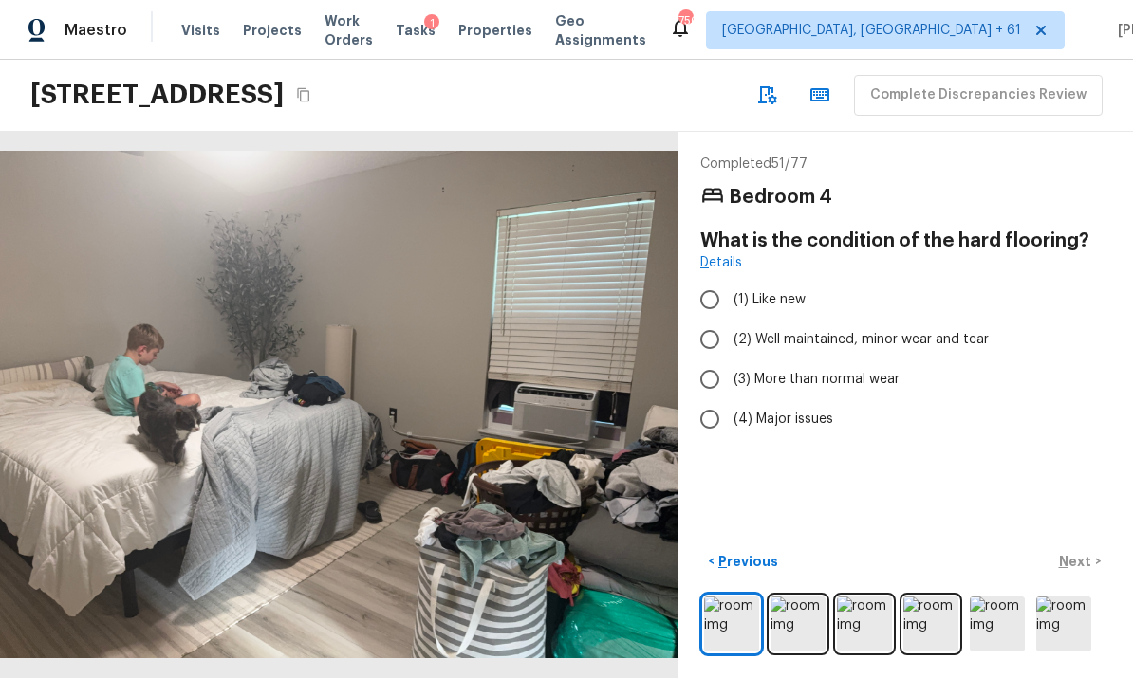
click at [716, 320] on input "(2) Well maintained, minor wear and tear" at bounding box center [710, 340] width 40 height 40
radio input "true"
click at [1083, 558] on p "Next" at bounding box center [1077, 561] width 36 height 19
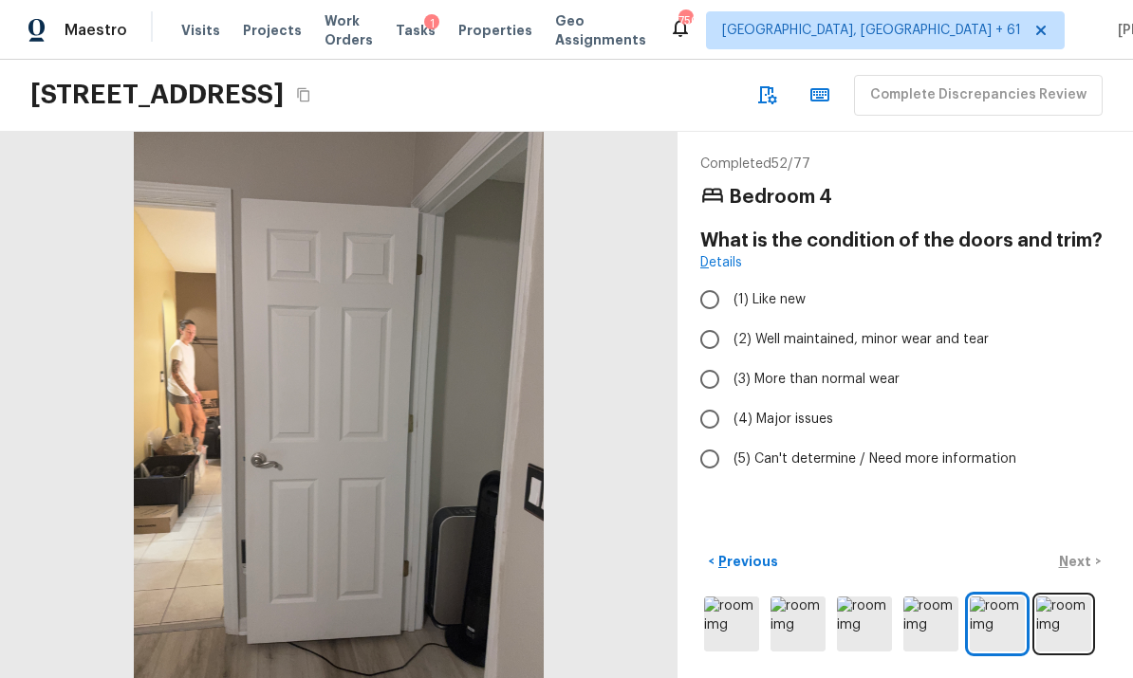
click at [714, 320] on input "(2) Well maintained, minor wear and tear" at bounding box center [710, 340] width 40 height 40
radio input "true"
click at [1080, 552] on p "Next" at bounding box center [1077, 561] width 36 height 19
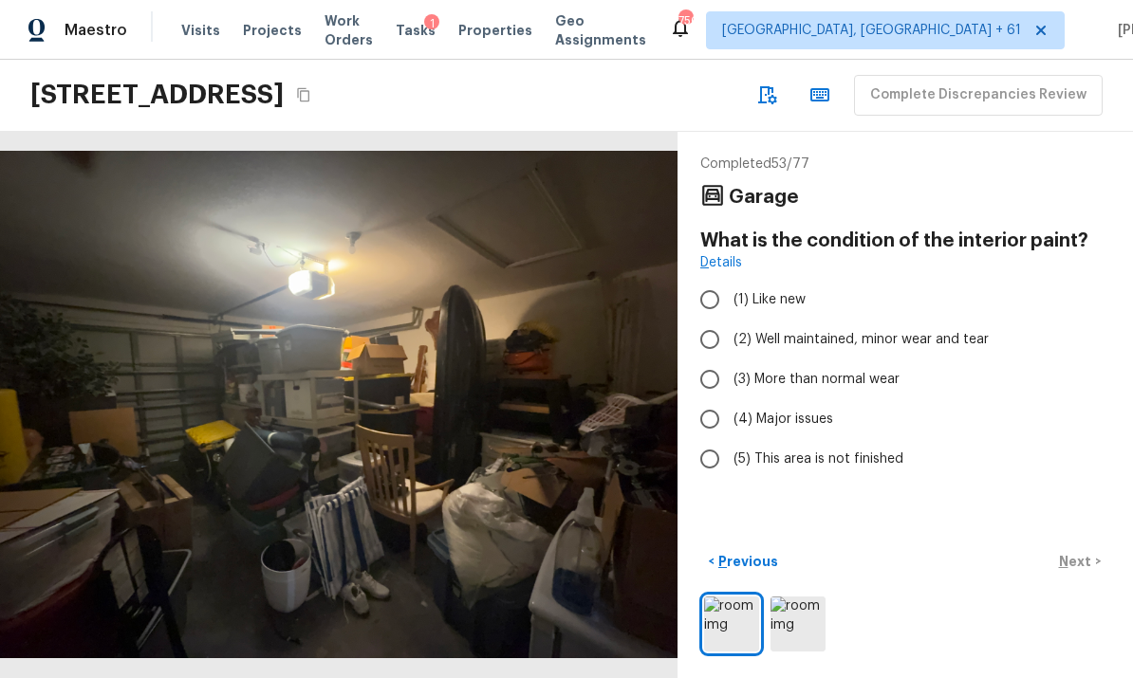
click at [802, 626] on img at bounding box center [798, 624] width 55 height 55
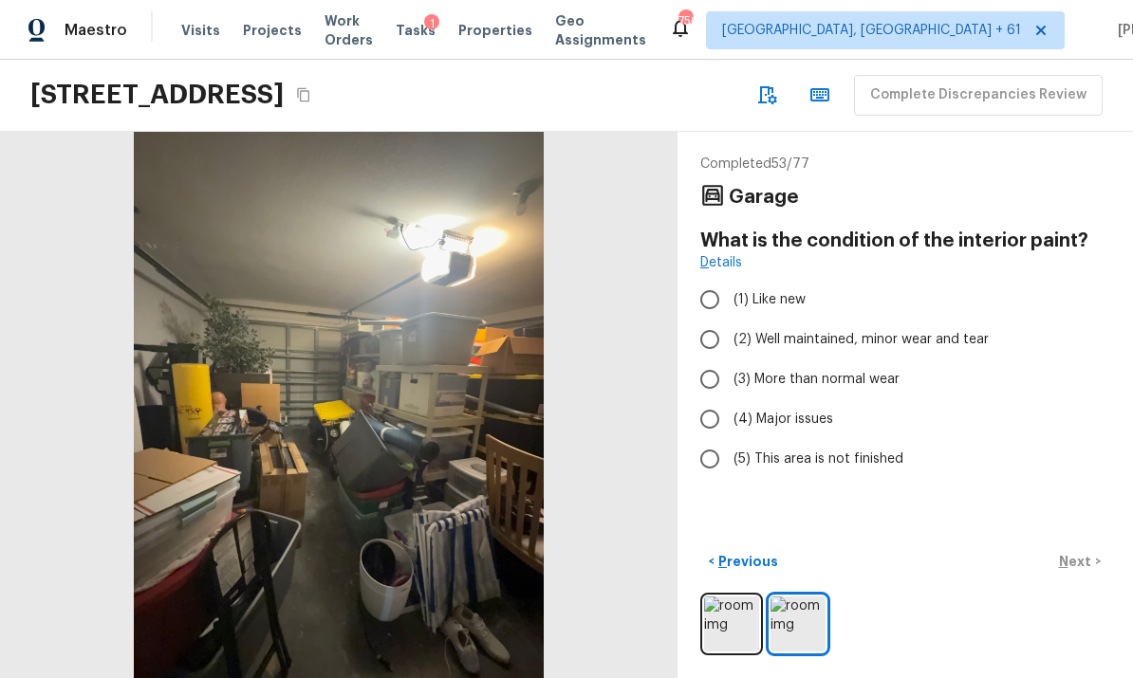
click at [718, 320] on input "(2) Well maintained, minor wear and tear" at bounding box center [710, 340] width 40 height 40
radio input "true"
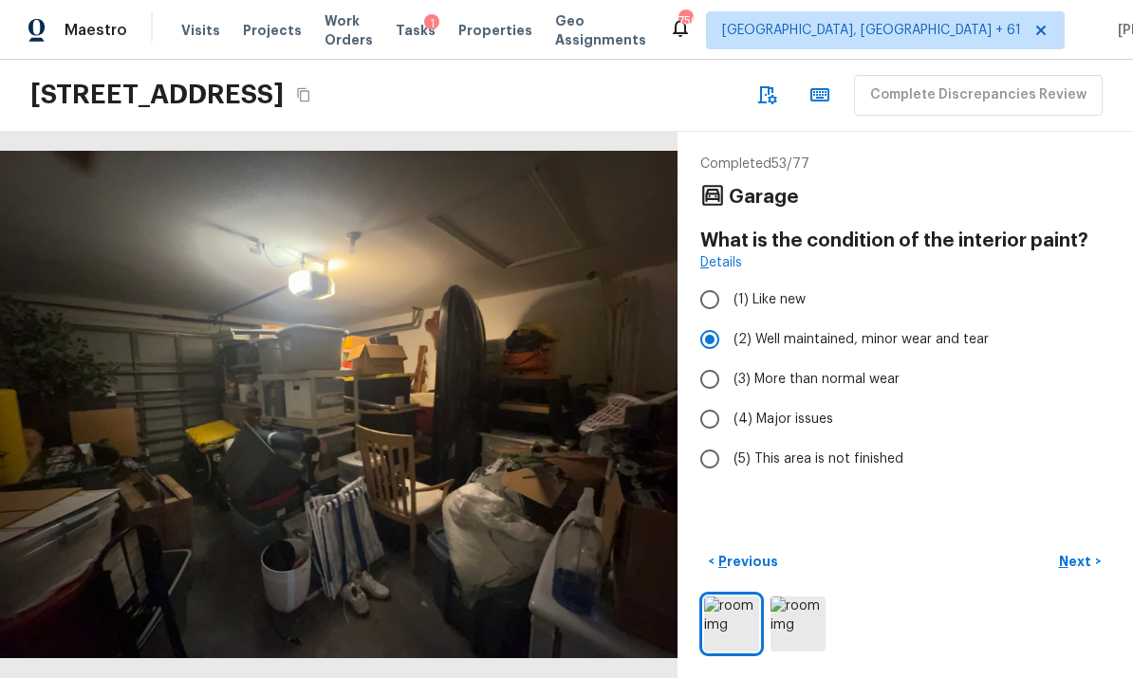
click at [1080, 559] on p "Next" at bounding box center [1077, 561] width 36 height 19
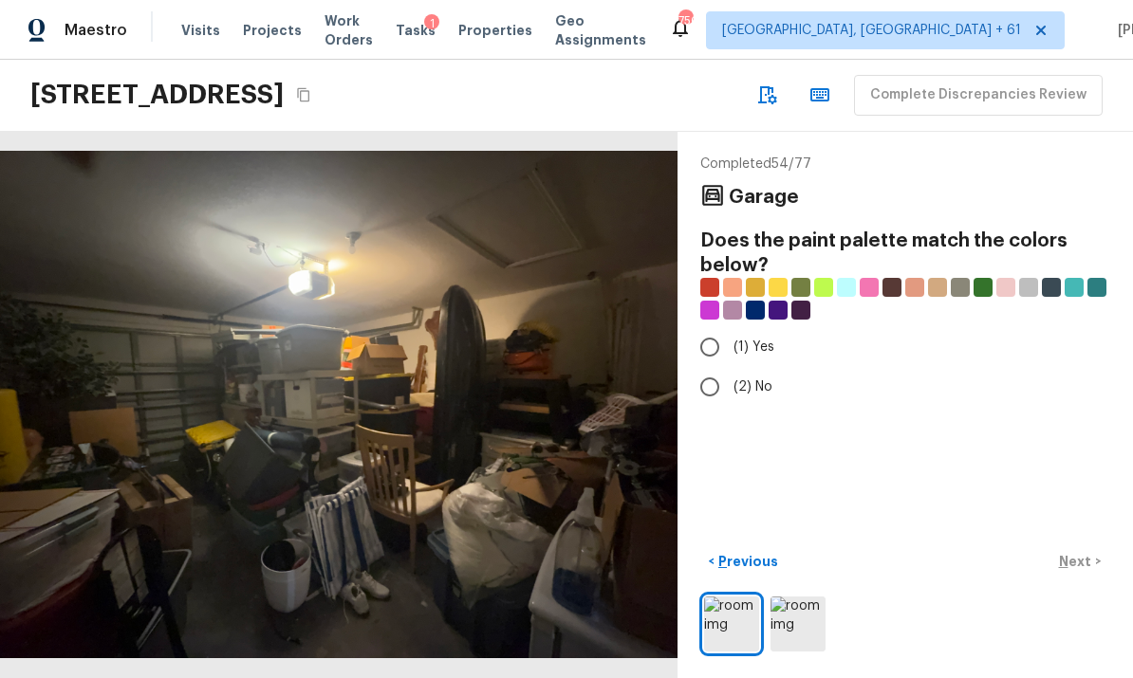
click at [715, 367] on input "(2) No" at bounding box center [710, 387] width 40 height 40
radio input "true"
click at [1078, 562] on p "Next" at bounding box center [1077, 561] width 36 height 19
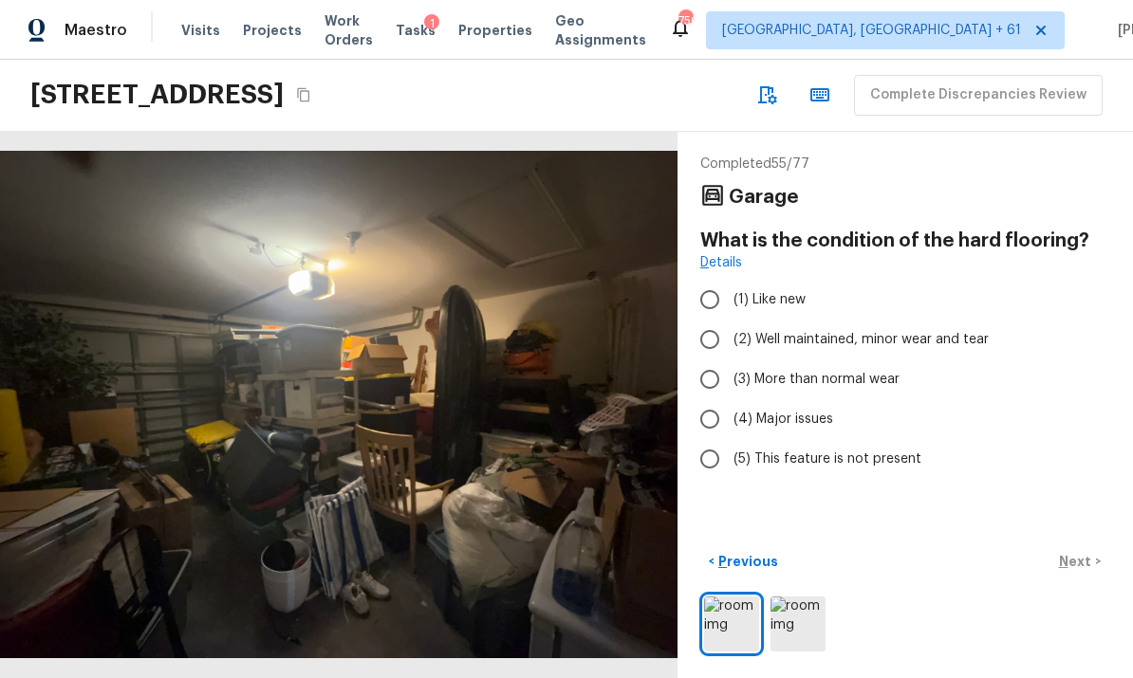
click at [752, 450] on span "(5) This feature is not present" at bounding box center [828, 459] width 188 height 19
click at [730, 439] on input "(5) This feature is not present" at bounding box center [710, 459] width 40 height 40
radio input "true"
click at [1079, 564] on p "Next" at bounding box center [1077, 561] width 36 height 19
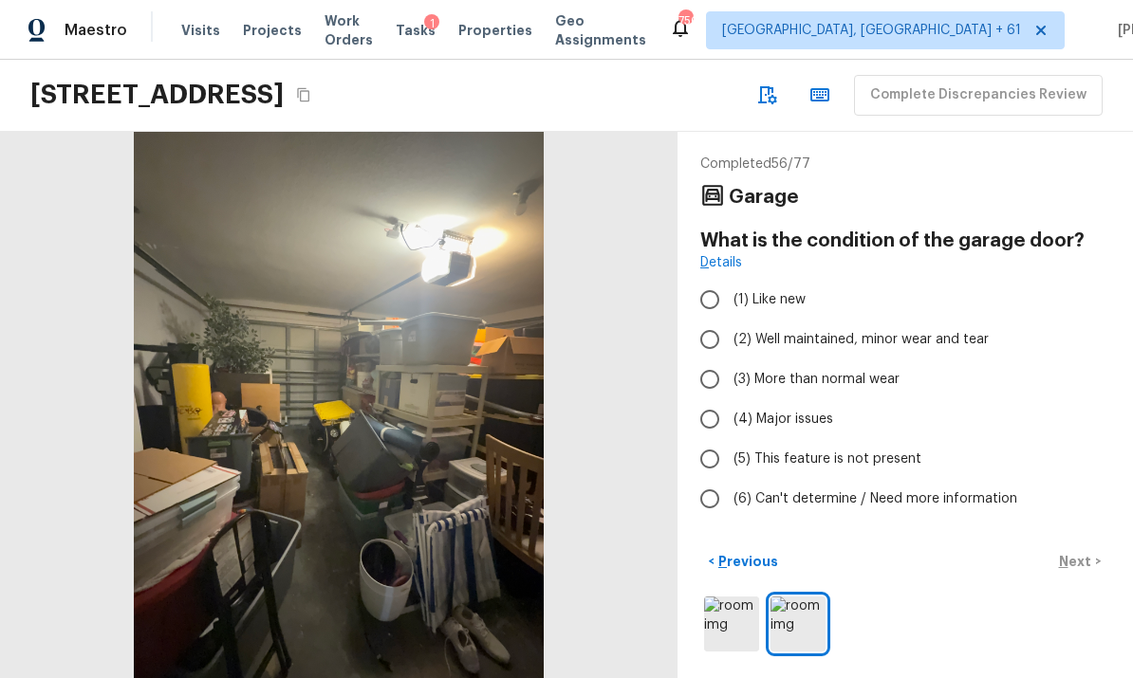
click at [716, 320] on input "(2) Well maintained, minor wear and tear" at bounding box center [710, 340] width 40 height 40
radio input "true"
click at [1088, 561] on p "Next" at bounding box center [1077, 561] width 36 height 19
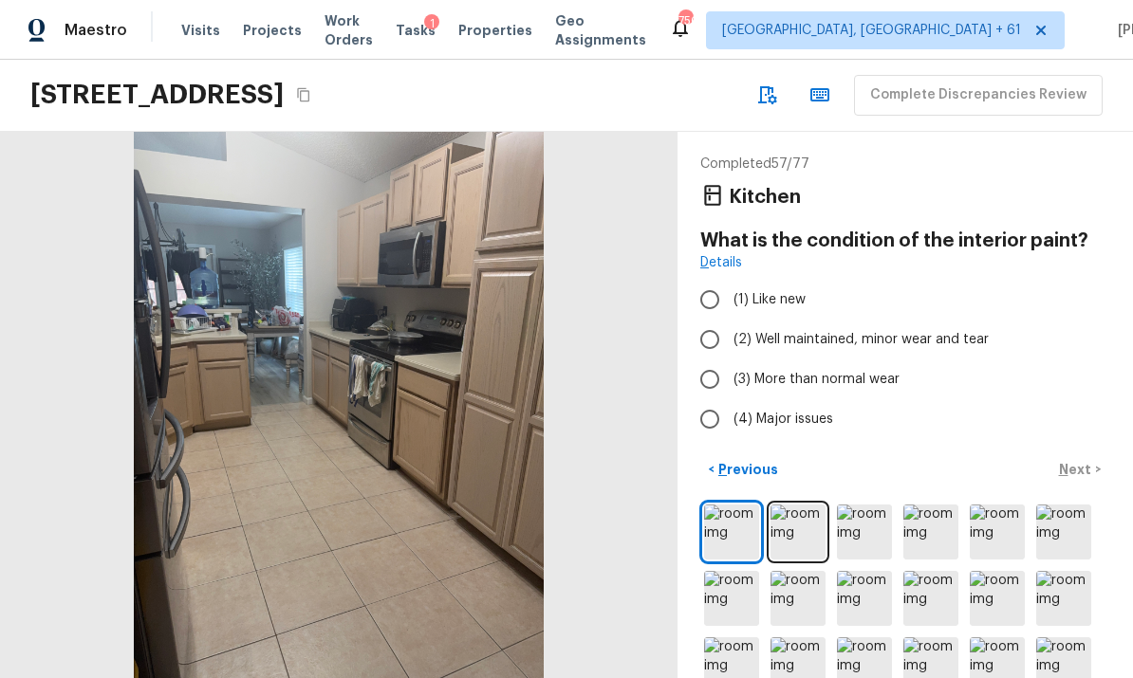
click at [802, 505] on img at bounding box center [798, 532] width 55 height 55
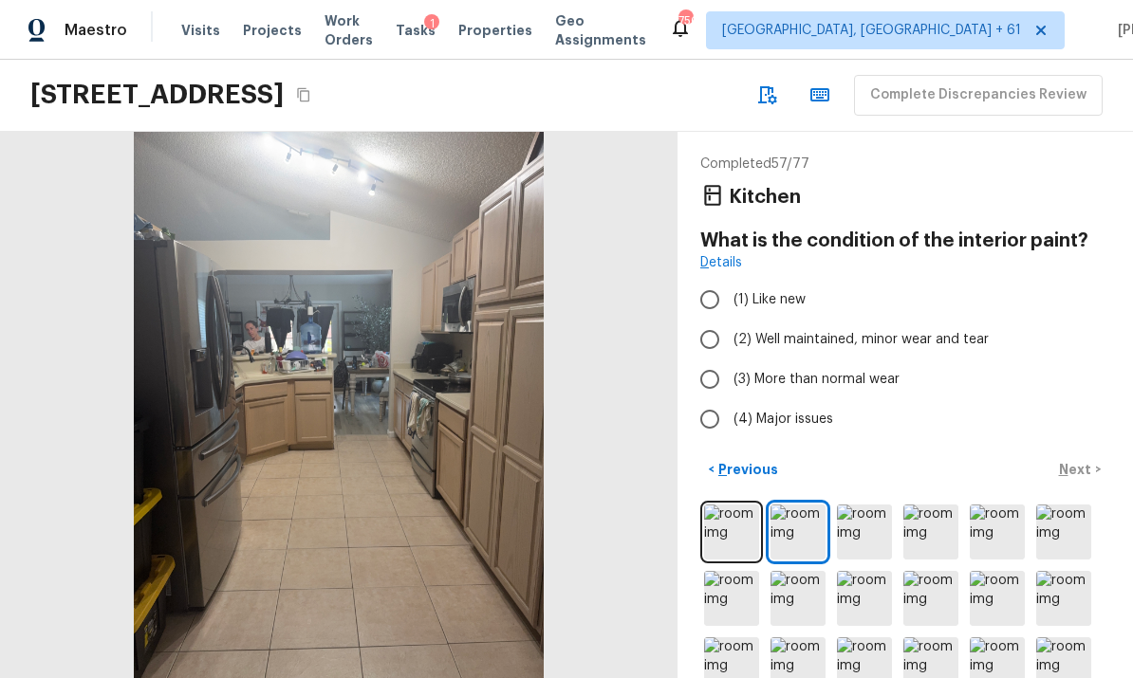
click at [861, 505] on img at bounding box center [864, 532] width 55 height 55
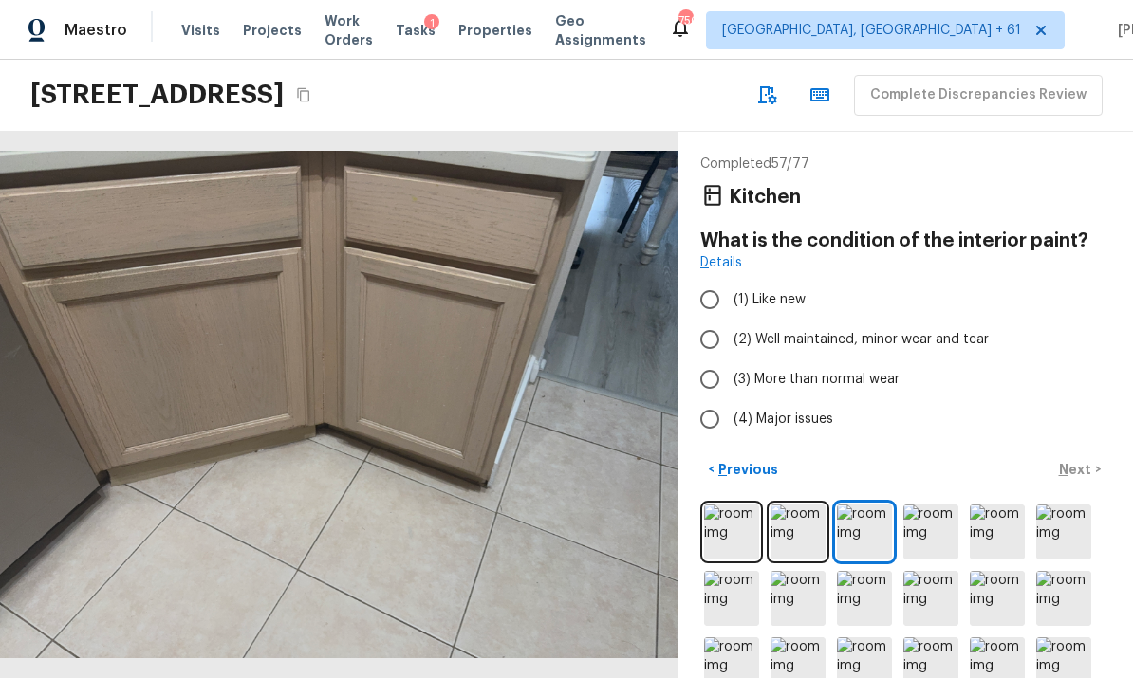
click at [933, 505] on img at bounding box center [930, 532] width 55 height 55
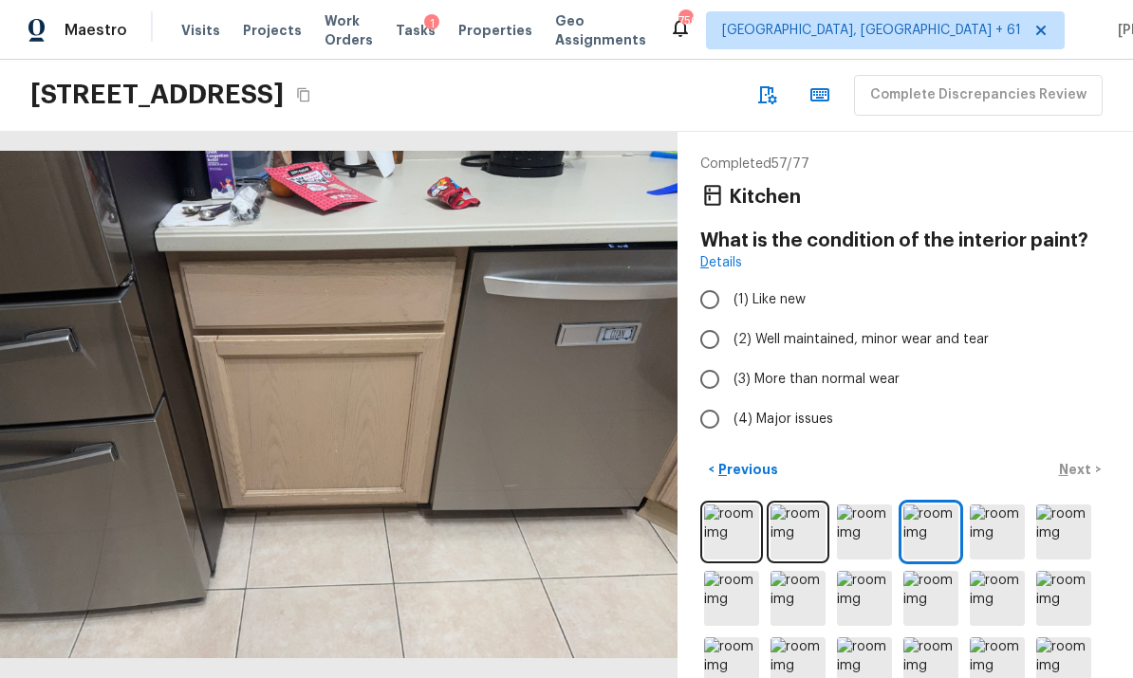
click at [1007, 505] on img at bounding box center [997, 532] width 55 height 55
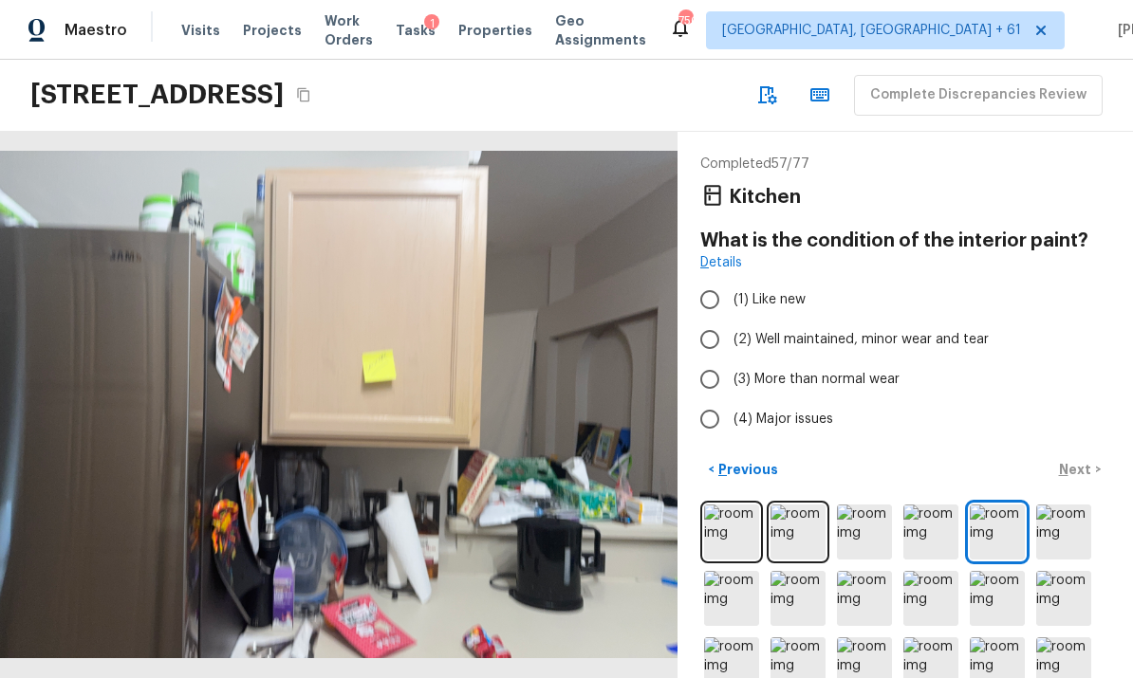
click at [946, 505] on img at bounding box center [930, 532] width 55 height 55
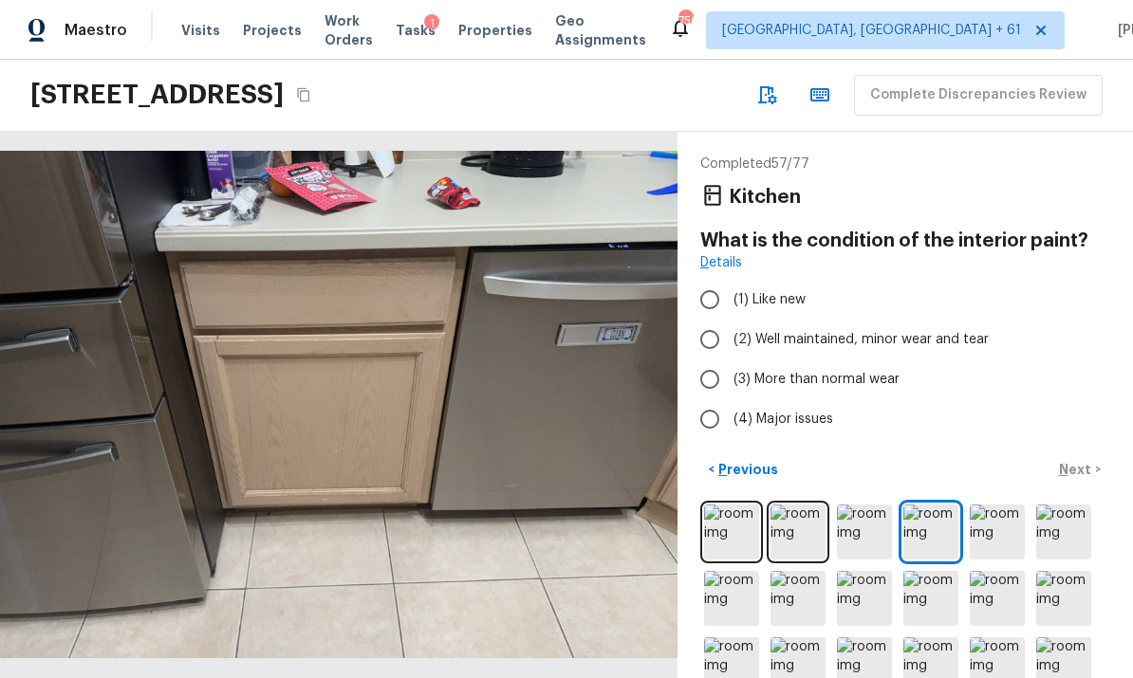
click at [932, 505] on img at bounding box center [930, 532] width 55 height 55
click at [996, 505] on img at bounding box center [997, 532] width 55 height 55
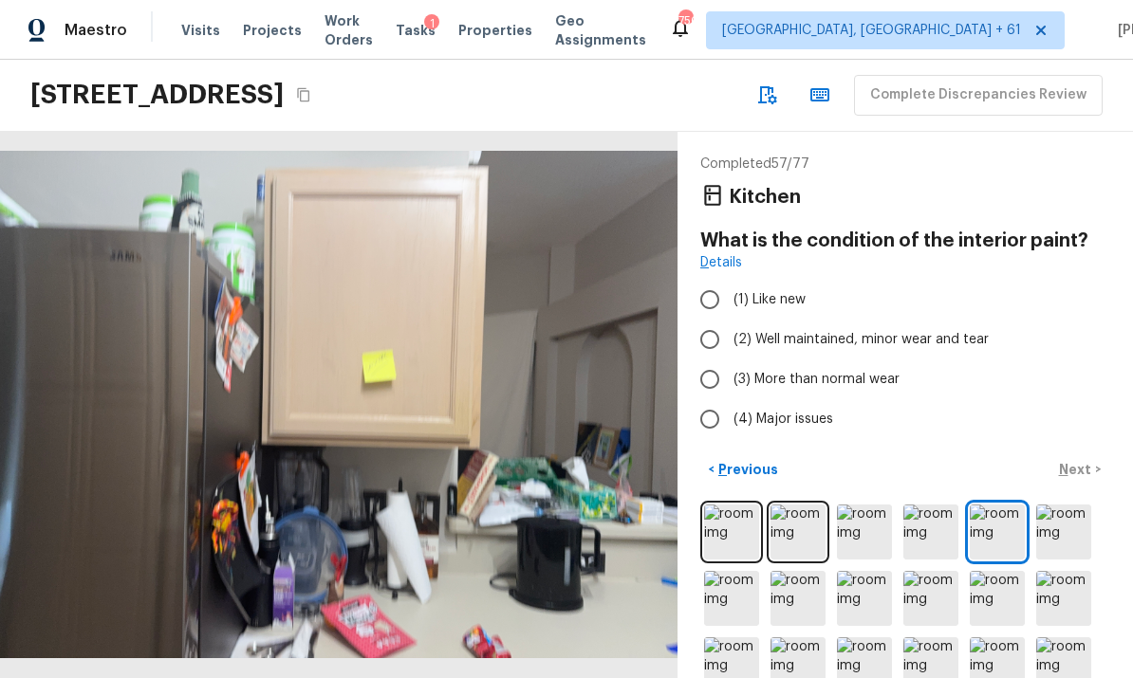
click at [1064, 505] on img at bounding box center [1063, 532] width 55 height 55
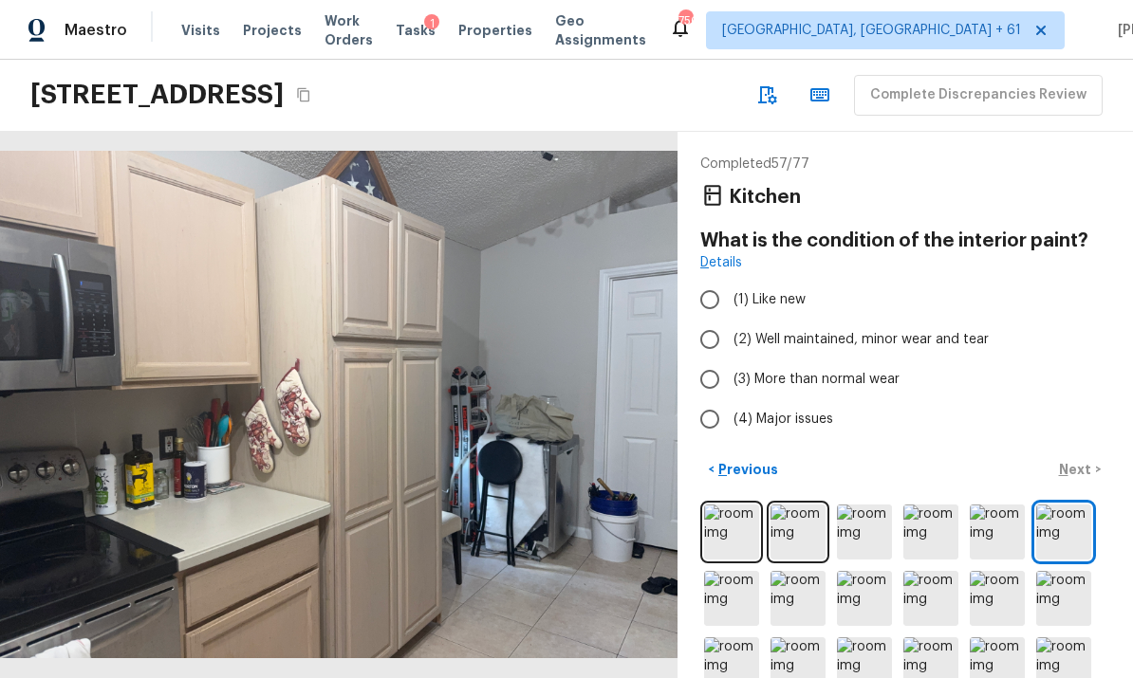
click at [735, 571] on img at bounding box center [731, 598] width 55 height 55
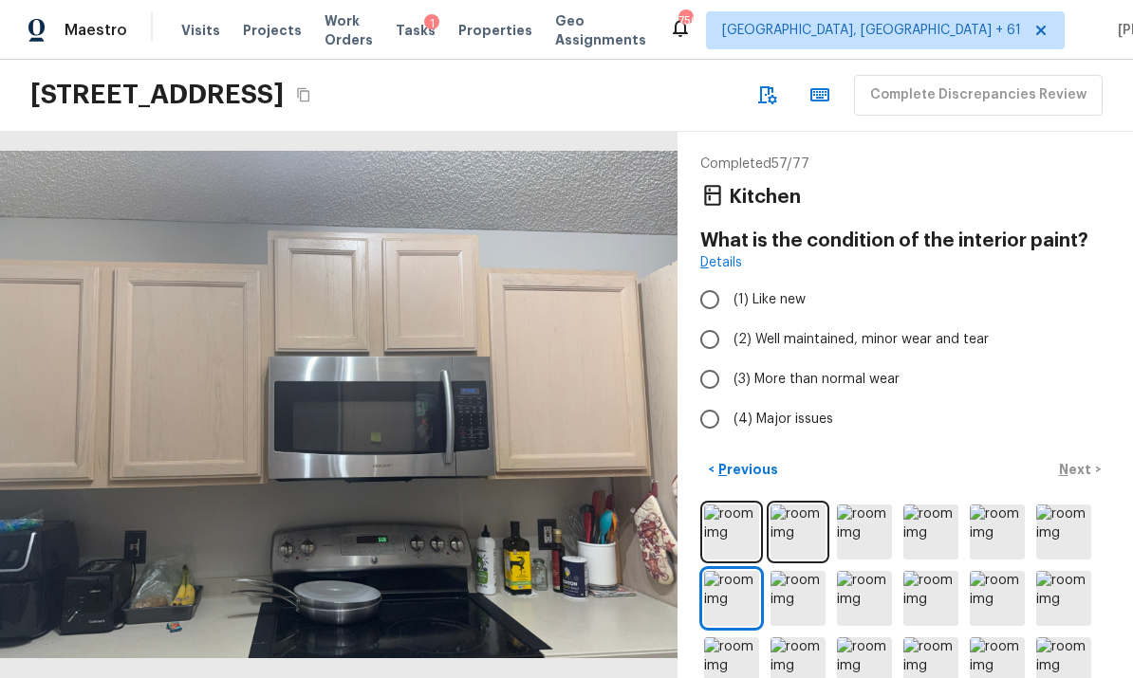
click at [790, 571] on img at bounding box center [798, 598] width 55 height 55
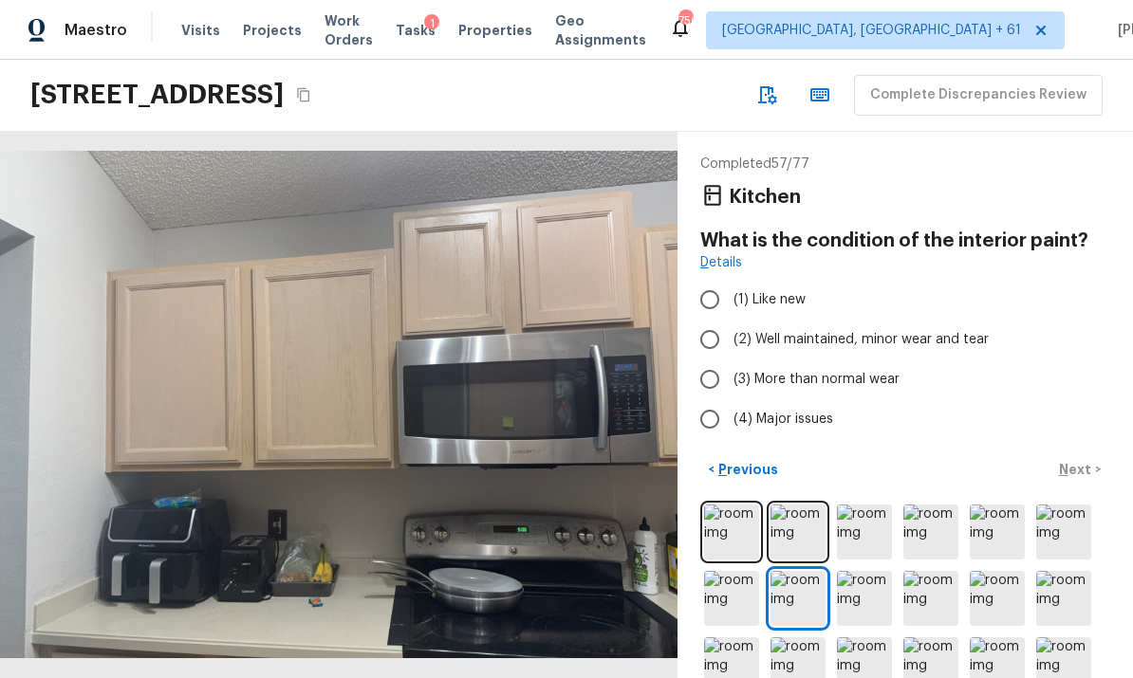
click at [865, 571] on img at bounding box center [864, 598] width 55 height 55
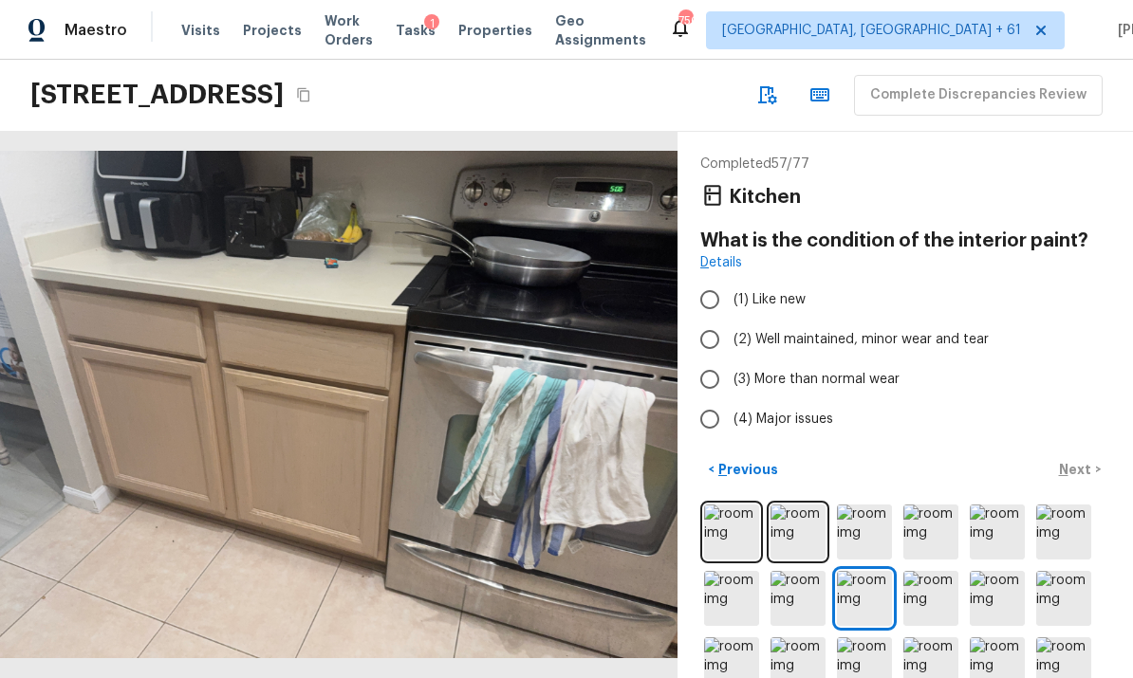
click at [927, 571] on img at bounding box center [930, 598] width 55 height 55
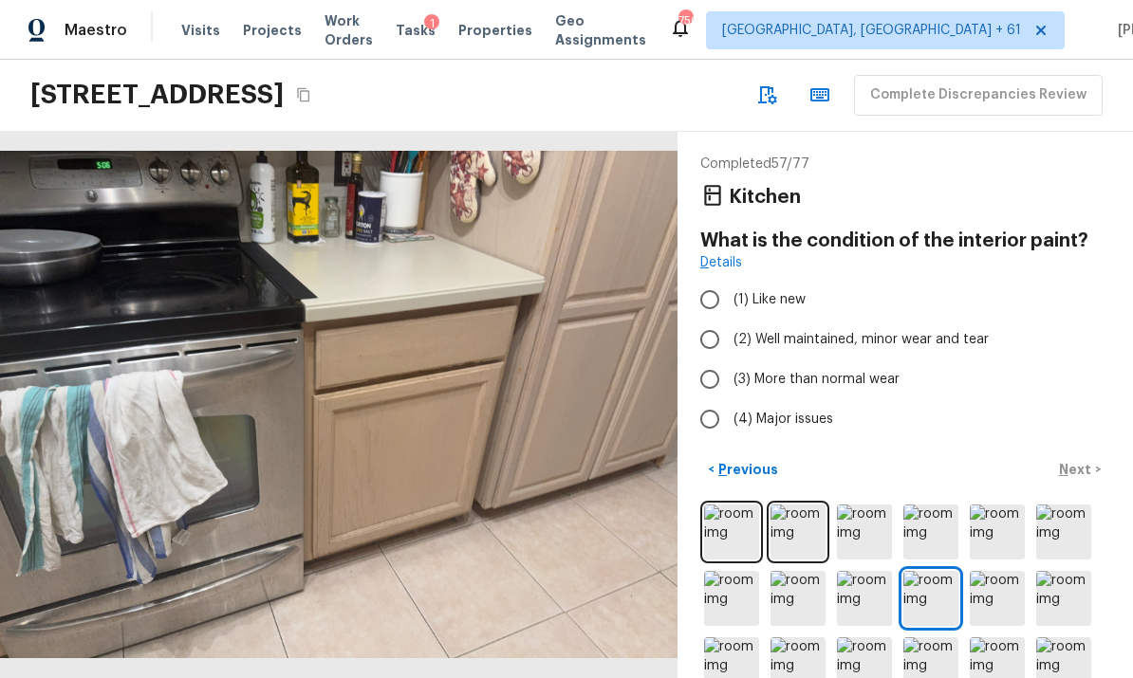
click at [1006, 571] on img at bounding box center [997, 598] width 55 height 55
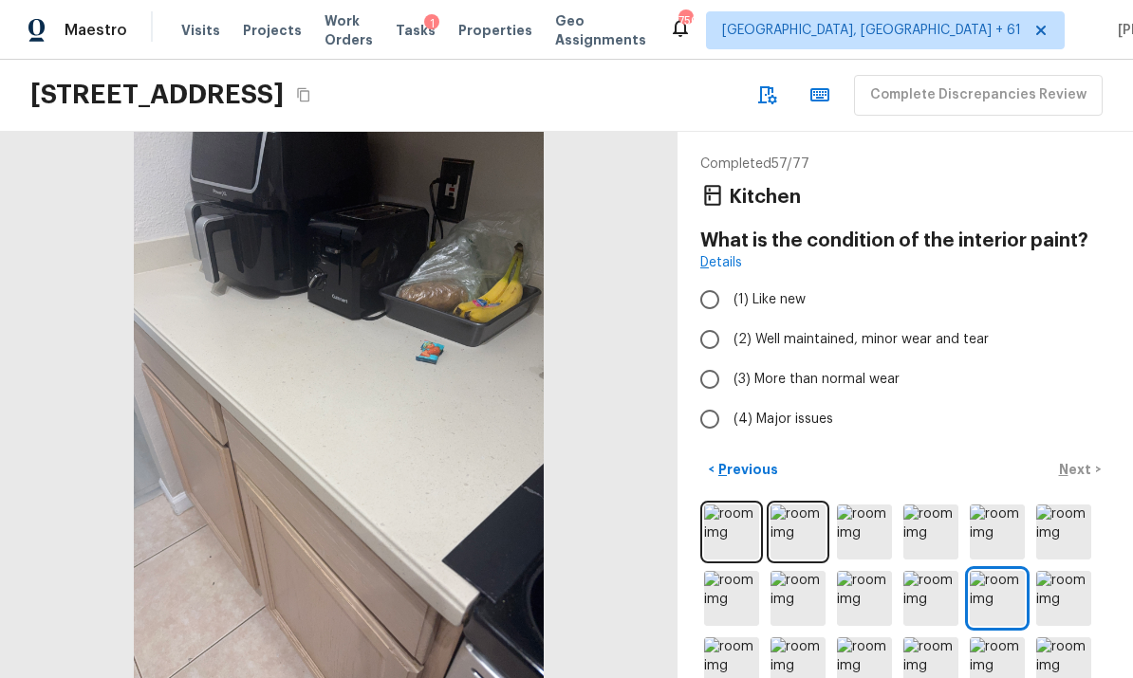
click at [1068, 571] on img at bounding box center [1063, 598] width 55 height 55
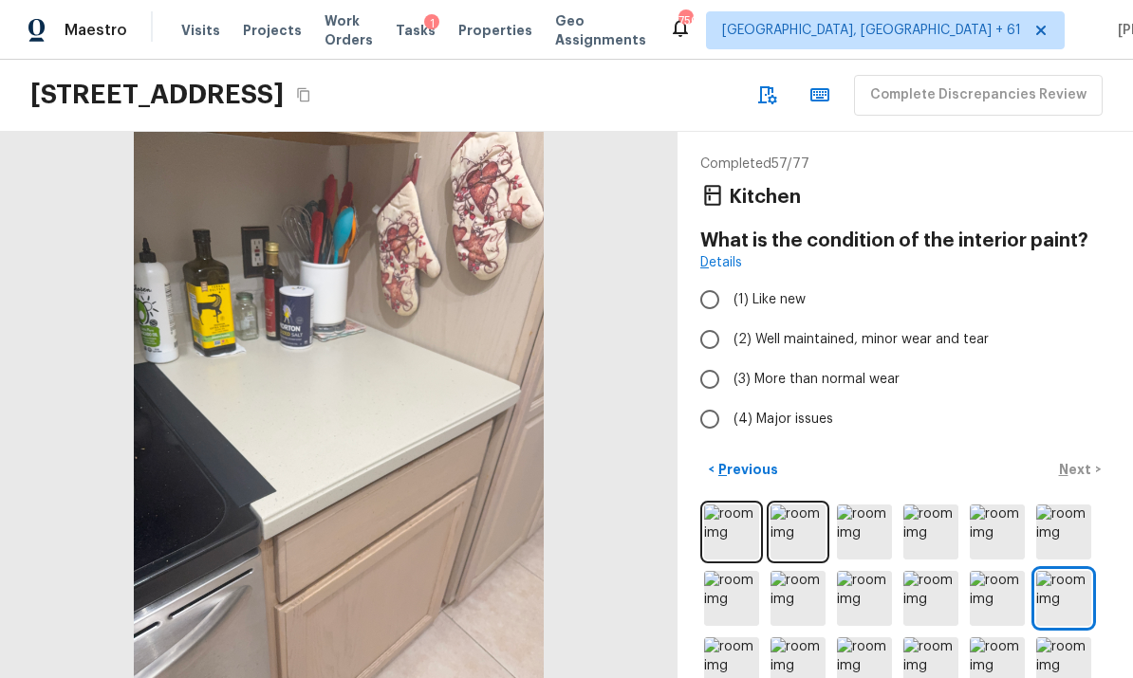
click at [724, 638] on img at bounding box center [731, 665] width 55 height 55
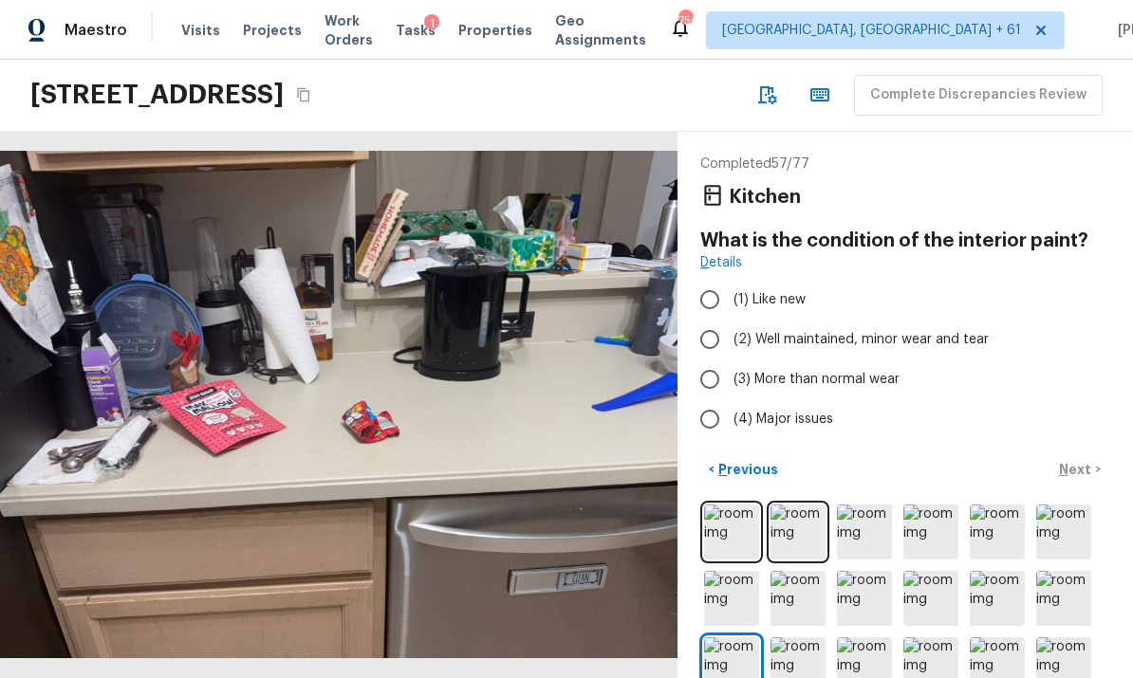
click at [808, 638] on img at bounding box center [798, 665] width 55 height 55
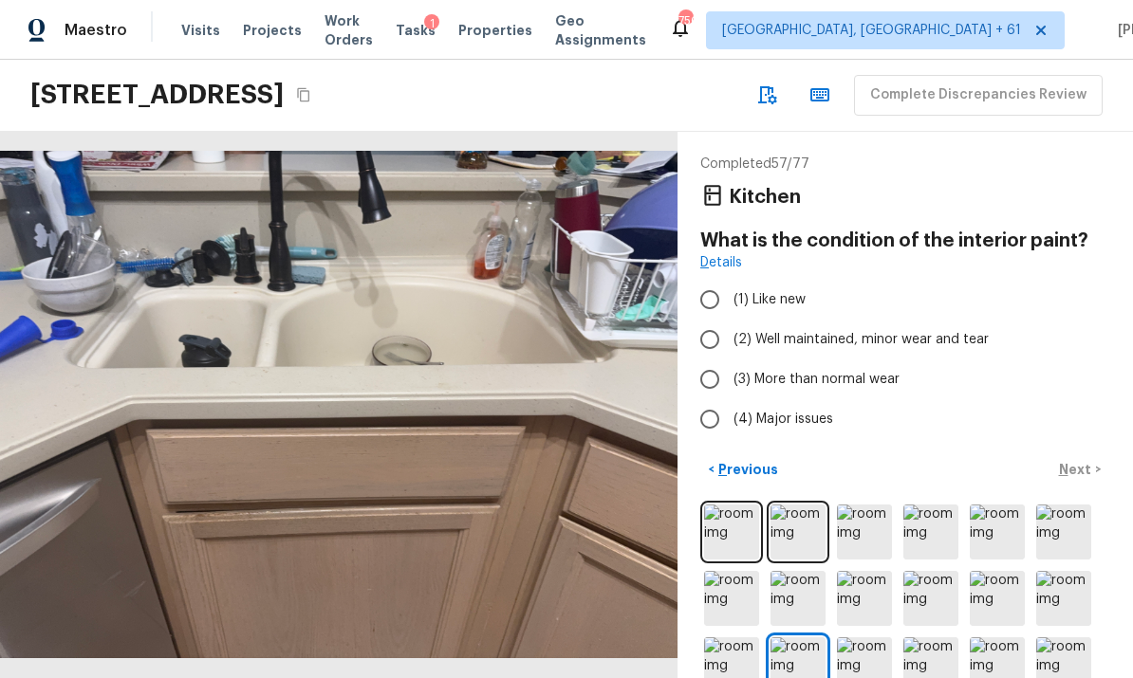
click at [860, 638] on img at bounding box center [864, 665] width 55 height 55
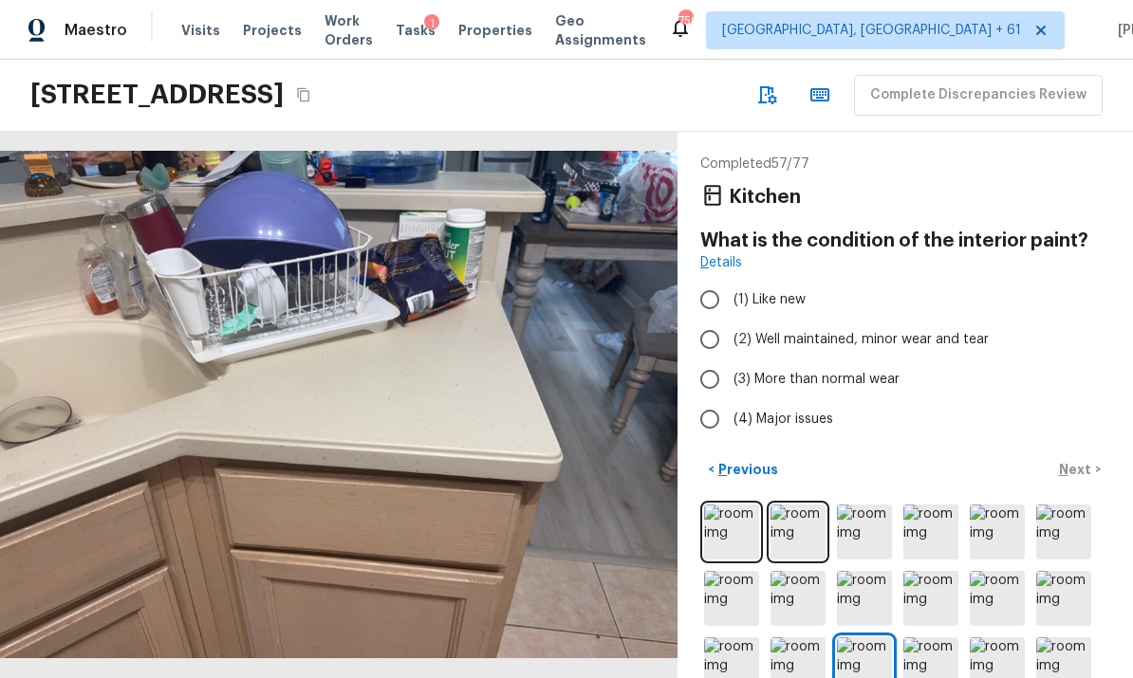
click at [928, 638] on img at bounding box center [930, 665] width 55 height 55
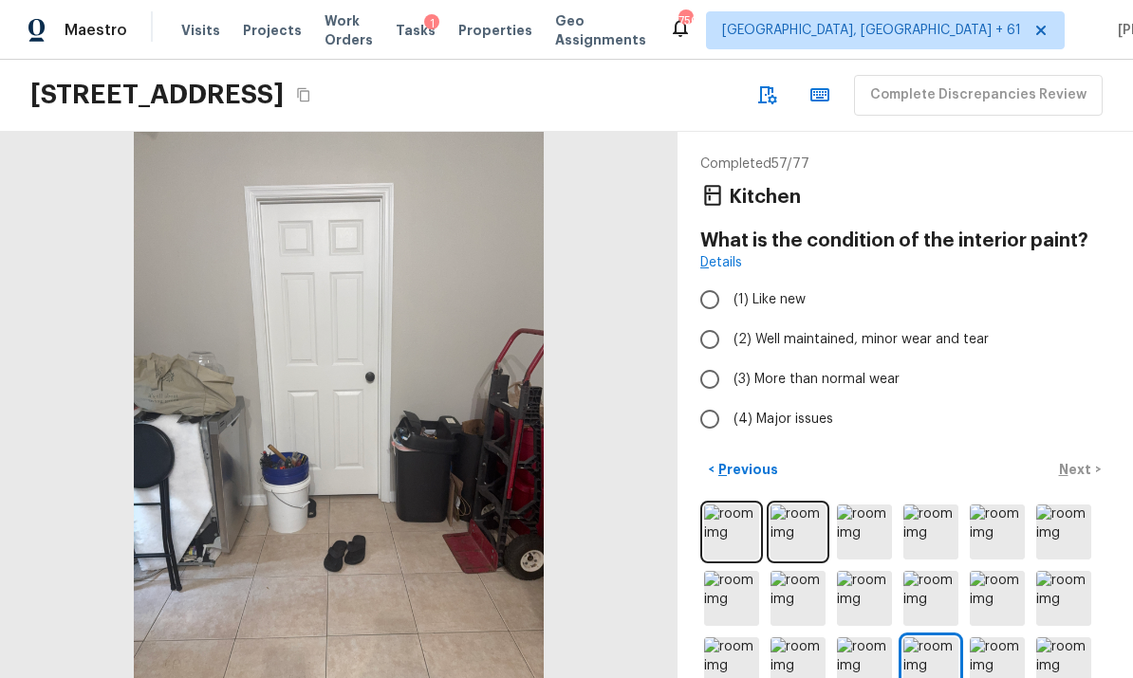
click at [984, 638] on img at bounding box center [997, 665] width 55 height 55
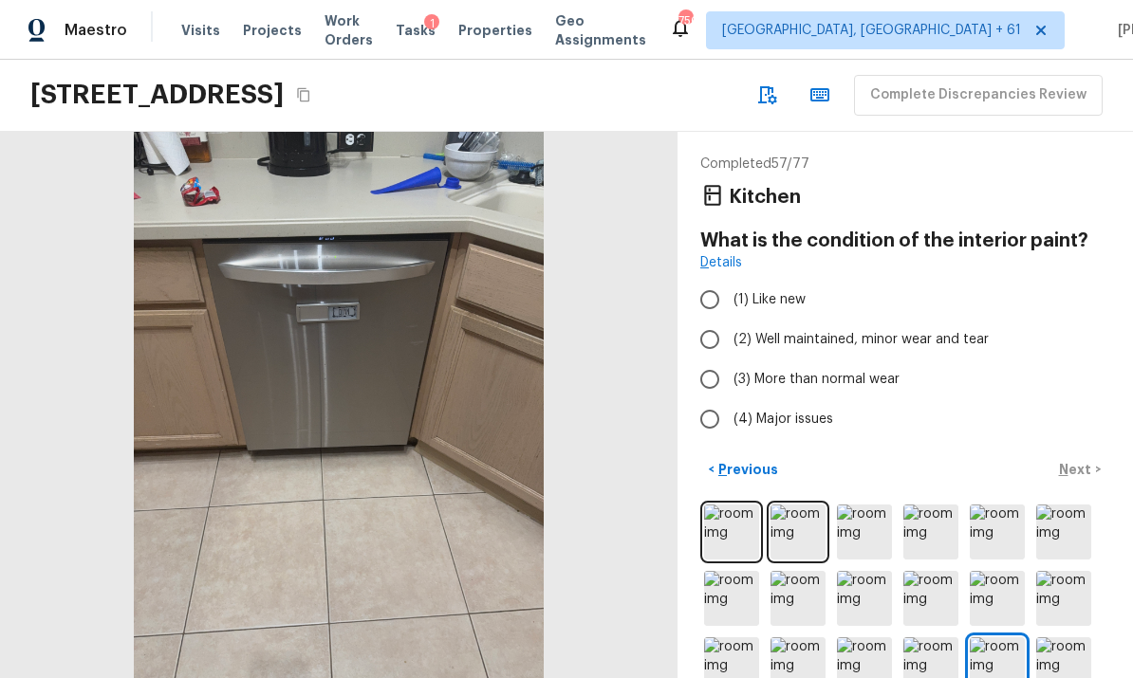
click at [1057, 638] on img at bounding box center [1063, 665] width 55 height 55
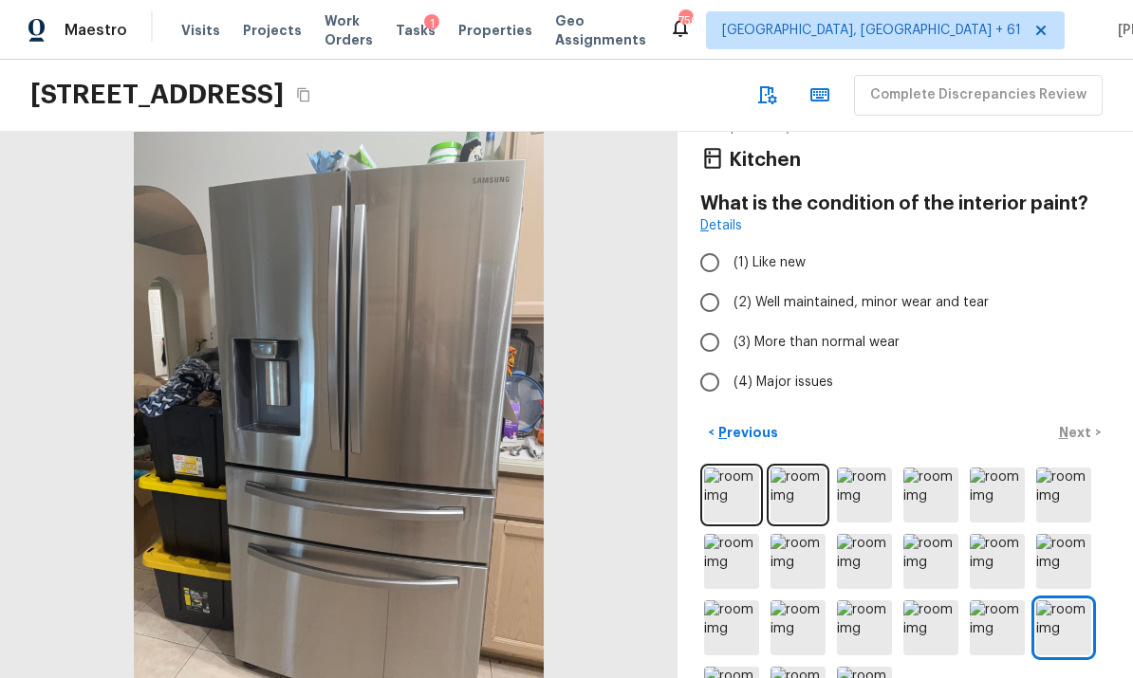
scroll to position [36, 0]
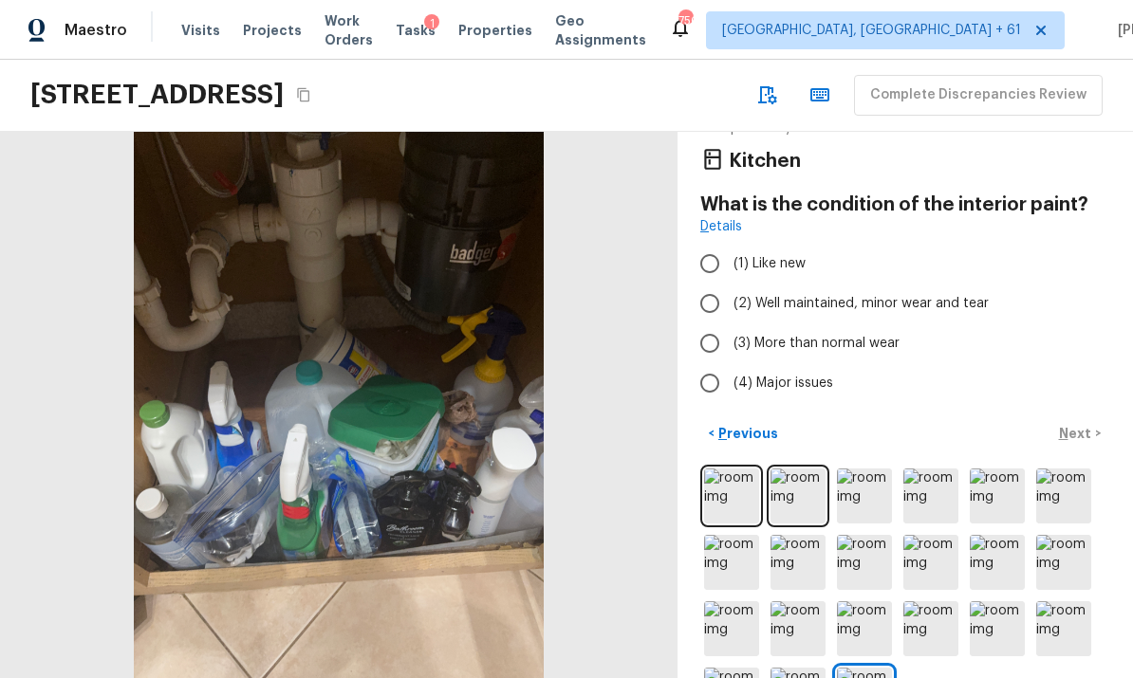
click at [721, 284] on input "(2) Well maintained, minor wear and tear" at bounding box center [710, 304] width 40 height 40
radio input "true"
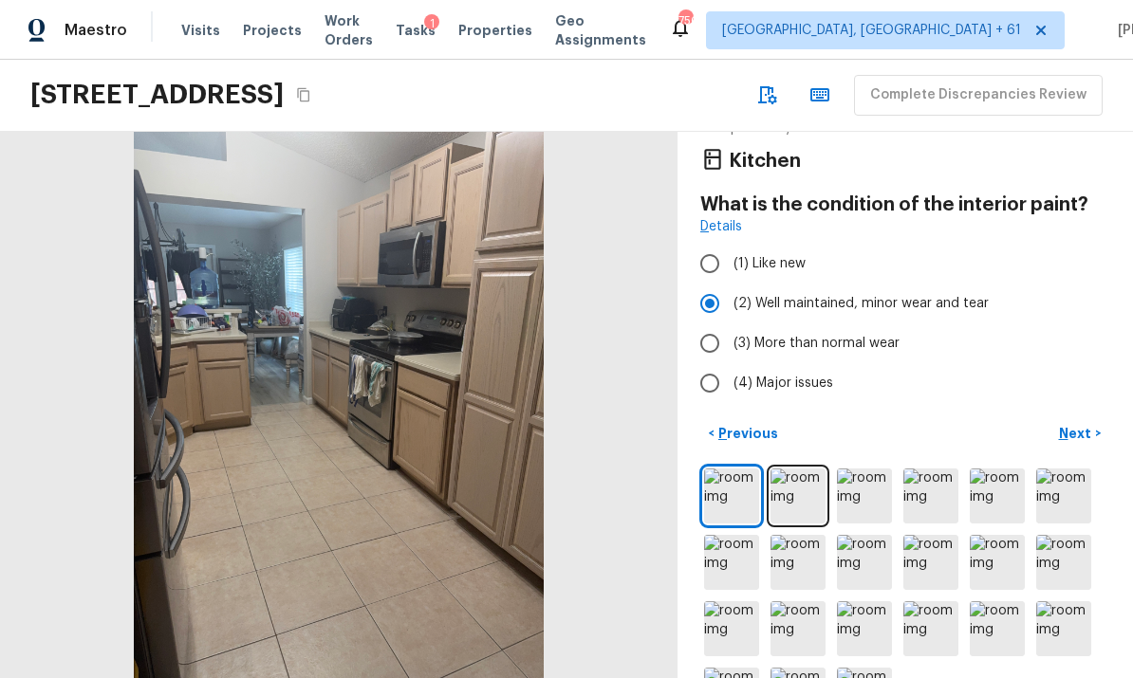
click at [1078, 424] on p "Next" at bounding box center [1077, 433] width 36 height 19
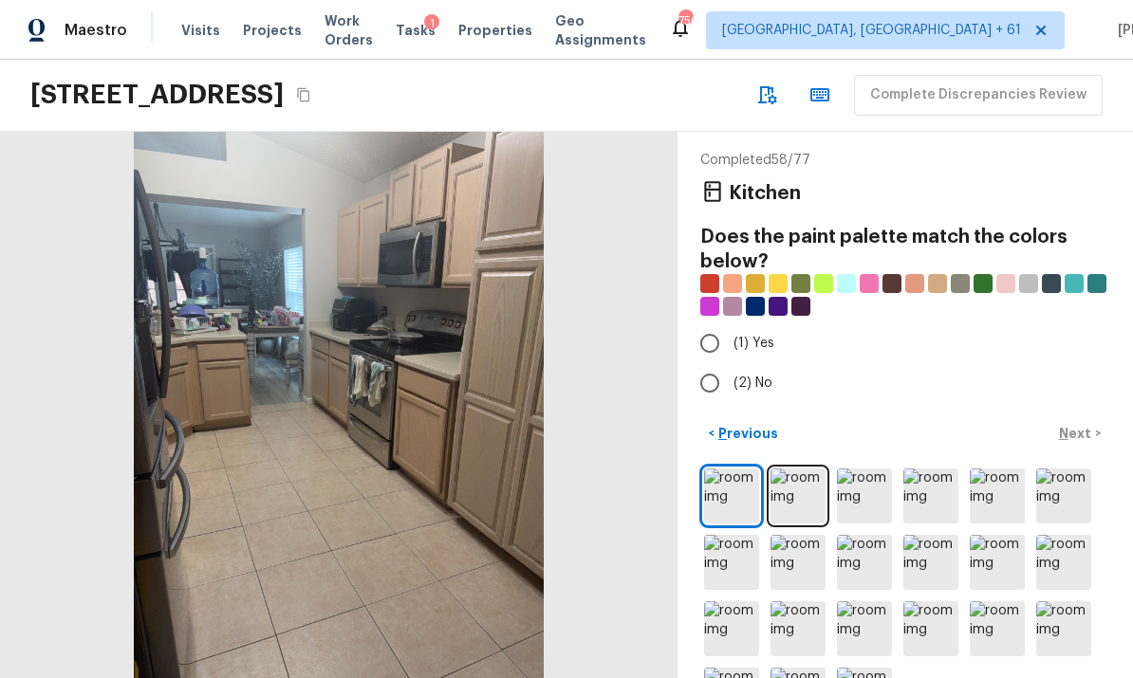
click at [713, 363] on input "(2) No" at bounding box center [710, 383] width 40 height 40
radio input "true"
click at [1088, 424] on p "Next" at bounding box center [1077, 433] width 36 height 19
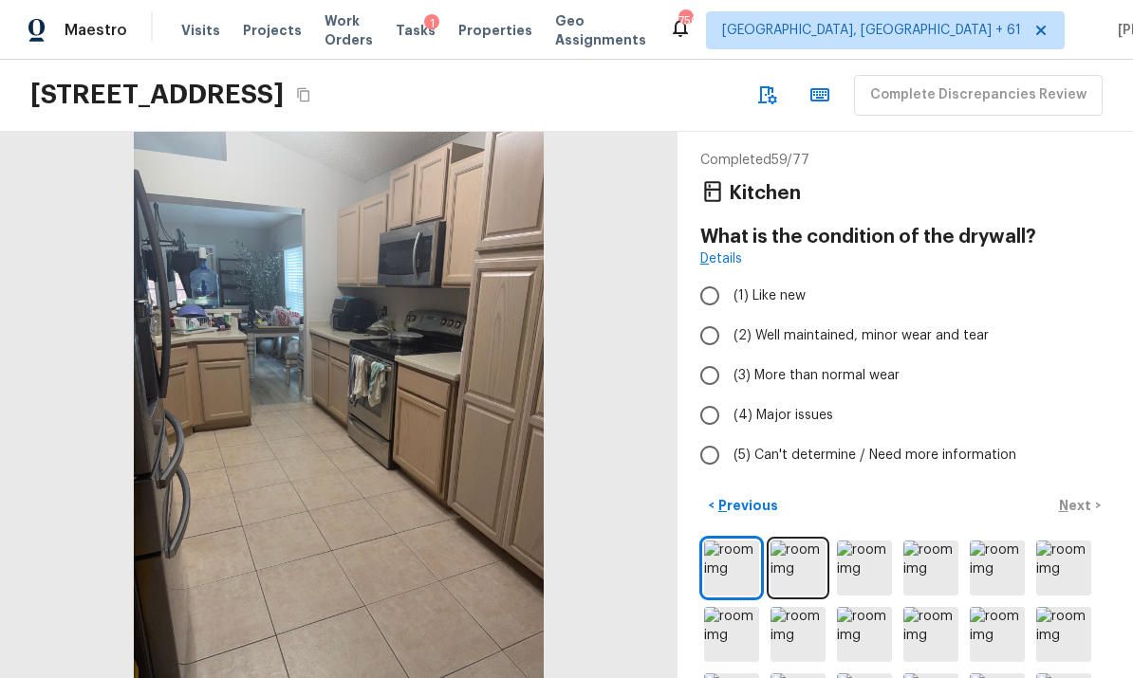
click at [715, 316] on input "(2) Well maintained, minor wear and tear" at bounding box center [710, 336] width 40 height 40
radio input "true"
click at [1082, 496] on p "Next" at bounding box center [1077, 505] width 36 height 19
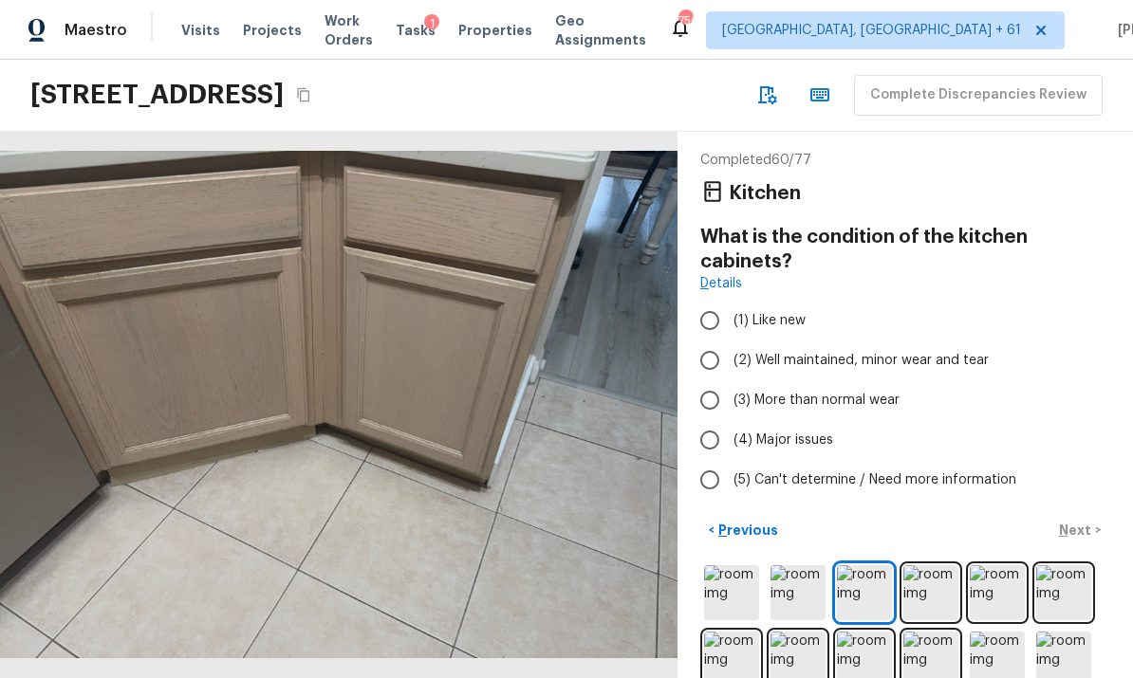
click at [713, 341] on input "(2) Well maintained, minor wear and tear" at bounding box center [710, 361] width 40 height 40
radio input "true"
click at [1082, 515] on button "Next >" at bounding box center [1080, 530] width 61 height 31
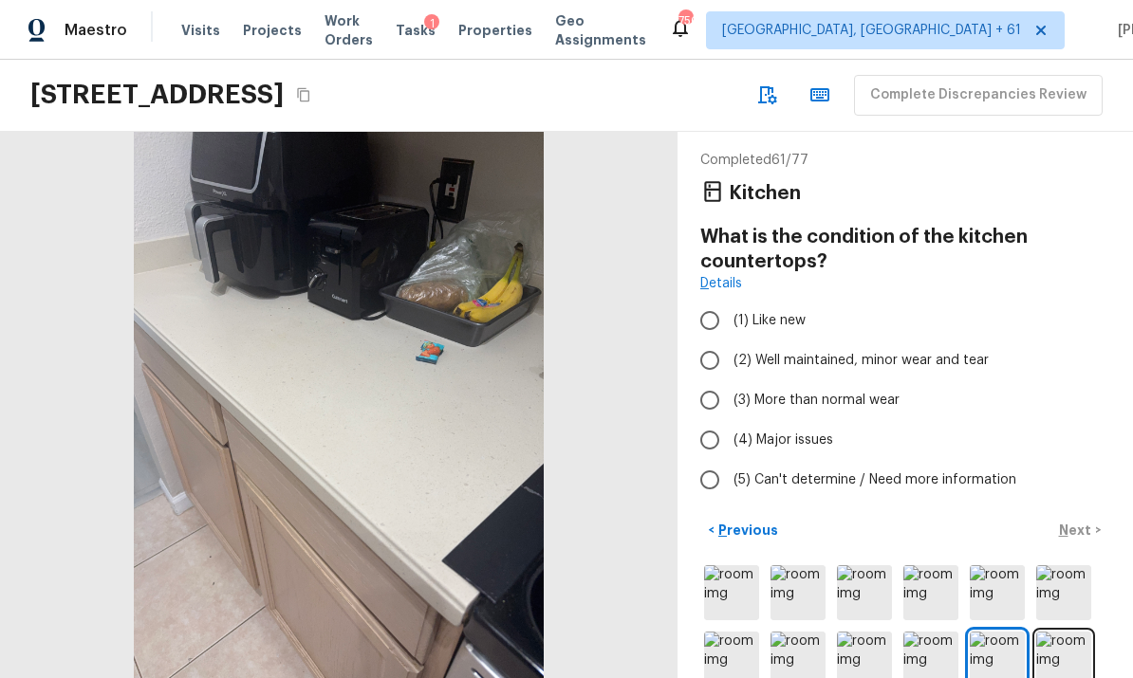
click at [715, 341] on input "(2) Well maintained, minor wear and tear" at bounding box center [710, 361] width 40 height 40
radio input "true"
click at [1082, 521] on p "Next" at bounding box center [1077, 530] width 36 height 19
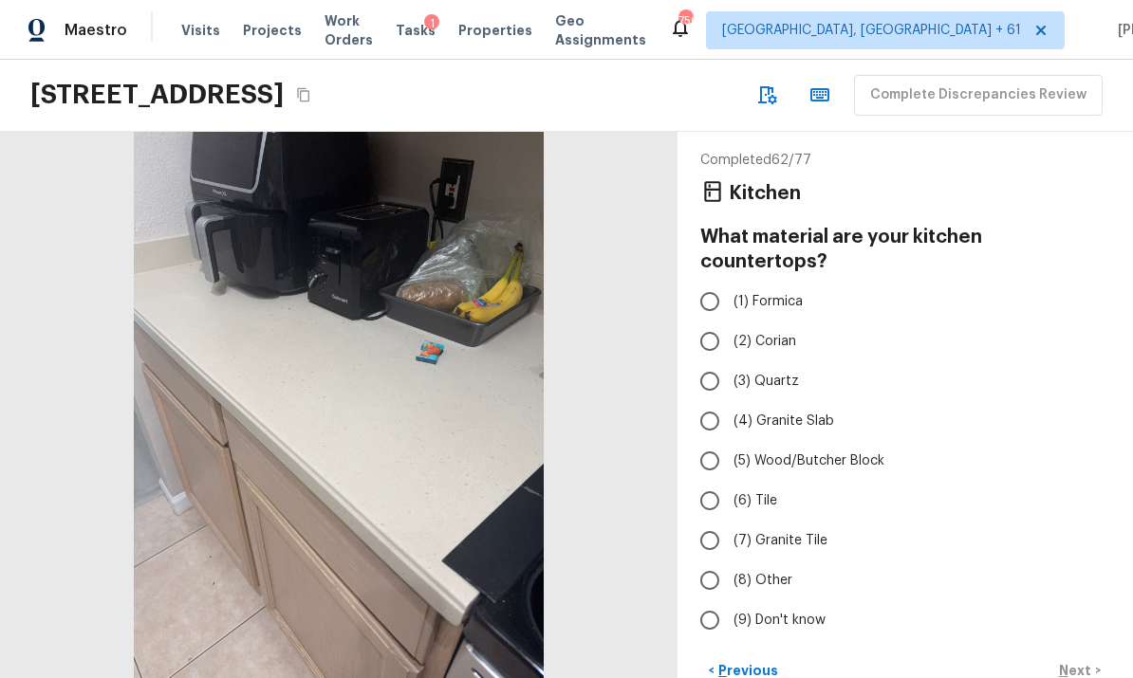
click at [708, 322] on input "(2) Corian" at bounding box center [710, 342] width 40 height 40
radio input "true"
click at [1082, 661] on p "Next" at bounding box center [1077, 670] width 36 height 19
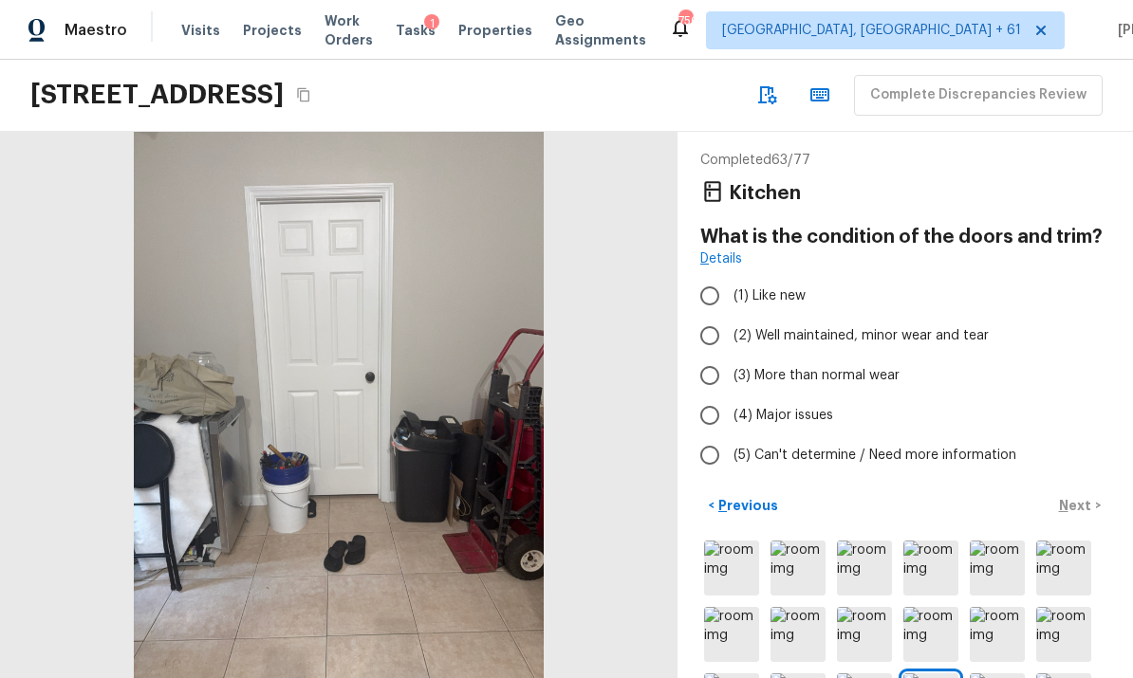
click at [720, 316] on input "(2) Well maintained, minor wear and tear" at bounding box center [710, 336] width 40 height 40
radio input "true"
click at [1085, 496] on p "Next" at bounding box center [1077, 505] width 36 height 19
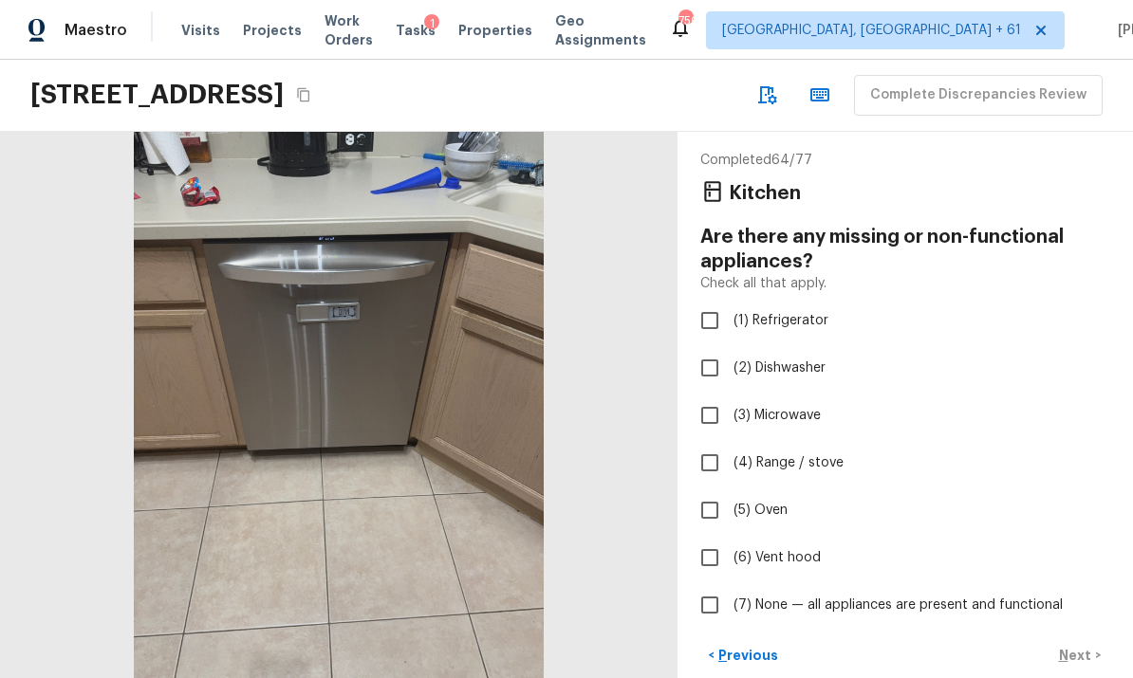
click at [716, 585] on input "(7) None — all appliances are present and functional" at bounding box center [710, 605] width 40 height 40
checkbox input "true"
click at [1087, 646] on p "Next" at bounding box center [1077, 655] width 36 height 19
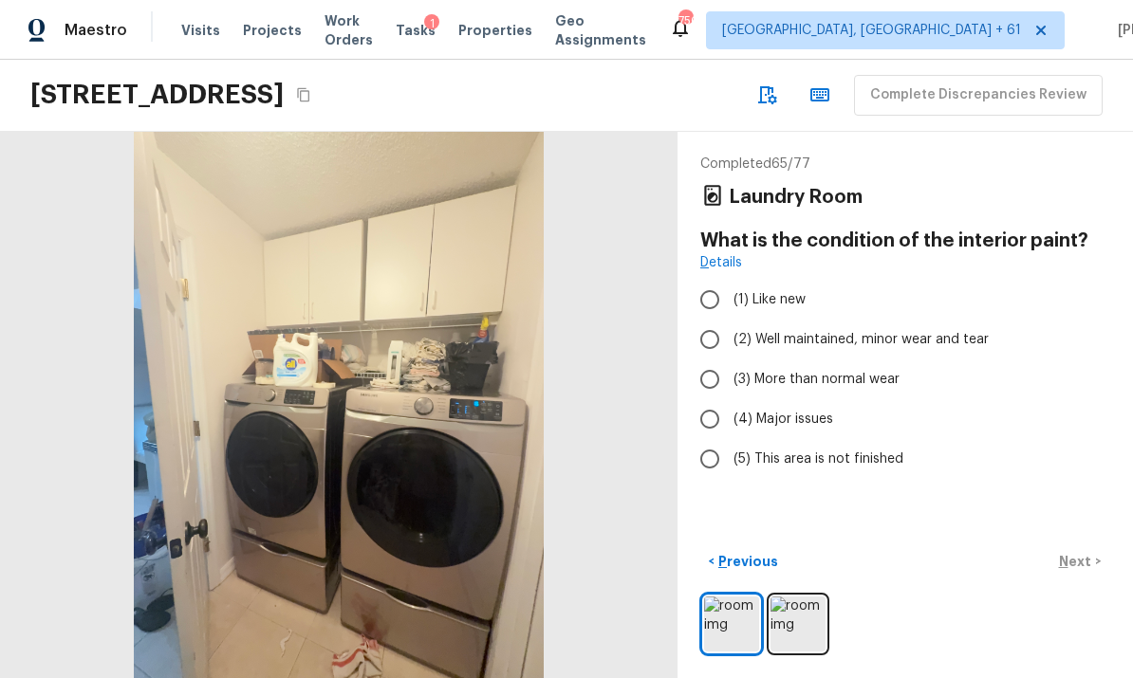
click at [799, 626] on img at bounding box center [798, 624] width 55 height 55
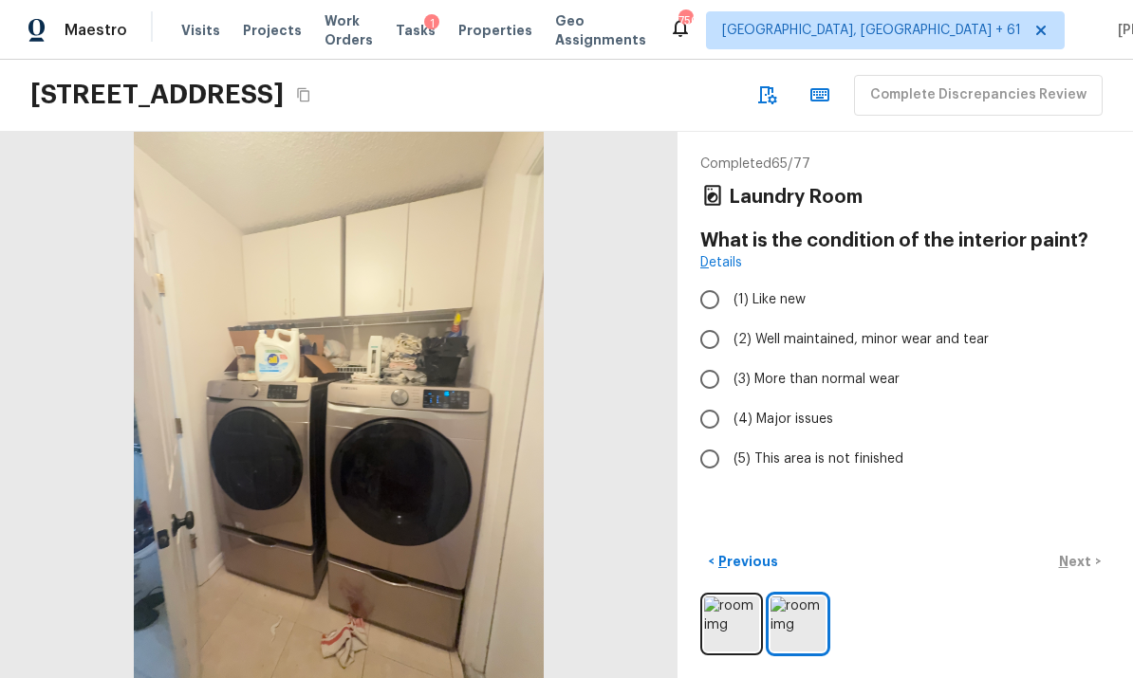
click at [716, 320] on input "(2) Well maintained, minor wear and tear" at bounding box center [710, 340] width 40 height 40
radio input "true"
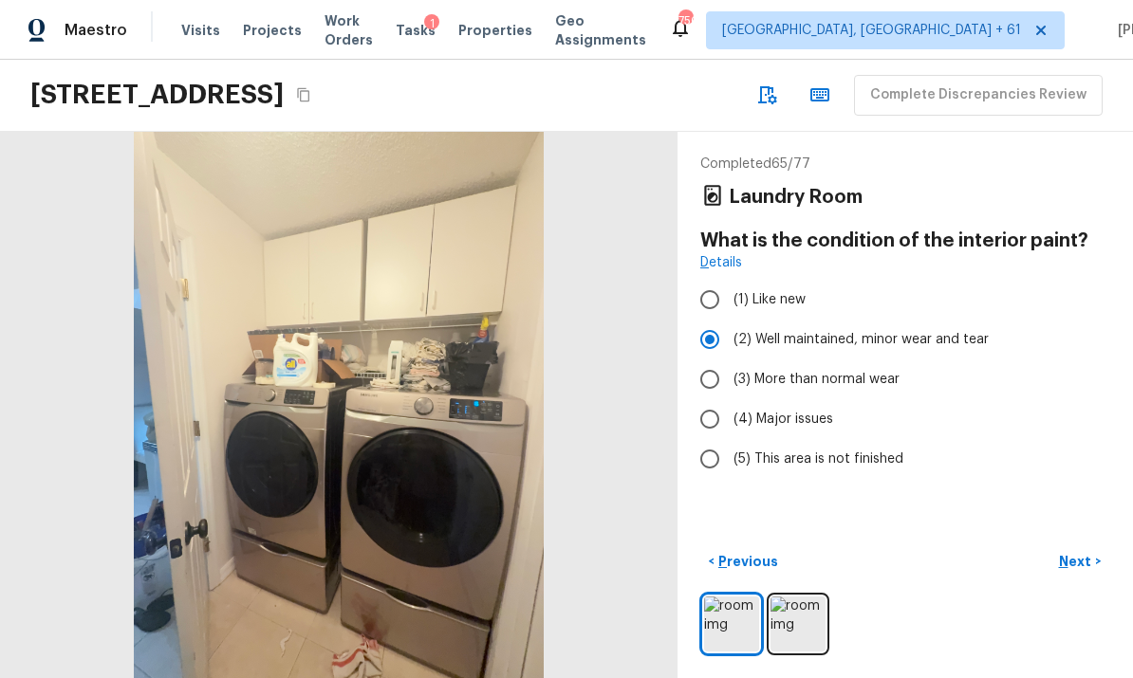
click at [1084, 555] on p "Next" at bounding box center [1077, 561] width 36 height 19
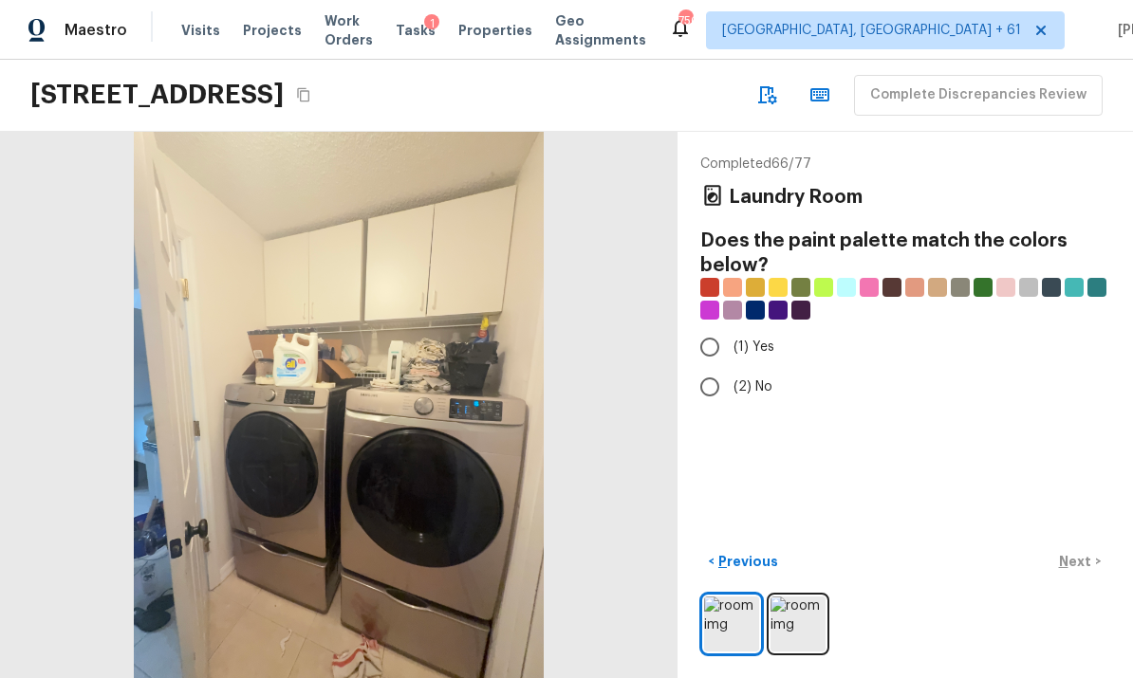
click at [715, 367] on input "(2) No" at bounding box center [710, 387] width 40 height 40
radio input "true"
click at [1084, 561] on p "Next" at bounding box center [1077, 561] width 36 height 19
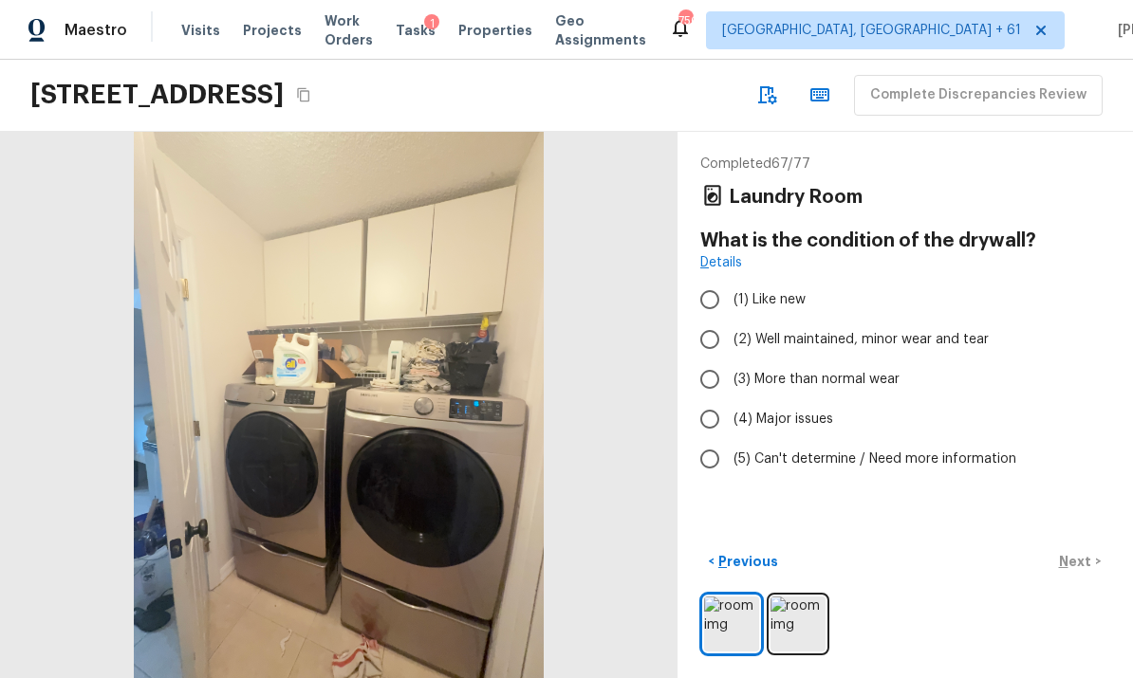
click at [721, 320] on input "(2) Well maintained, minor wear and tear" at bounding box center [710, 340] width 40 height 40
radio input "true"
click at [1076, 558] on p "Next" at bounding box center [1077, 561] width 36 height 19
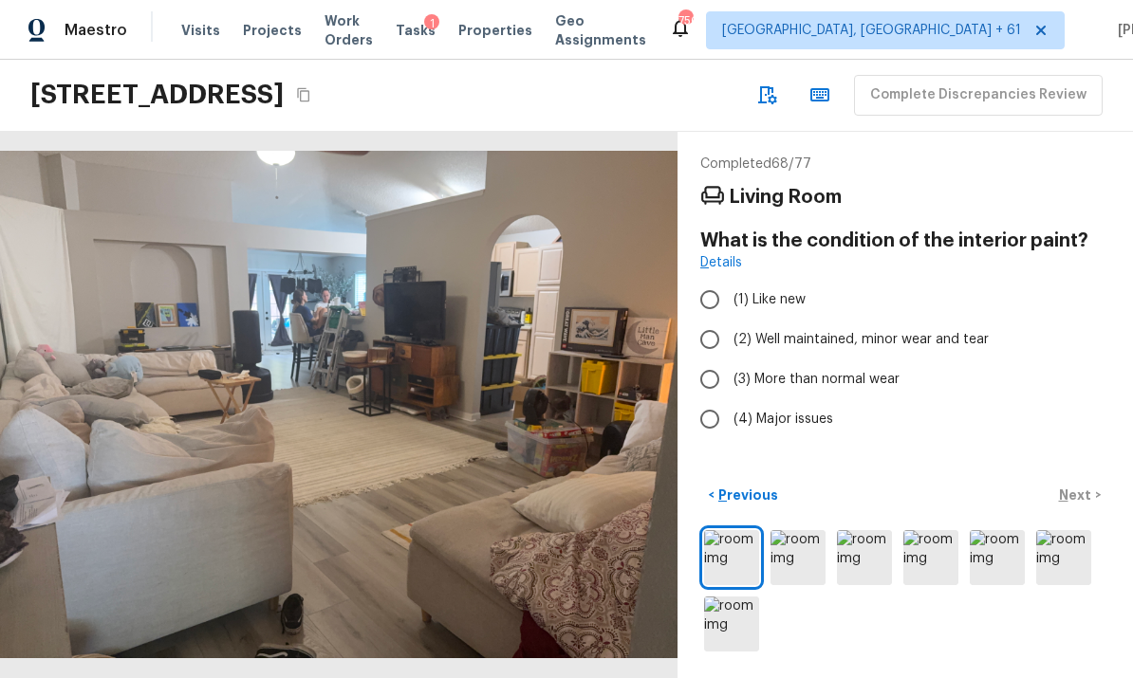
click at [803, 557] on img at bounding box center [798, 557] width 55 height 55
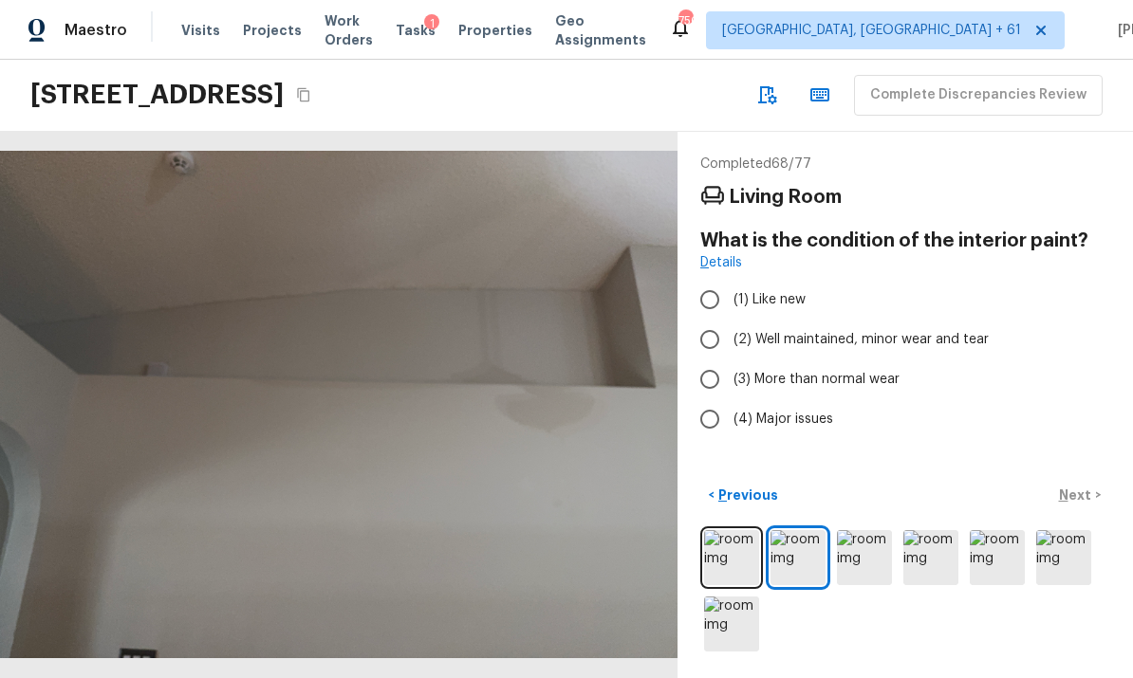
click at [865, 557] on img at bounding box center [864, 557] width 55 height 55
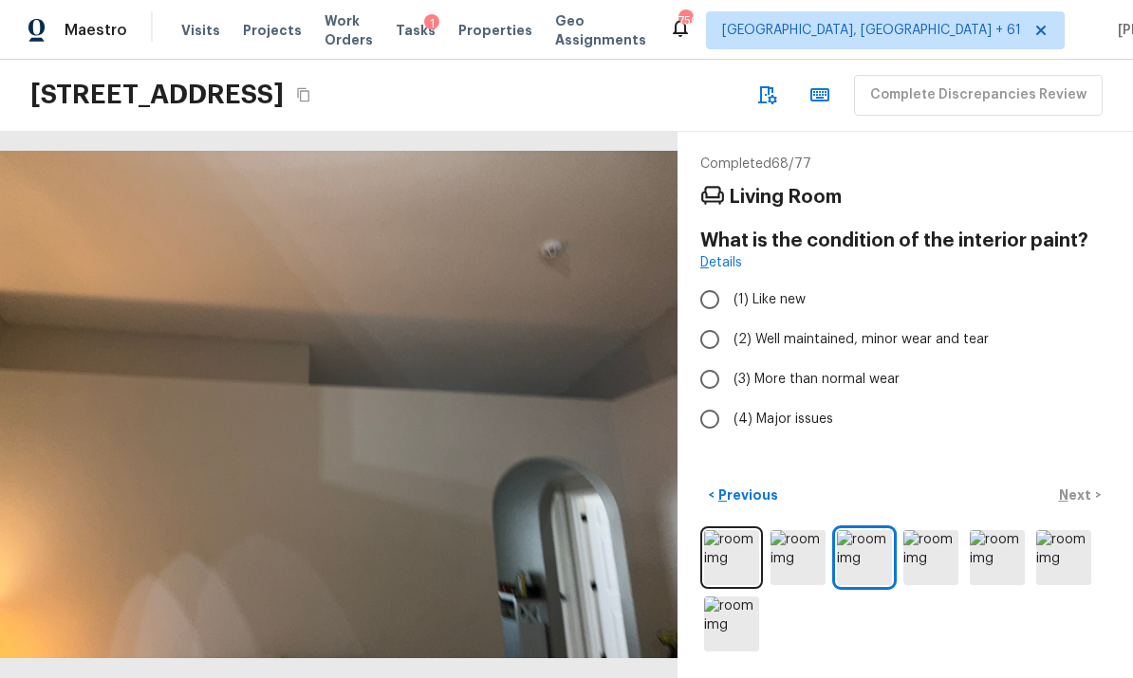
click at [804, 556] on img at bounding box center [798, 557] width 55 height 55
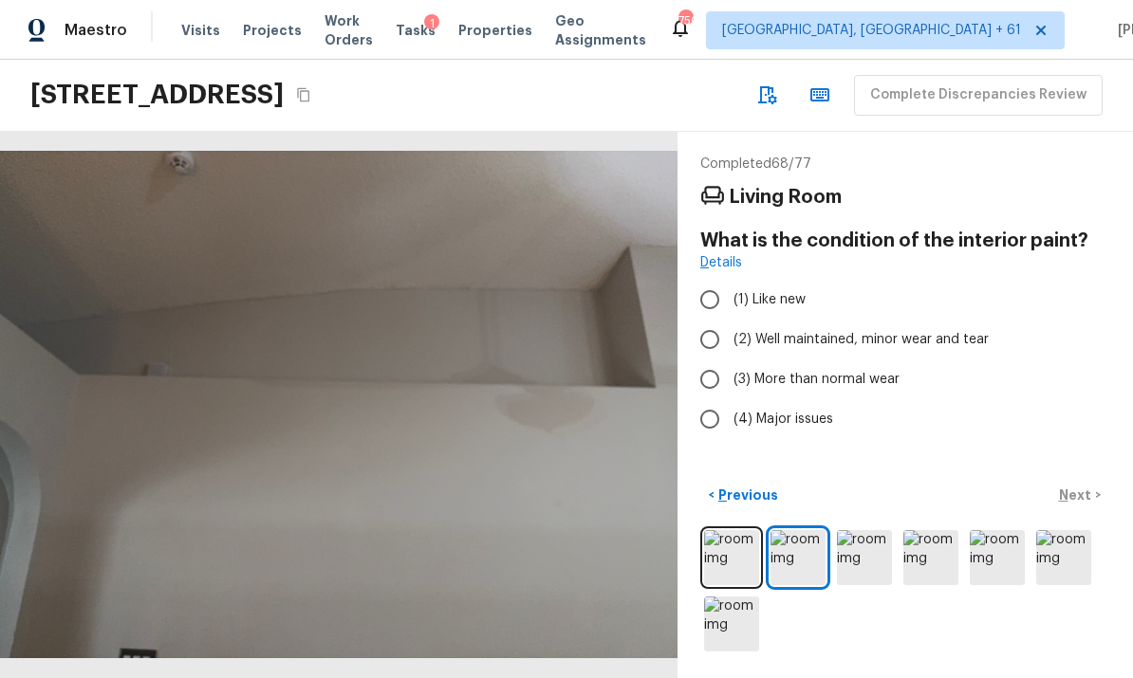
click at [869, 553] on img at bounding box center [864, 557] width 55 height 55
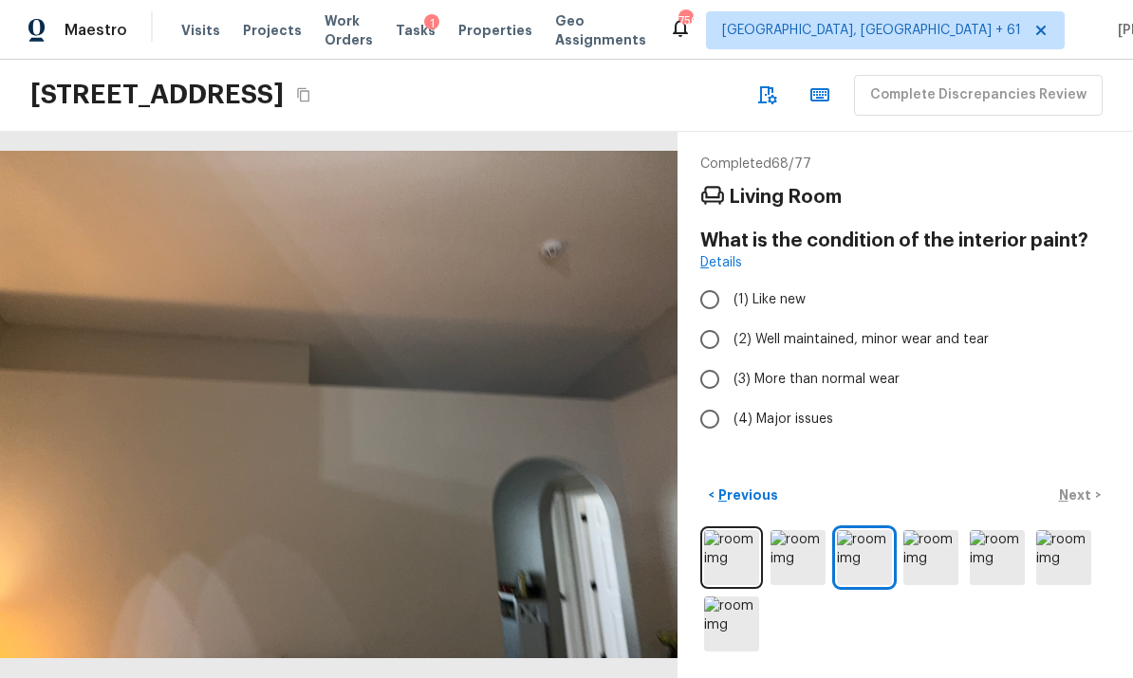
click at [932, 554] on img at bounding box center [930, 557] width 55 height 55
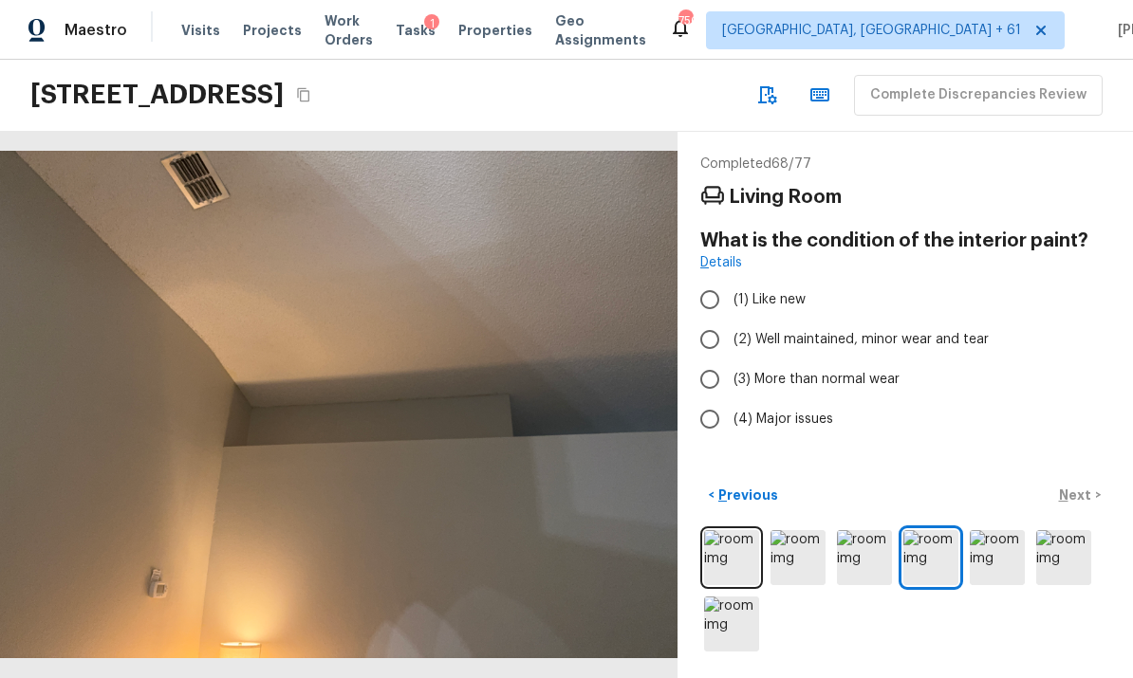
click at [995, 543] on img at bounding box center [997, 557] width 55 height 55
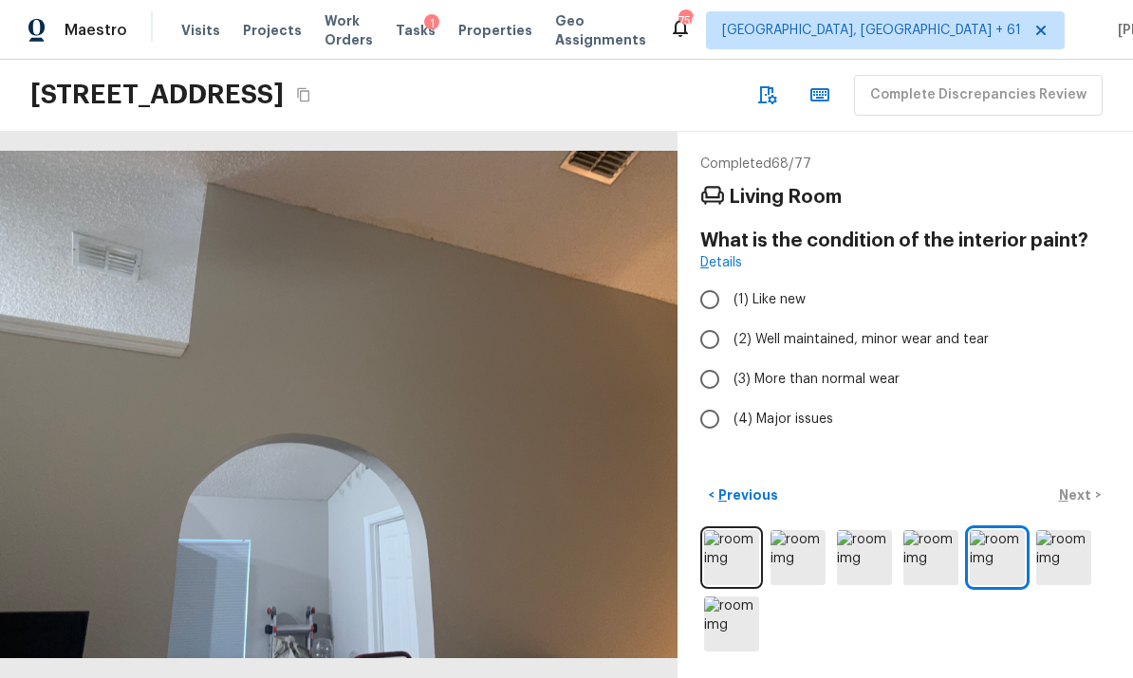
click at [1052, 556] on img at bounding box center [1063, 557] width 55 height 55
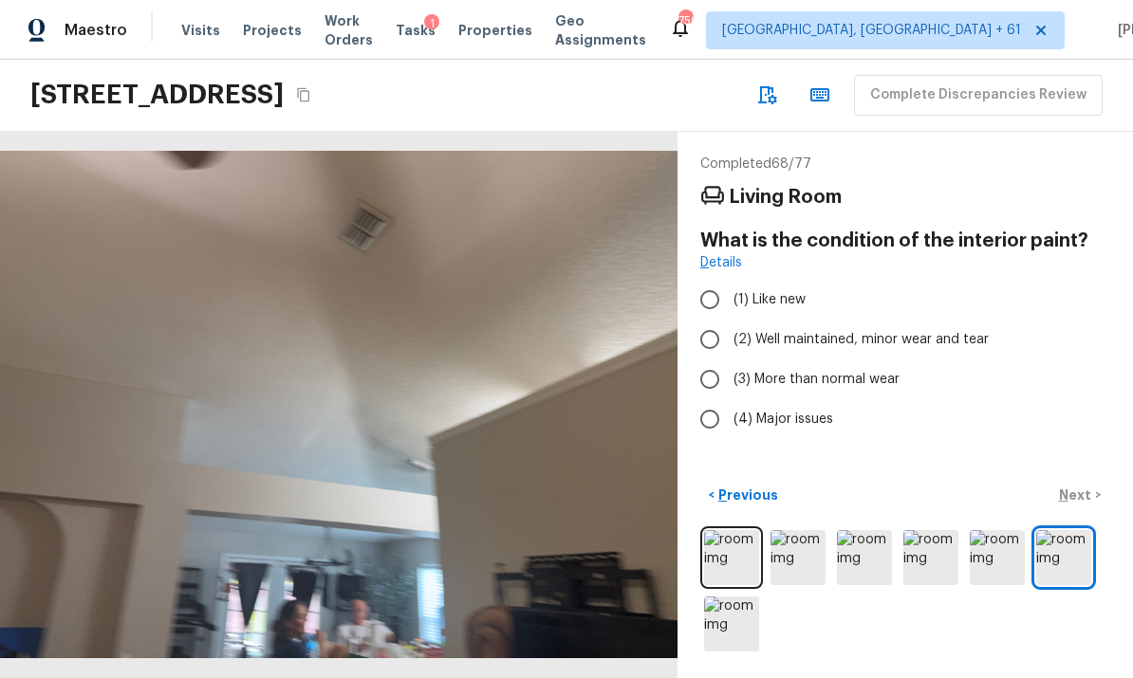
click at [731, 617] on img at bounding box center [731, 624] width 55 height 55
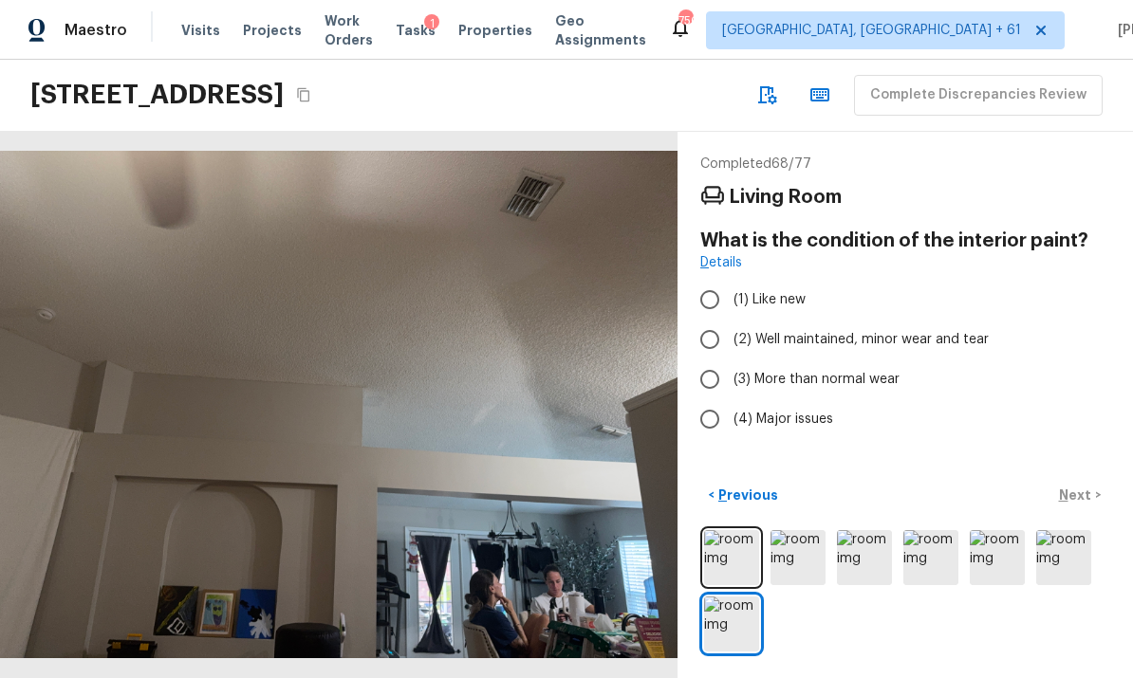
click at [715, 320] on input "(2) Well maintained, minor wear and tear" at bounding box center [710, 340] width 40 height 40
radio input "true"
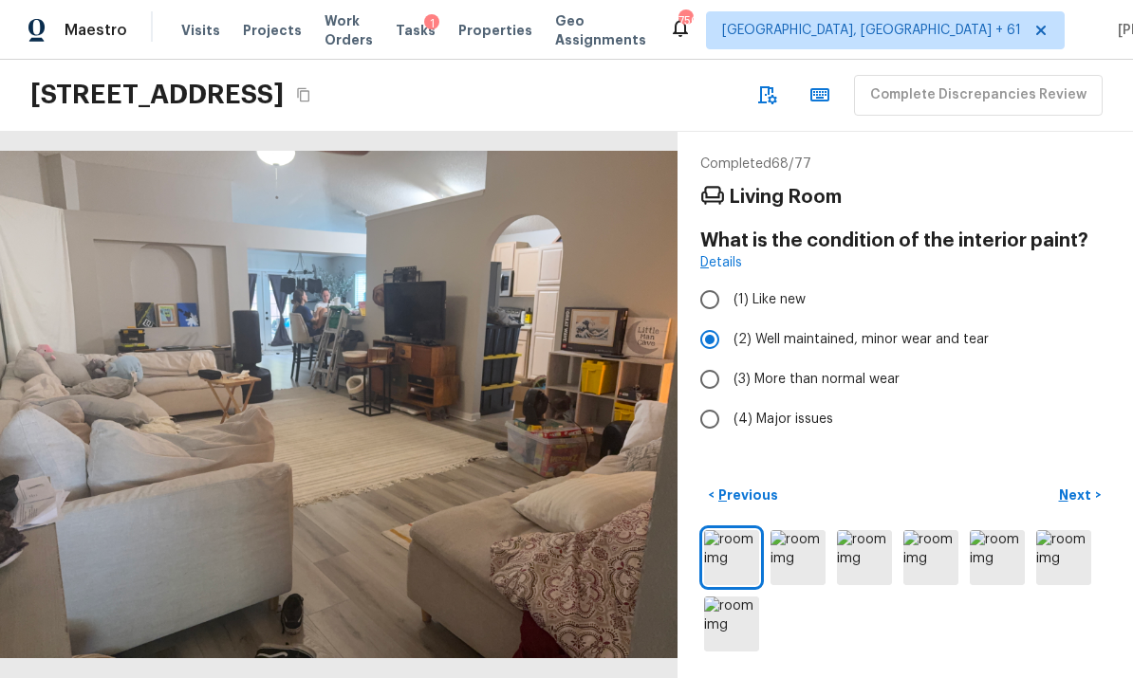
click at [1079, 488] on p "Next" at bounding box center [1077, 495] width 36 height 19
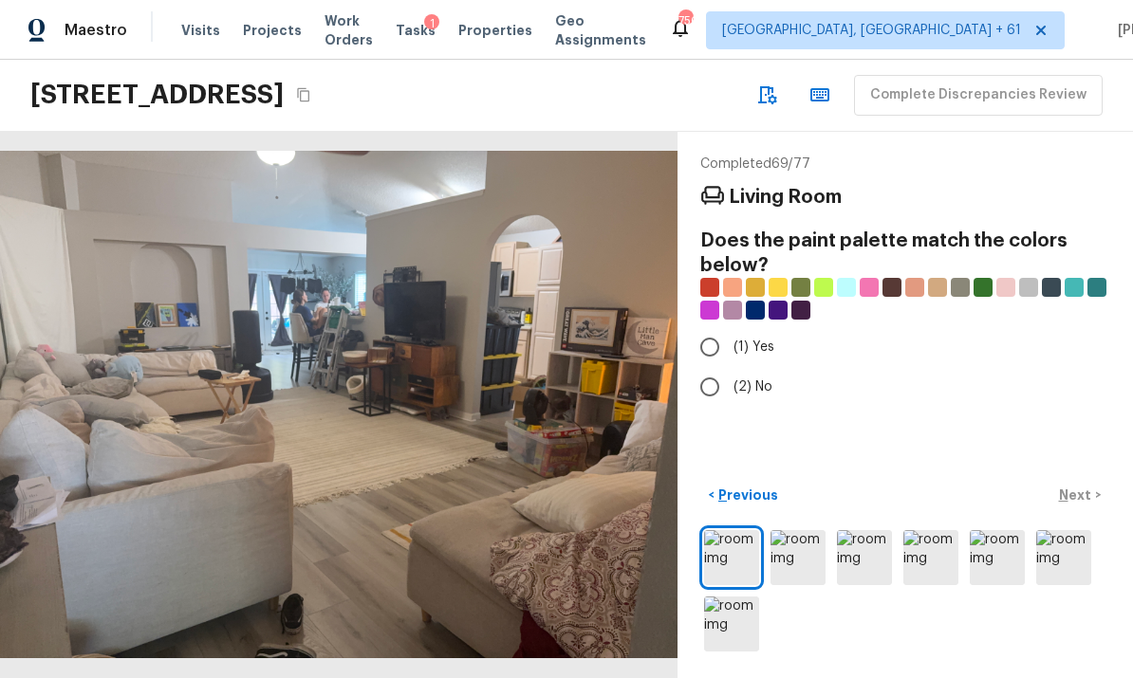
click at [710, 367] on input "(2) No" at bounding box center [710, 387] width 40 height 40
radio input "true"
click at [1084, 491] on p "Next" at bounding box center [1077, 495] width 36 height 19
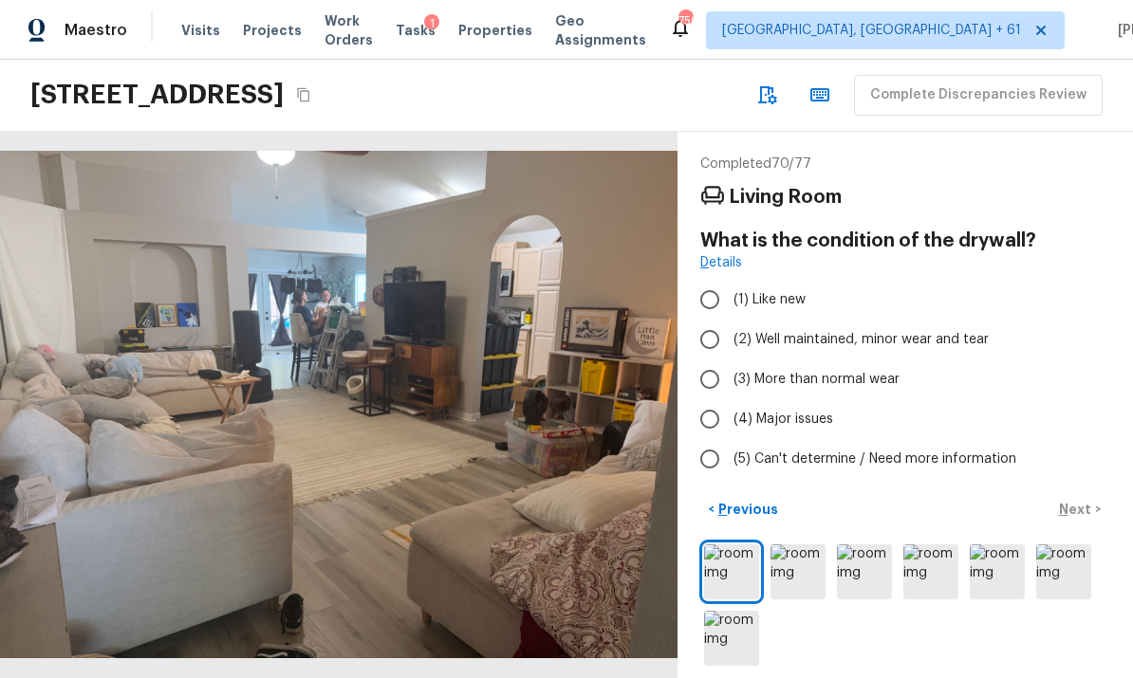
click at [708, 320] on input "(2) Well maintained, minor wear and tear" at bounding box center [710, 340] width 40 height 40
radio input "true"
click at [1084, 500] on p "Next" at bounding box center [1077, 509] width 36 height 19
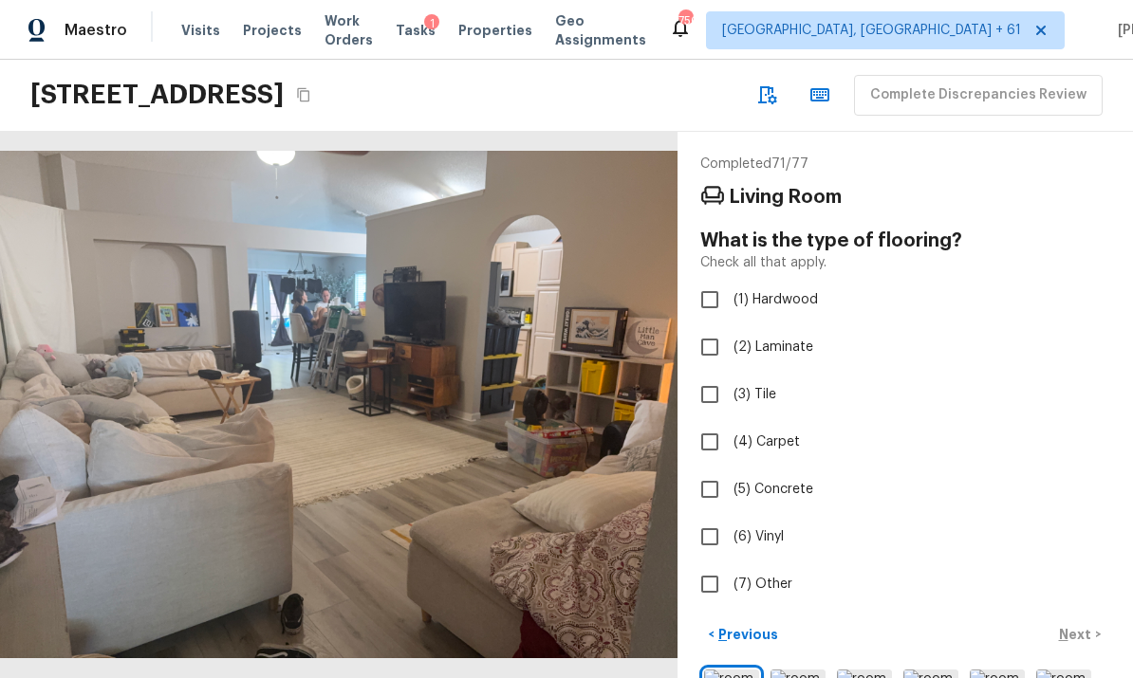
click at [708, 327] on input "(2) Laminate" at bounding box center [710, 347] width 40 height 40
checkbox input "true"
click at [1084, 625] on p "Next" at bounding box center [1077, 634] width 36 height 19
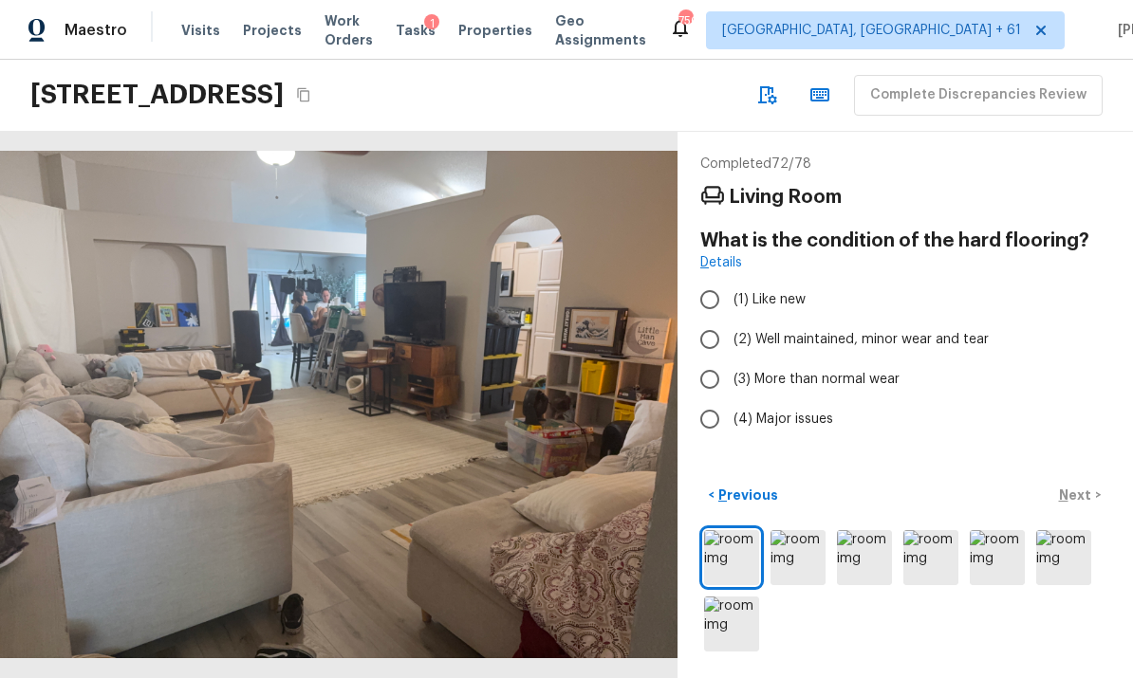
click at [720, 320] on input "(2) Well maintained, minor wear and tear" at bounding box center [710, 340] width 40 height 40
radio input "true"
click at [1079, 492] on p "Next" at bounding box center [1077, 495] width 36 height 19
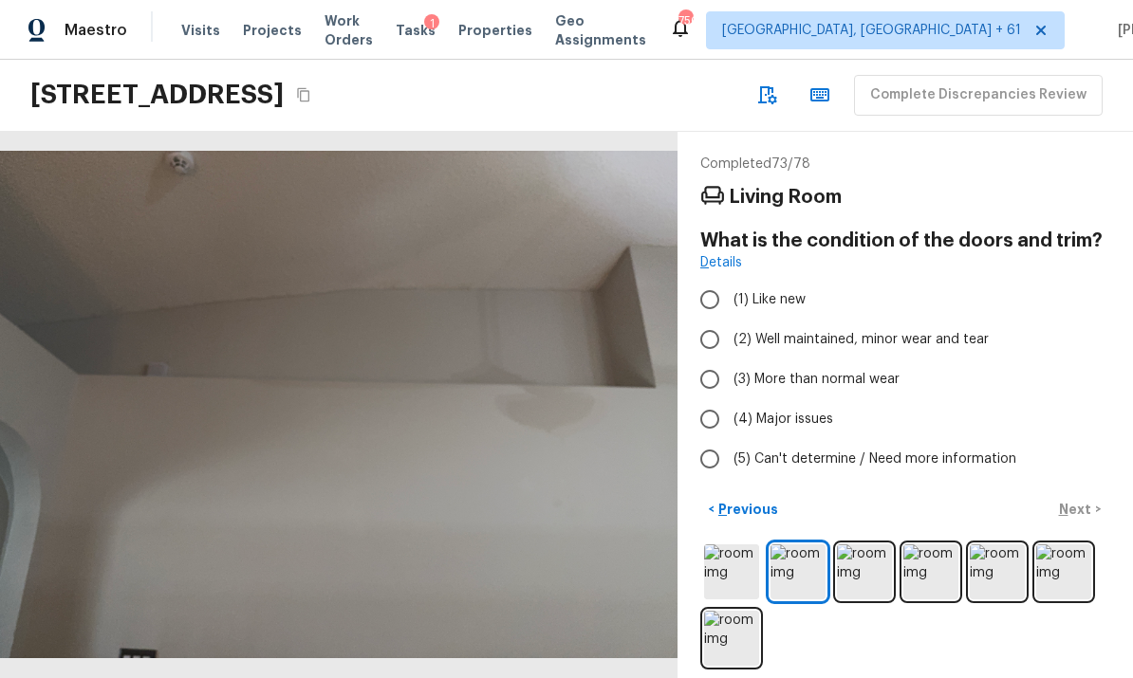
click at [715, 320] on input "(2) Well maintained, minor wear and tear" at bounding box center [710, 340] width 40 height 40
radio input "true"
click at [1083, 500] on p "Next" at bounding box center [1077, 509] width 36 height 19
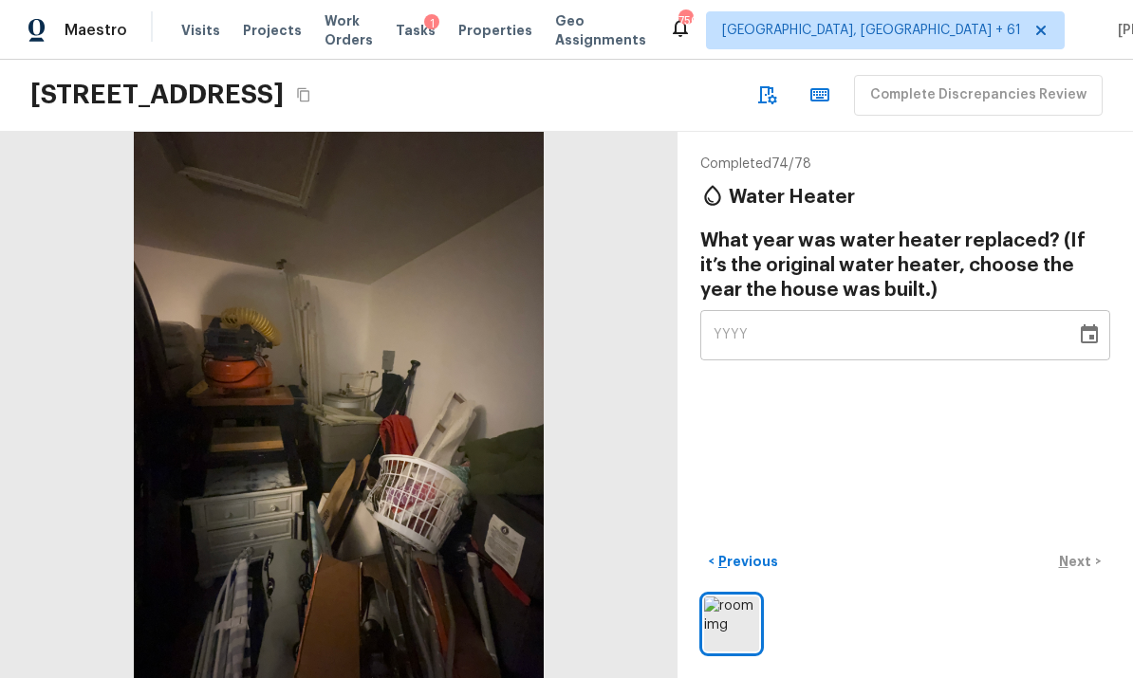
click at [1099, 324] on icon "Choose date" at bounding box center [1089, 335] width 23 height 23
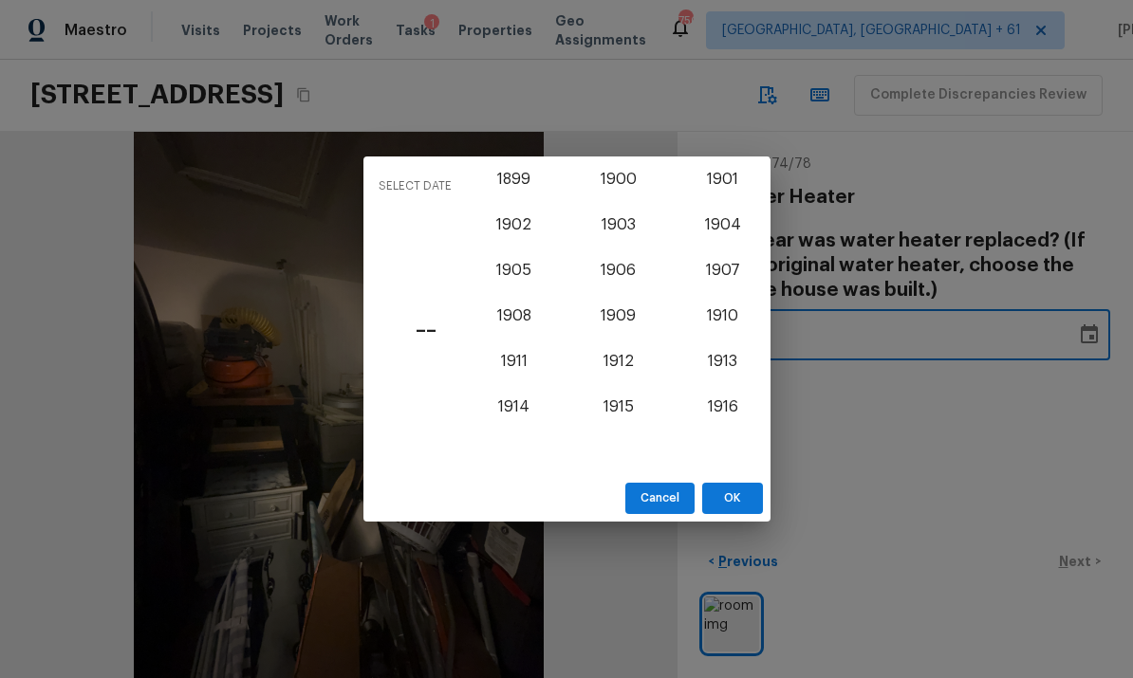
scroll to position [1647, 0]
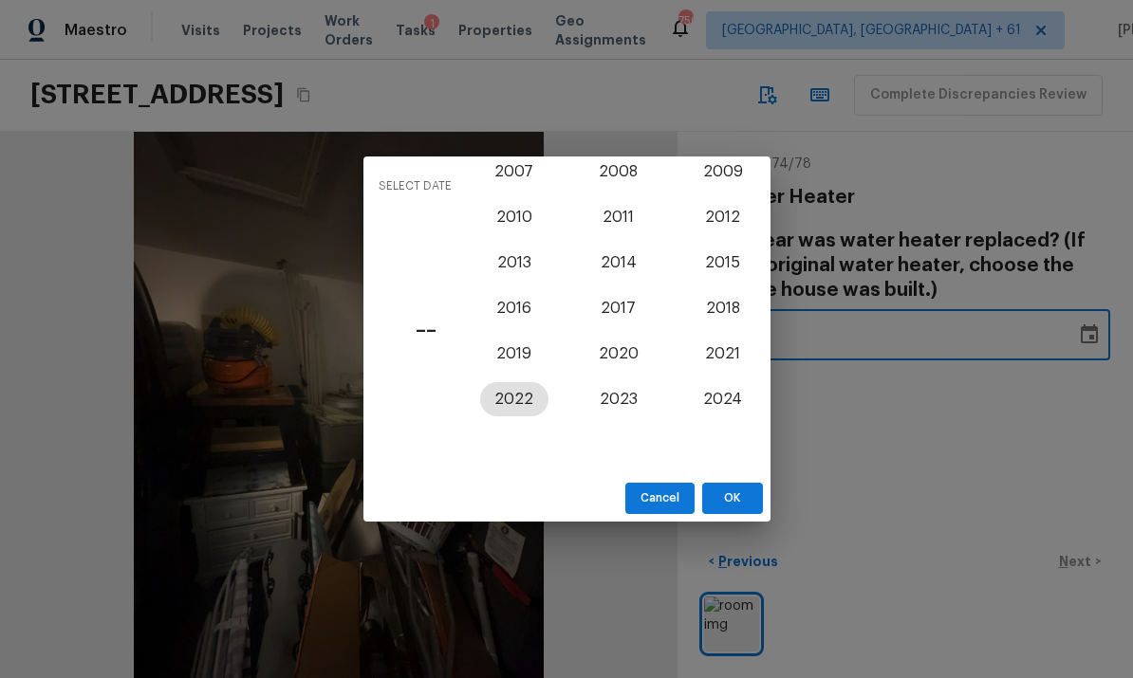
click at [522, 395] on button "2022" at bounding box center [514, 399] width 68 height 34
type input "2022"
click at [740, 498] on button "OK" at bounding box center [732, 498] width 61 height 31
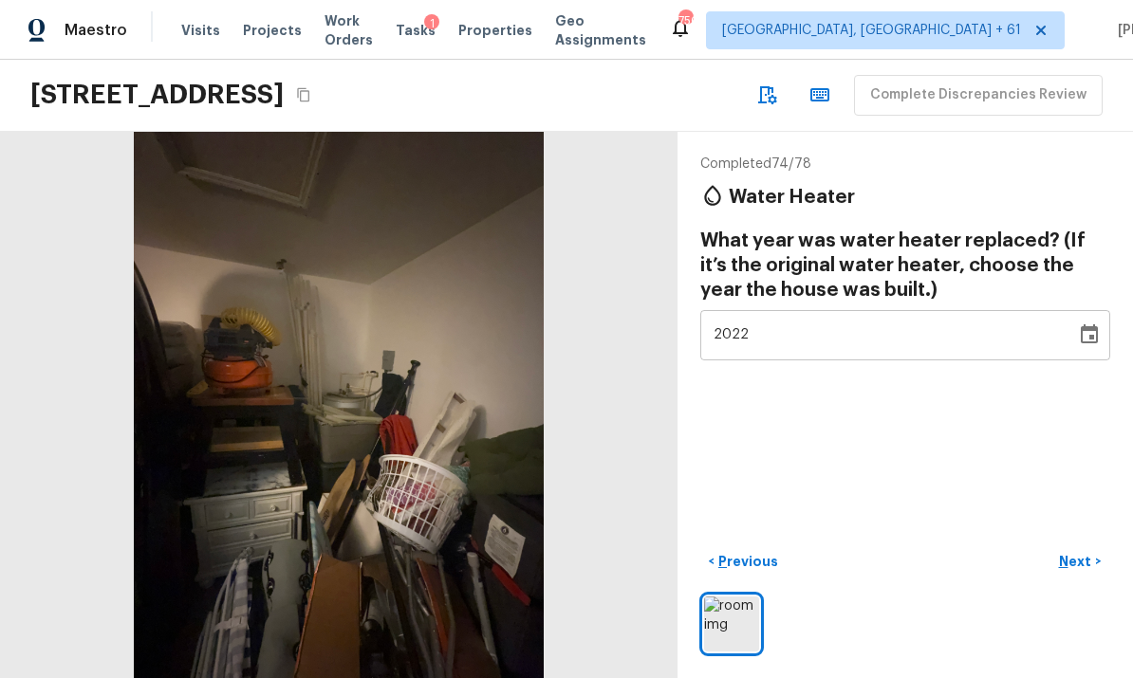
click at [1091, 565] on p "Next" at bounding box center [1077, 561] width 36 height 19
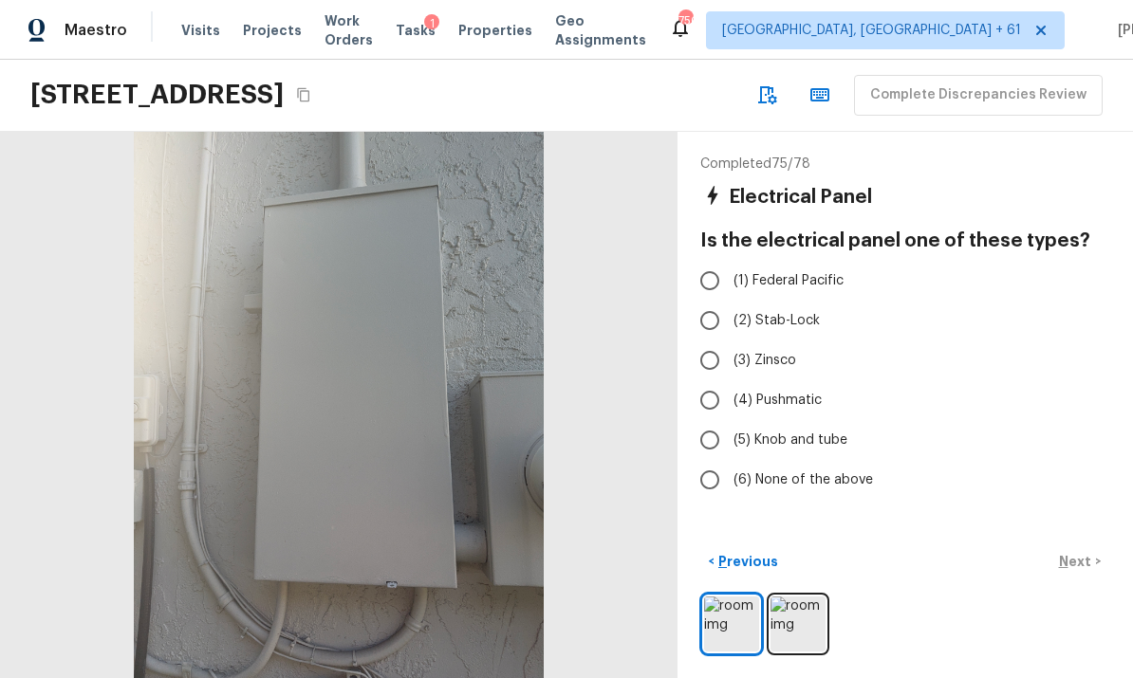
click at [713, 460] on input "(6) None of the above" at bounding box center [710, 480] width 40 height 40
radio input "true"
click at [808, 622] on img at bounding box center [798, 624] width 55 height 55
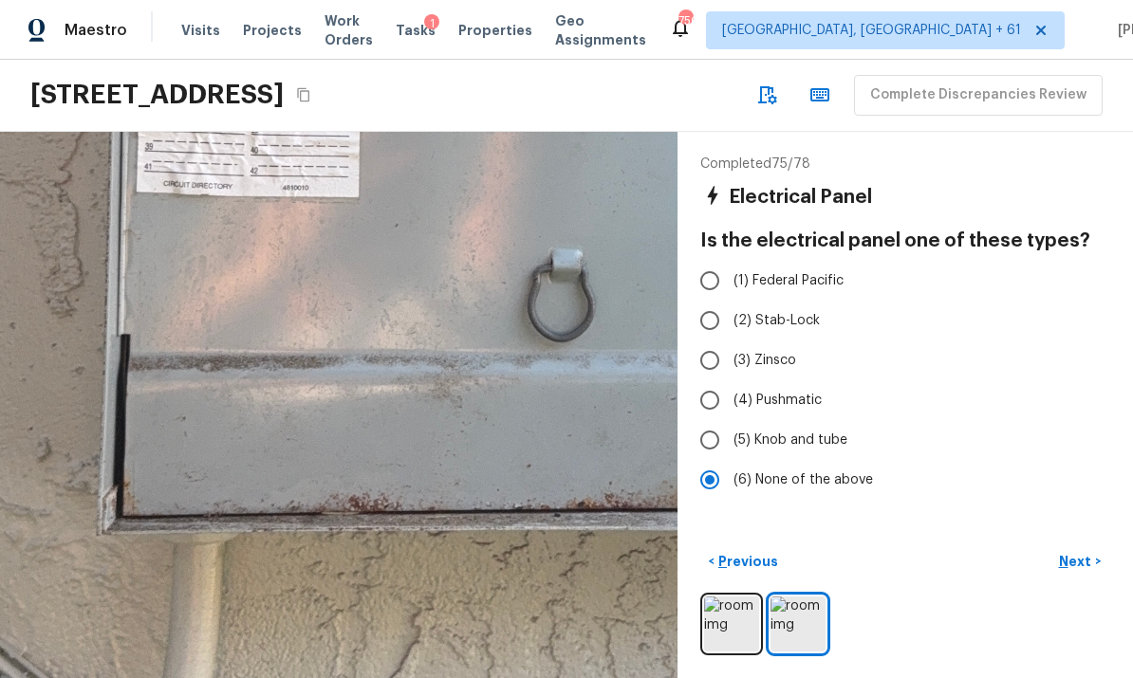
click at [732, 617] on img at bounding box center [731, 624] width 55 height 55
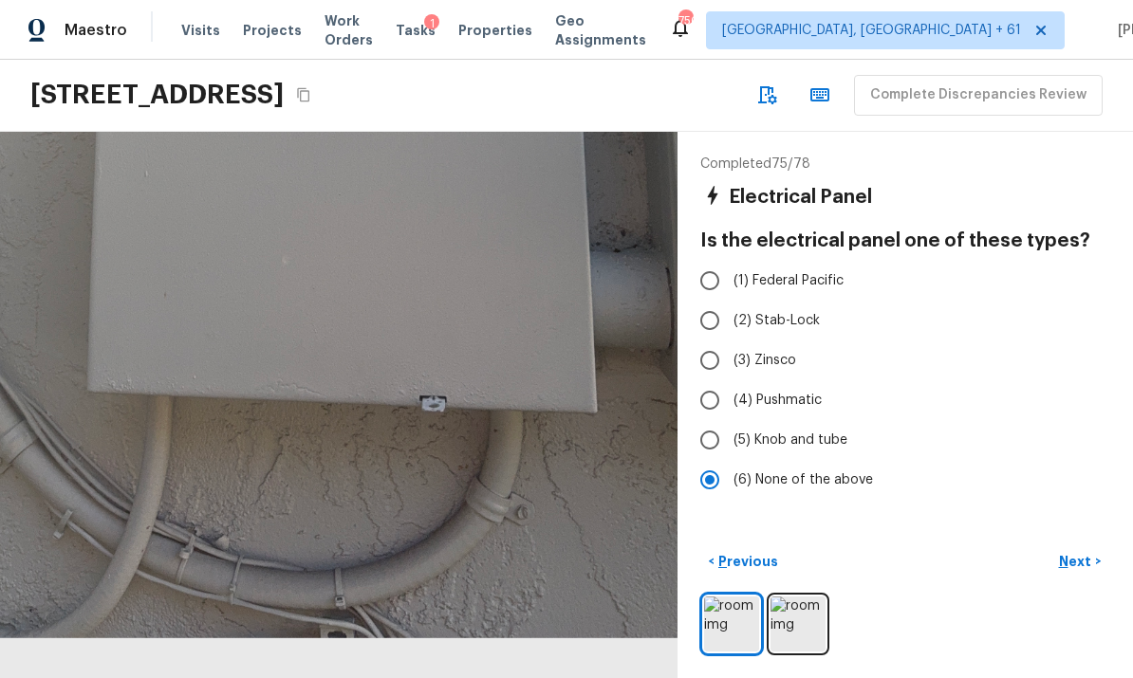
click at [714, 261] on input "(1) Federal Pacific" at bounding box center [710, 281] width 40 height 40
radio input "true"
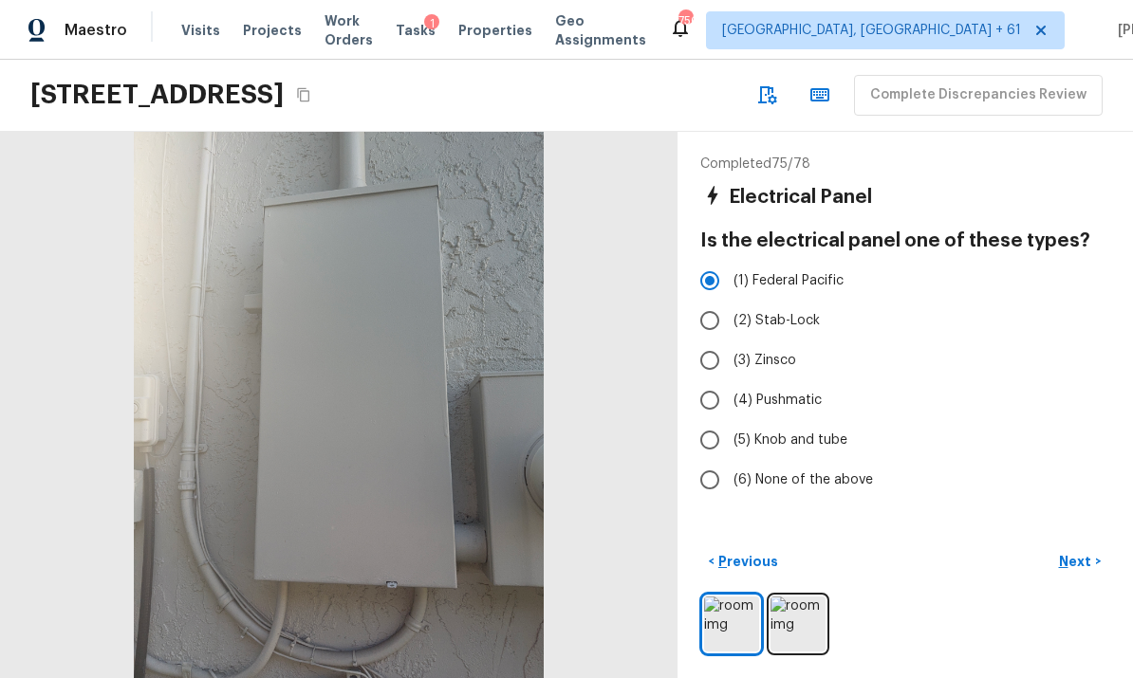
click at [805, 626] on img at bounding box center [798, 624] width 55 height 55
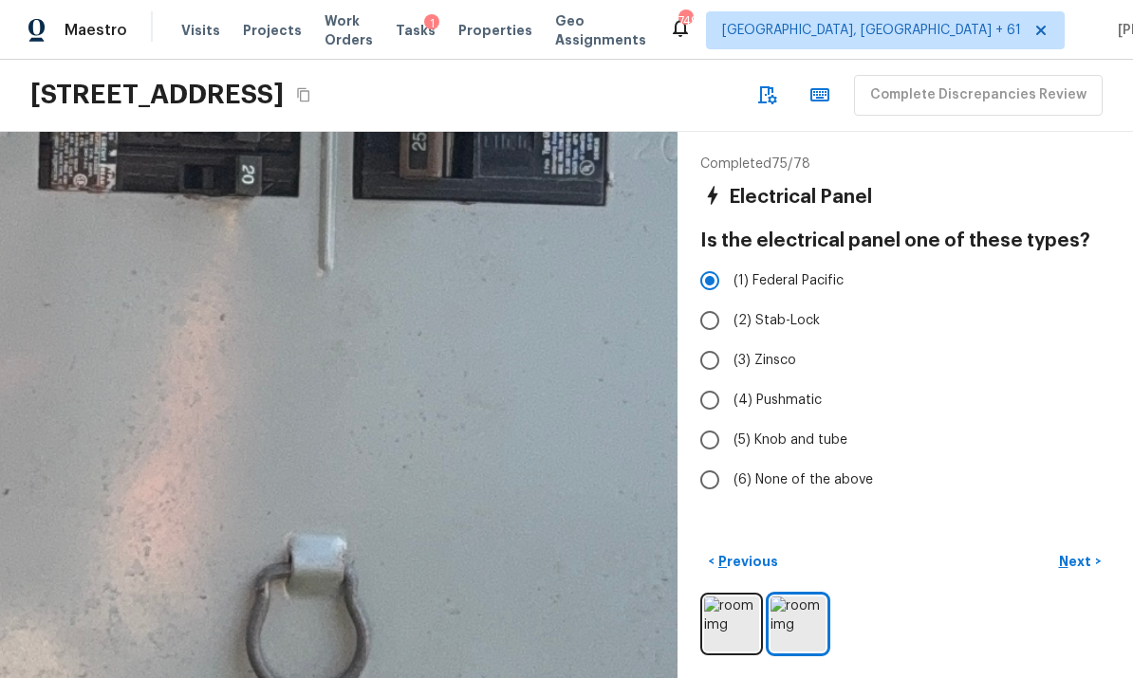
click at [717, 460] on input "(6) None of the above" at bounding box center [710, 480] width 40 height 40
radio input "true"
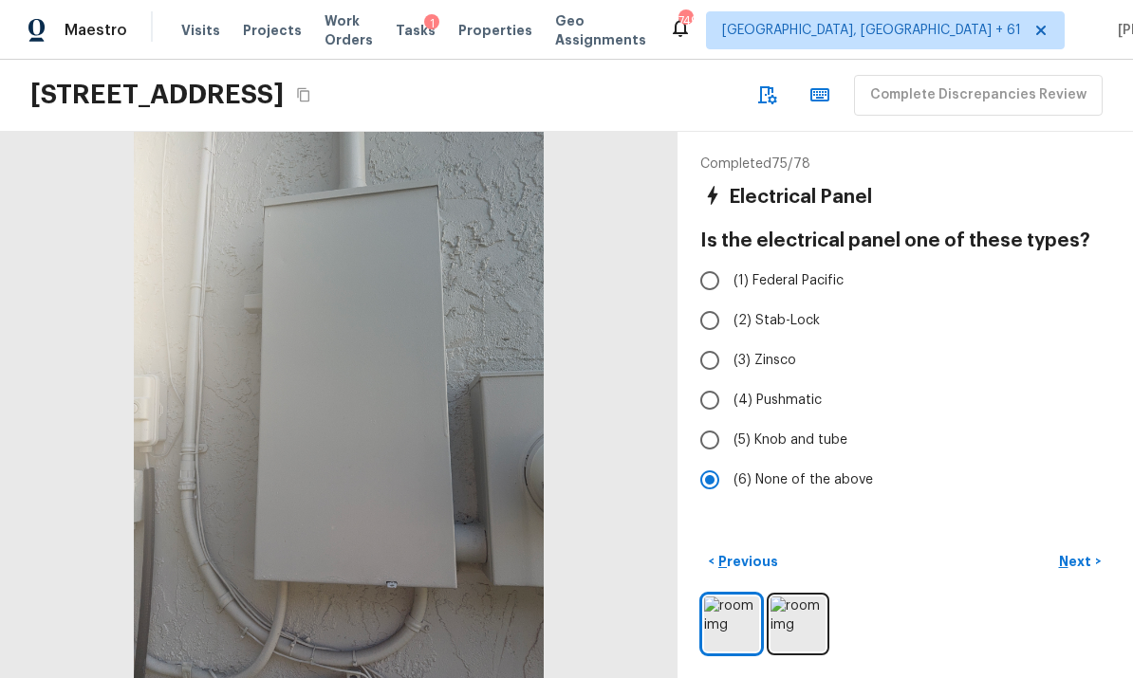
click at [1080, 560] on p "Next" at bounding box center [1077, 561] width 36 height 19
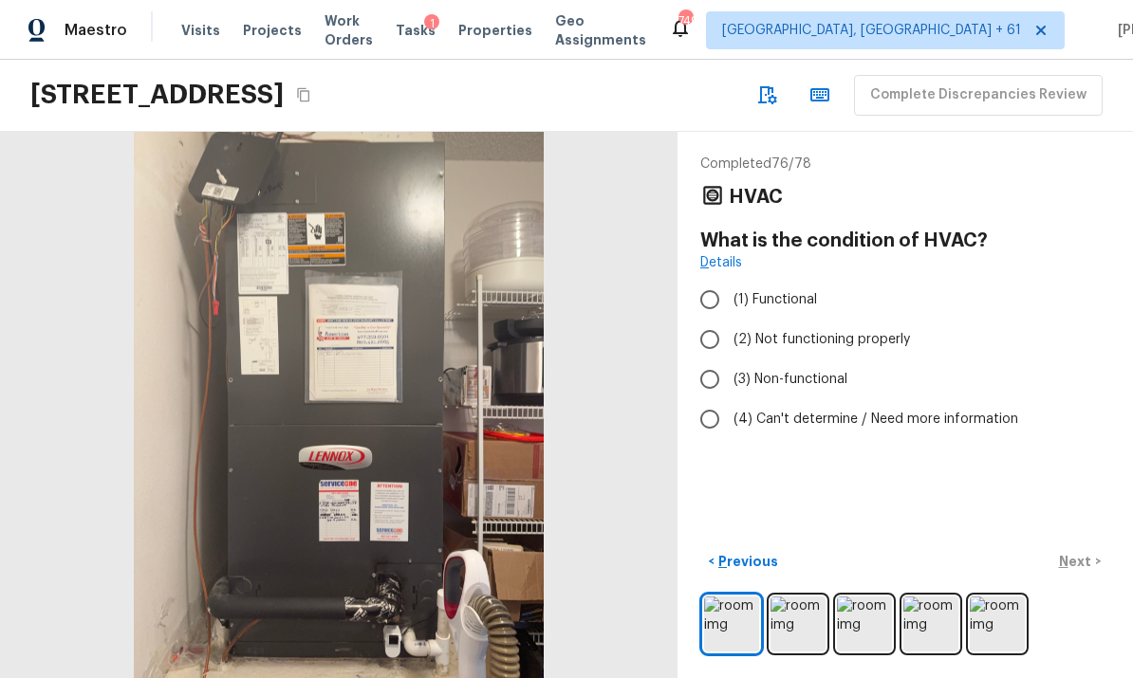
click at [716, 320] on input "(2) Not functioning properly" at bounding box center [710, 340] width 40 height 40
radio input "true"
click at [1087, 555] on p "Next" at bounding box center [1077, 561] width 36 height 19
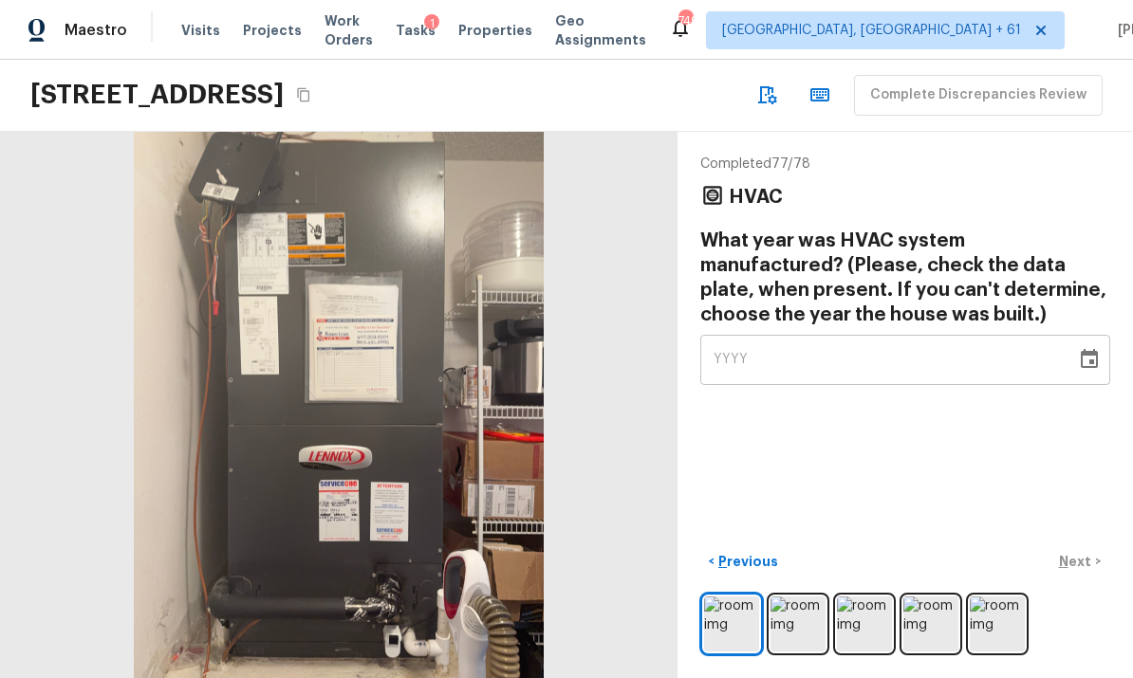
click at [1089, 341] on button "Choose date" at bounding box center [1089, 360] width 38 height 38
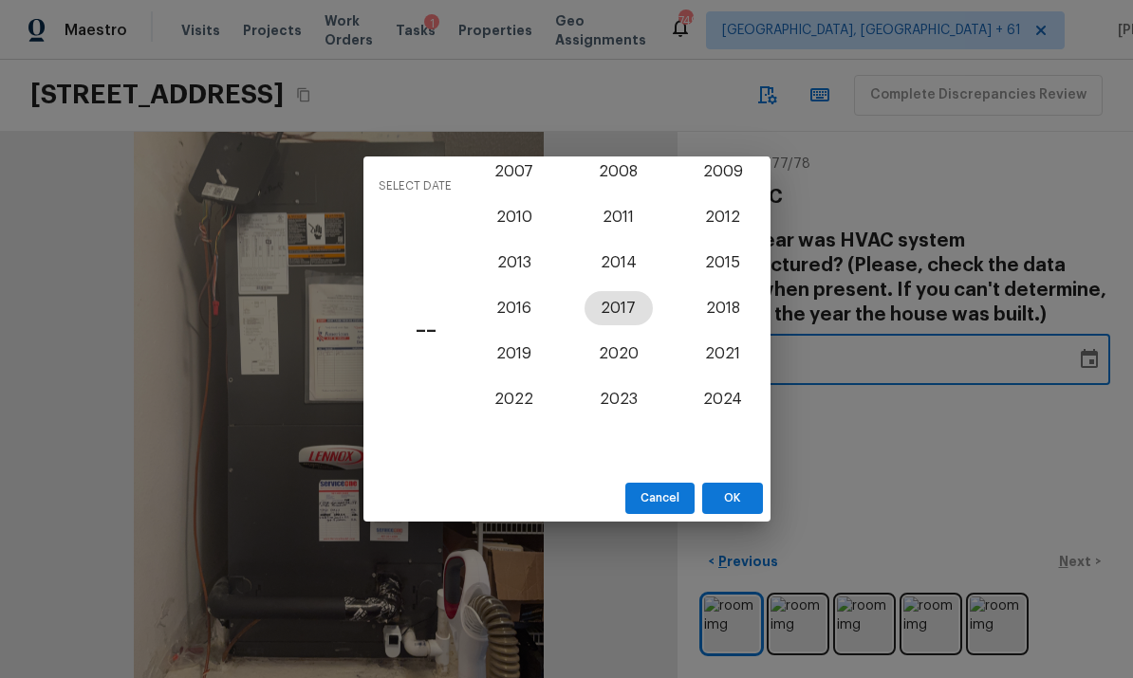
click at [623, 306] on button "2017" at bounding box center [619, 308] width 68 height 34
type input "2017"
click at [726, 490] on button "OK" at bounding box center [732, 498] width 61 height 31
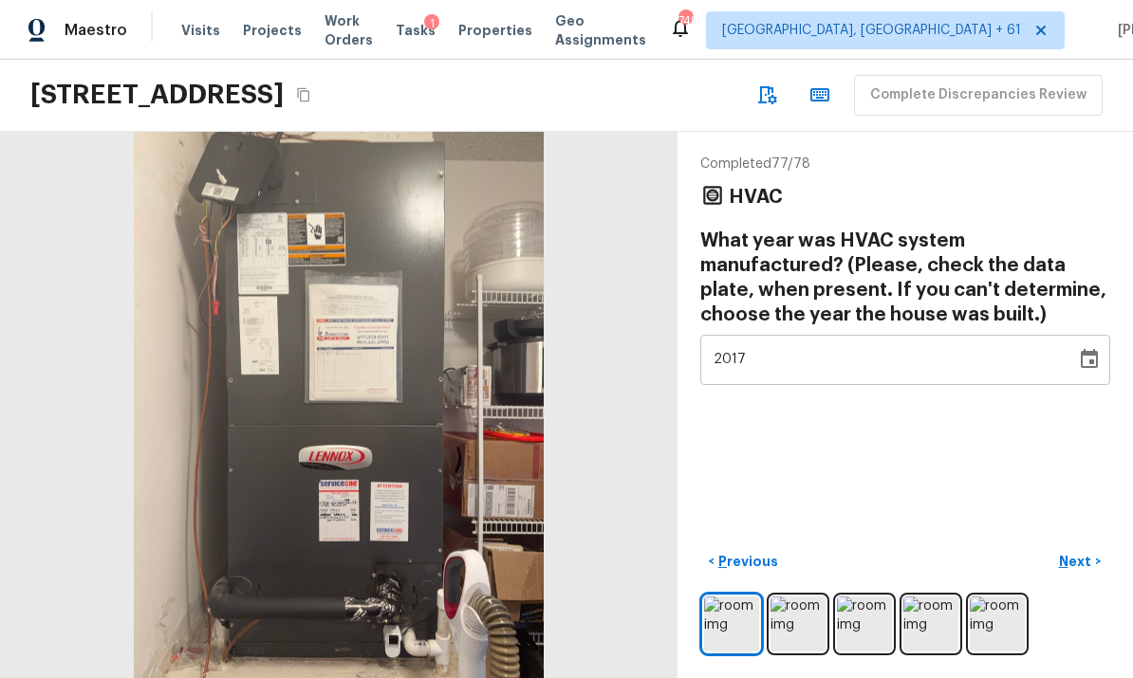
click at [1082, 556] on p "Next" at bounding box center [1077, 561] width 36 height 19
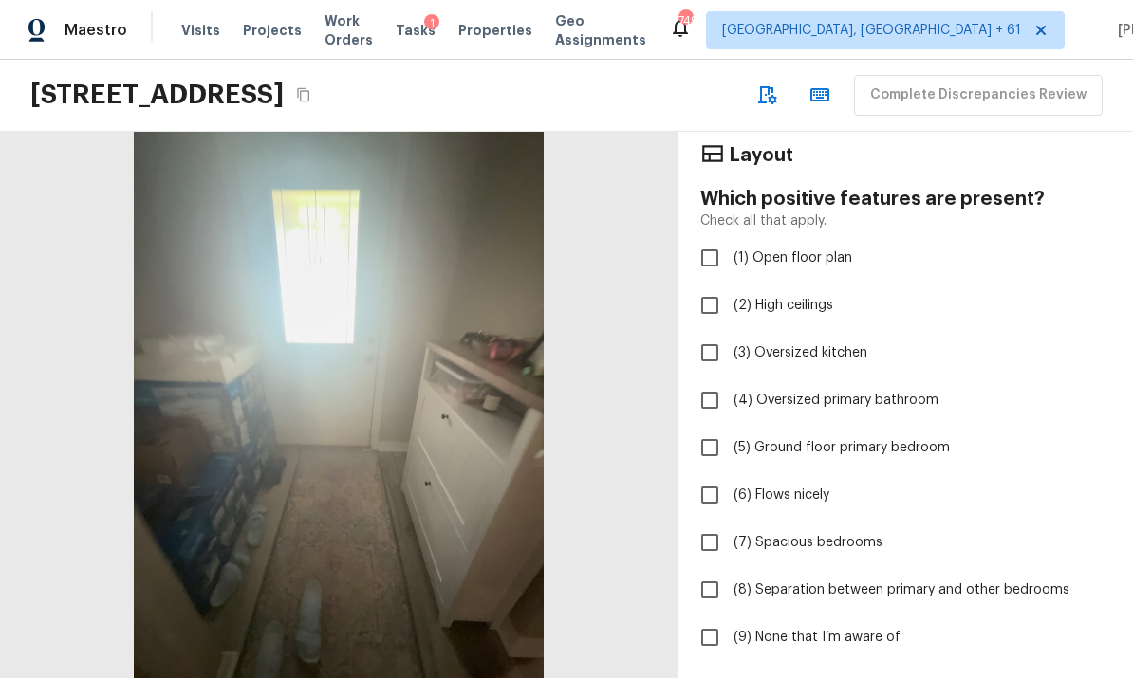
scroll to position [46, 0]
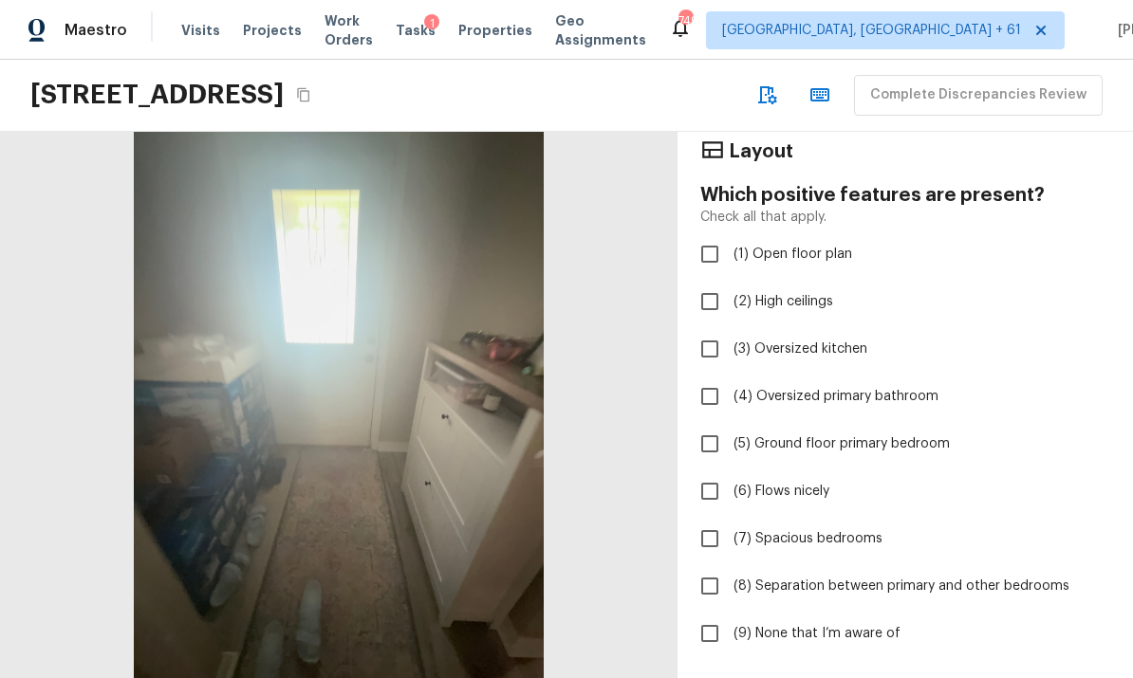
click at [815, 245] on span "(1) Open floor plan" at bounding box center [793, 254] width 119 height 19
click at [730, 234] on input "(1) Open floor plan" at bounding box center [710, 254] width 40 height 40
checkbox input "true"
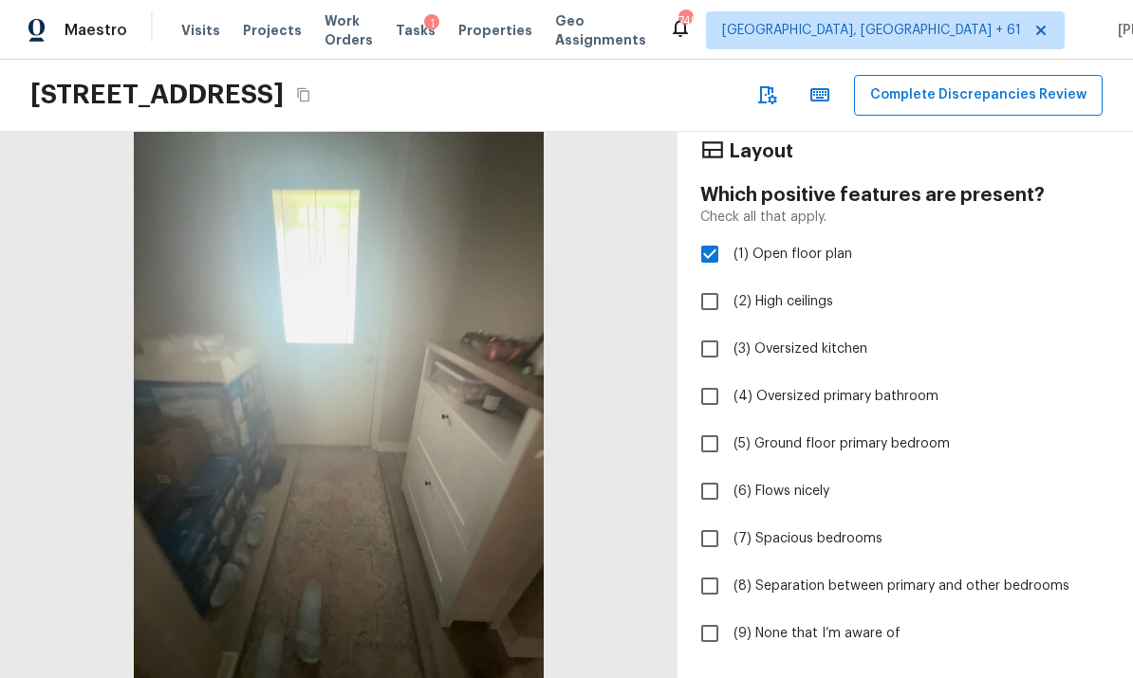
click at [836, 340] on span "(3) Oversized kitchen" at bounding box center [801, 349] width 134 height 19
click at [730, 329] on input "(3) Oversized kitchen" at bounding box center [710, 349] width 40 height 40
checkbox input "true"
click at [838, 529] on span "(7) Spacious bedrooms" at bounding box center [808, 538] width 149 height 19
click at [730, 519] on input "(7) Spacious bedrooms" at bounding box center [710, 539] width 40 height 40
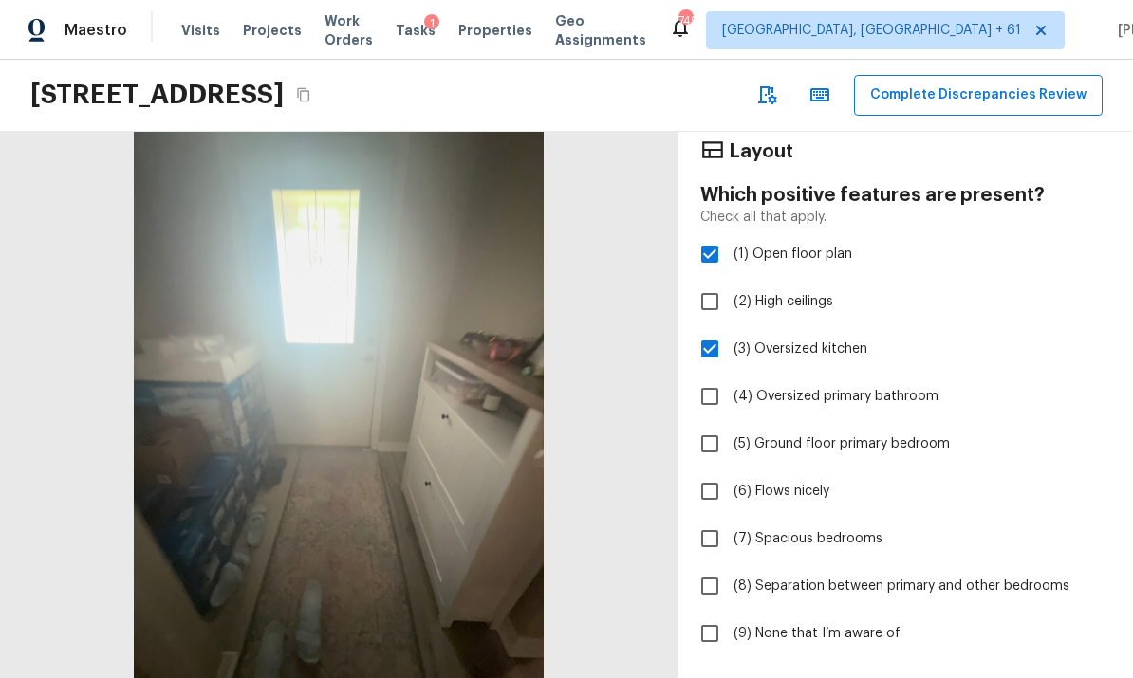
checkbox input "true"
click at [1031, 675] on p "Complete Discrepancies Review" at bounding box center [989, 684] width 227 height 19
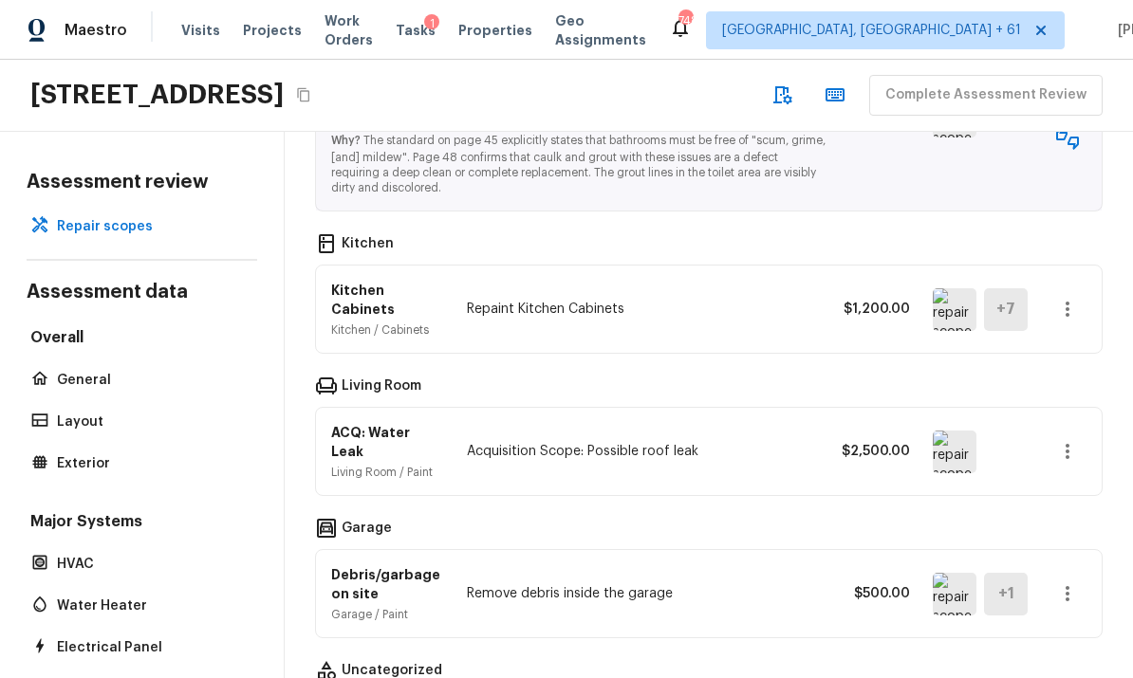
scroll to position [2012, 0]
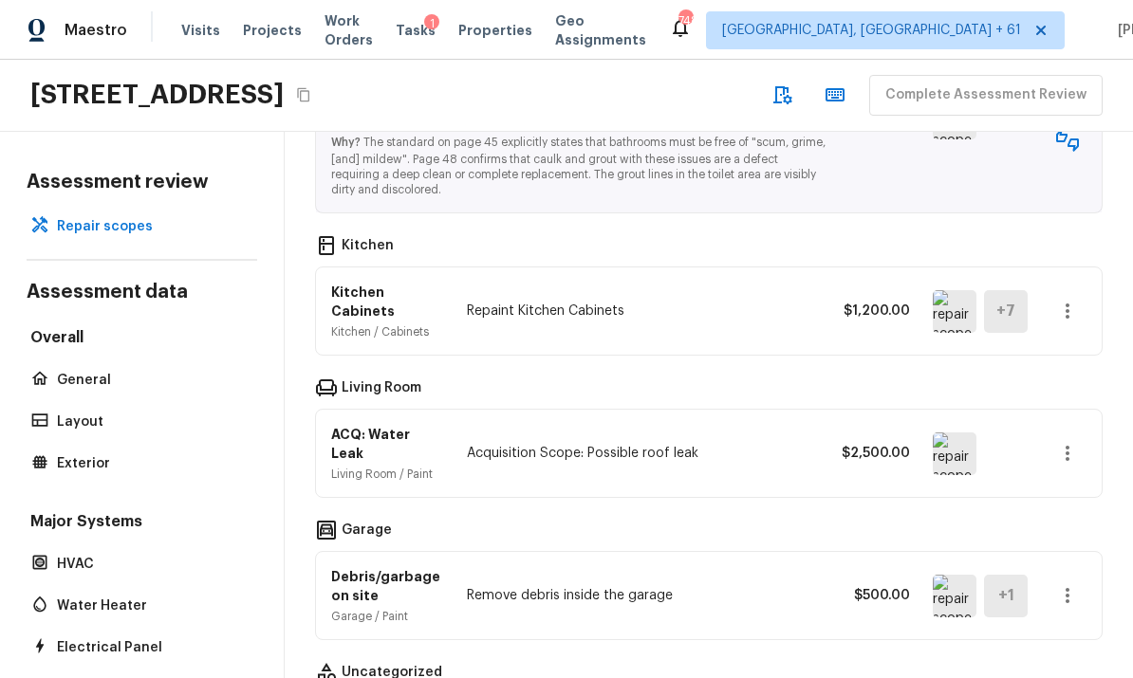
click at [951, 433] on img at bounding box center [955, 454] width 44 height 43
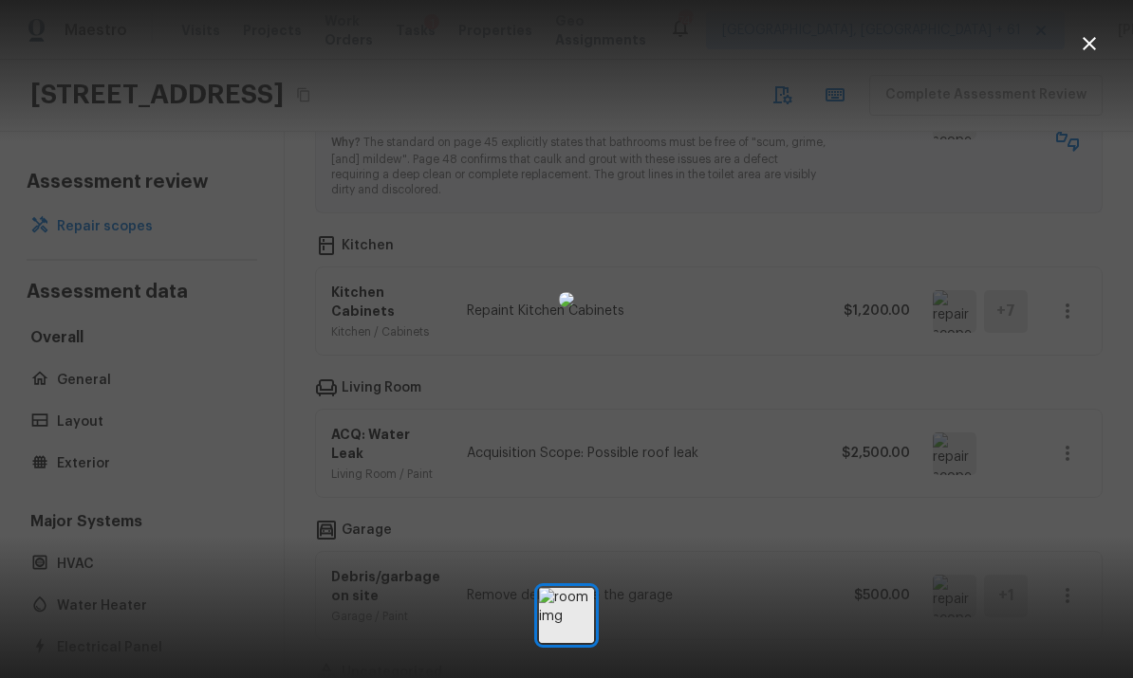
click at [1087, 42] on icon "button" at bounding box center [1089, 43] width 13 height 13
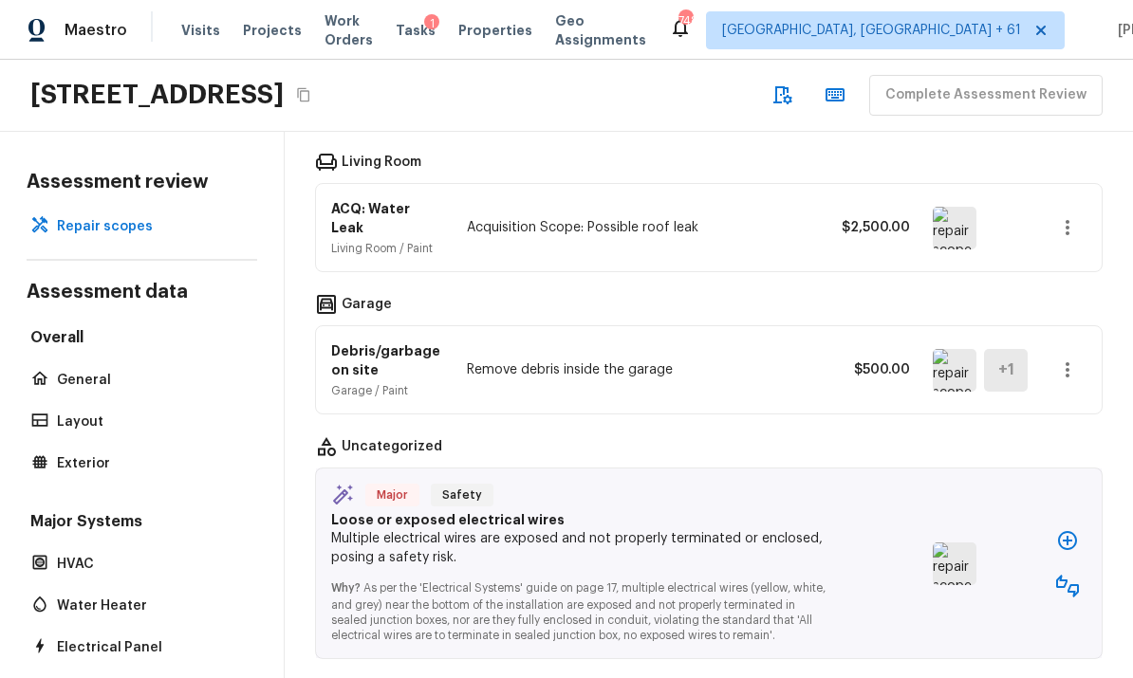
scroll to position [2237, 0]
click at [959, 544] on img at bounding box center [955, 565] width 44 height 43
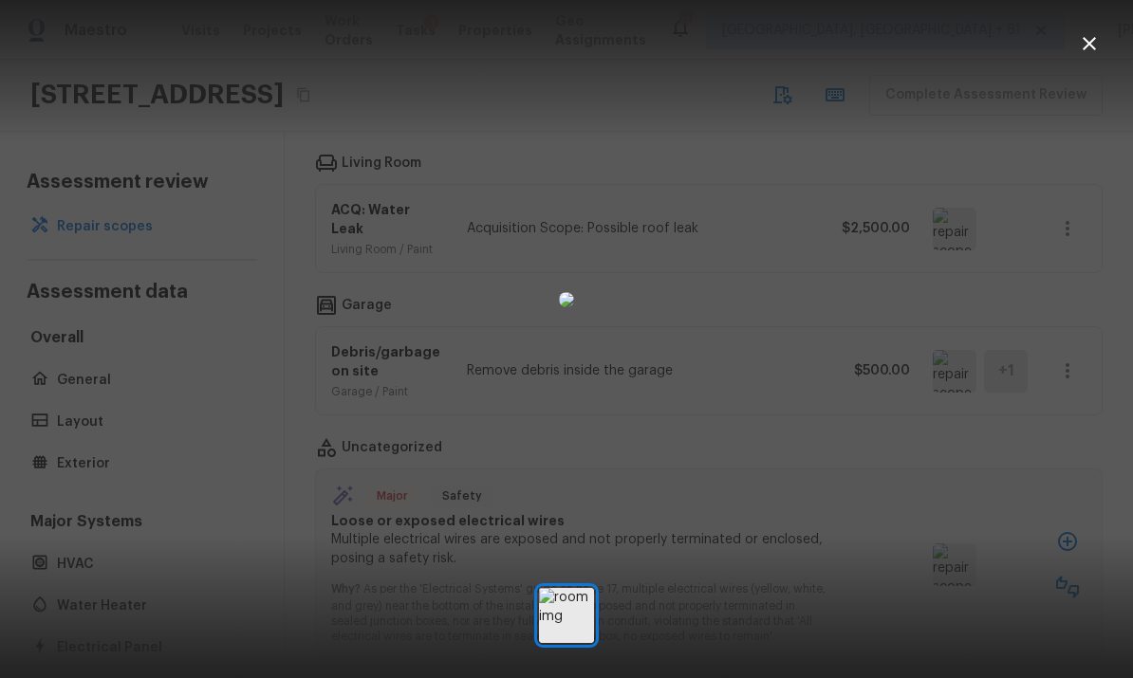
click at [1094, 45] on icon "button" at bounding box center [1089, 43] width 23 height 23
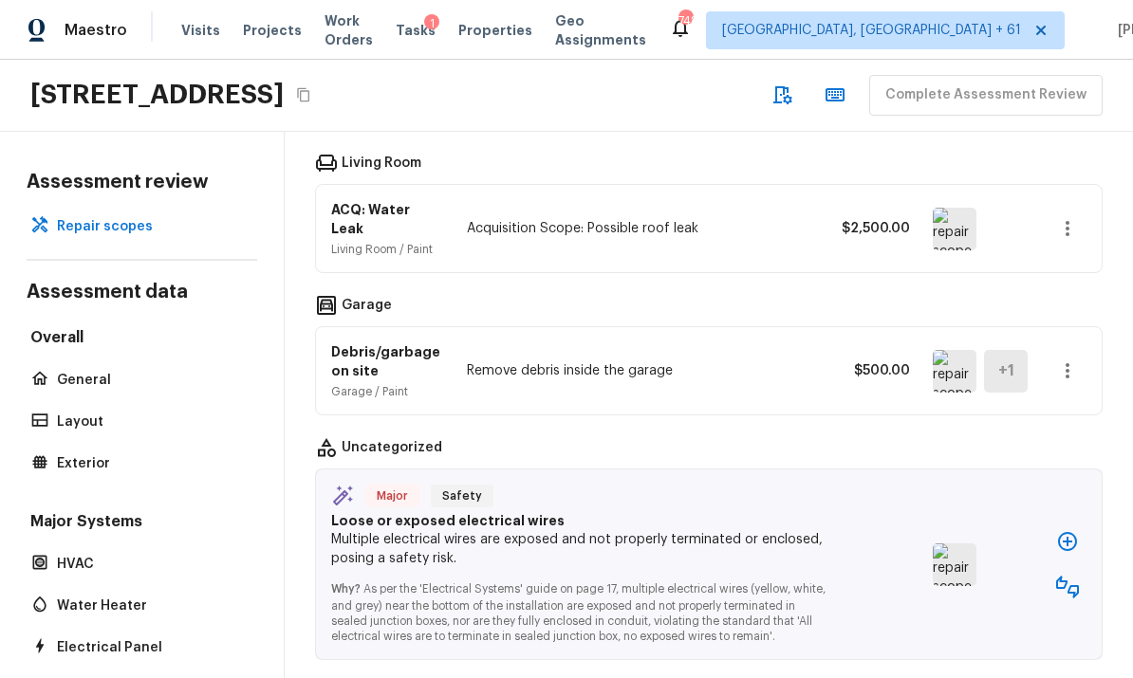
click at [1072, 576] on icon "button" at bounding box center [1067, 587] width 23 height 23
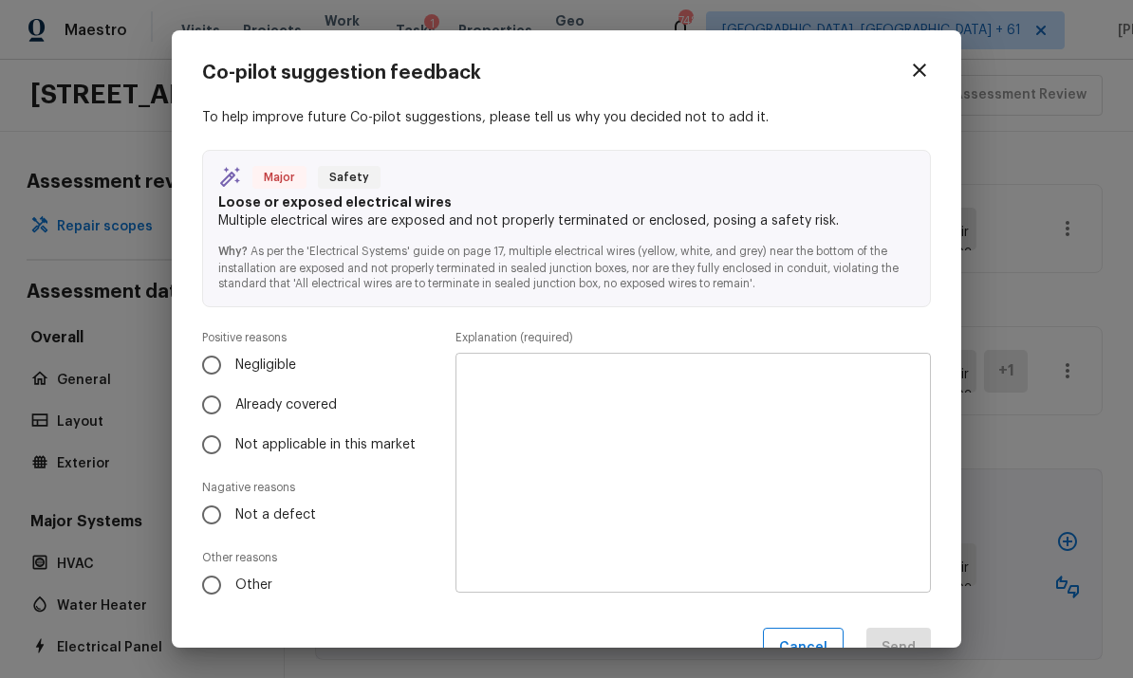
click at [211, 512] on input "Not a defect" at bounding box center [212, 515] width 40 height 40
radio input "true"
click at [790, 401] on textarea at bounding box center [693, 473] width 449 height 209
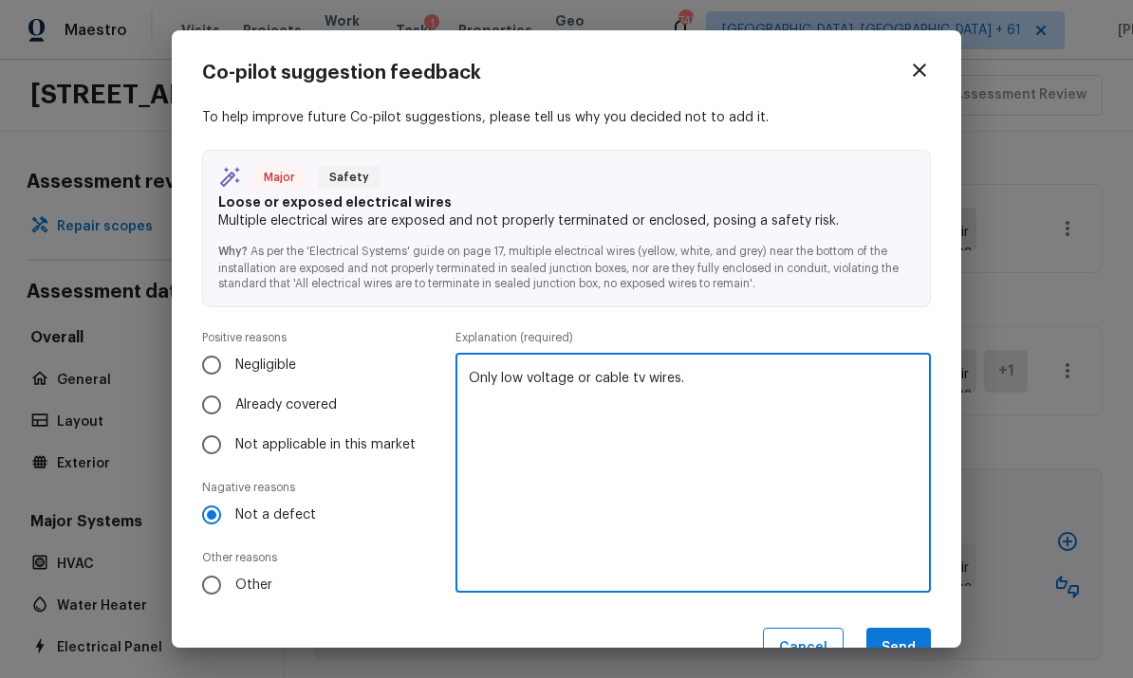
scroll to position [9, 0]
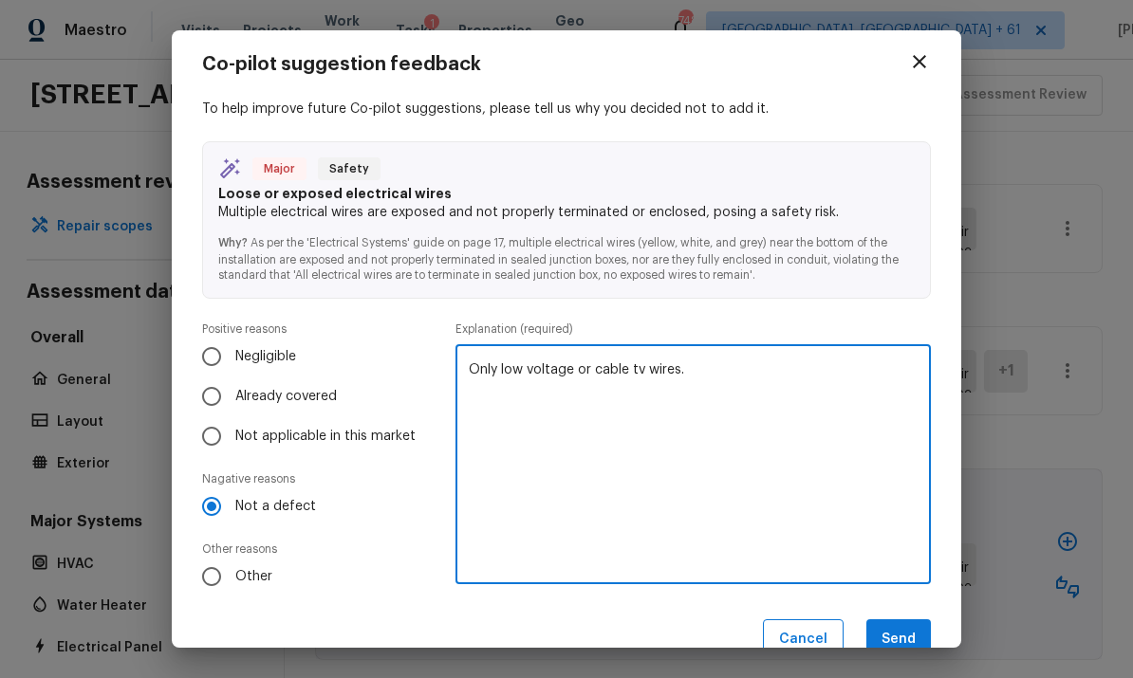
type textarea "Only low voltage or cable tv wires."
click at [901, 636] on button "Send" at bounding box center [898, 640] width 65 height 41
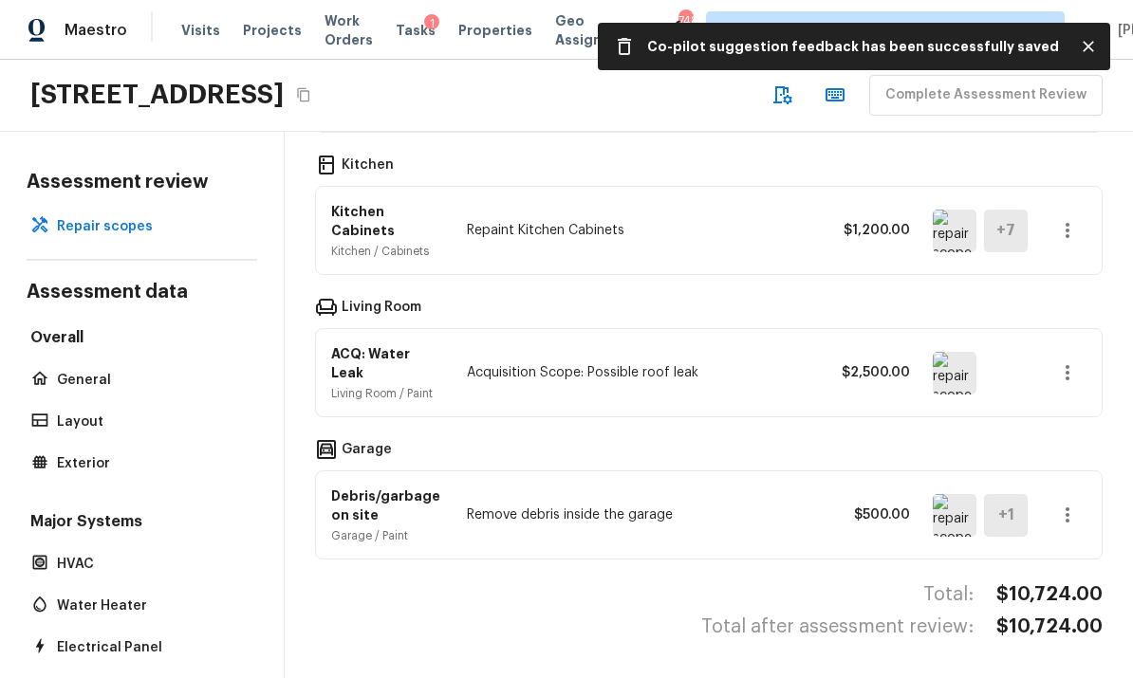
scroll to position [1992, 0]
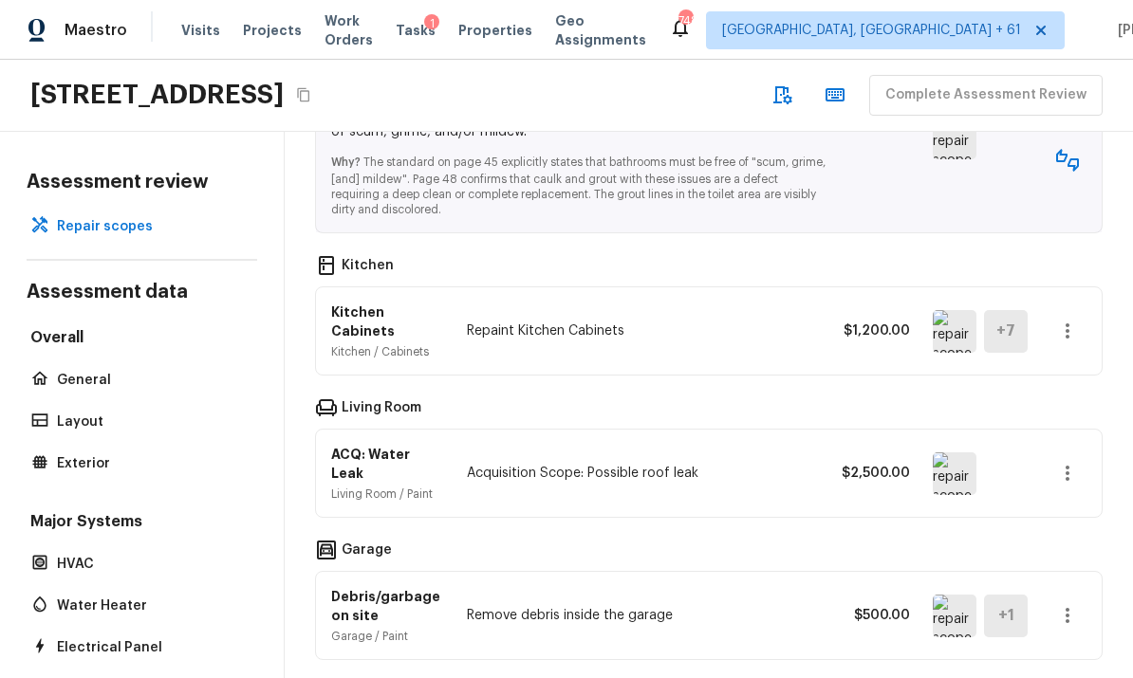
click at [955, 595] on img at bounding box center [955, 616] width 44 height 43
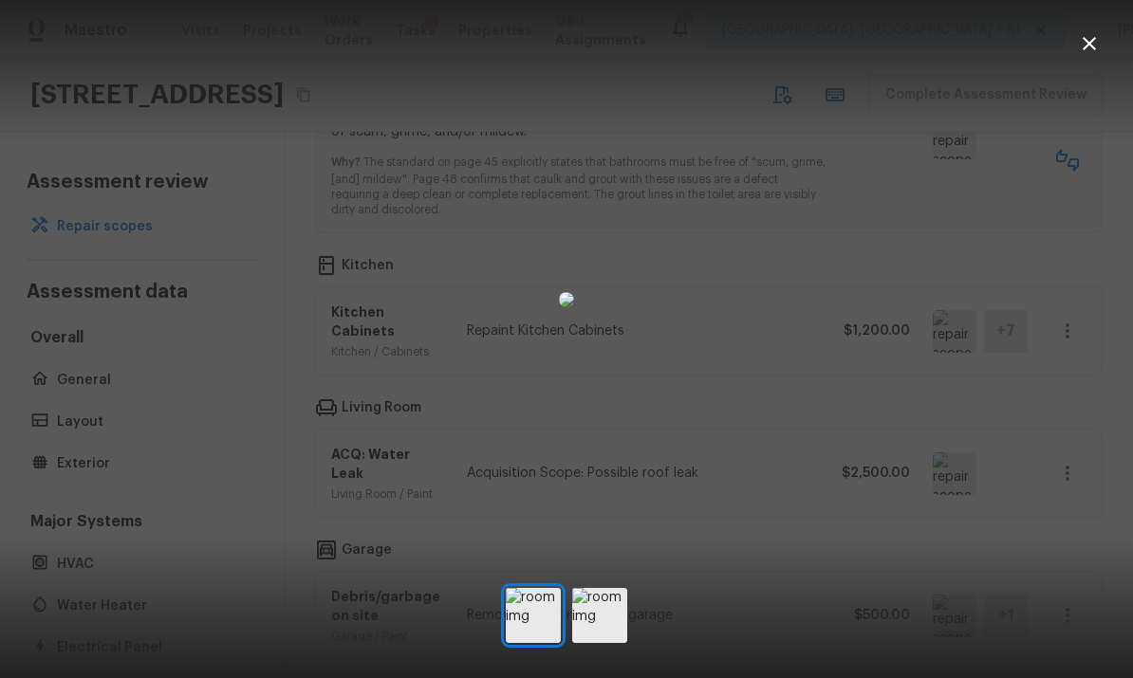
click at [1105, 50] on button "button" at bounding box center [1089, 44] width 38 height 38
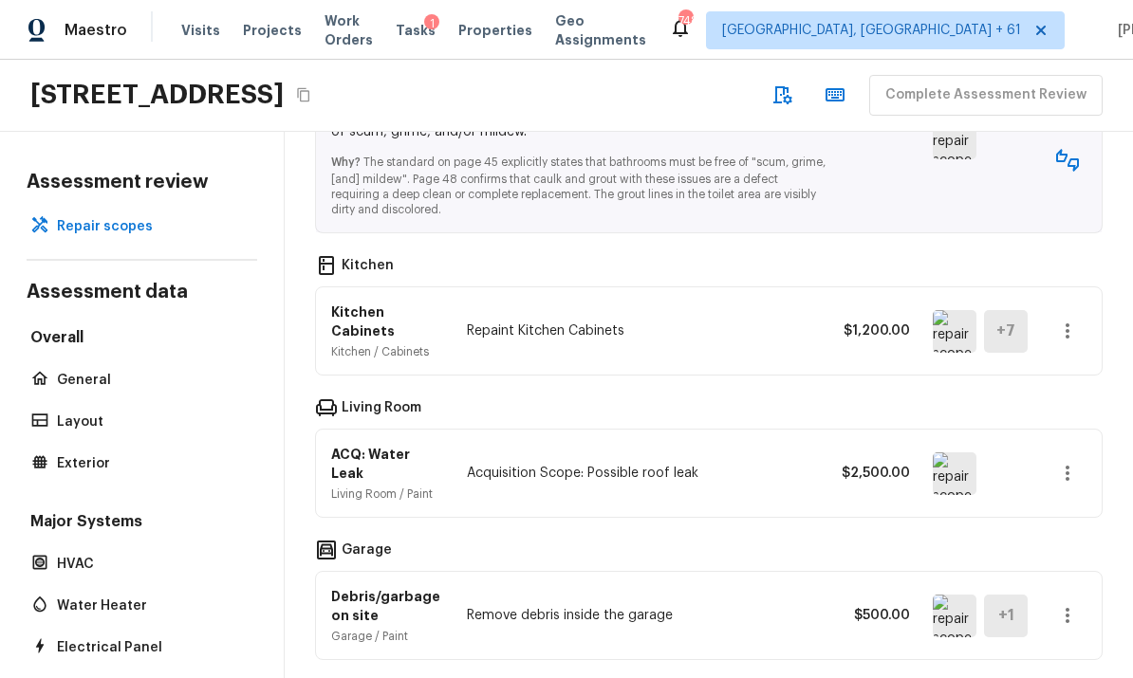
click at [1082, 597] on button "button" at bounding box center [1068, 616] width 38 height 38
click at [1044, 569] on li "Remove" at bounding box center [1059, 570] width 123 height 57
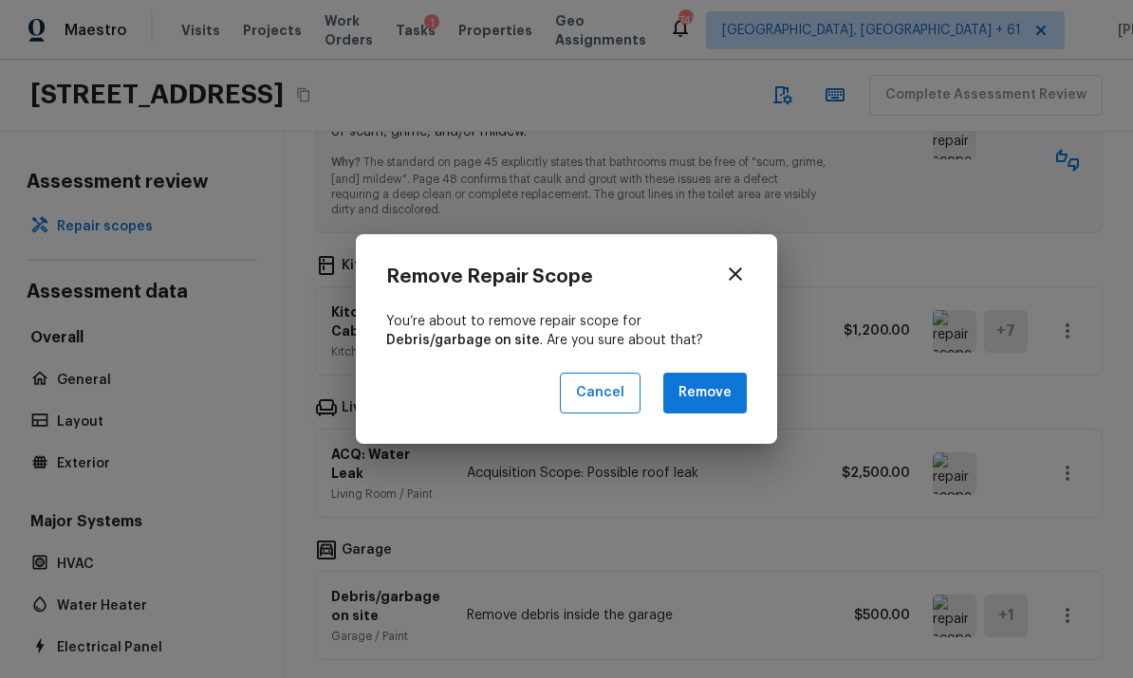
click at [721, 389] on button "Remove" at bounding box center [705, 393] width 84 height 41
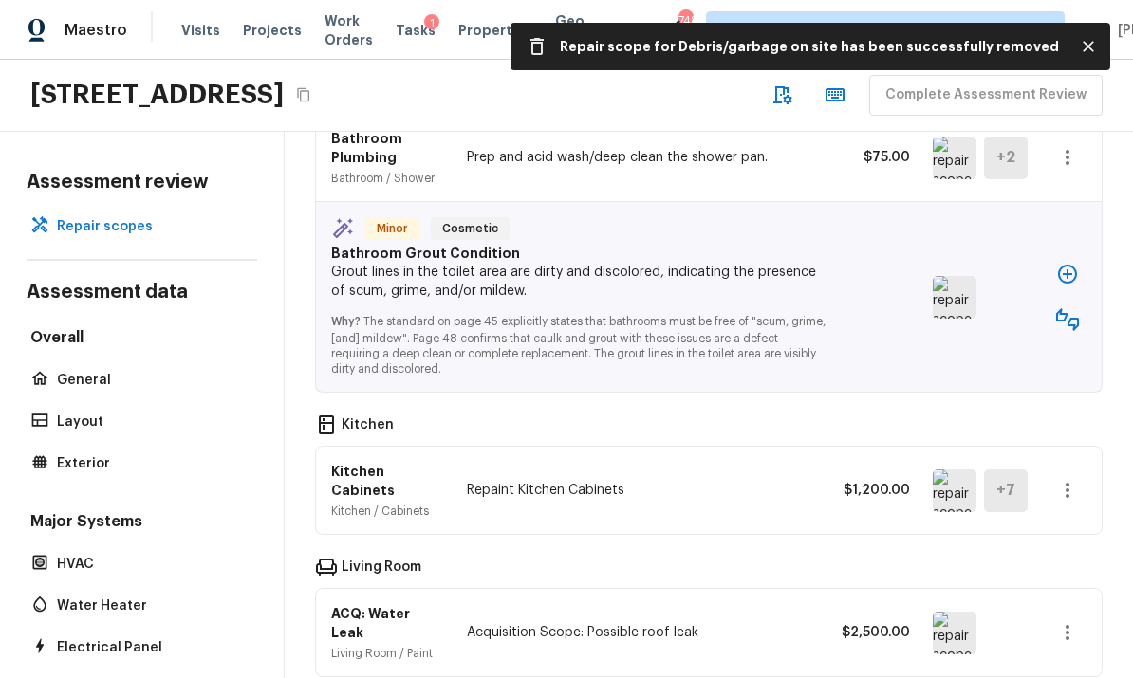
scroll to position [1822, 0]
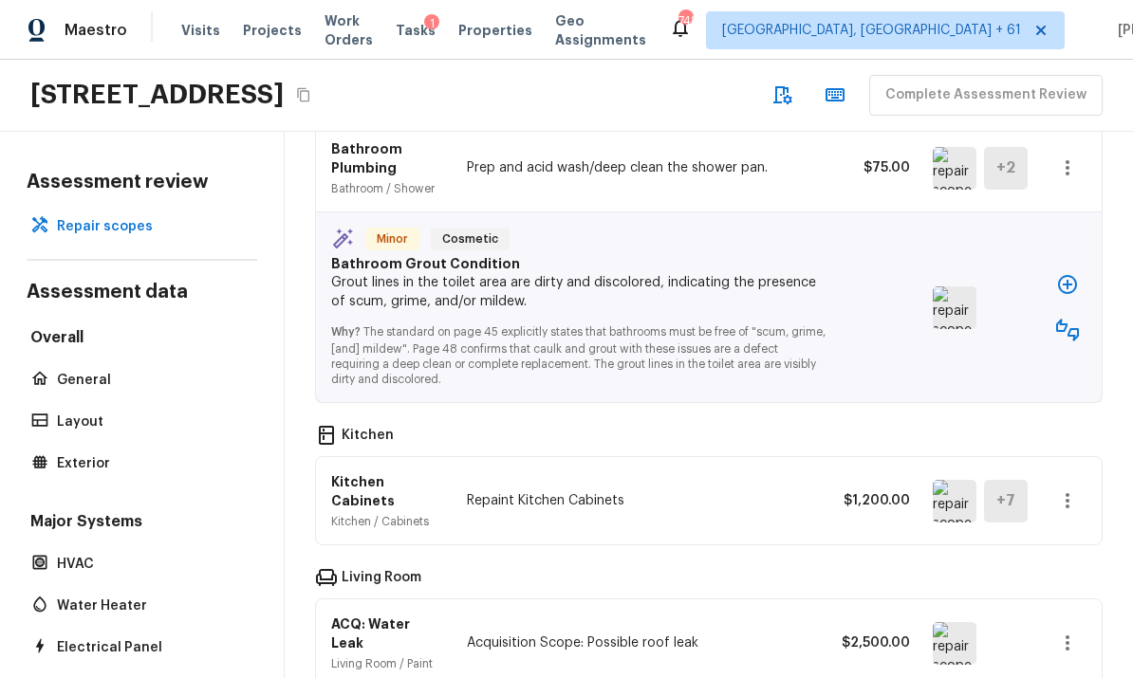
click at [955, 480] on img at bounding box center [955, 501] width 44 height 43
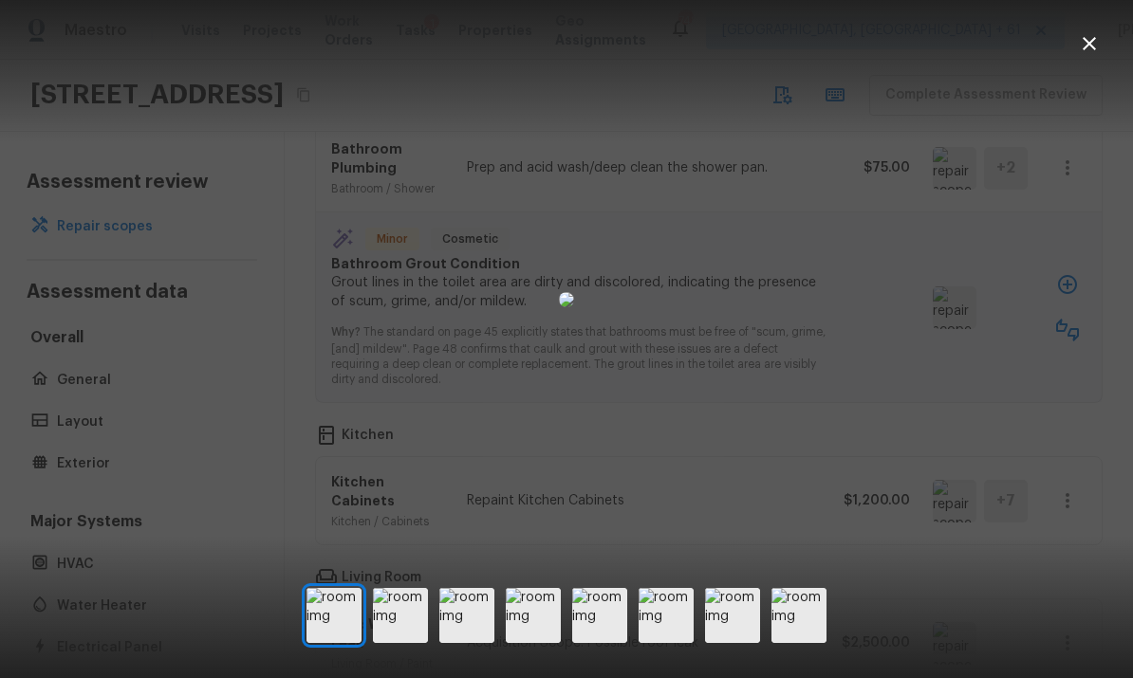
click at [1089, 47] on icon "button" at bounding box center [1089, 43] width 23 height 23
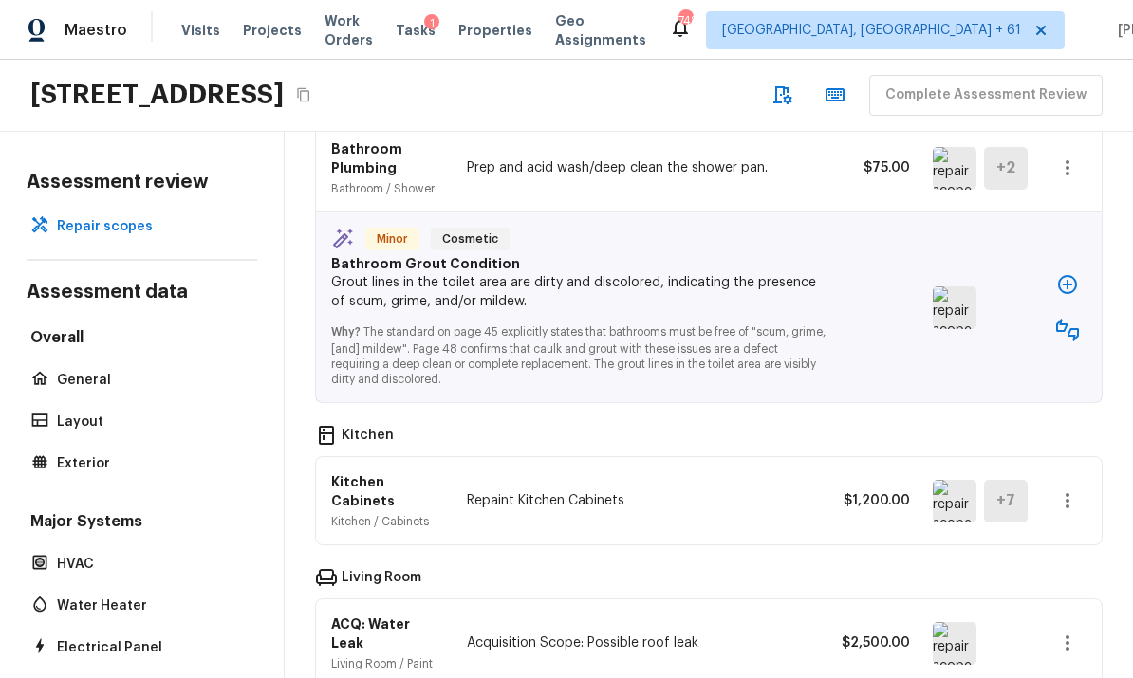
click at [1072, 490] on icon "button" at bounding box center [1067, 501] width 23 height 23
click at [1037, 530] on li "Remove" at bounding box center [1059, 535] width 123 height 57
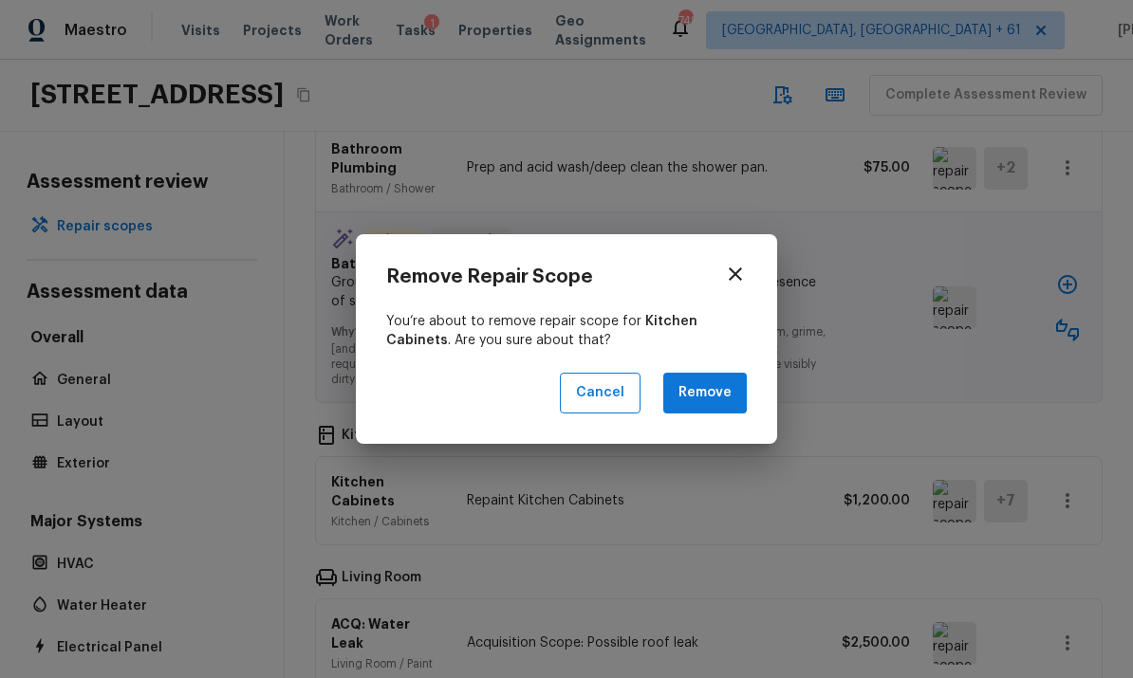
click at [724, 403] on button "Remove" at bounding box center [705, 393] width 84 height 41
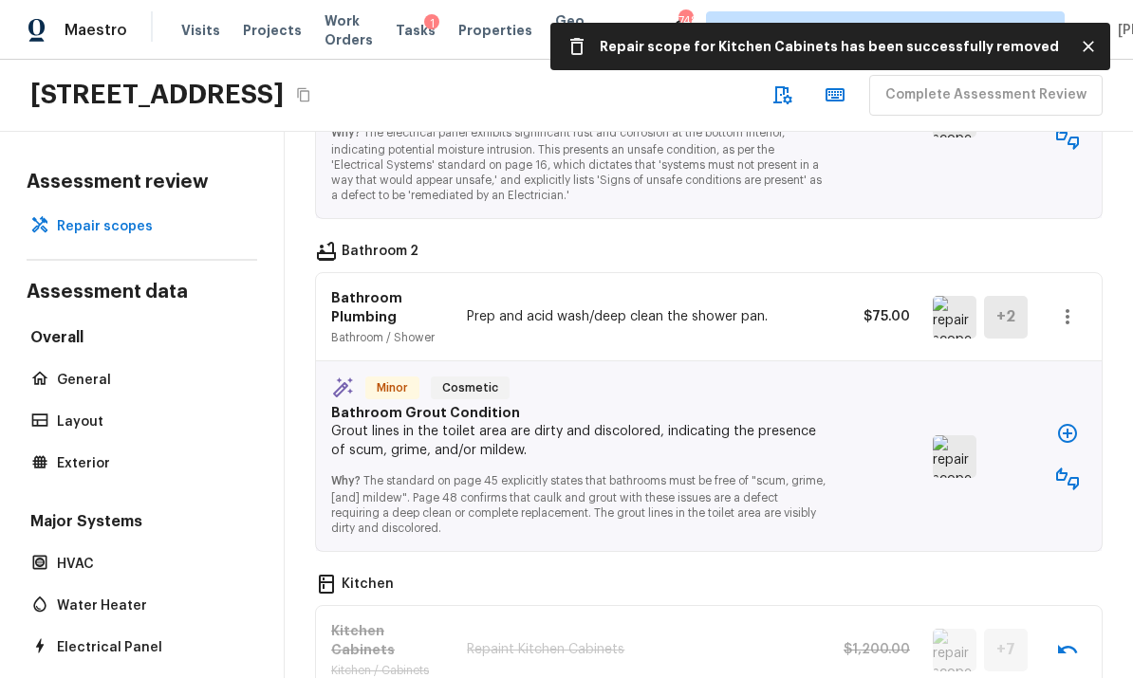
scroll to position [1668, 0]
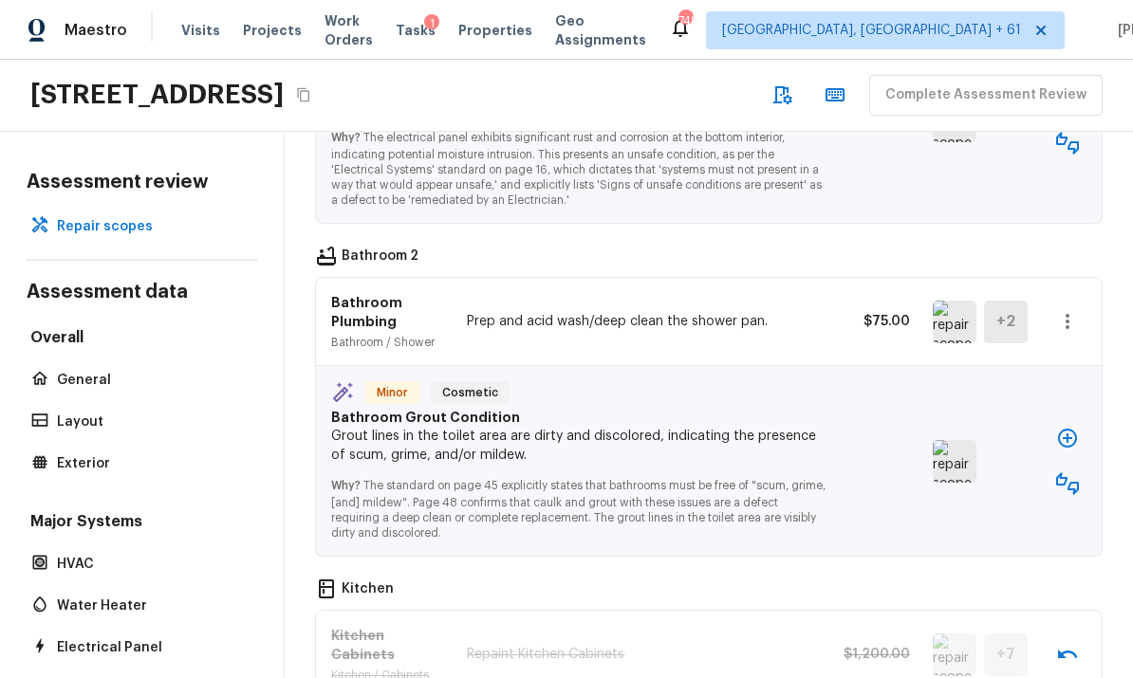
click at [969, 440] on img at bounding box center [955, 461] width 44 height 43
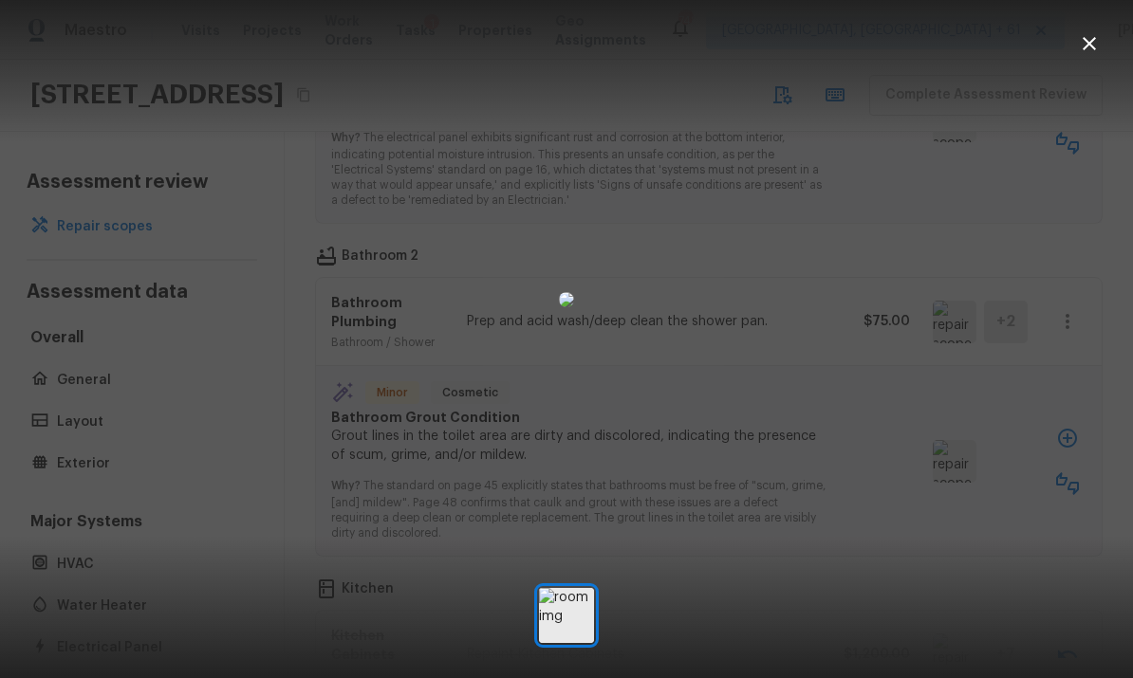
click at [1093, 43] on icon "button" at bounding box center [1089, 43] width 23 height 23
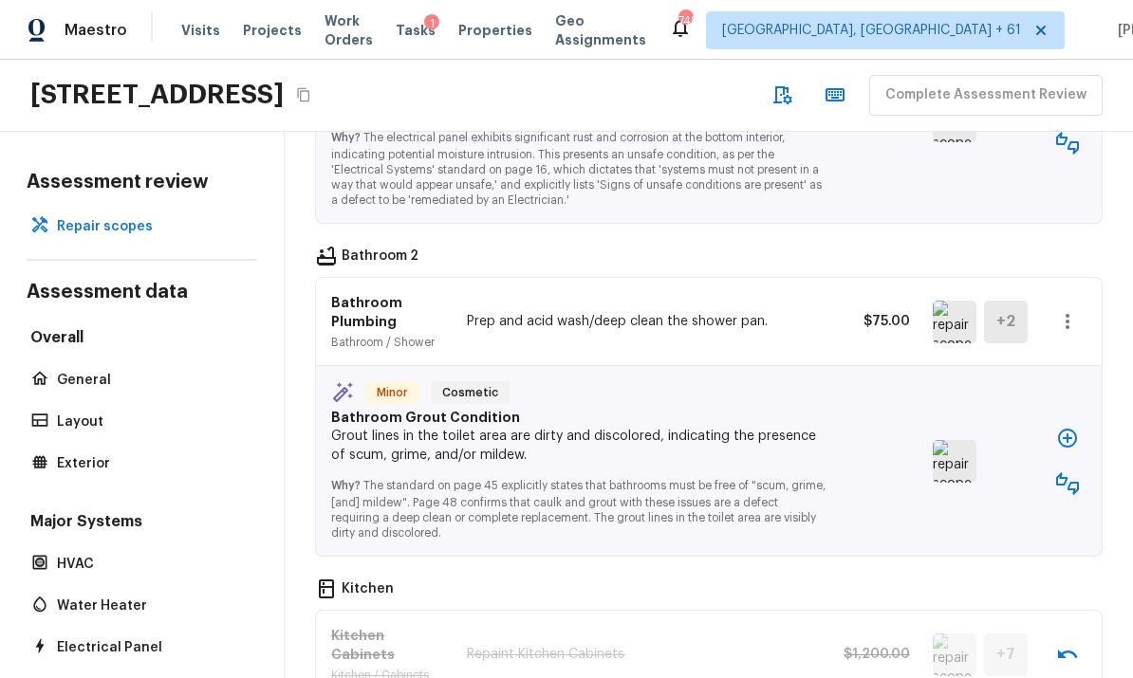
click at [1073, 427] on icon "button" at bounding box center [1067, 438] width 23 height 23
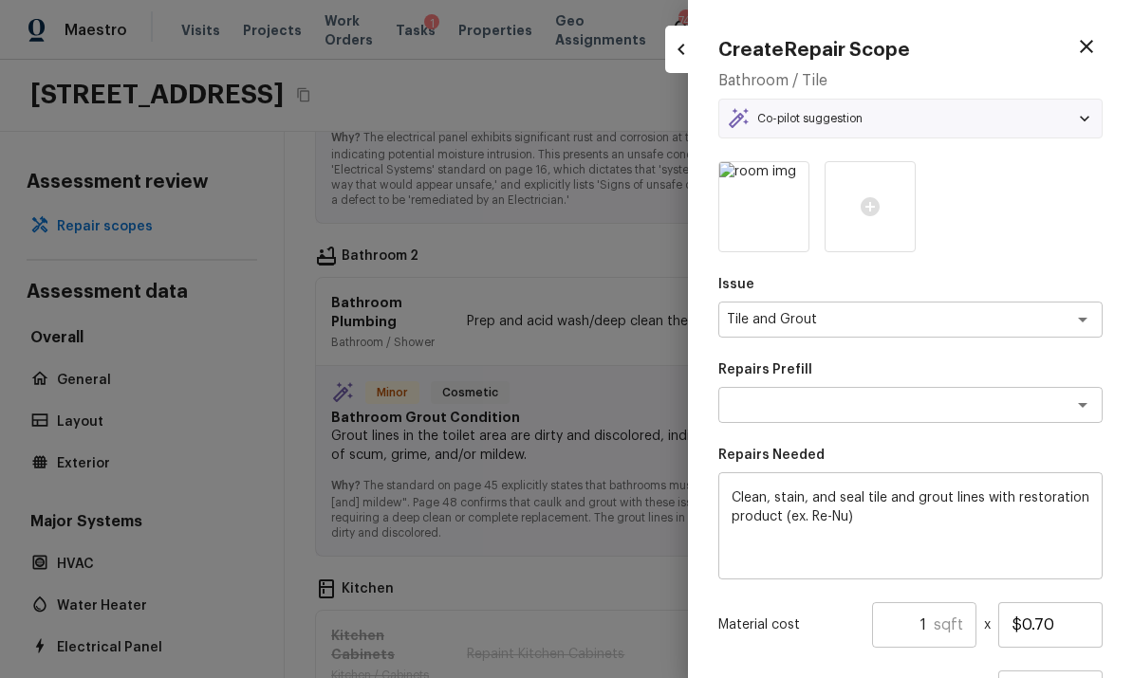
type textarea "Restore tile and grout"
click at [1095, 47] on icon "button" at bounding box center [1086, 46] width 23 height 23
type input "$0.00"
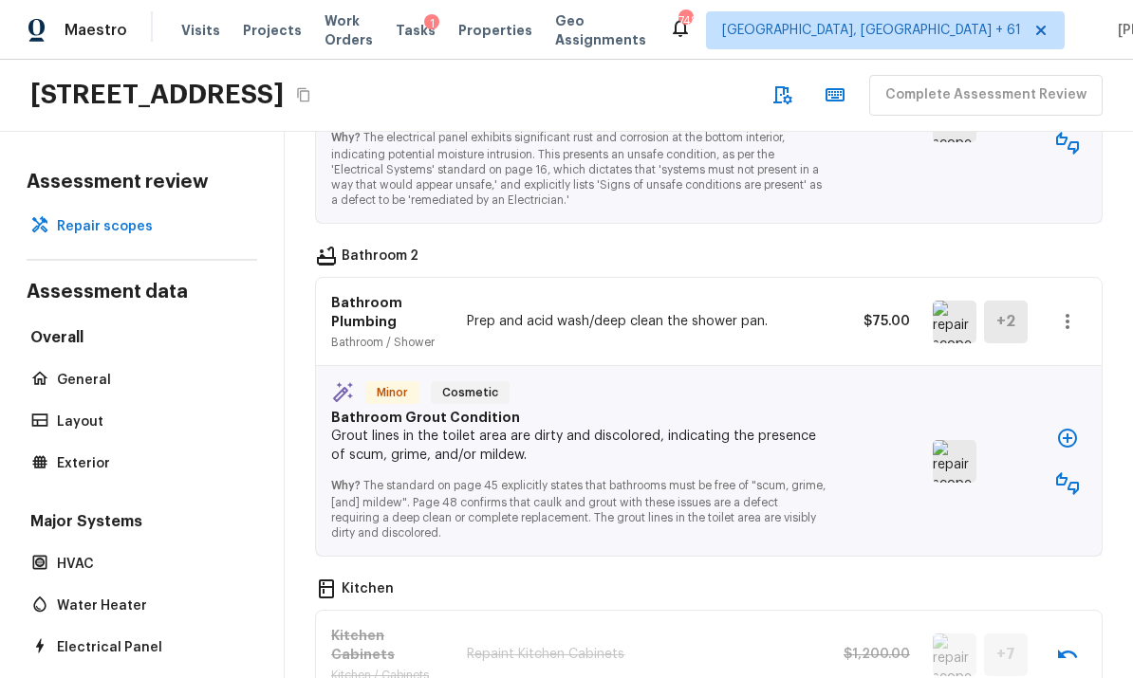
click at [1063, 473] on icon "button" at bounding box center [1067, 484] width 23 height 23
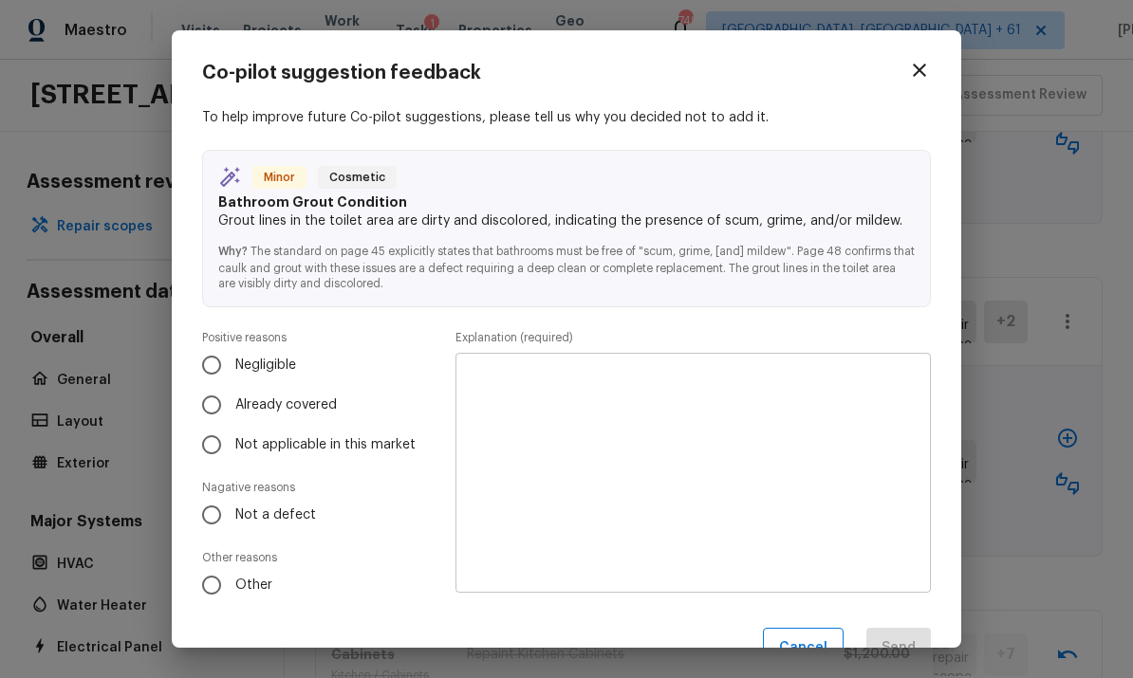
click at [208, 401] on input "Already covered" at bounding box center [212, 405] width 40 height 40
radio input "true"
click at [790, 416] on textarea at bounding box center [693, 473] width 449 height 209
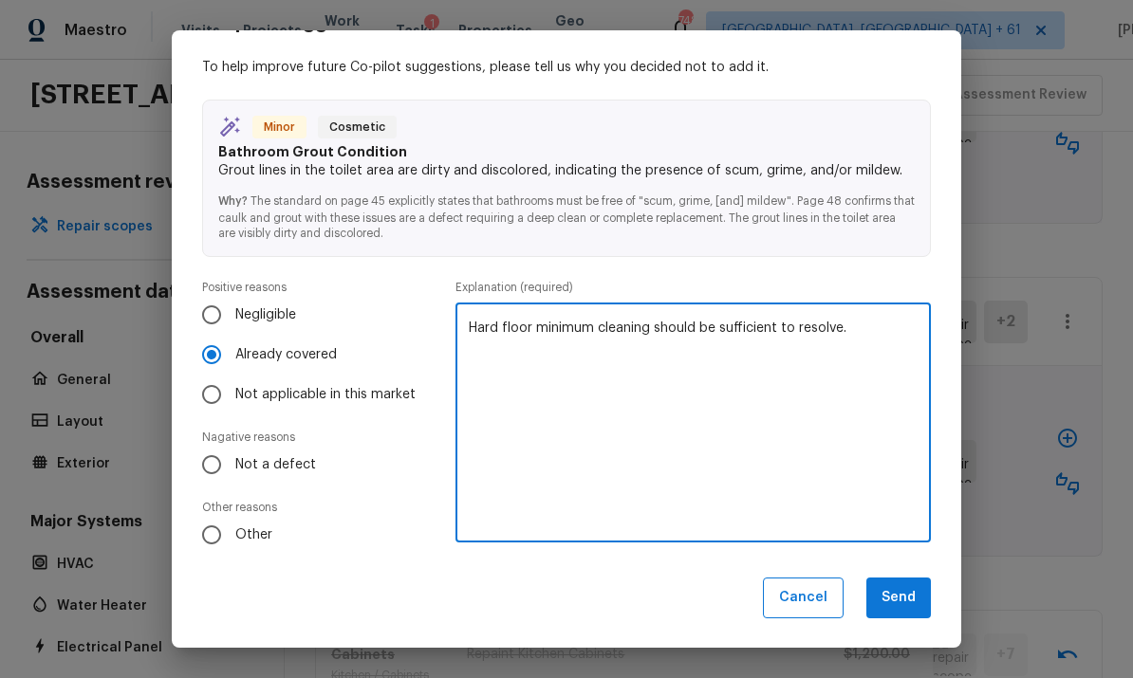
scroll to position [50, 0]
type textarea "Hard floor minimum cleaning should be sufficient to resolve."
click at [905, 594] on button "Send" at bounding box center [898, 598] width 65 height 41
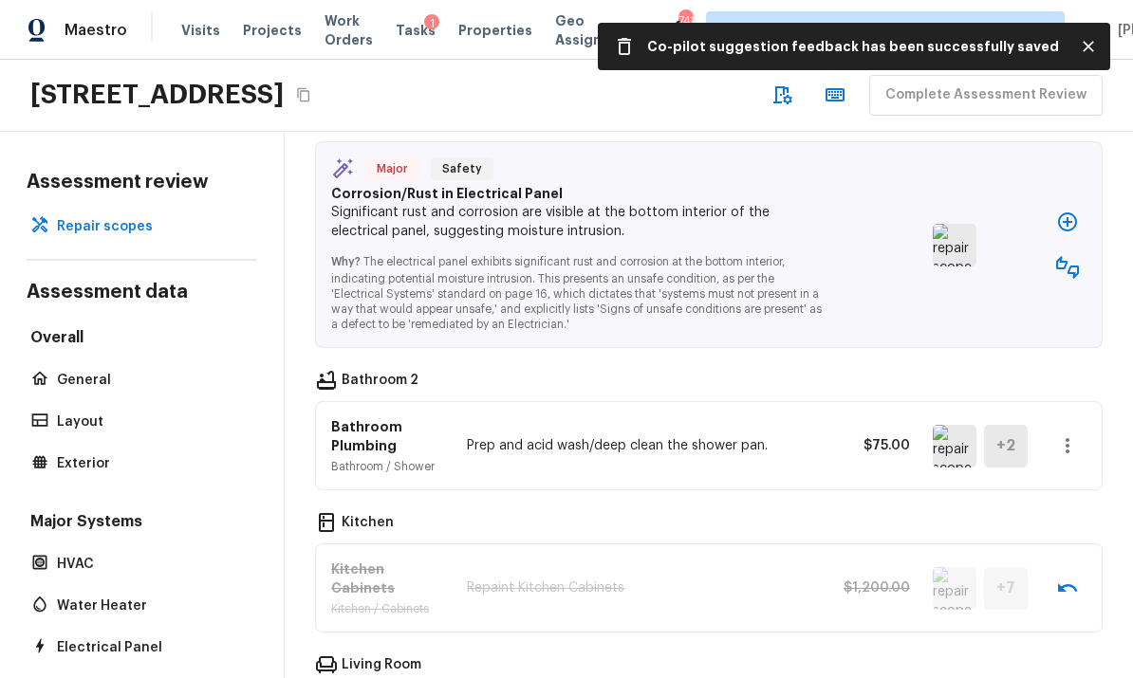
scroll to position [1540, 0]
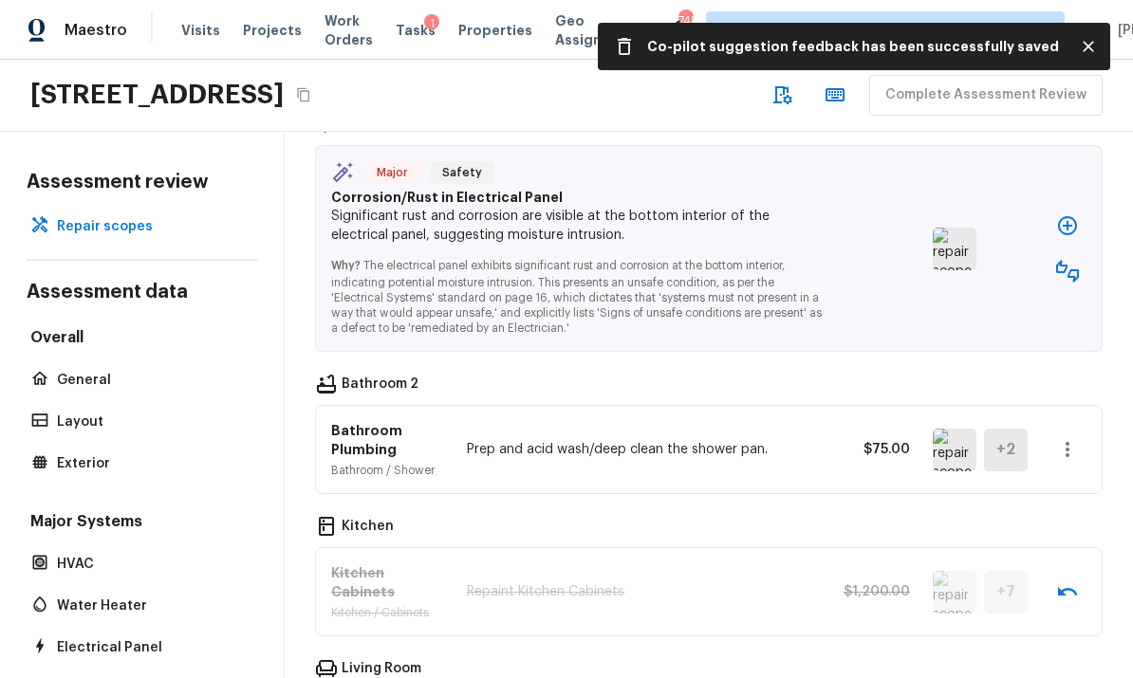
click at [955, 429] on img at bounding box center [955, 450] width 44 height 43
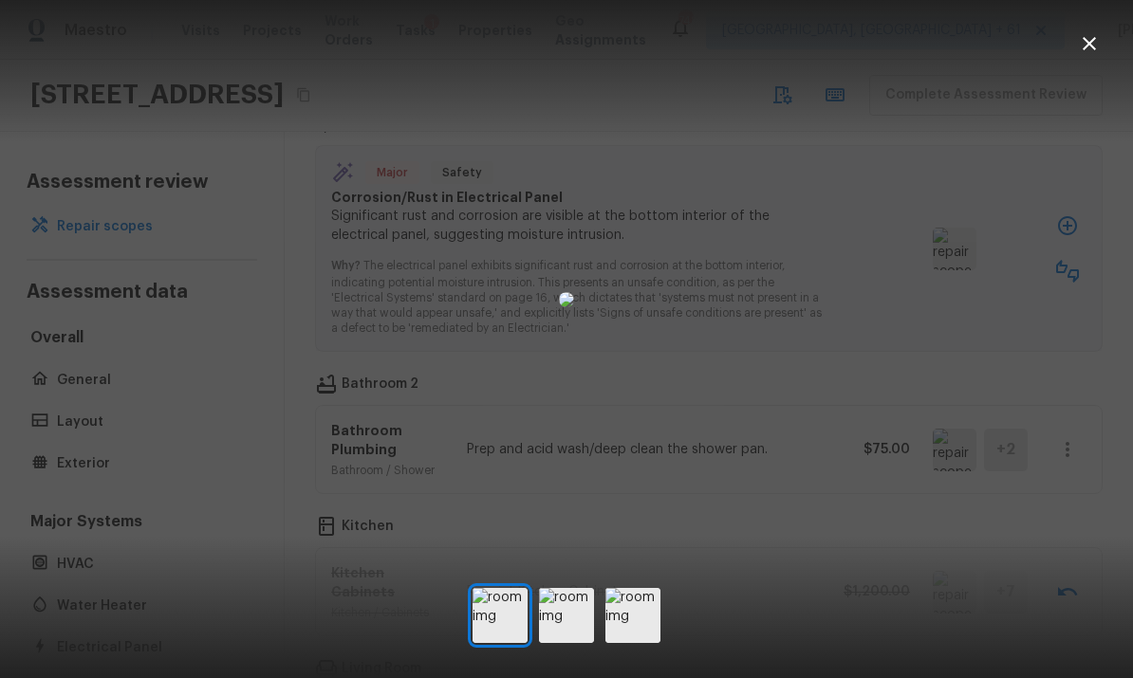
click at [1101, 44] on button "button" at bounding box center [1089, 44] width 38 height 38
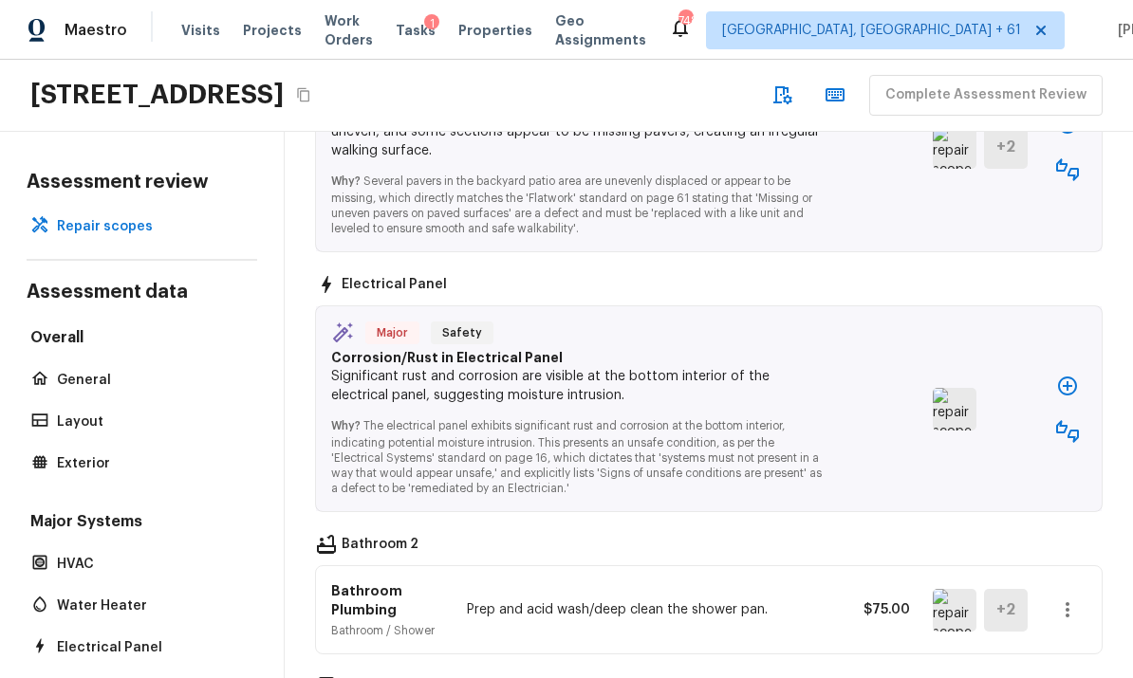
scroll to position [1357, 0]
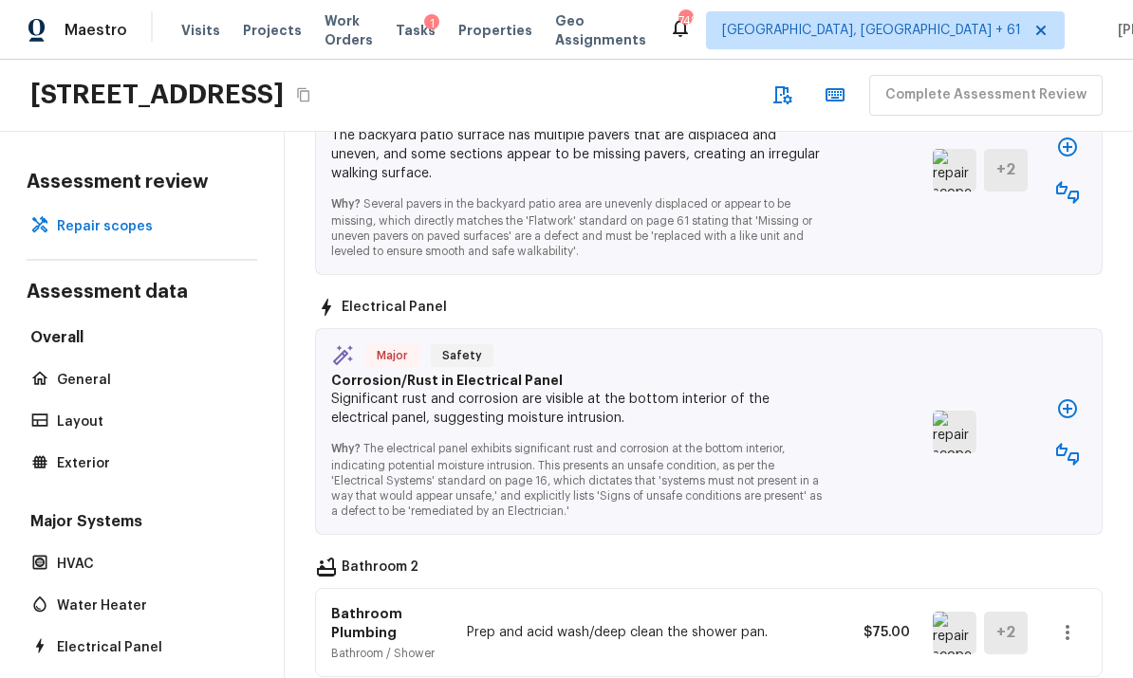
click at [1068, 443] on icon "button" at bounding box center [1067, 454] width 23 height 23
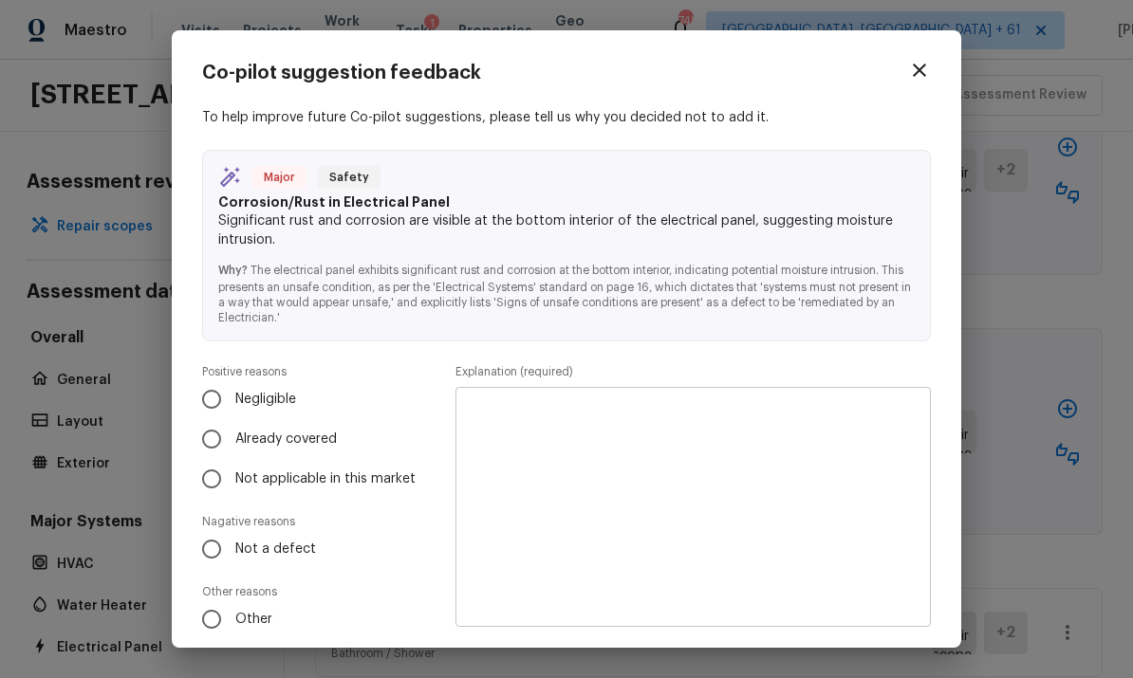
click at [214, 393] on input "Negligible" at bounding box center [212, 400] width 40 height 40
radio input "true"
click at [792, 433] on textarea at bounding box center [693, 507] width 449 height 209
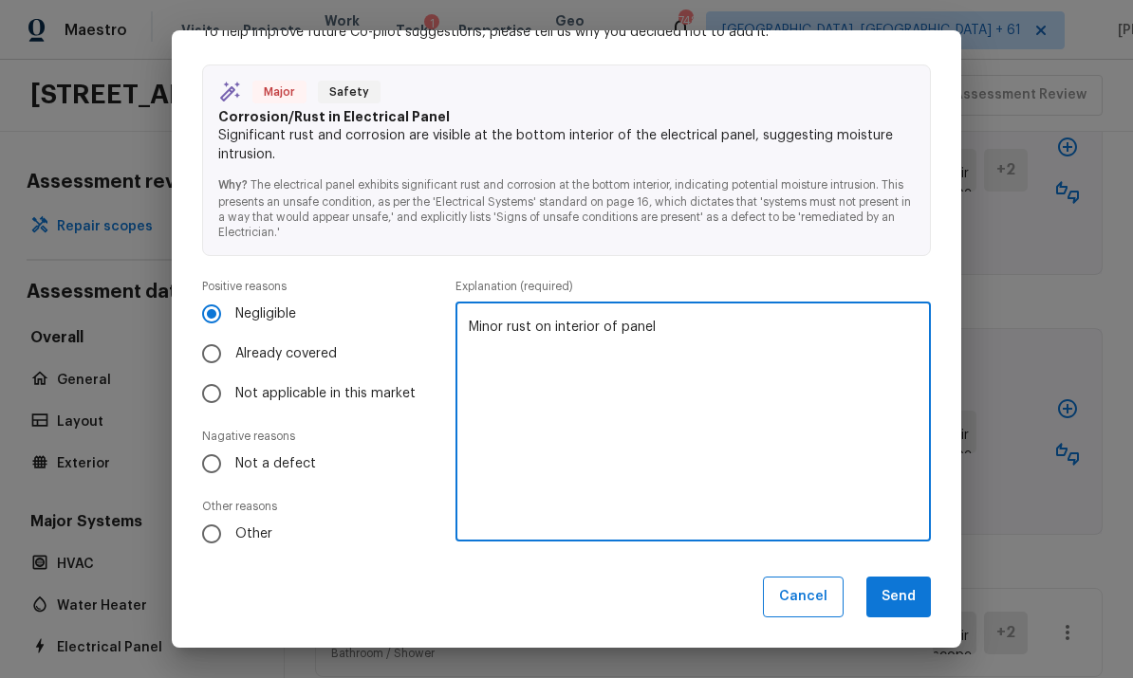
scroll to position [84, 0]
type textarea "Minor rust on interior of panel"
click at [901, 591] on button "Send" at bounding box center [898, 598] width 65 height 41
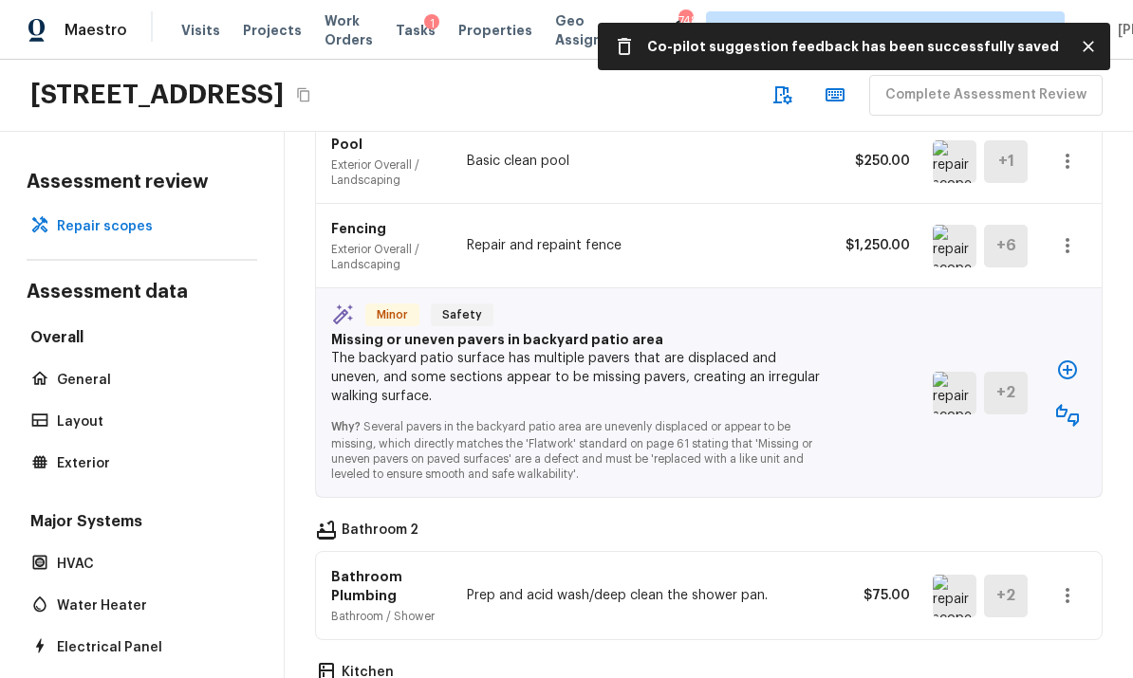
scroll to position [1125, 0]
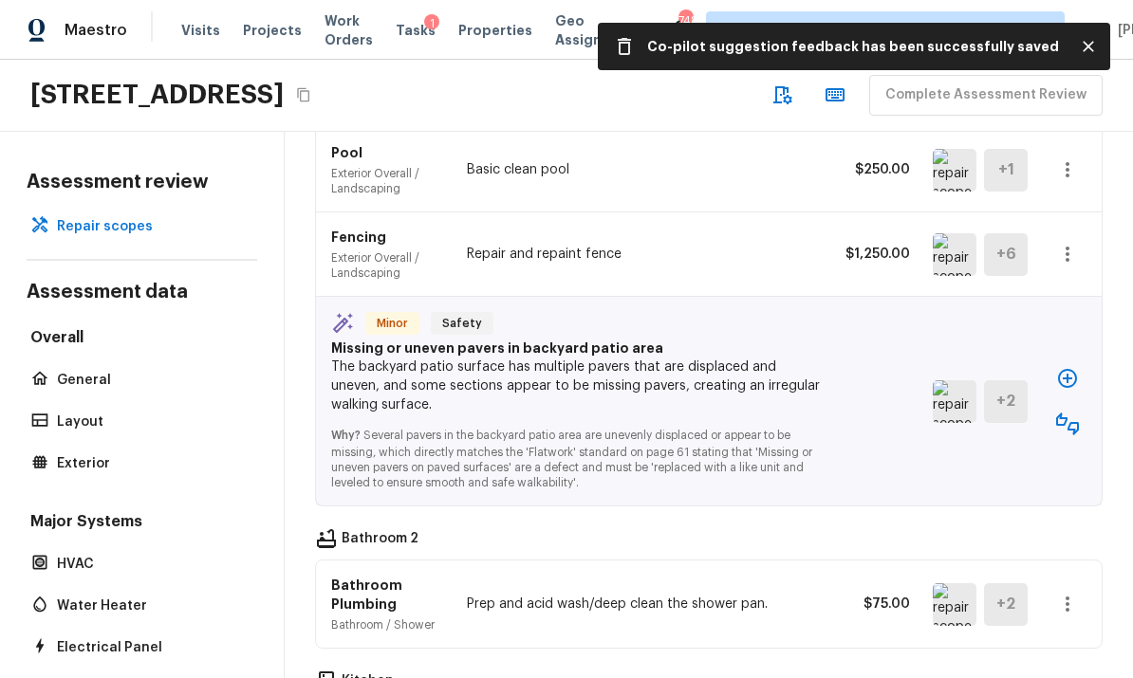
click at [955, 381] on img at bounding box center [955, 402] width 44 height 43
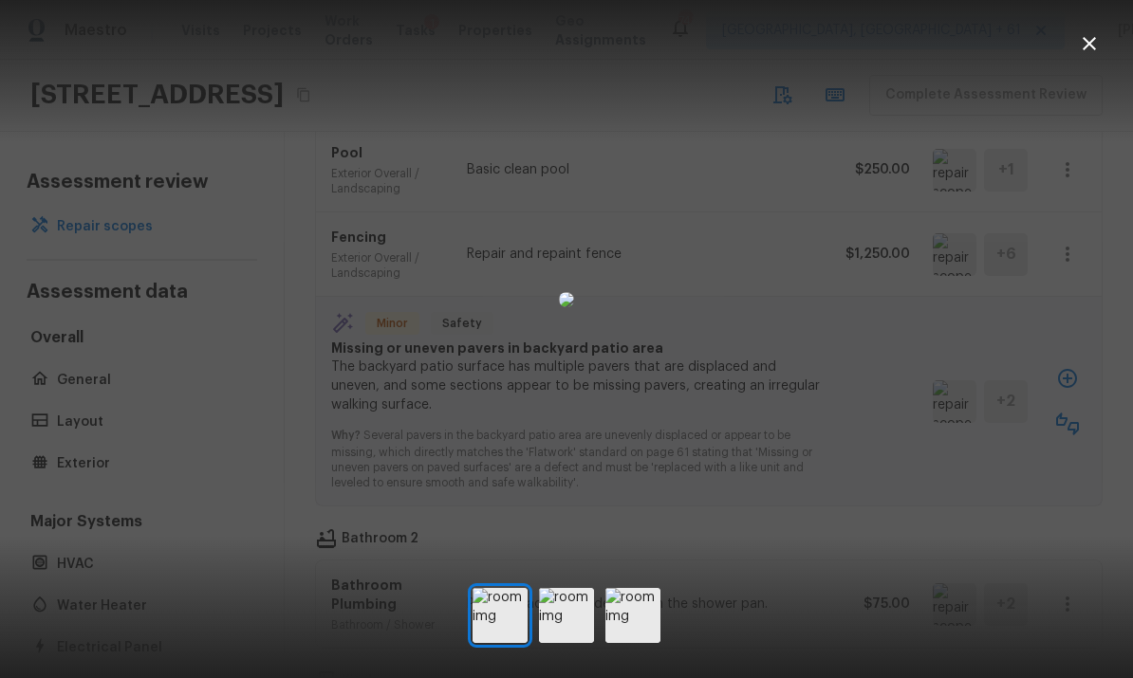
click at [1094, 45] on icon "button" at bounding box center [1089, 43] width 23 height 23
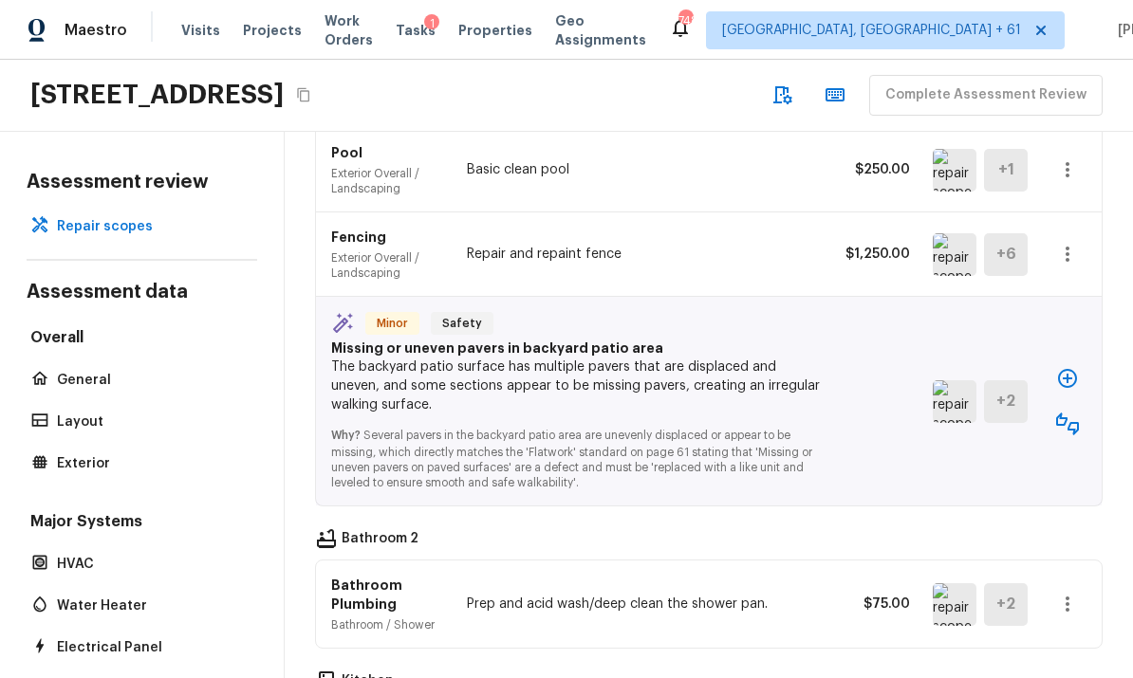
click at [1072, 367] on icon "button" at bounding box center [1067, 378] width 23 height 23
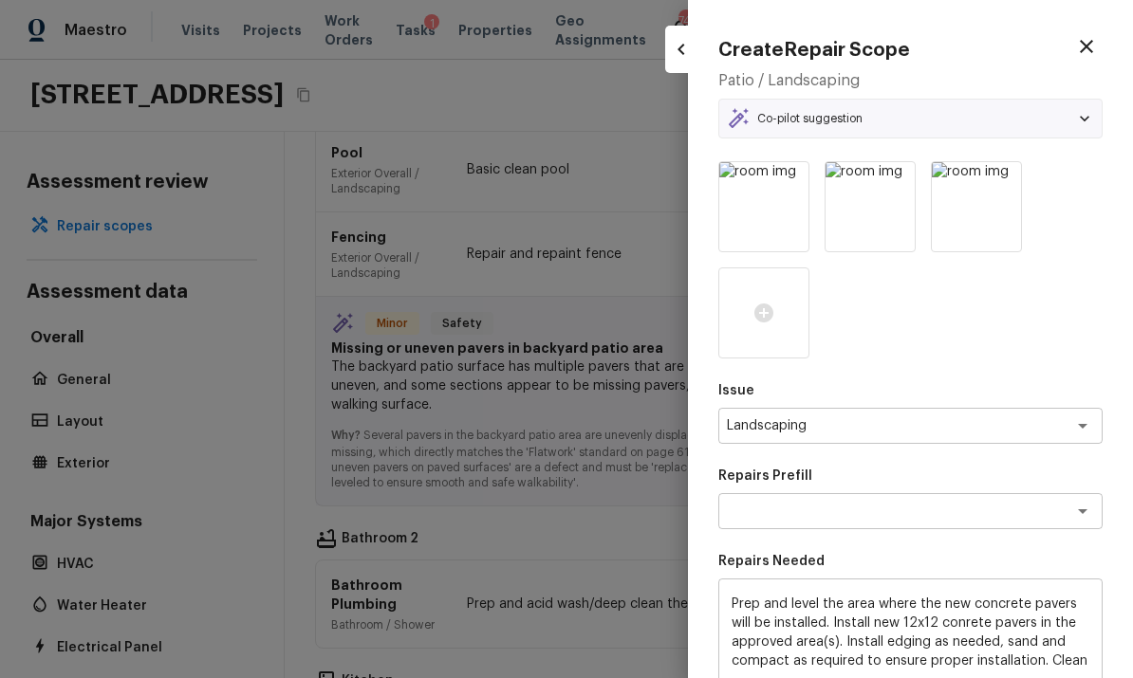
type textarea "Paver Installation"
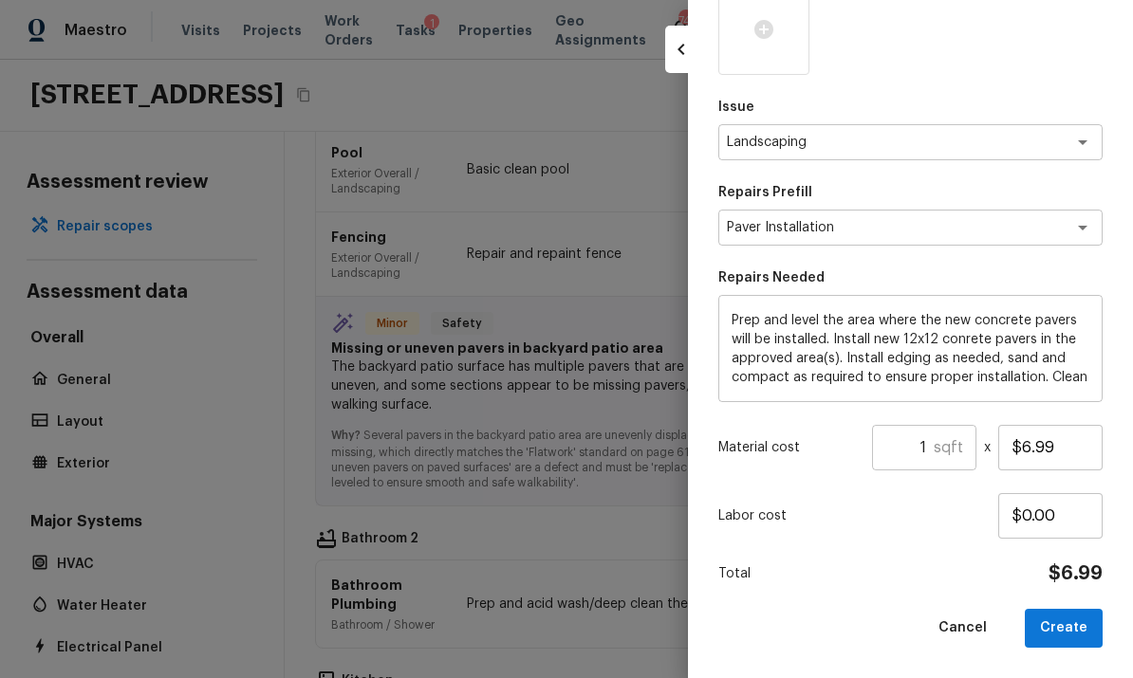
scroll to position [283, 0]
click at [948, 450] on h5 "sqft" at bounding box center [948, 448] width 29 height 21
click at [933, 453] on input "1" at bounding box center [903, 449] width 62 height 46
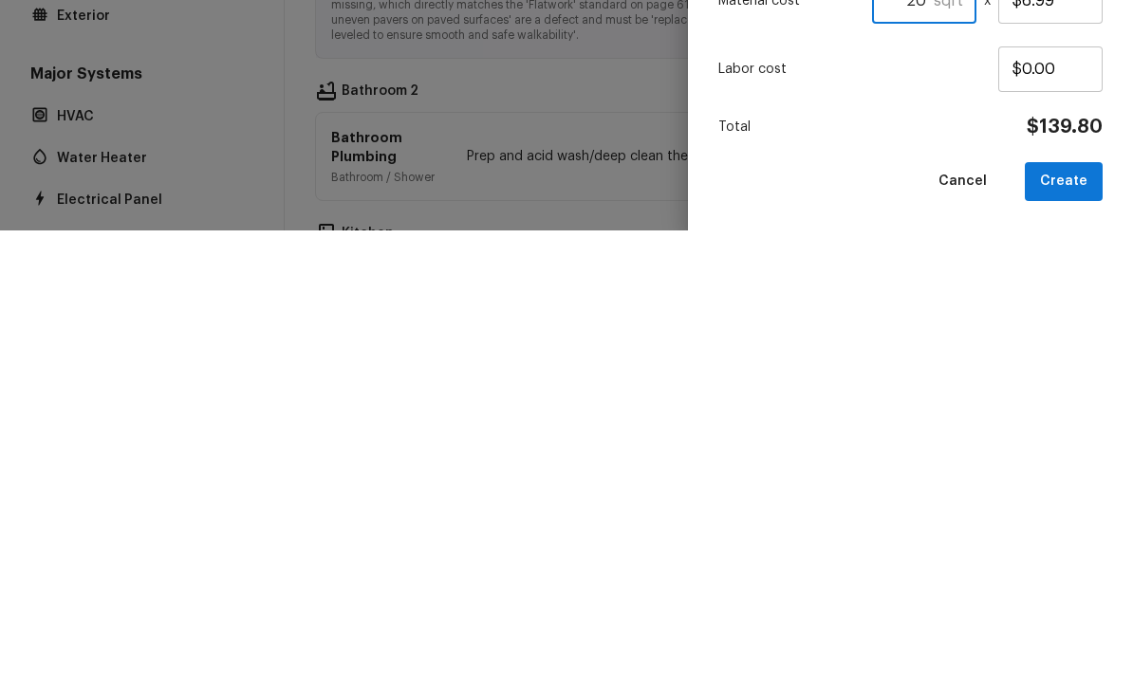
type input "20"
click at [1075, 610] on button "Create" at bounding box center [1064, 629] width 78 height 39
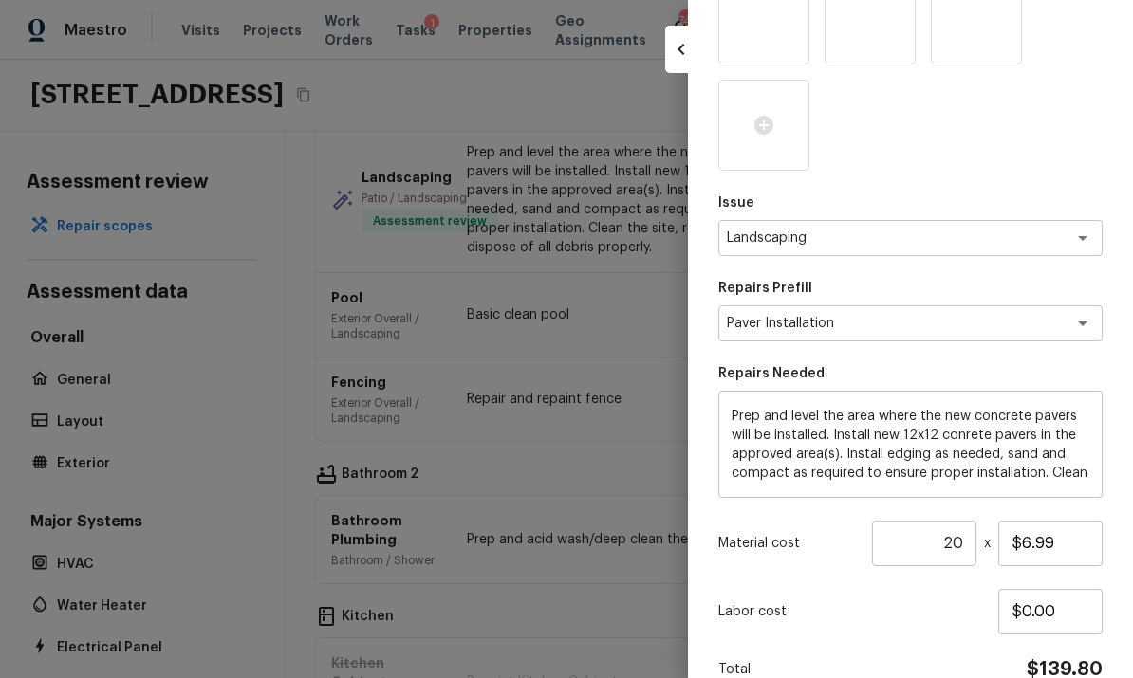
type input "1"
type input "$0.00"
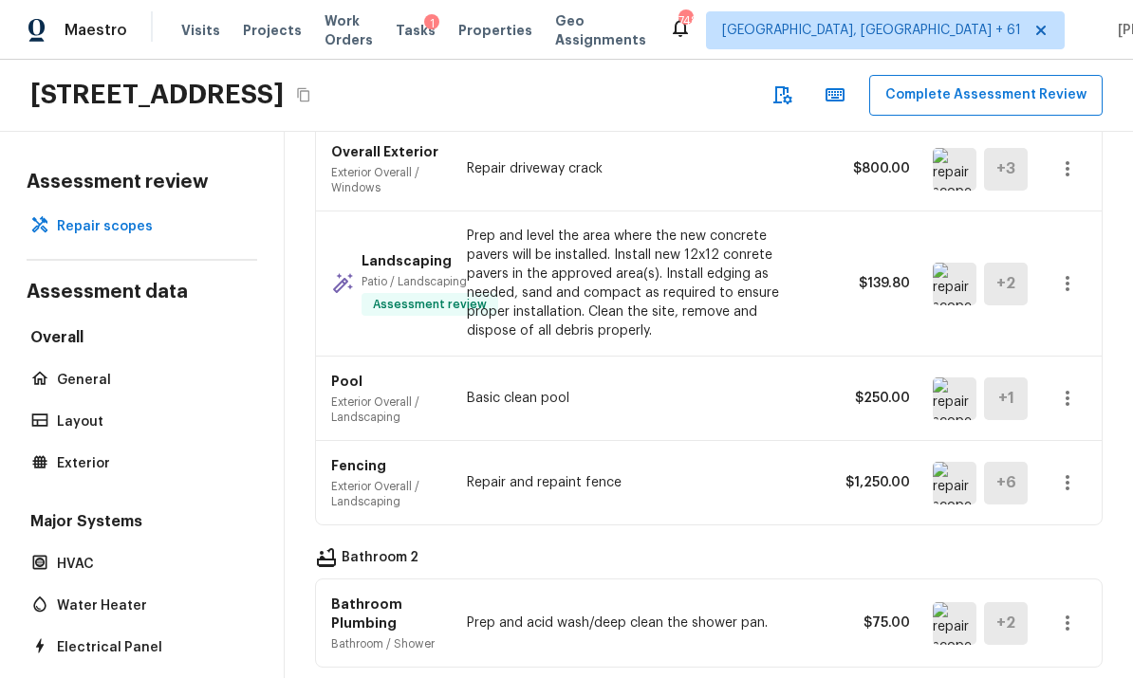
scroll to position [1043, 0]
click at [1084, 463] on button "button" at bounding box center [1068, 482] width 38 height 38
click at [1025, 467] on li "Edit" at bounding box center [1059, 465] width 123 height 57
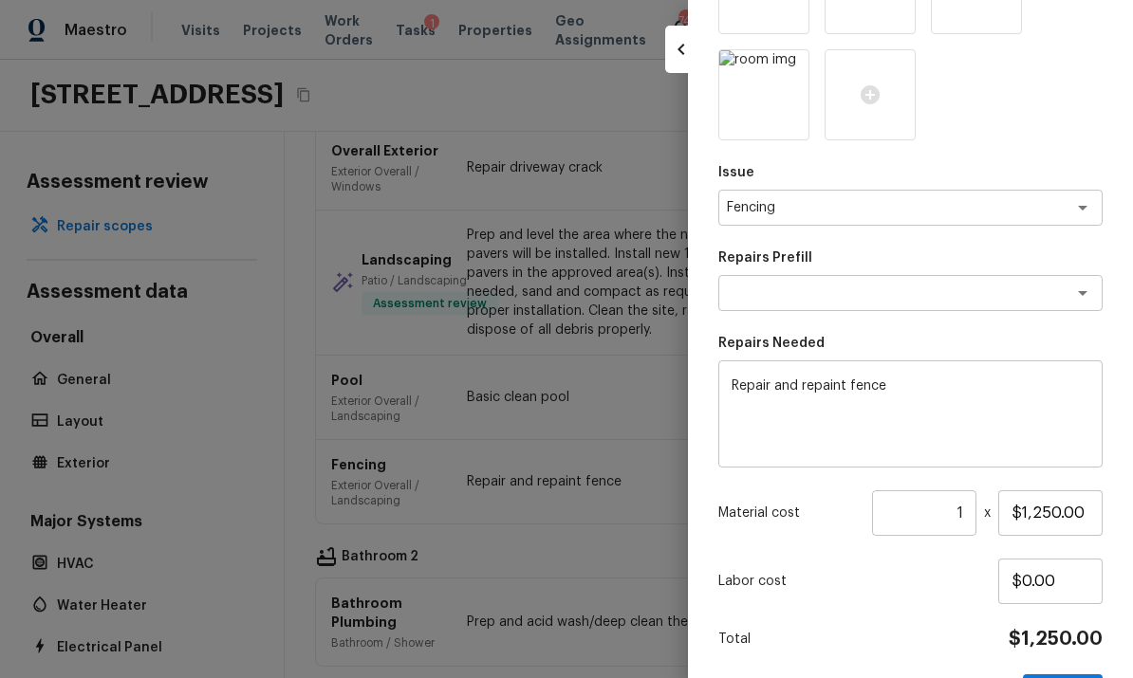
scroll to position [450, 0]
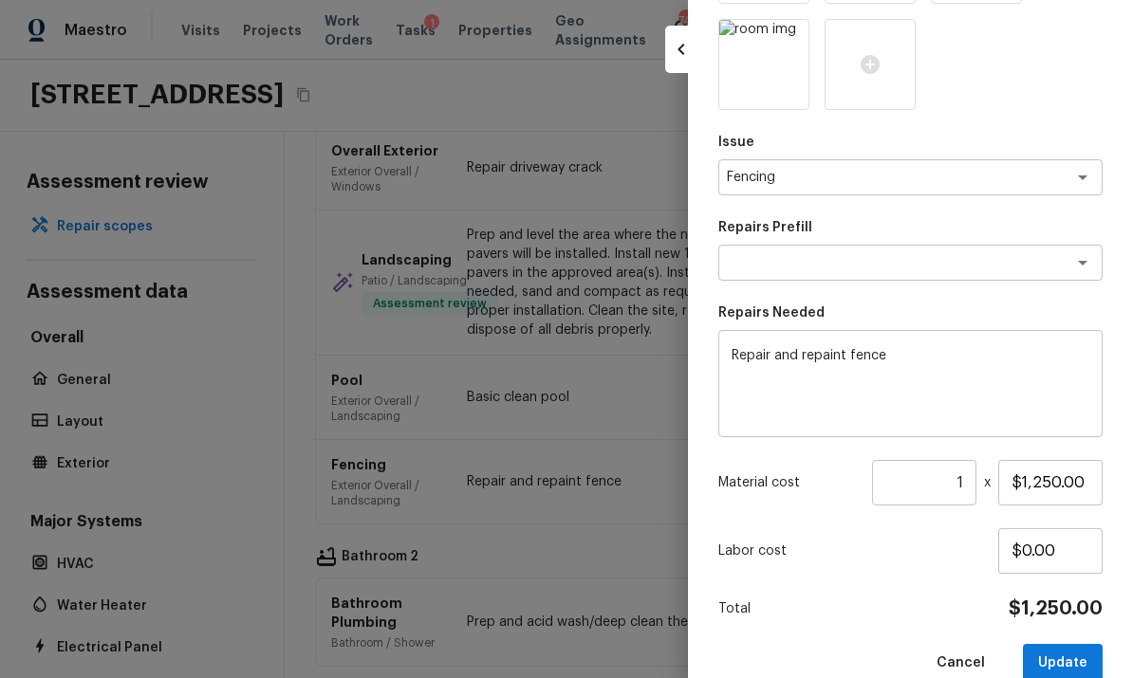
click at [933, 356] on textarea "Repair and repaint fence" at bounding box center [911, 384] width 358 height 76
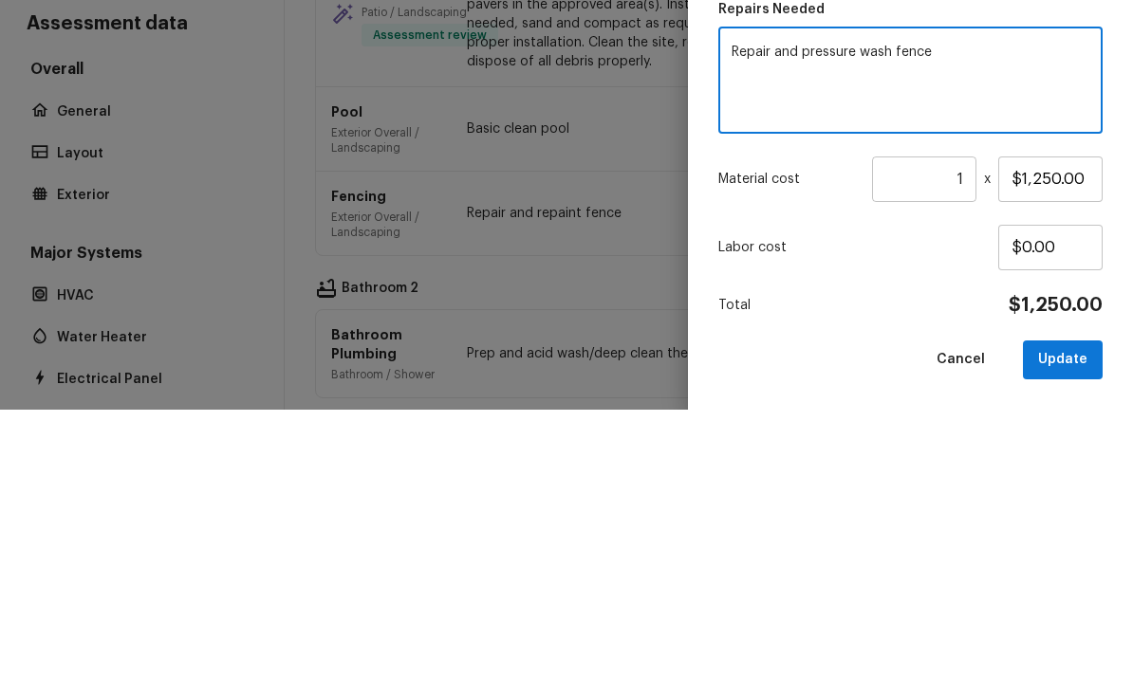
type textarea "Repair and pressure wash fence"
click at [1121, 118] on div "Update Repair Scope Area Exterior Overall x ​ Feature Landscaping x ​ Issue Fen…" at bounding box center [910, 339] width 445 height 678
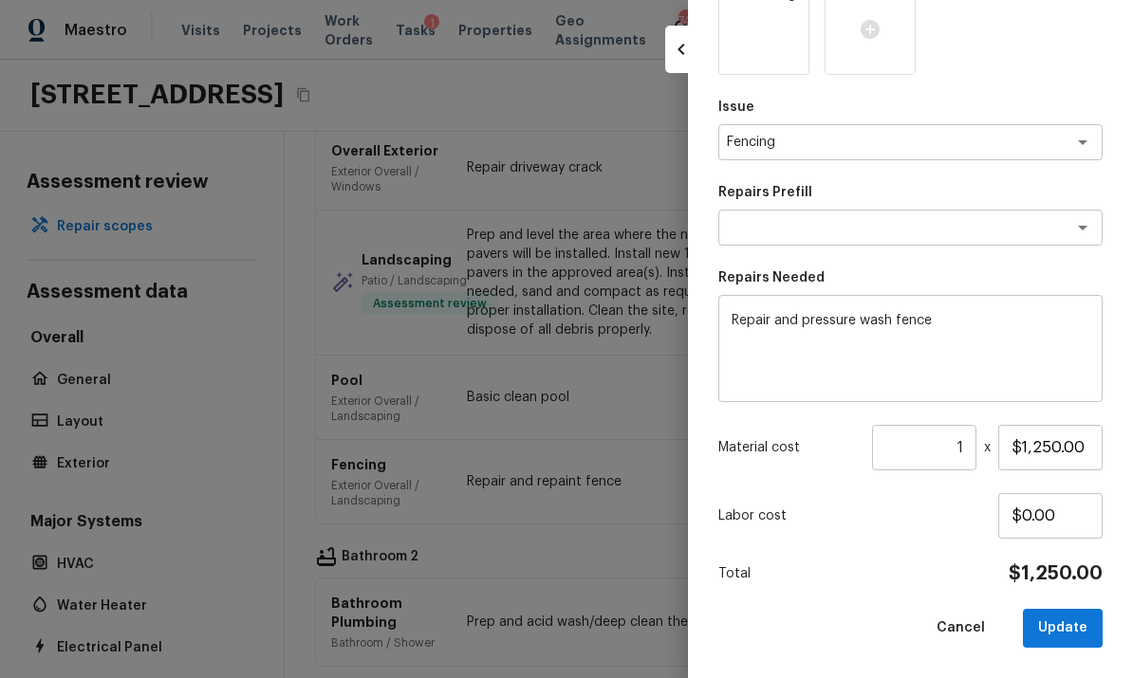
scroll to position [484, 0]
click at [1089, 451] on input "$1,250.00" at bounding box center [1050, 449] width 104 height 46
type input "$400.00"
click at [1075, 618] on button "Update" at bounding box center [1063, 629] width 80 height 39
type input "$0.00"
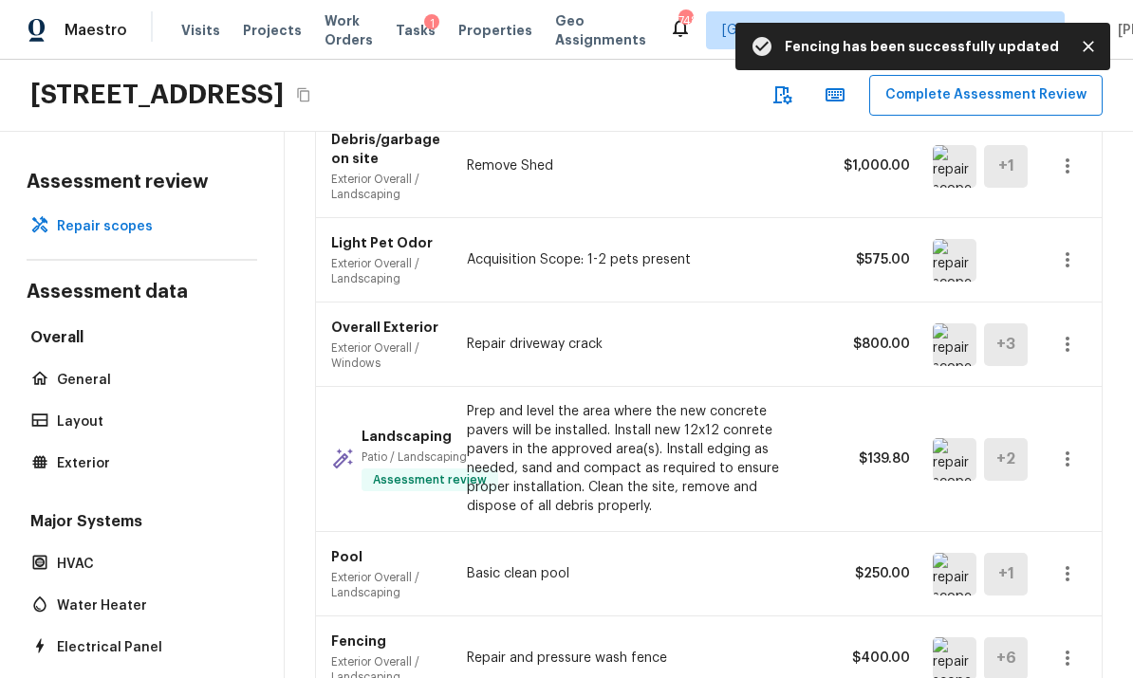
scroll to position [864, 0]
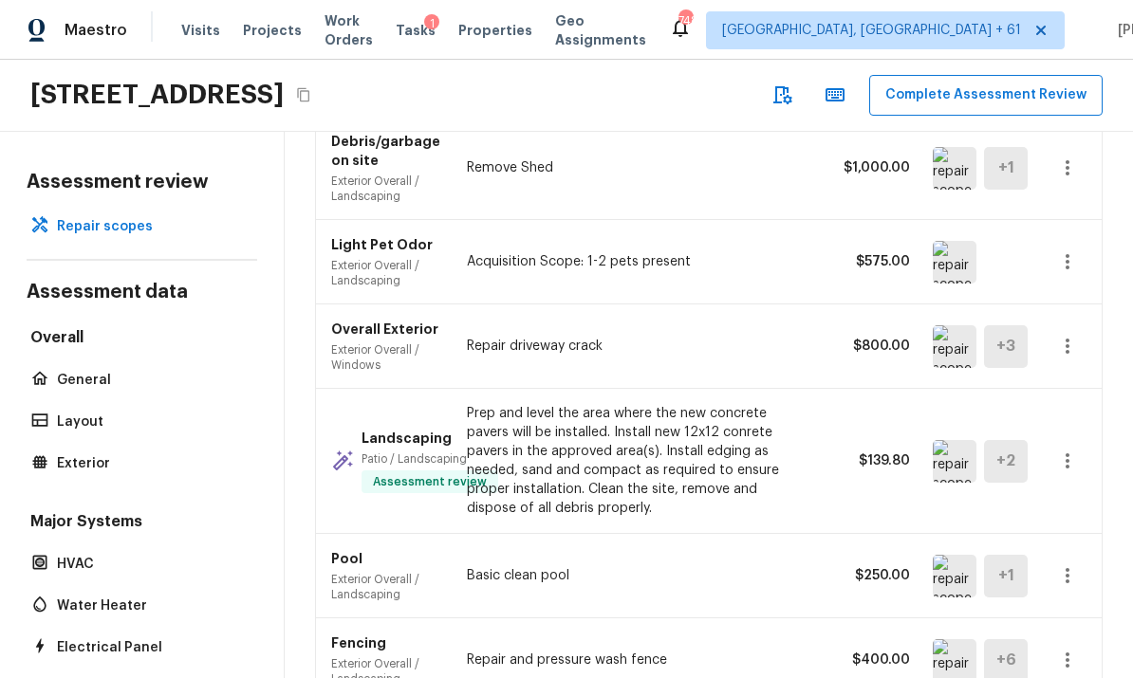
click at [850, 534] on div "Pool Exterior Overall / Landscaping Basic clean pool $250.00 + 1" at bounding box center [709, 576] width 786 height 84
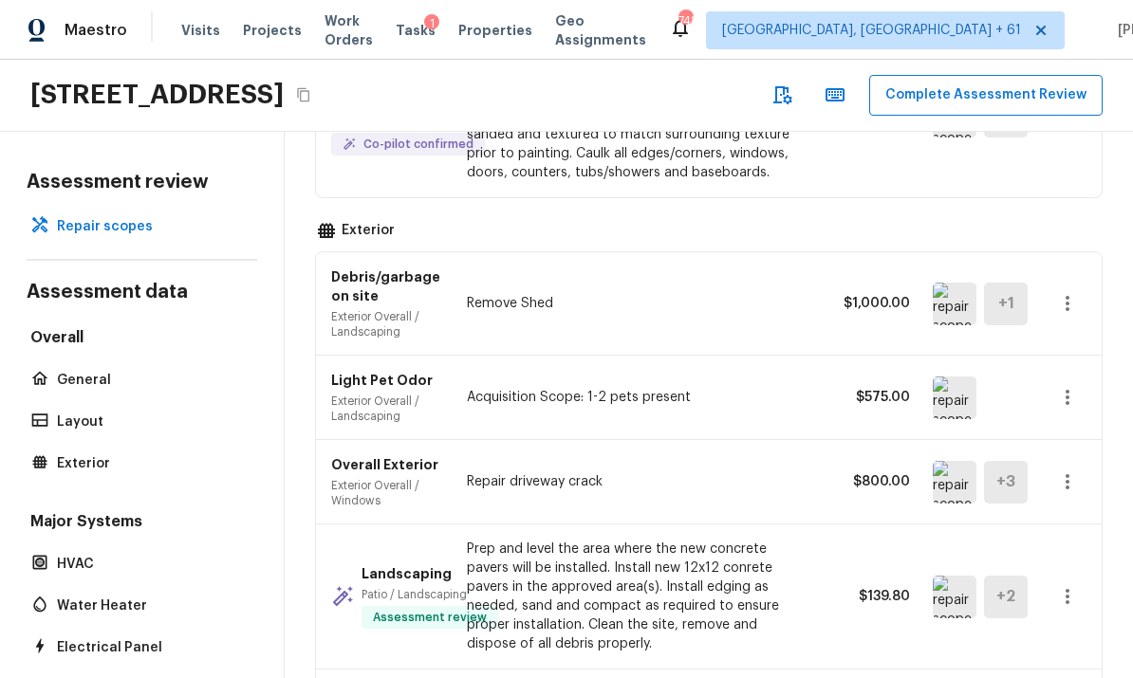
scroll to position [728, 0]
click at [957, 462] on img at bounding box center [955, 483] width 44 height 43
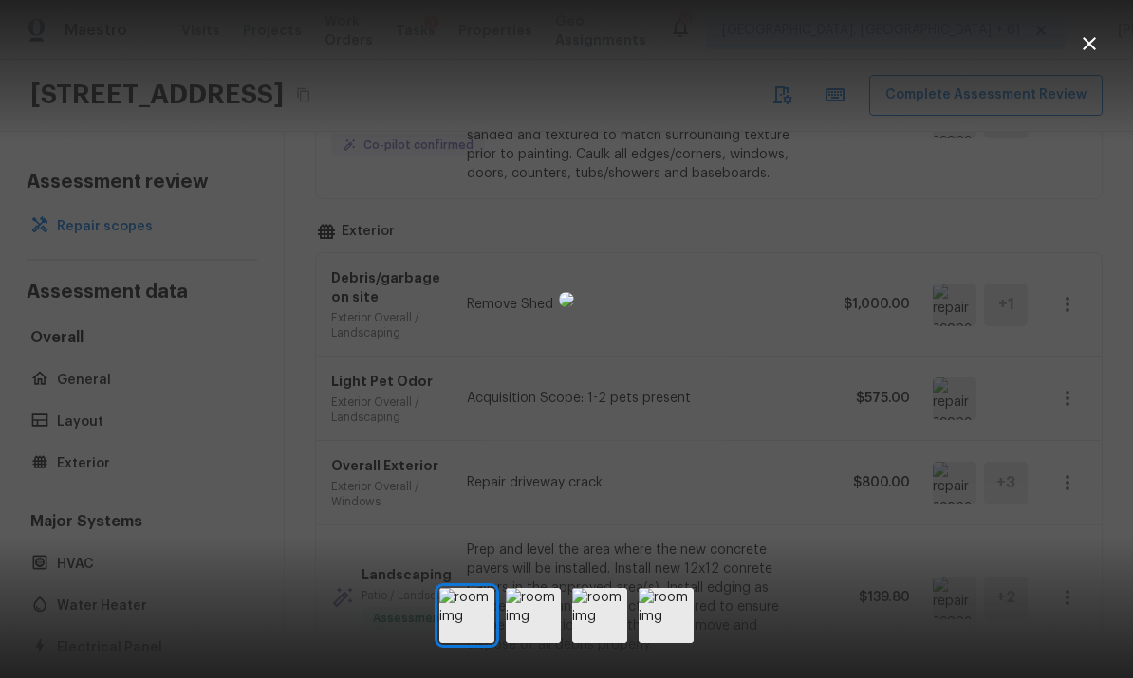
click at [1087, 42] on icon "button" at bounding box center [1089, 43] width 13 height 13
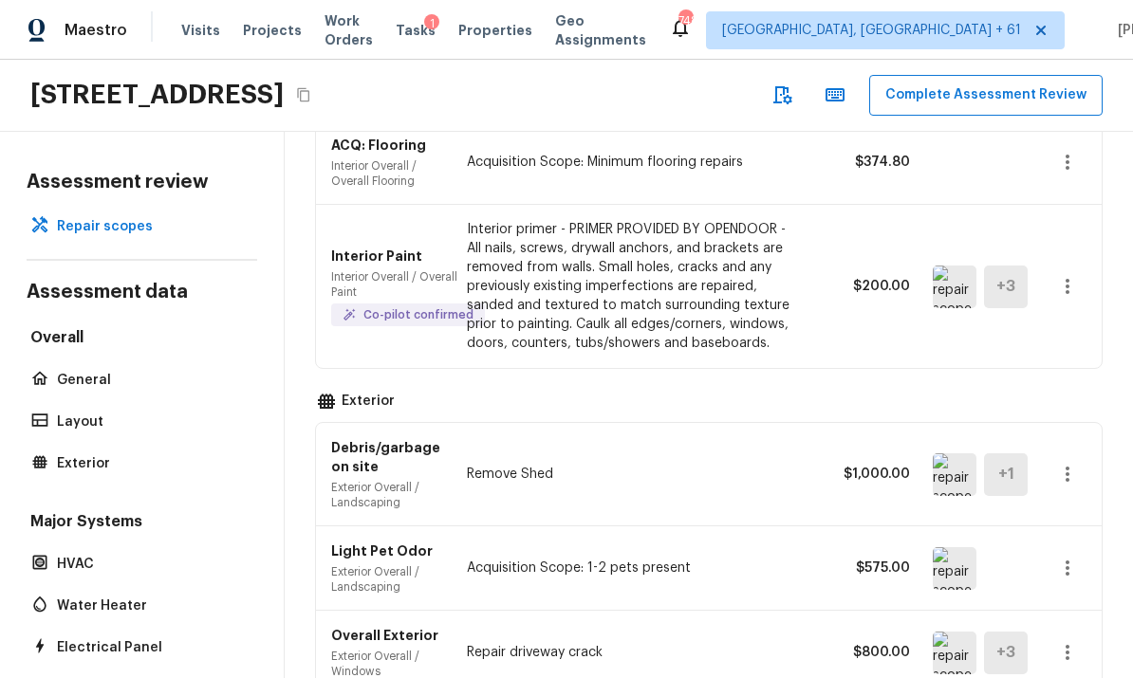
scroll to position [541, 0]
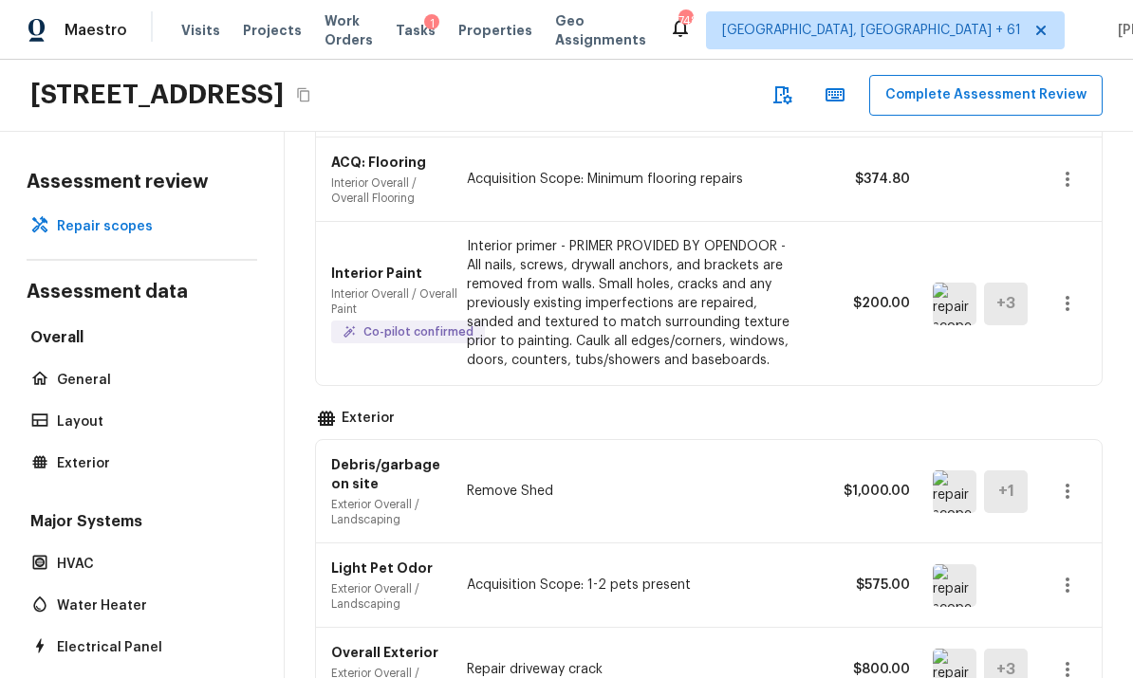
click at [1077, 480] on icon "button" at bounding box center [1067, 491] width 23 height 23
click at [1038, 533] on li "Remove" at bounding box center [1059, 532] width 123 height 57
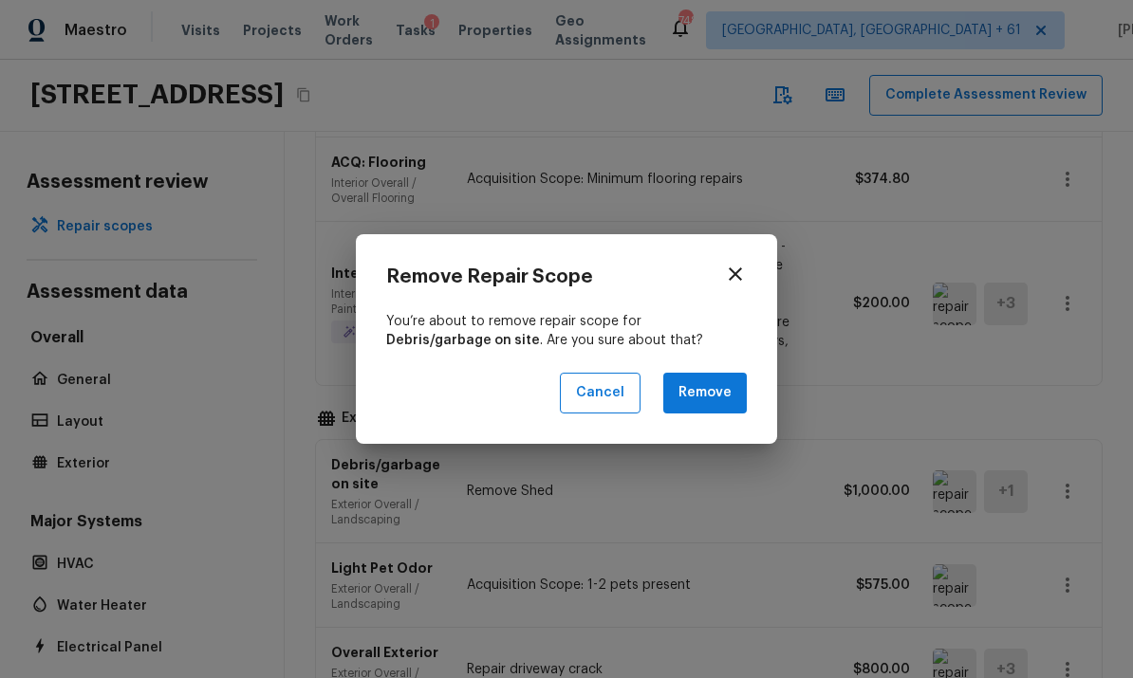
click at [735, 401] on button "Remove" at bounding box center [705, 393] width 84 height 41
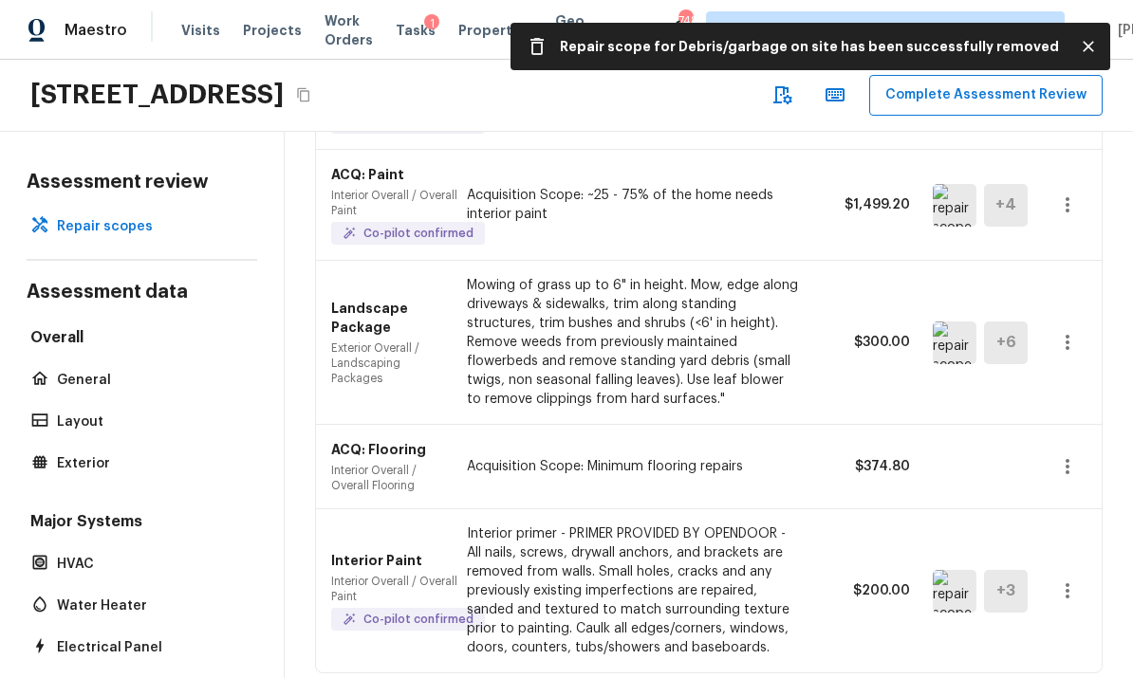
scroll to position [247, 0]
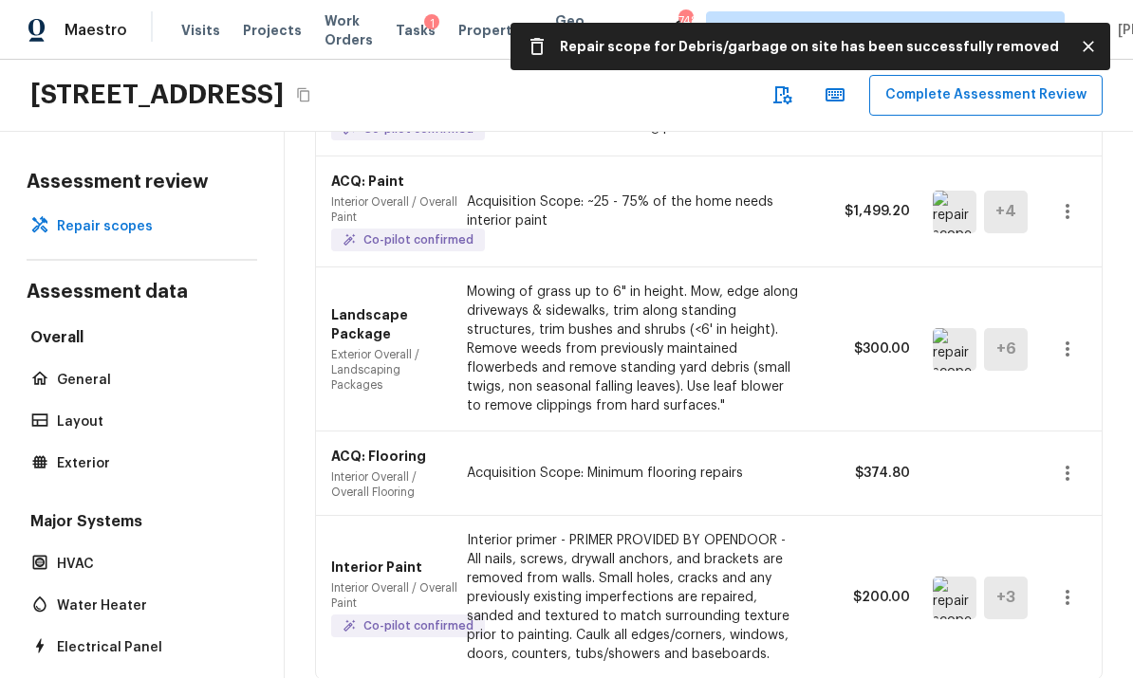
click at [828, 516] on div "Interior Paint Interior Overall / Overall Paint Co-pilot confirmed Interior pri…" at bounding box center [709, 597] width 786 height 163
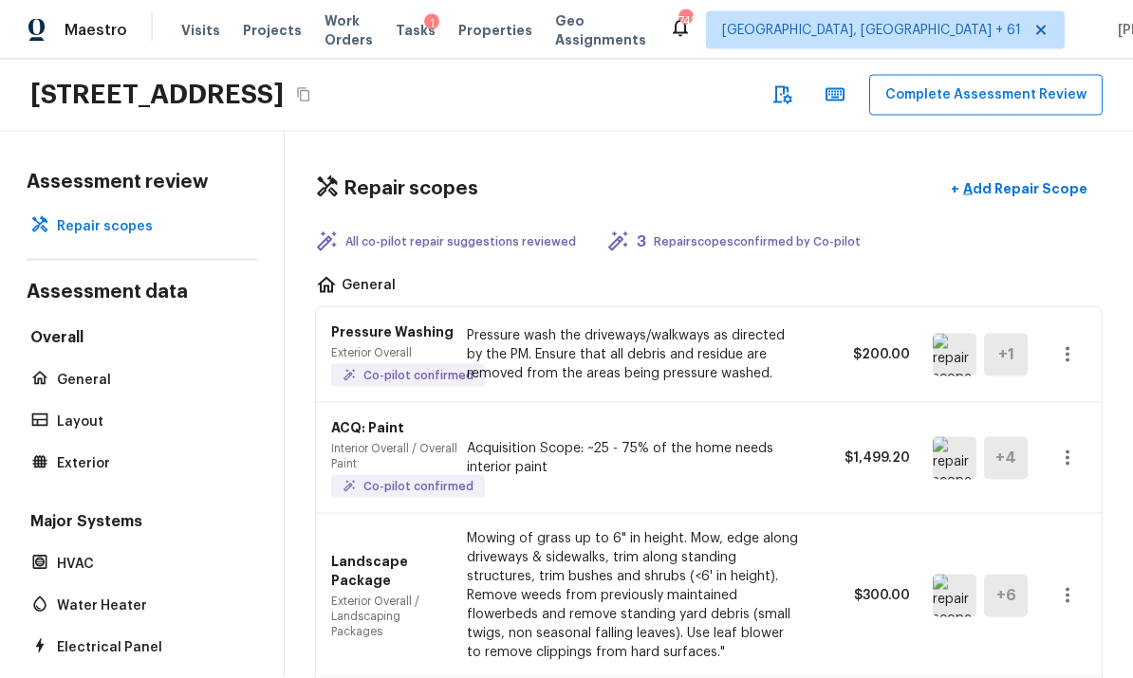
scroll to position [0, 0]
click at [1077, 353] on icon "button" at bounding box center [1067, 355] width 23 height 23
click at [1063, 405] on li "Edit" at bounding box center [1074, 409] width 88 height 57
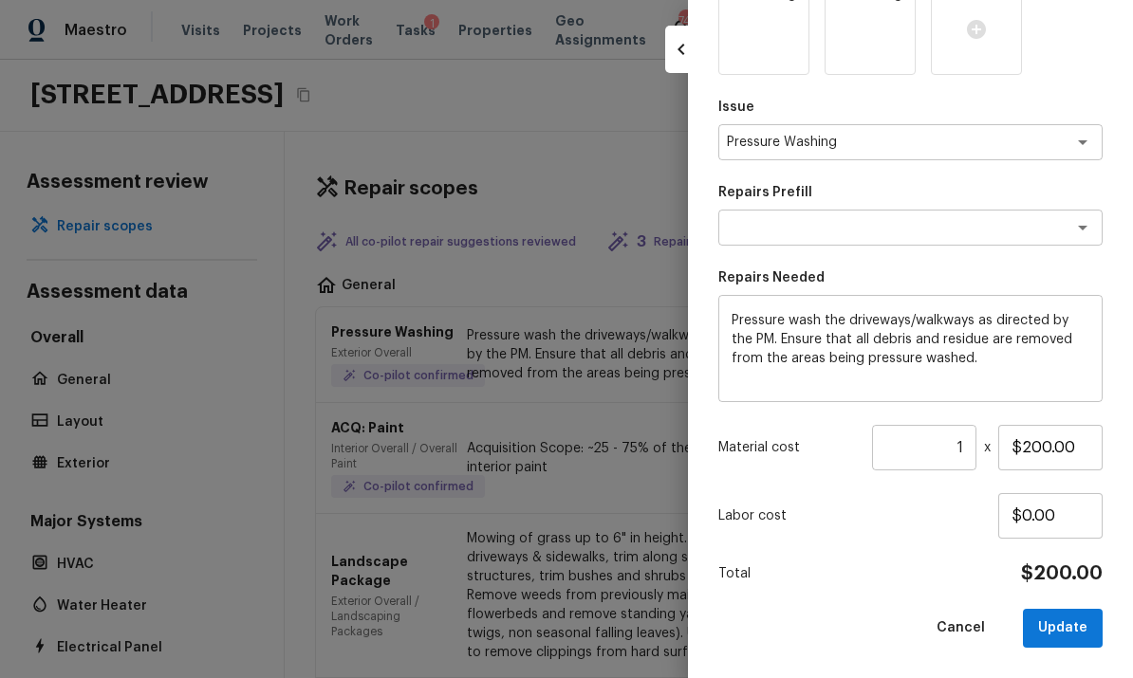
scroll to position [271, 0]
click at [970, 448] on input "1" at bounding box center [924, 449] width 104 height 46
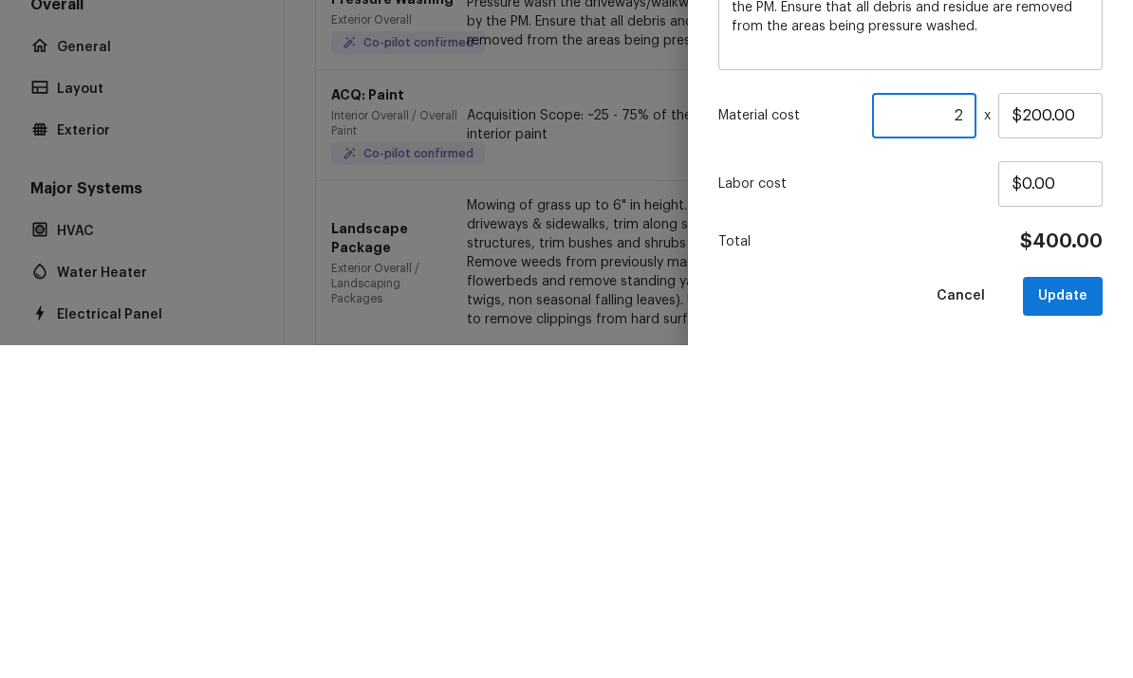
scroll to position [70, 0]
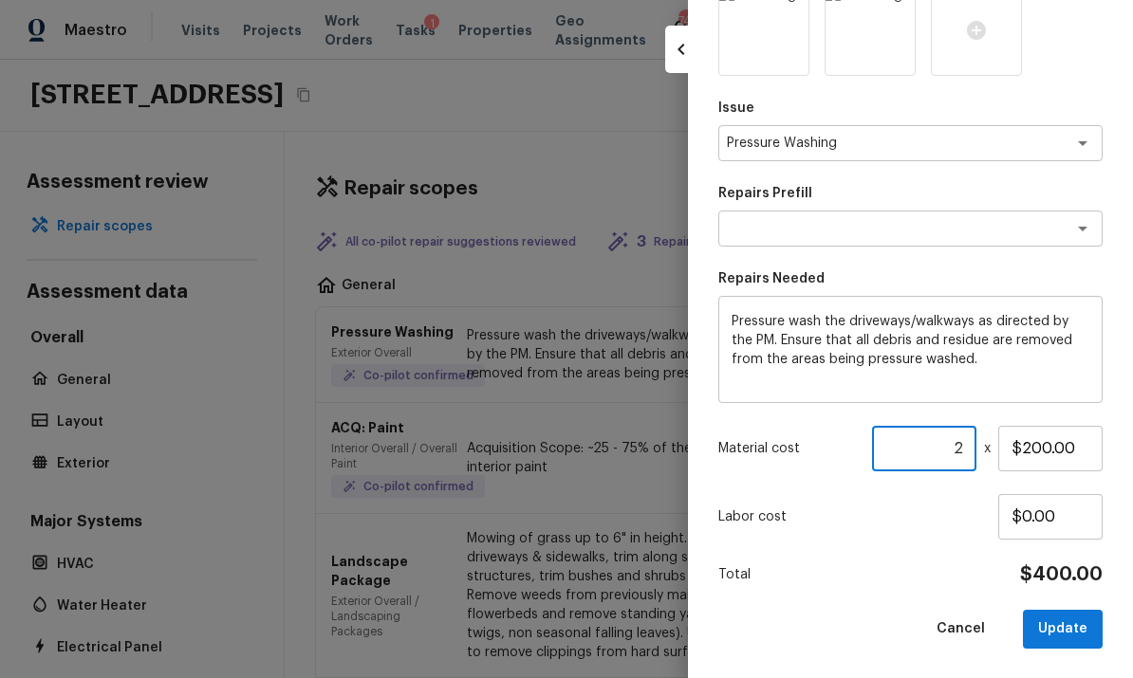
type input "2"
click at [1074, 632] on button "Update" at bounding box center [1063, 629] width 80 height 39
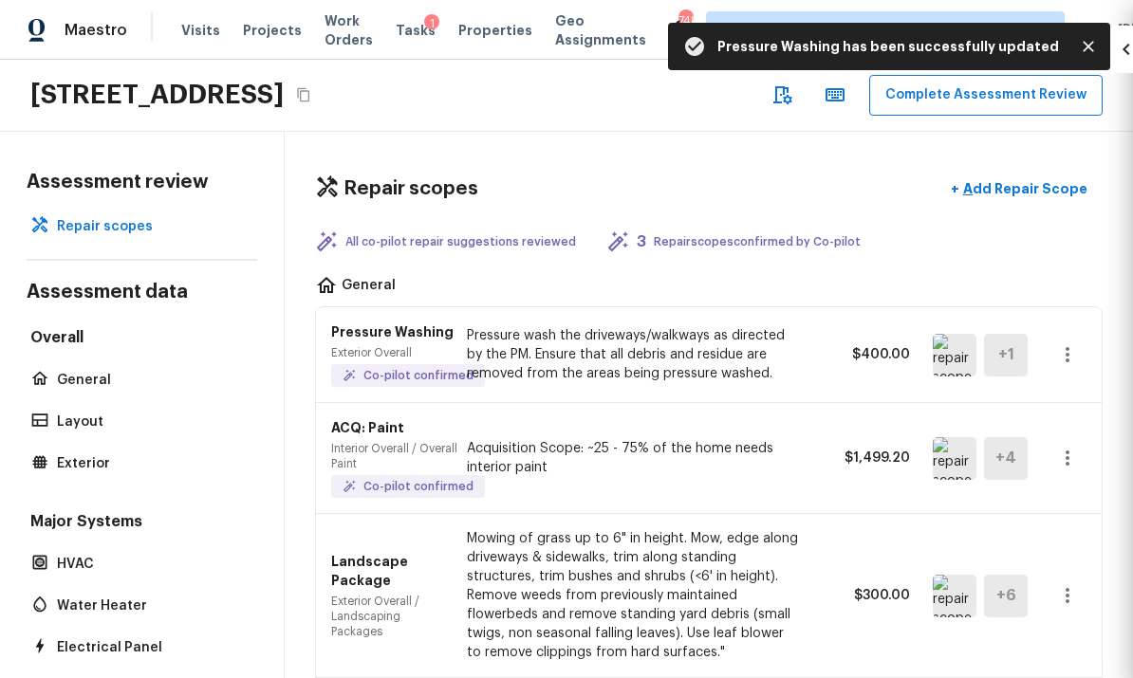
type input "1"
type input "$0.00"
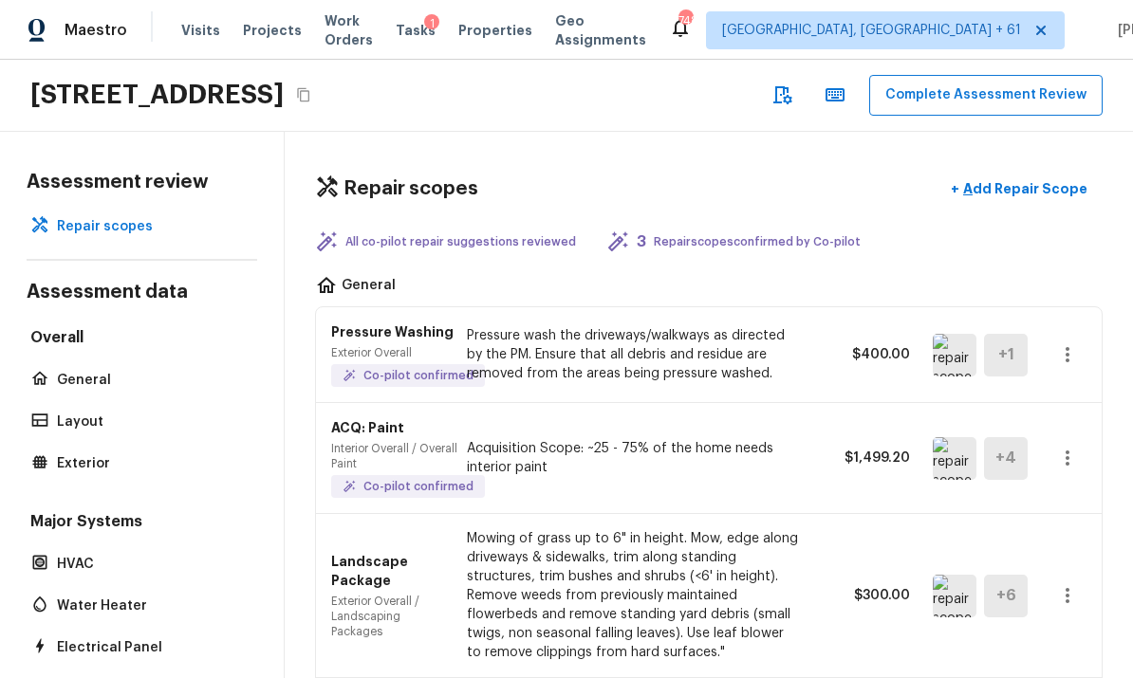
scroll to position [0, 0]
click at [1007, 75] on button "Complete Assessment Review" at bounding box center [985, 95] width 233 height 41
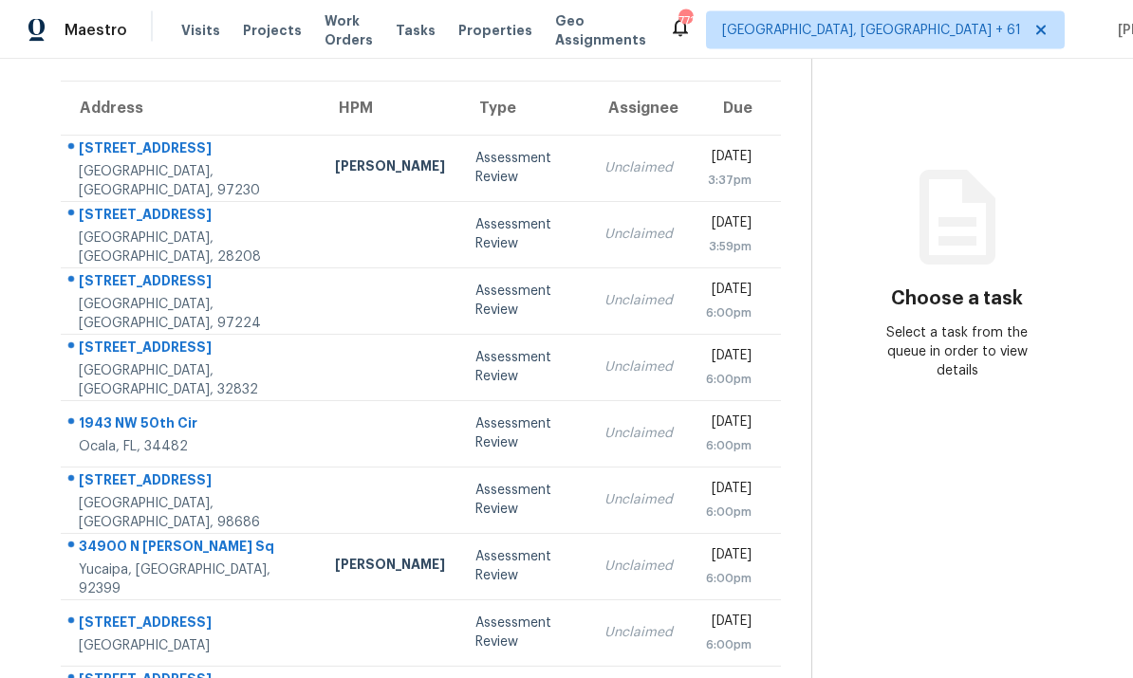
scroll to position [71, 0]
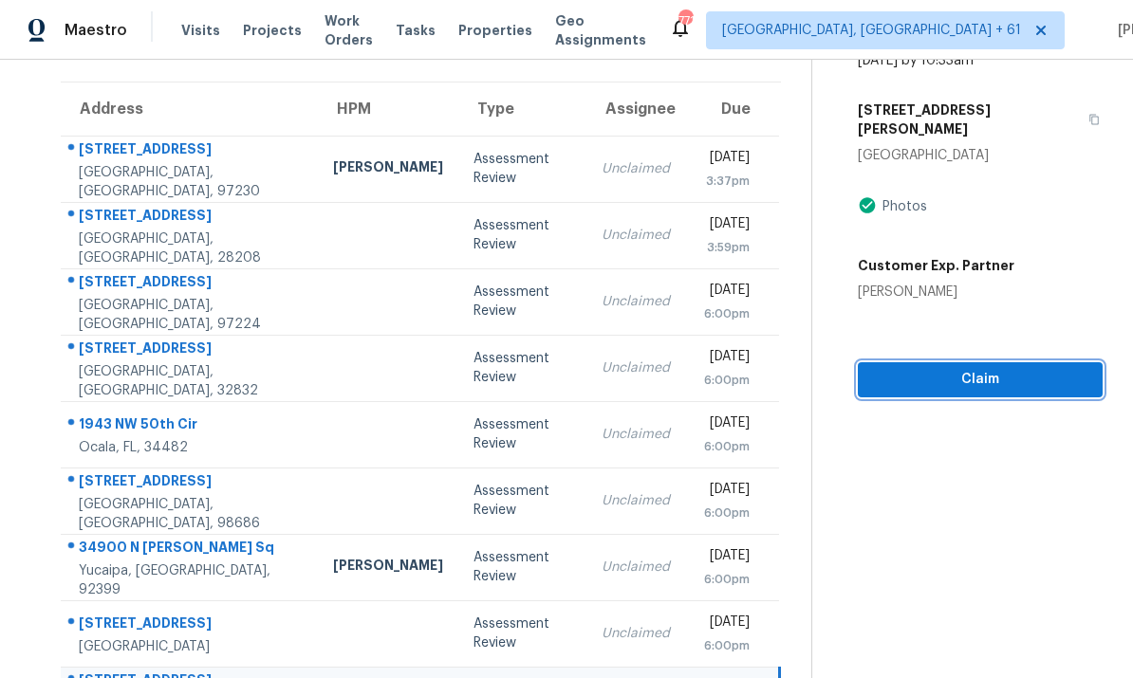
click at [984, 368] on span "Claim" at bounding box center [980, 380] width 214 height 24
